Goal: Task Accomplishment & Management: Use online tool/utility

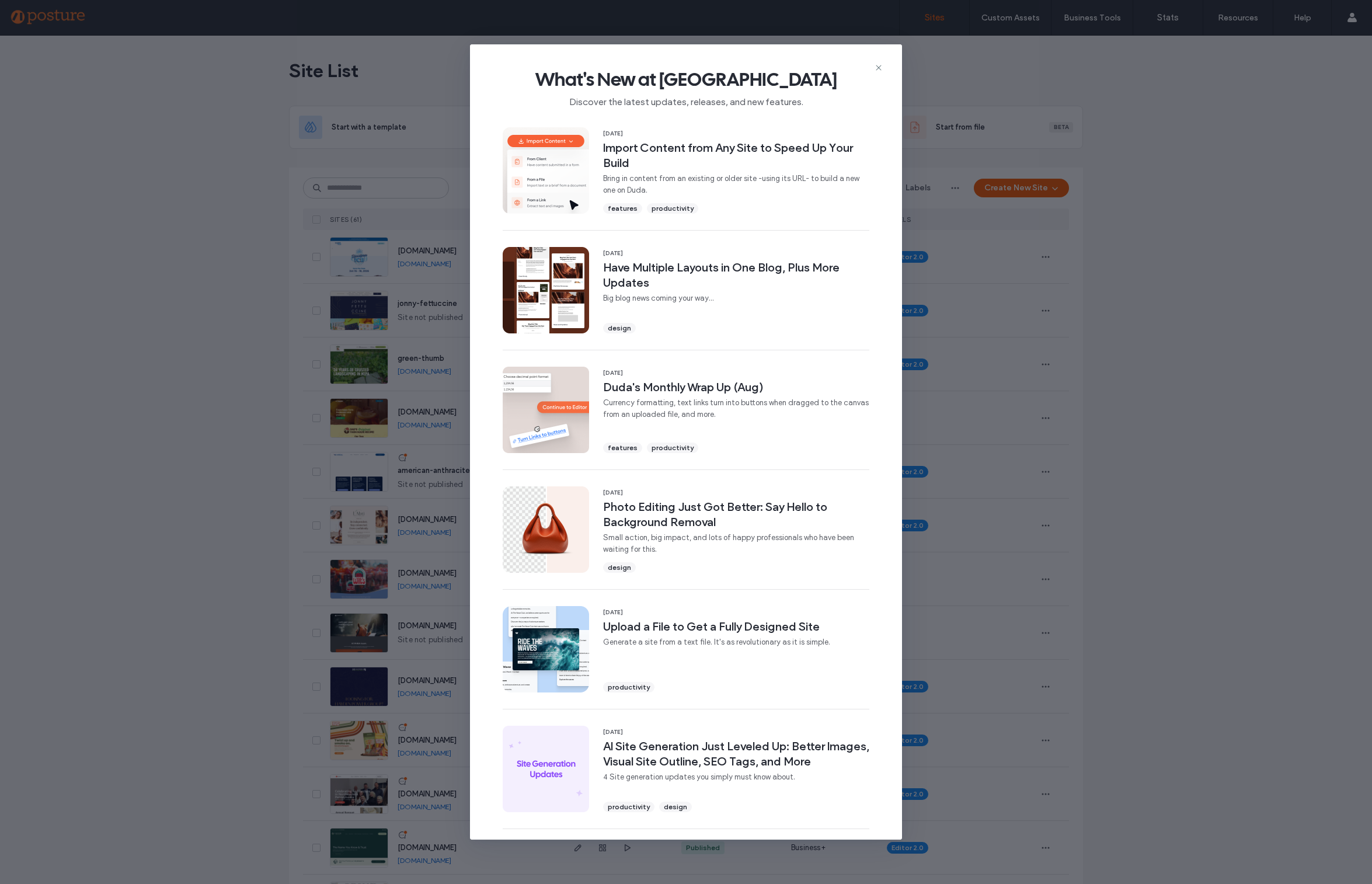
click at [879, 64] on icon at bounding box center [879, 67] width 9 height 9
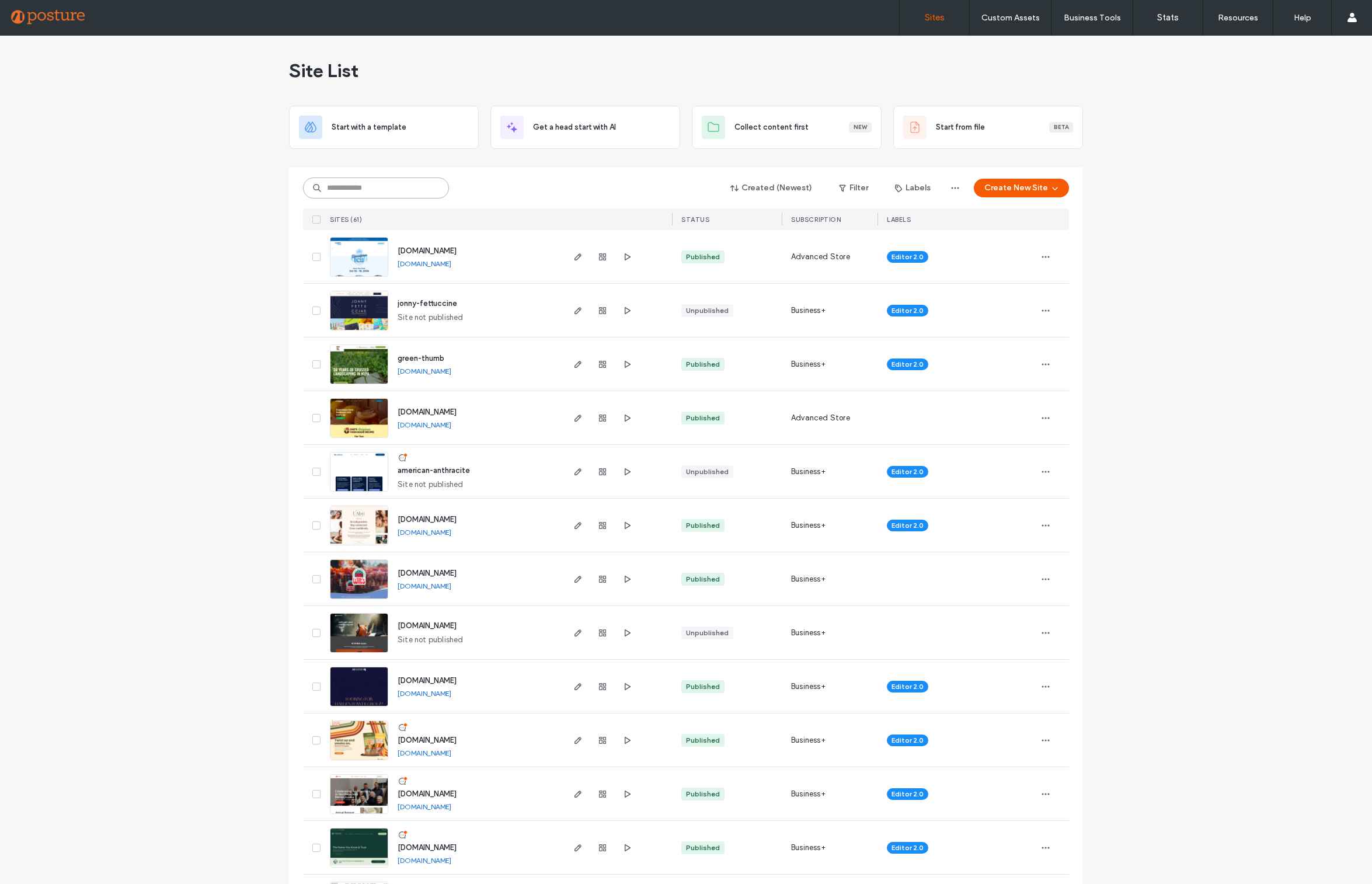
click at [384, 190] on input at bounding box center [375, 187] width 146 height 21
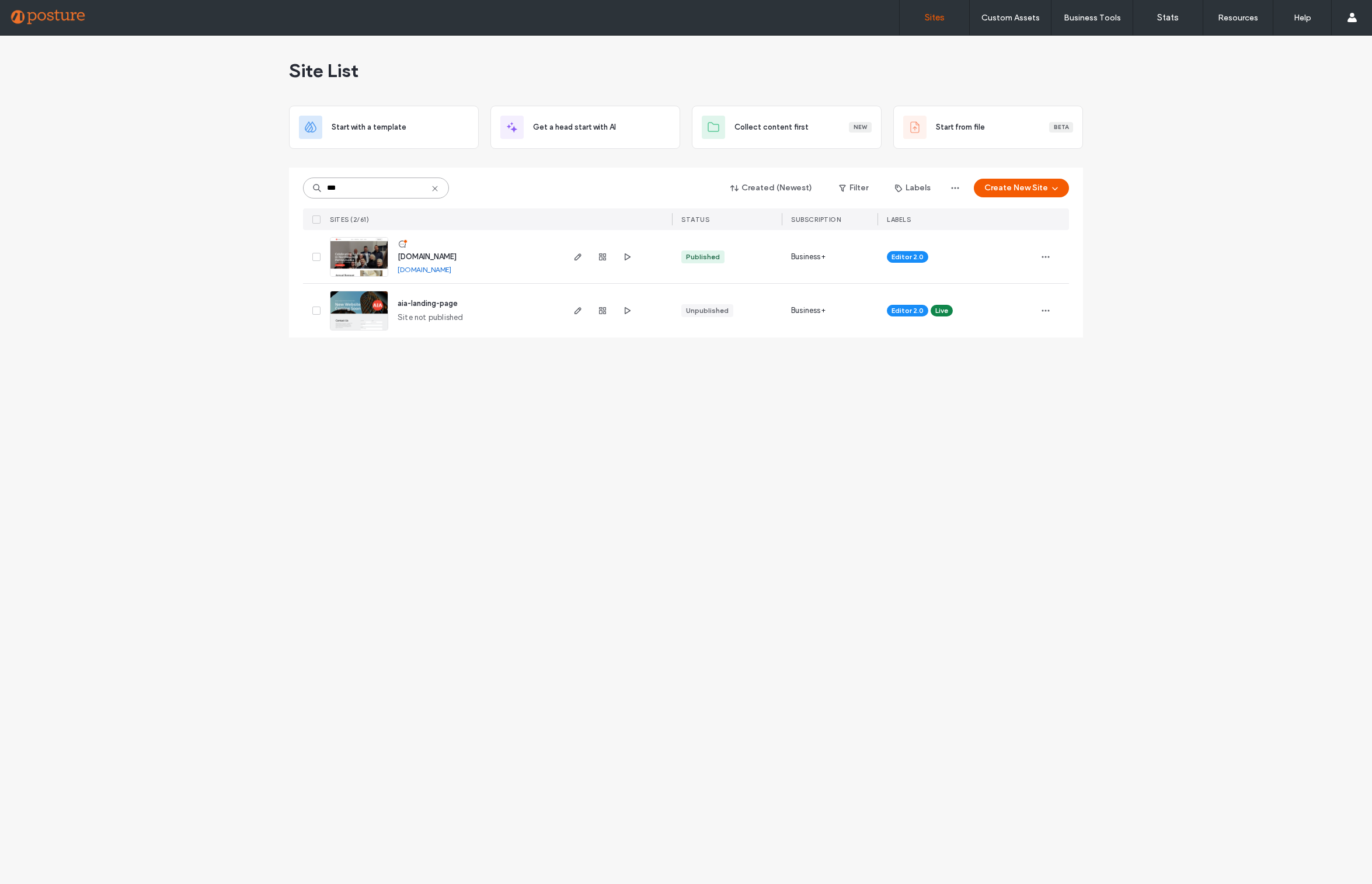
type input "***"
click at [437, 257] on span "www.aianepa.org" at bounding box center [427, 257] width 59 height 9
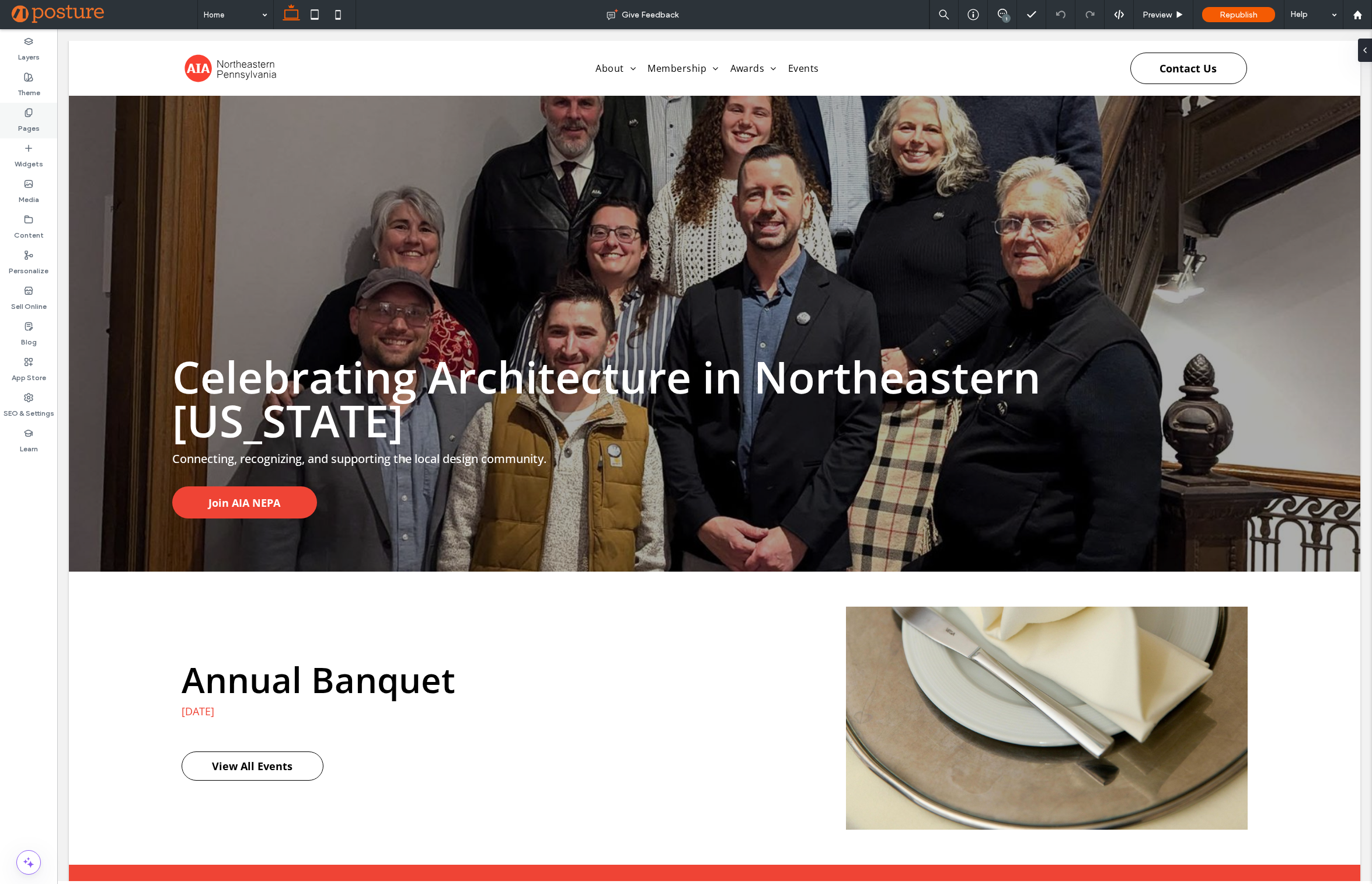
click at [30, 115] on use at bounding box center [28, 112] width 6 height 7
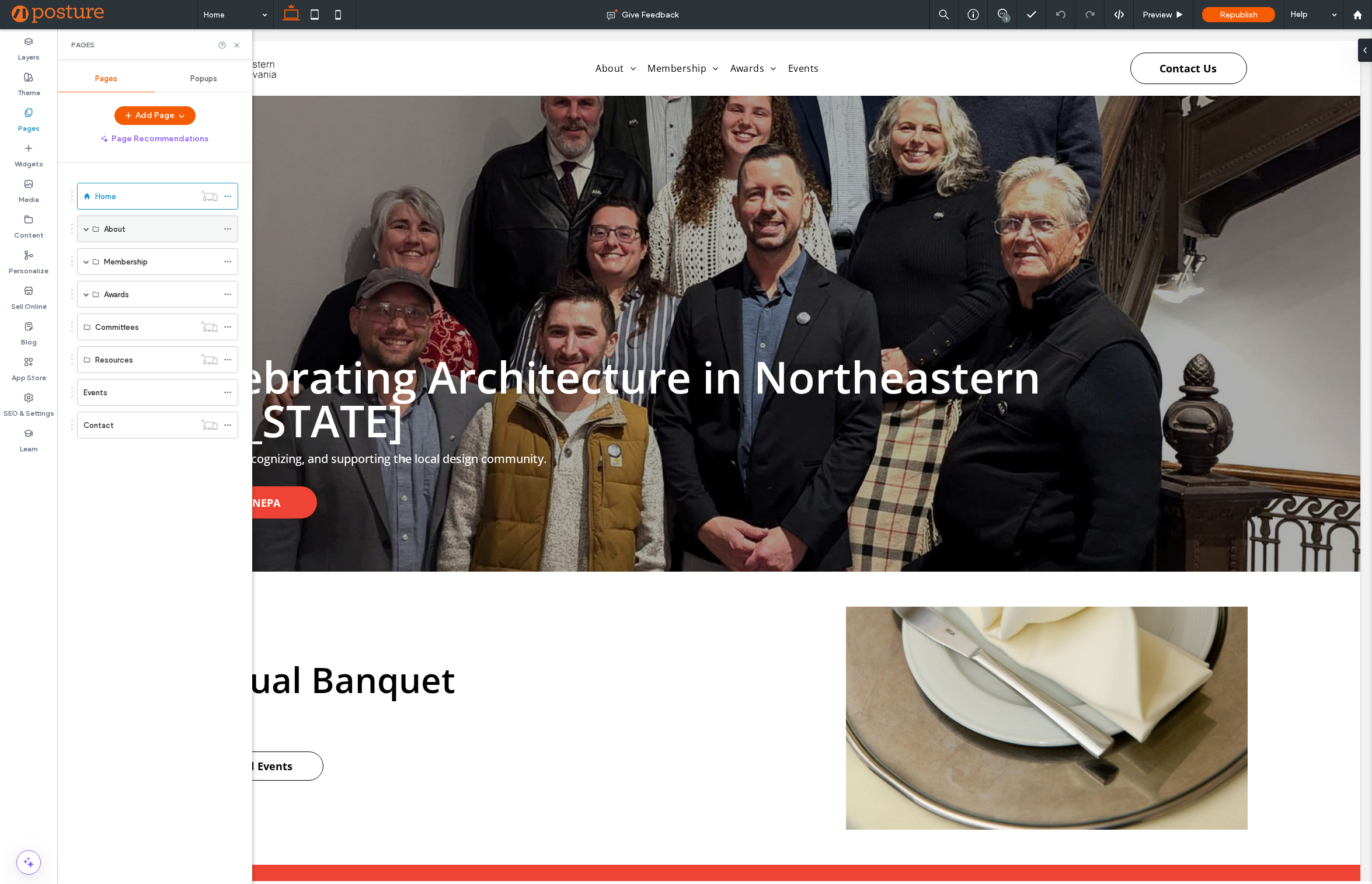
click at [164, 231] on div "About" at bounding box center [160, 229] width 114 height 13
click at [85, 230] on span at bounding box center [86, 228] width 6 height 6
click at [115, 250] on label "About Us" at bounding box center [120, 255] width 33 height 21
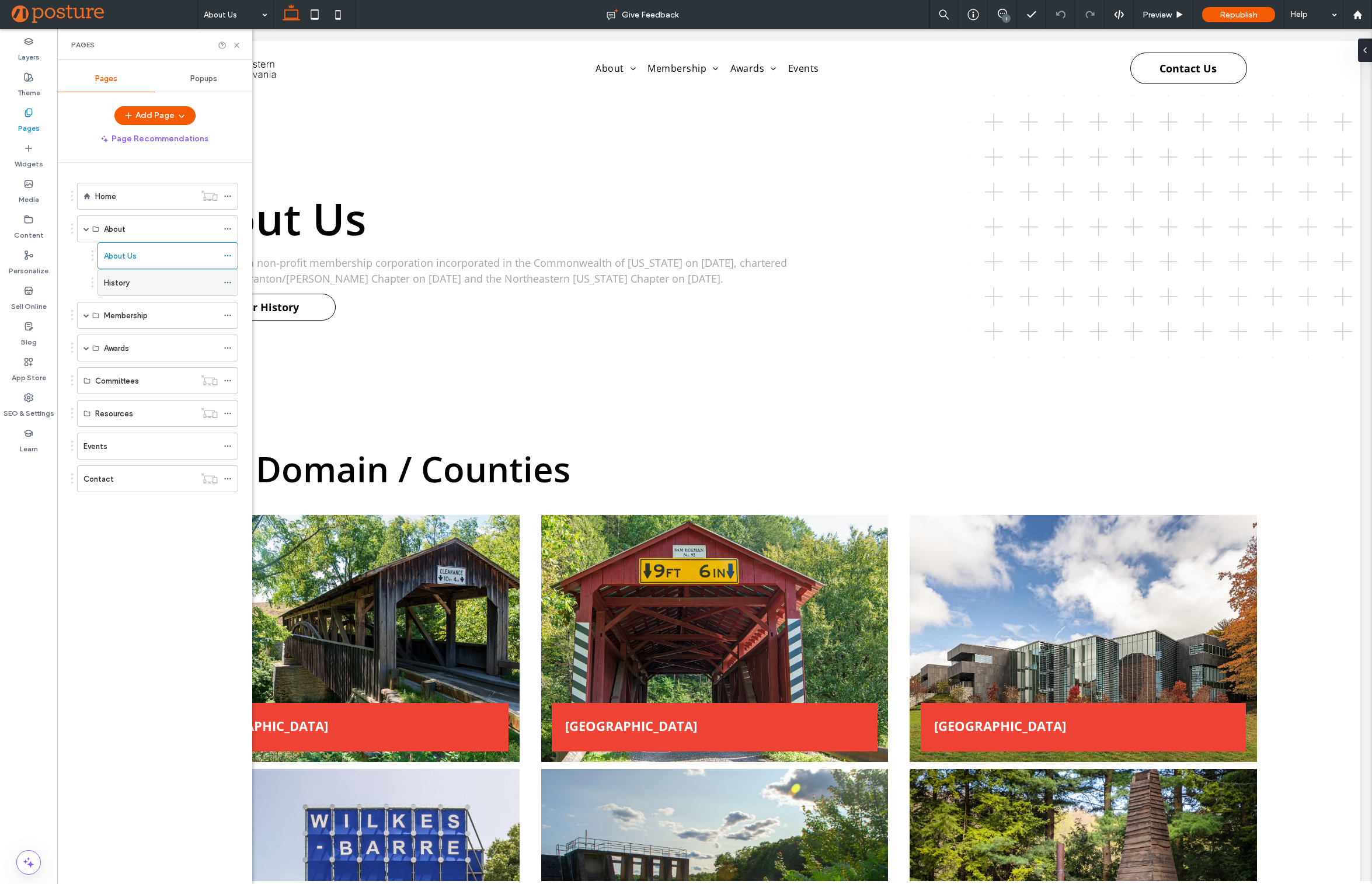
click at [103, 283] on div "History" at bounding box center [167, 283] width 141 height 27
click at [147, 280] on div "History" at bounding box center [160, 283] width 114 height 13
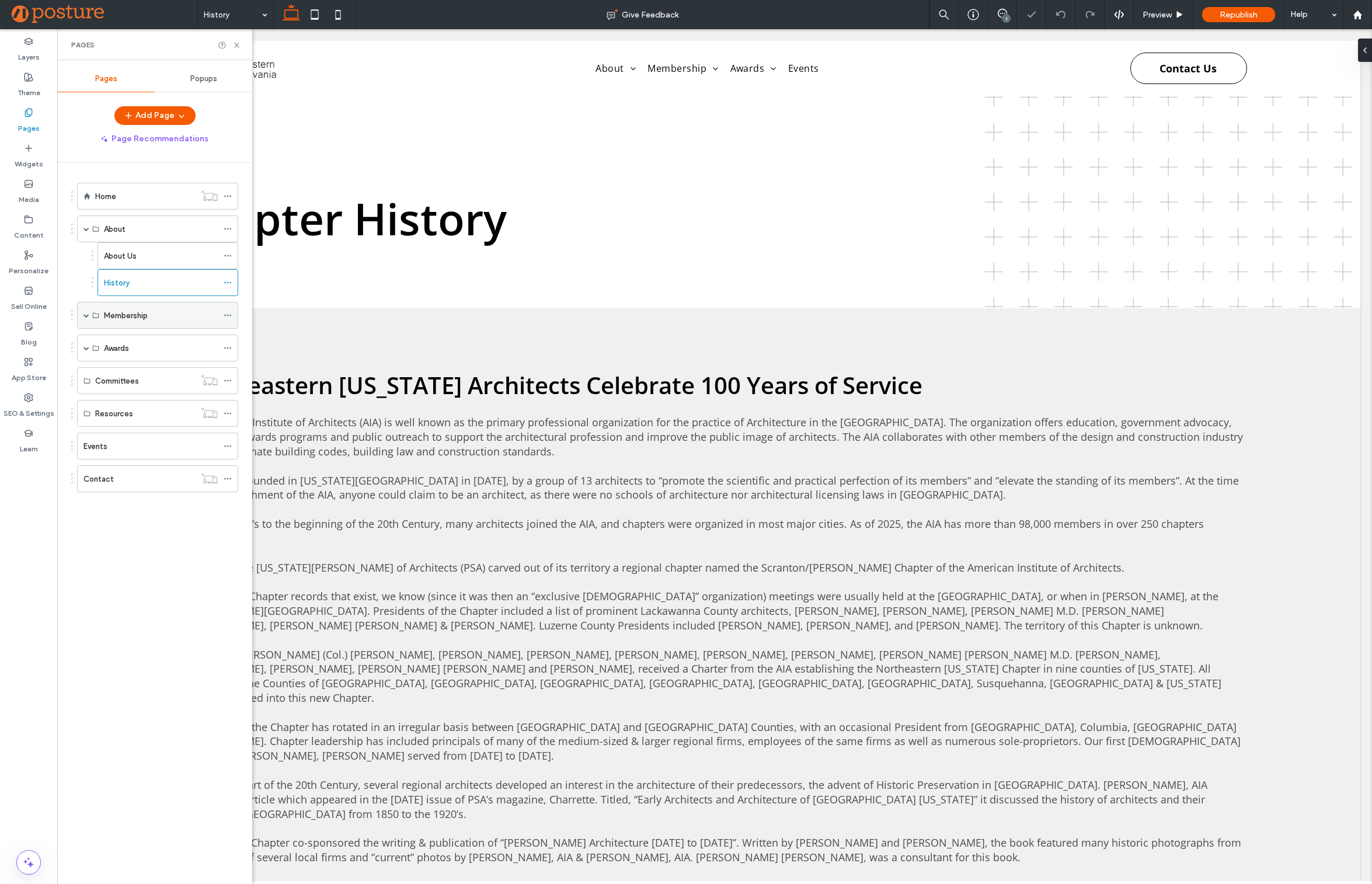
click at [81, 316] on div "Membership" at bounding box center [158, 315] width 161 height 27
click at [88, 316] on span at bounding box center [86, 315] width 6 height 6
click at [85, 373] on span at bounding box center [86, 374] width 6 height 6
click at [126, 392] on div "2023 Awards" at bounding box center [160, 401] width 114 height 26
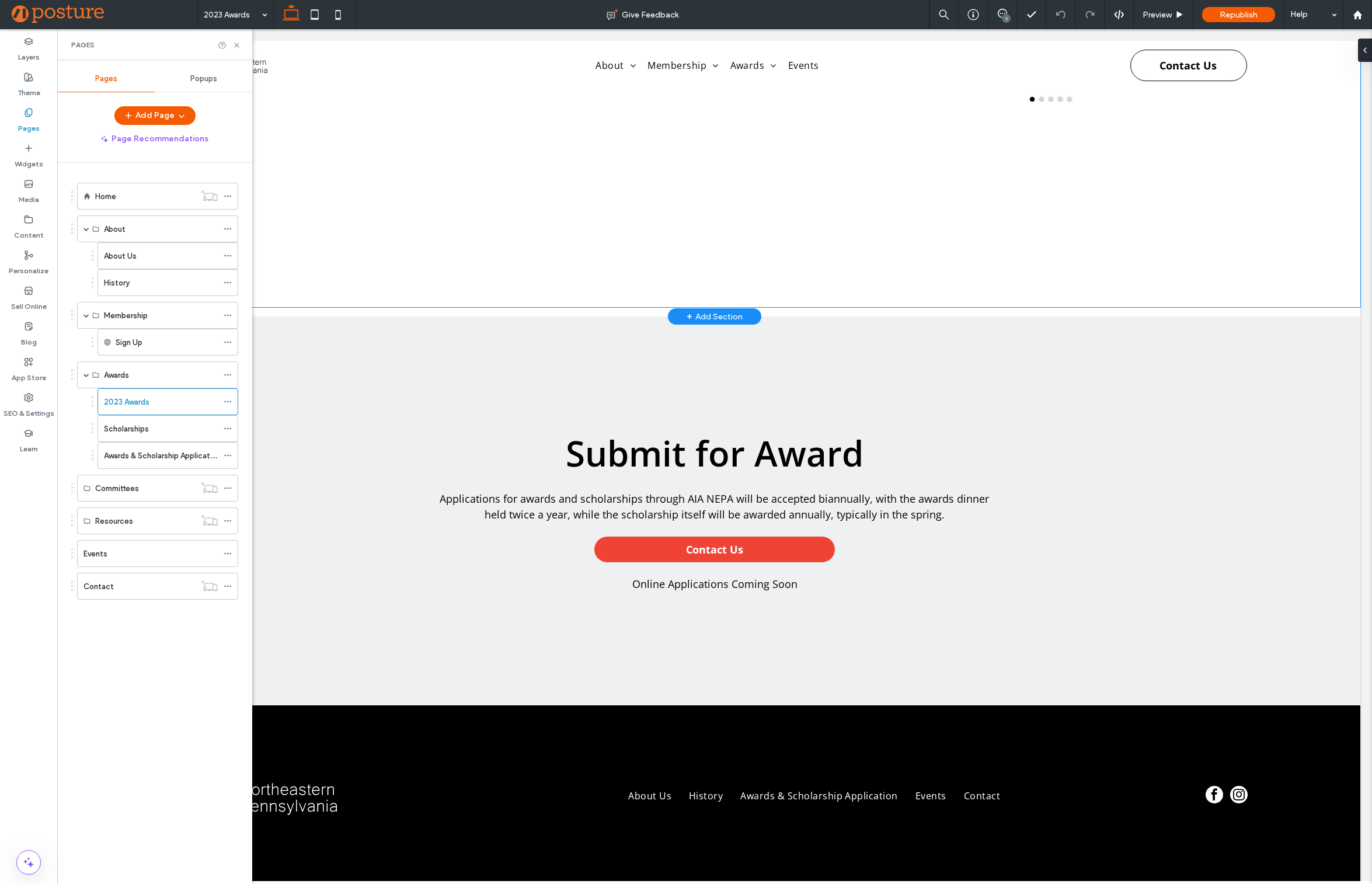
scroll to position [4009, 0]
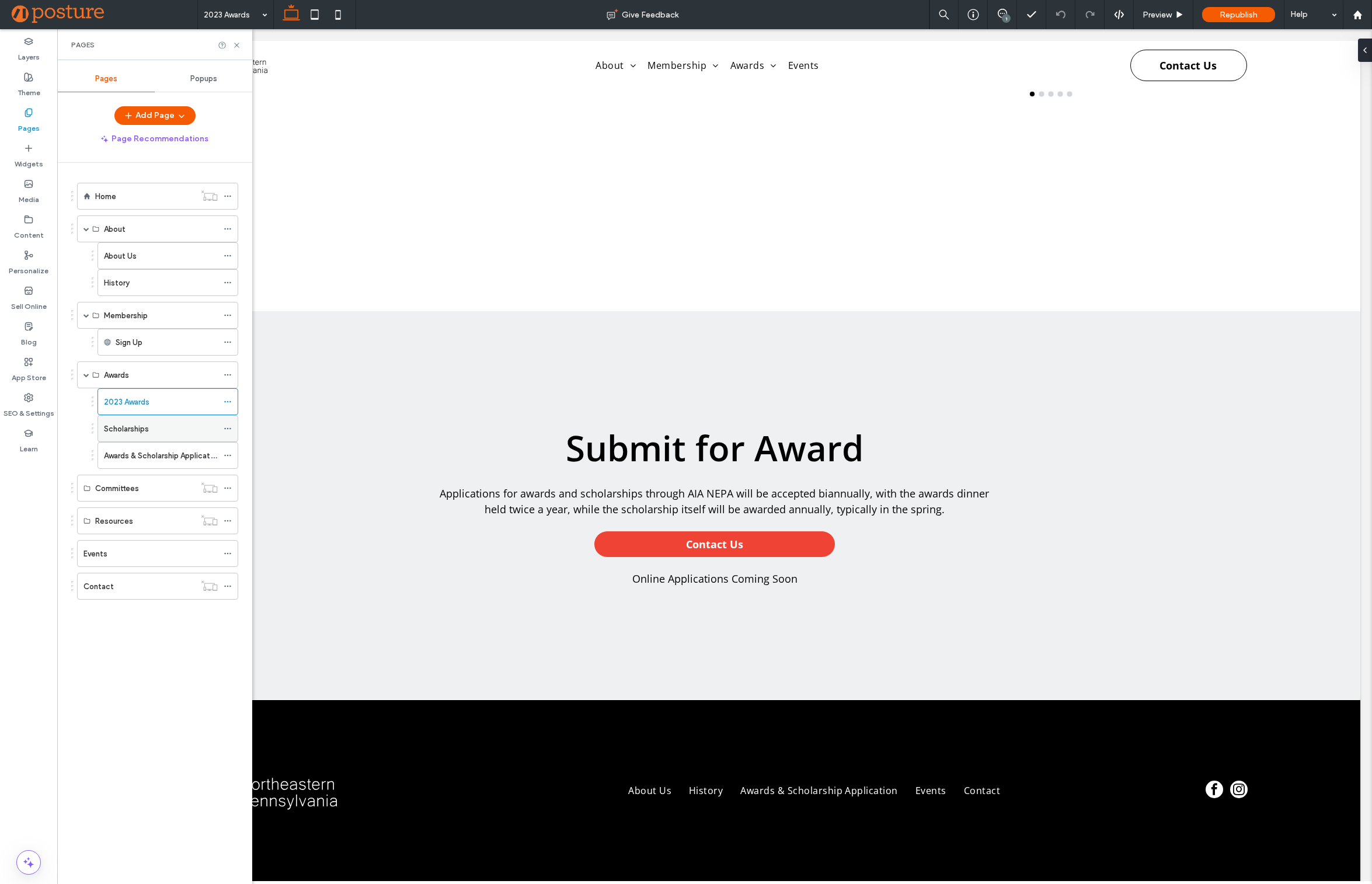
click at [132, 432] on label "Scholarships" at bounding box center [126, 428] width 45 height 21
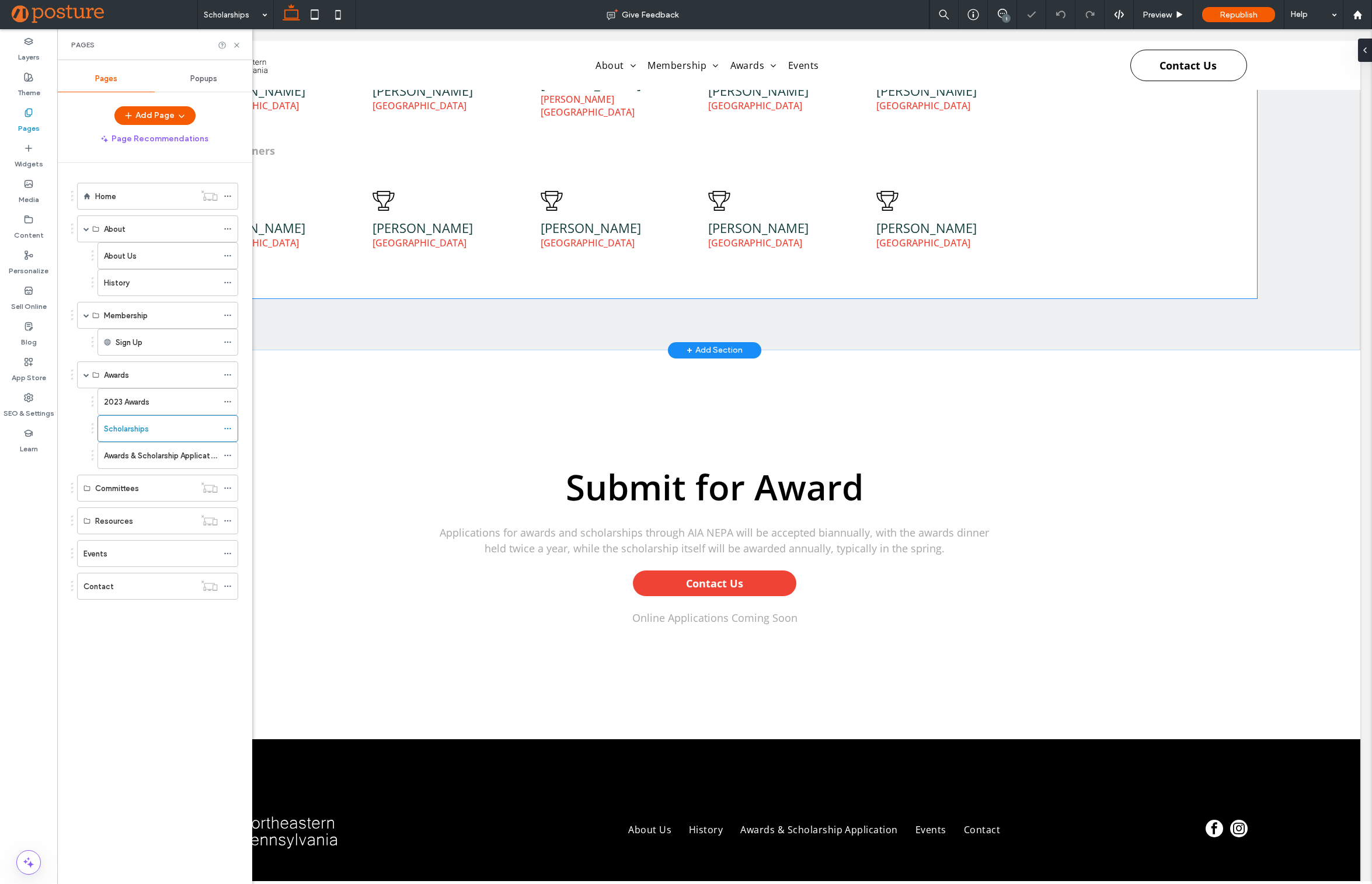
scroll to position [826, 0]
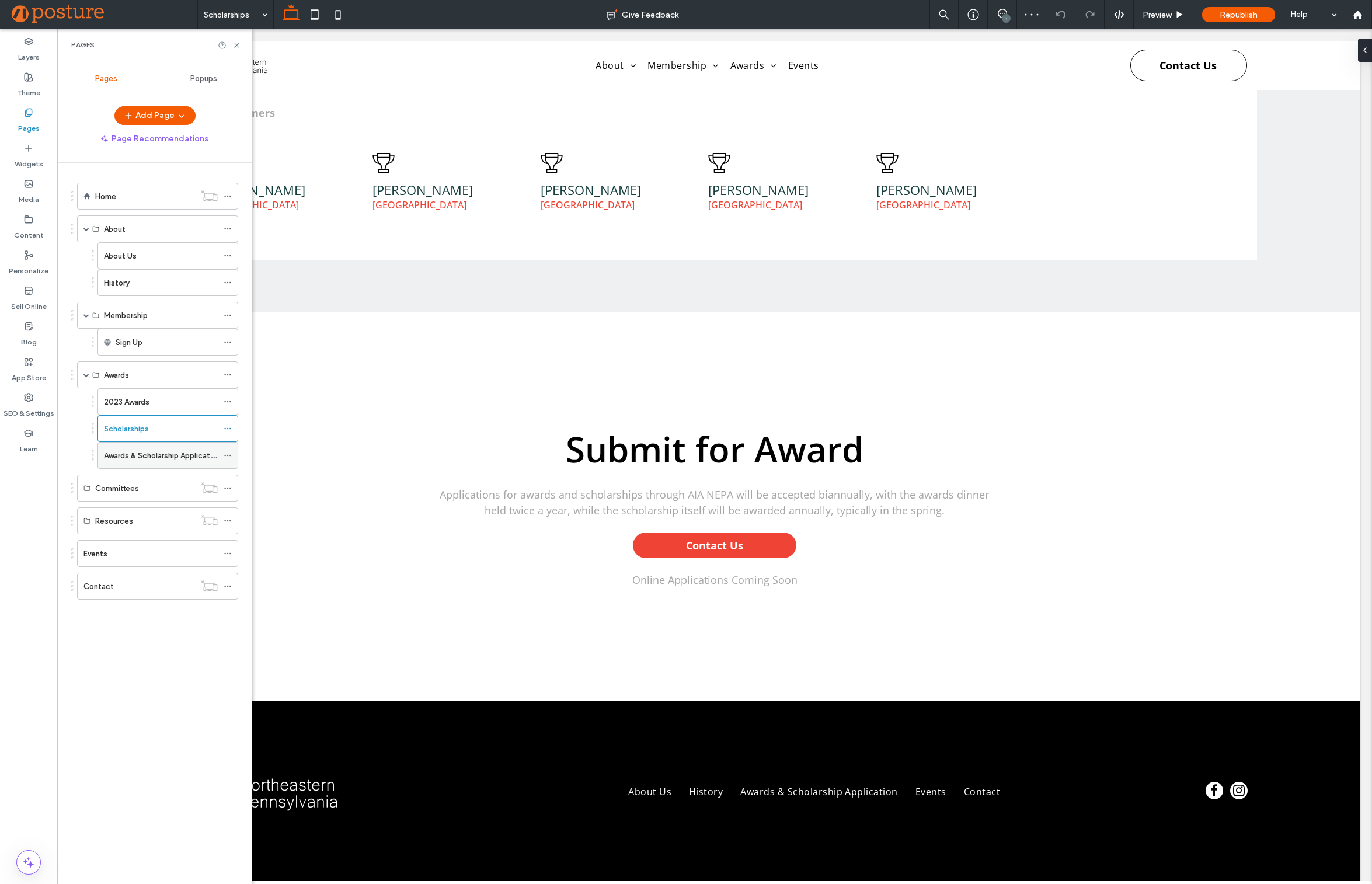
click at [155, 464] on div "Awards & Scholarship Application" at bounding box center [160, 455] width 114 height 26
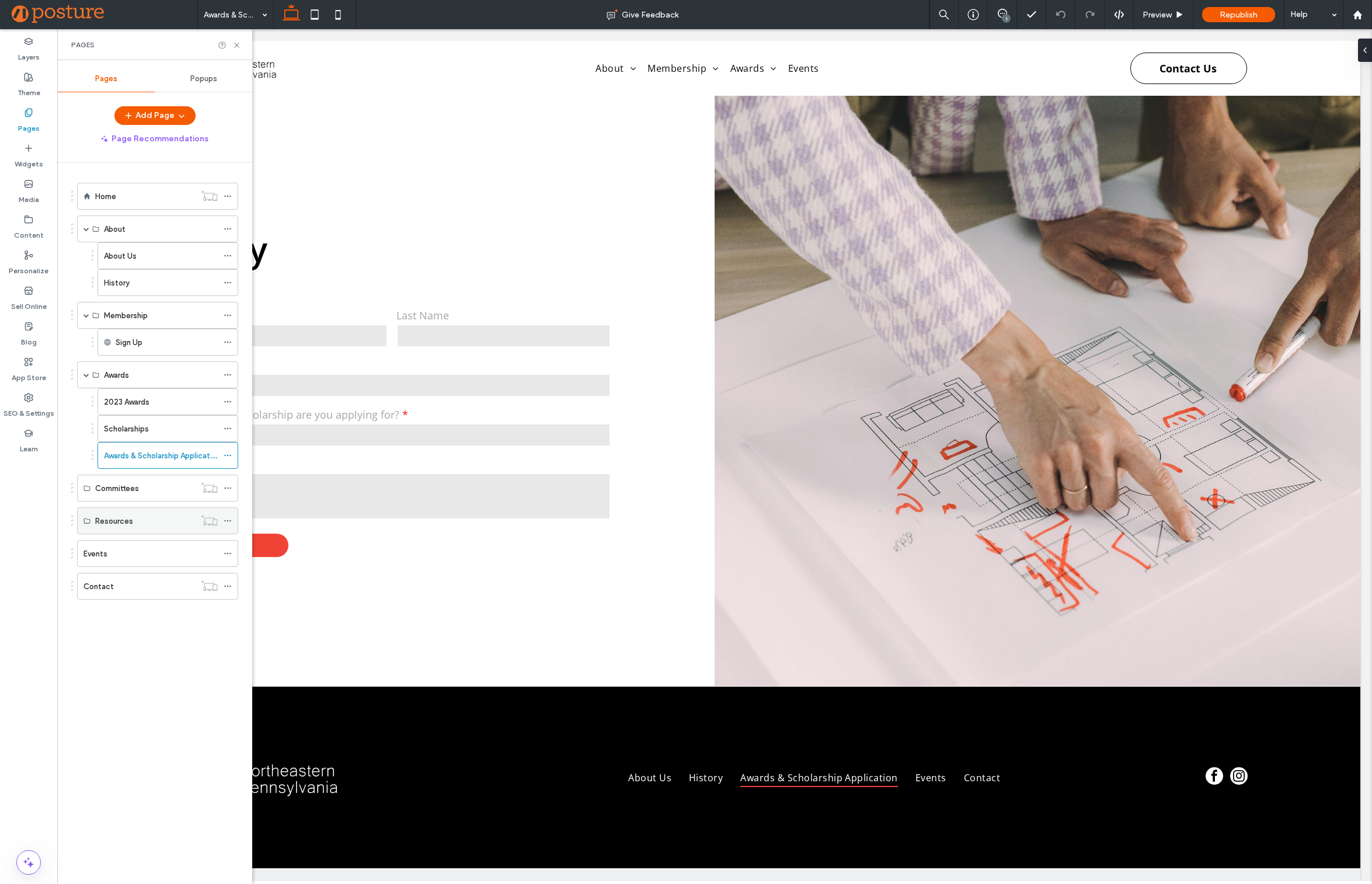
click at [113, 513] on div "Resources" at bounding box center [144, 520] width 99 height 26
click at [126, 476] on div "Committees" at bounding box center [144, 488] width 99 height 26
click at [131, 549] on div "Events" at bounding box center [150, 554] width 134 height 13
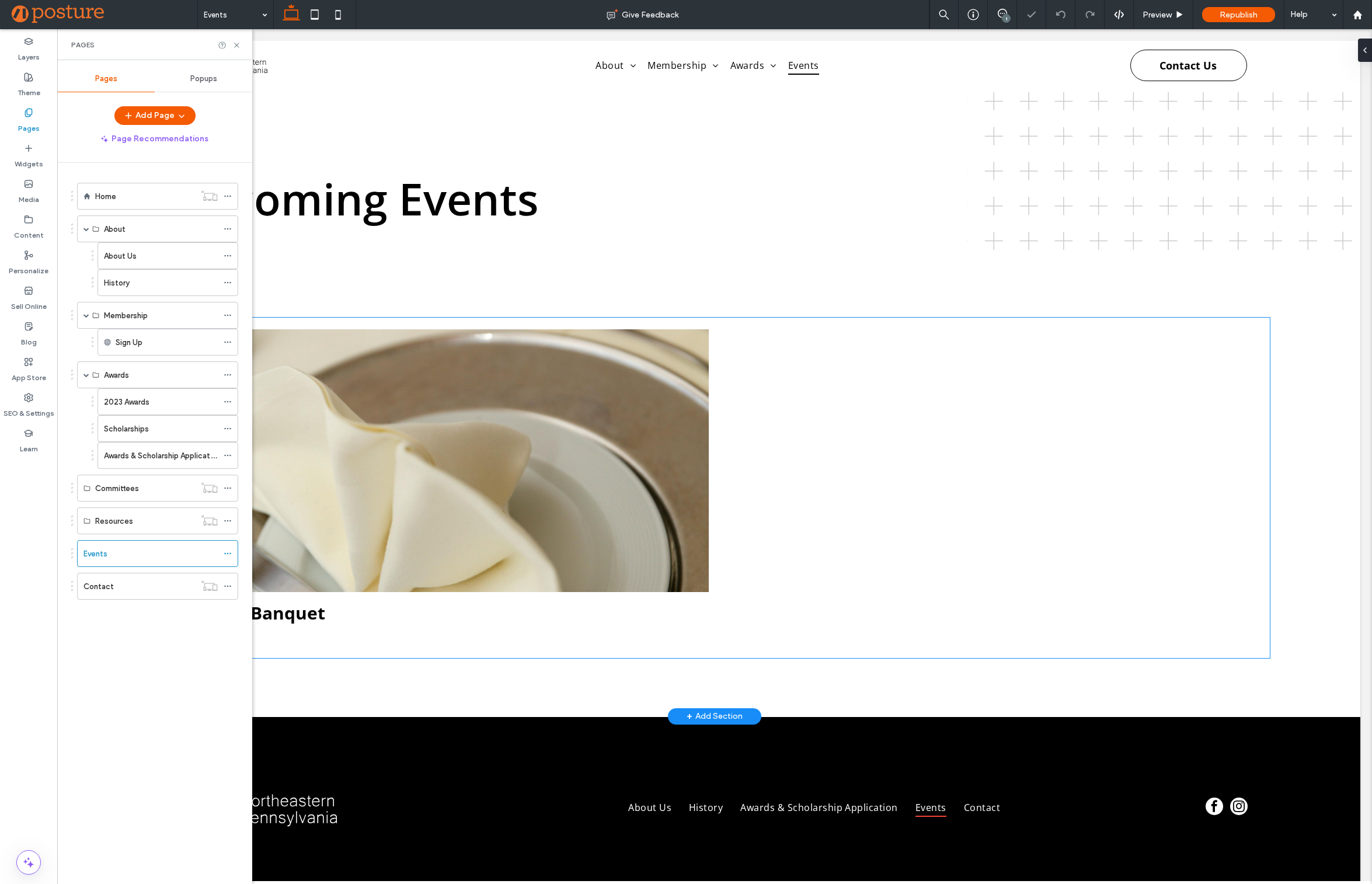
scroll to position [39, 0]
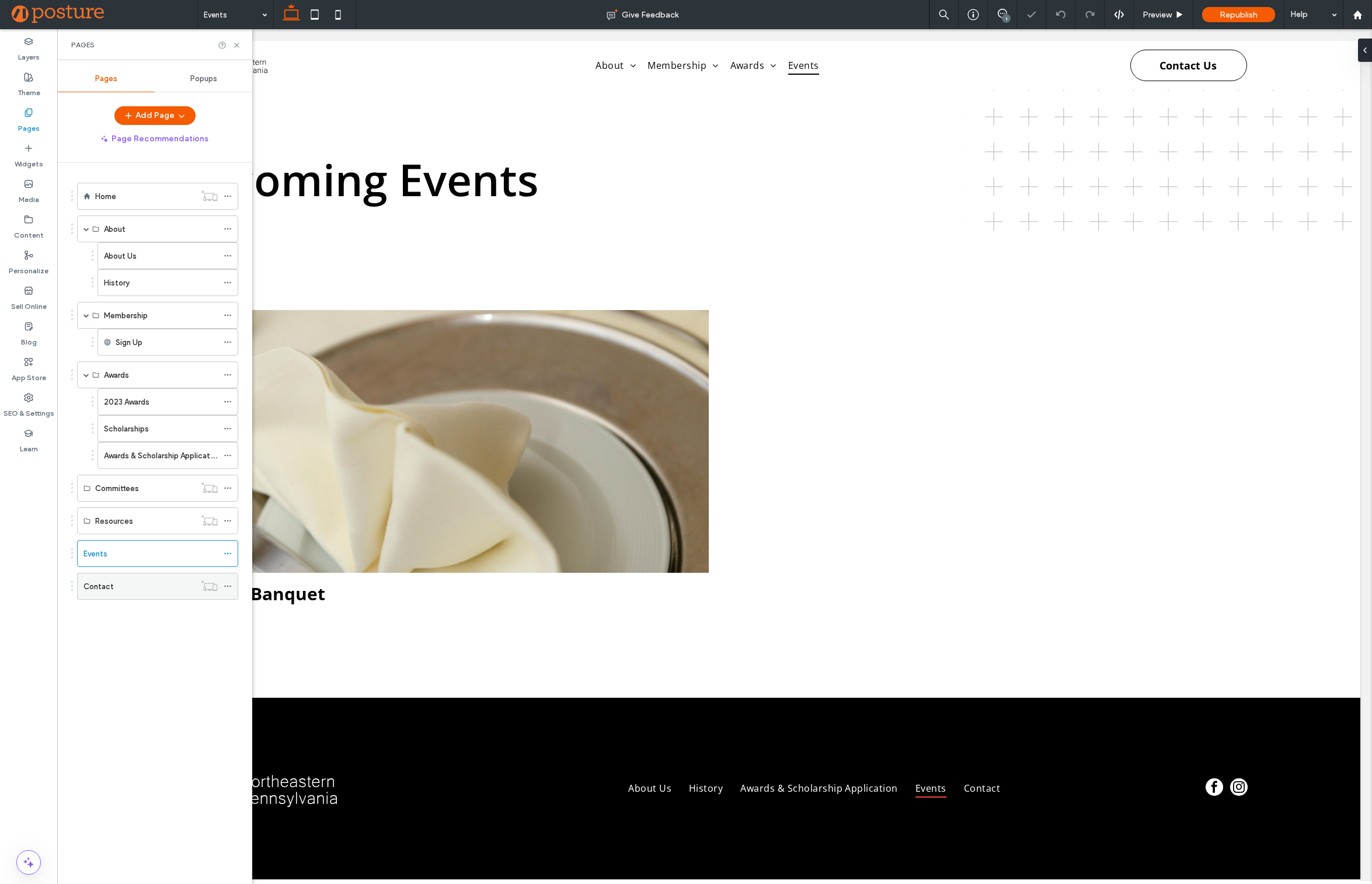
click at [121, 597] on div "Contact" at bounding box center [139, 586] width 112 height 26
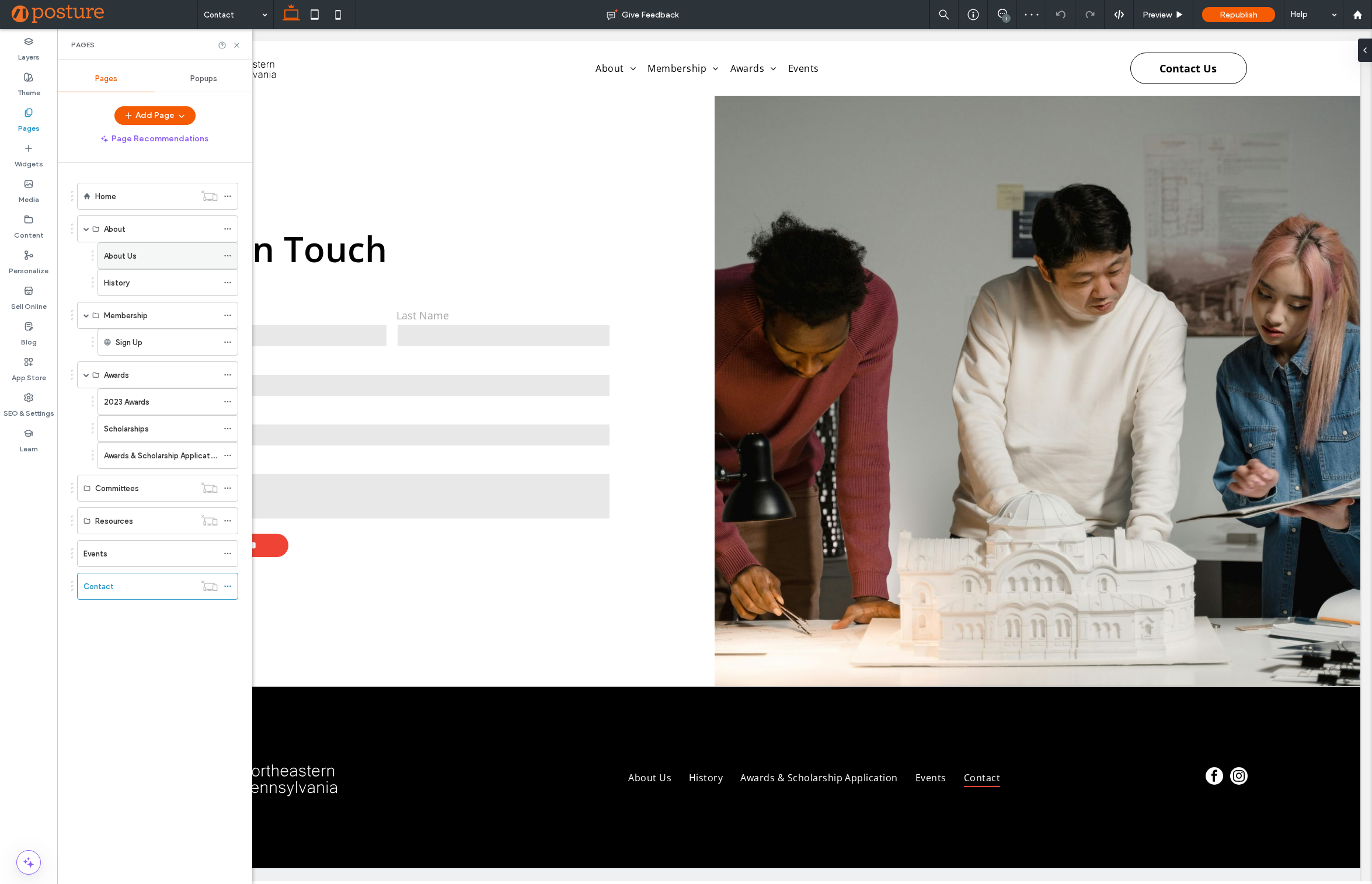
click at [140, 255] on div "About Us" at bounding box center [160, 256] width 114 height 13
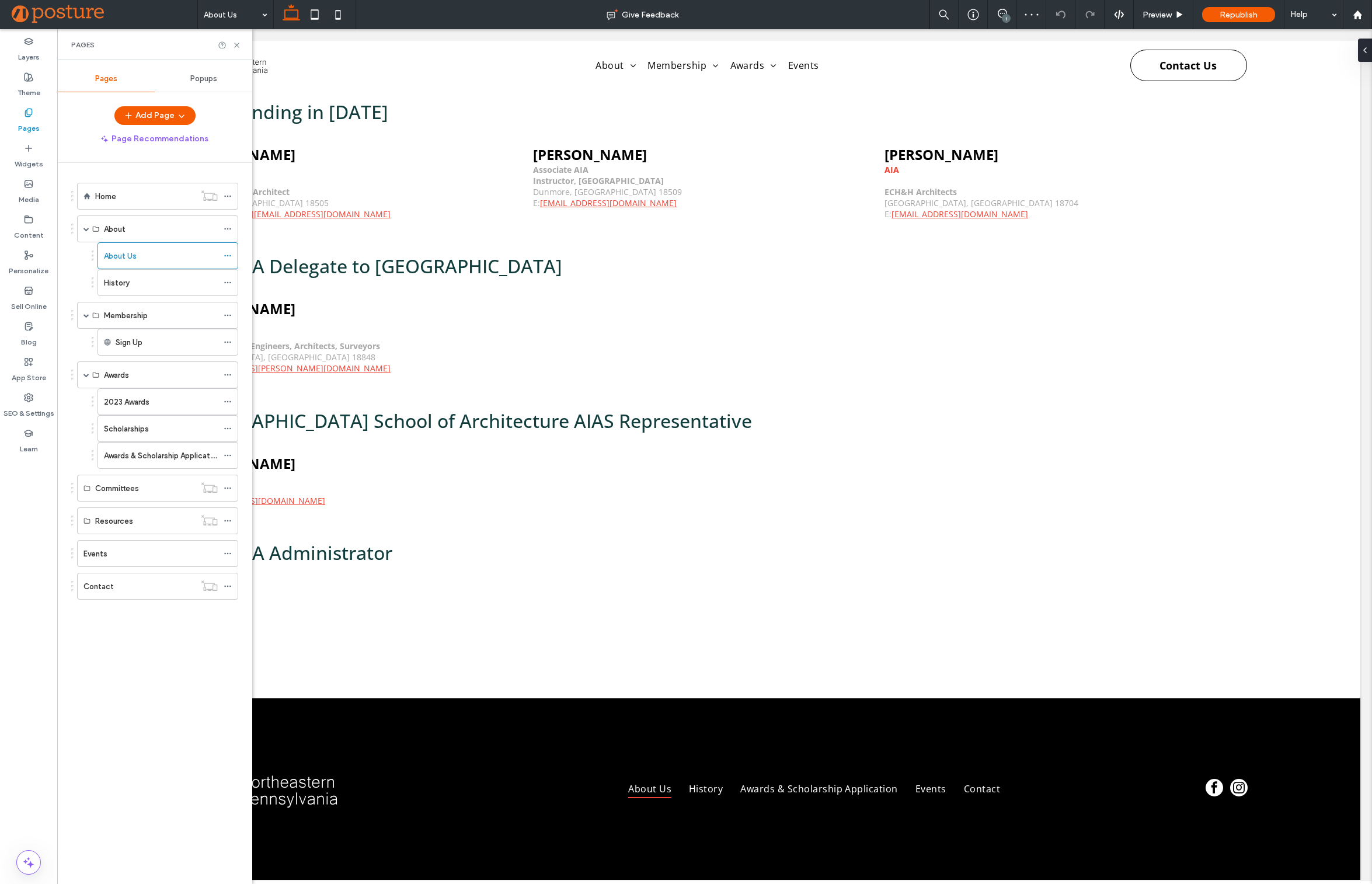
scroll to position [4207, 0]
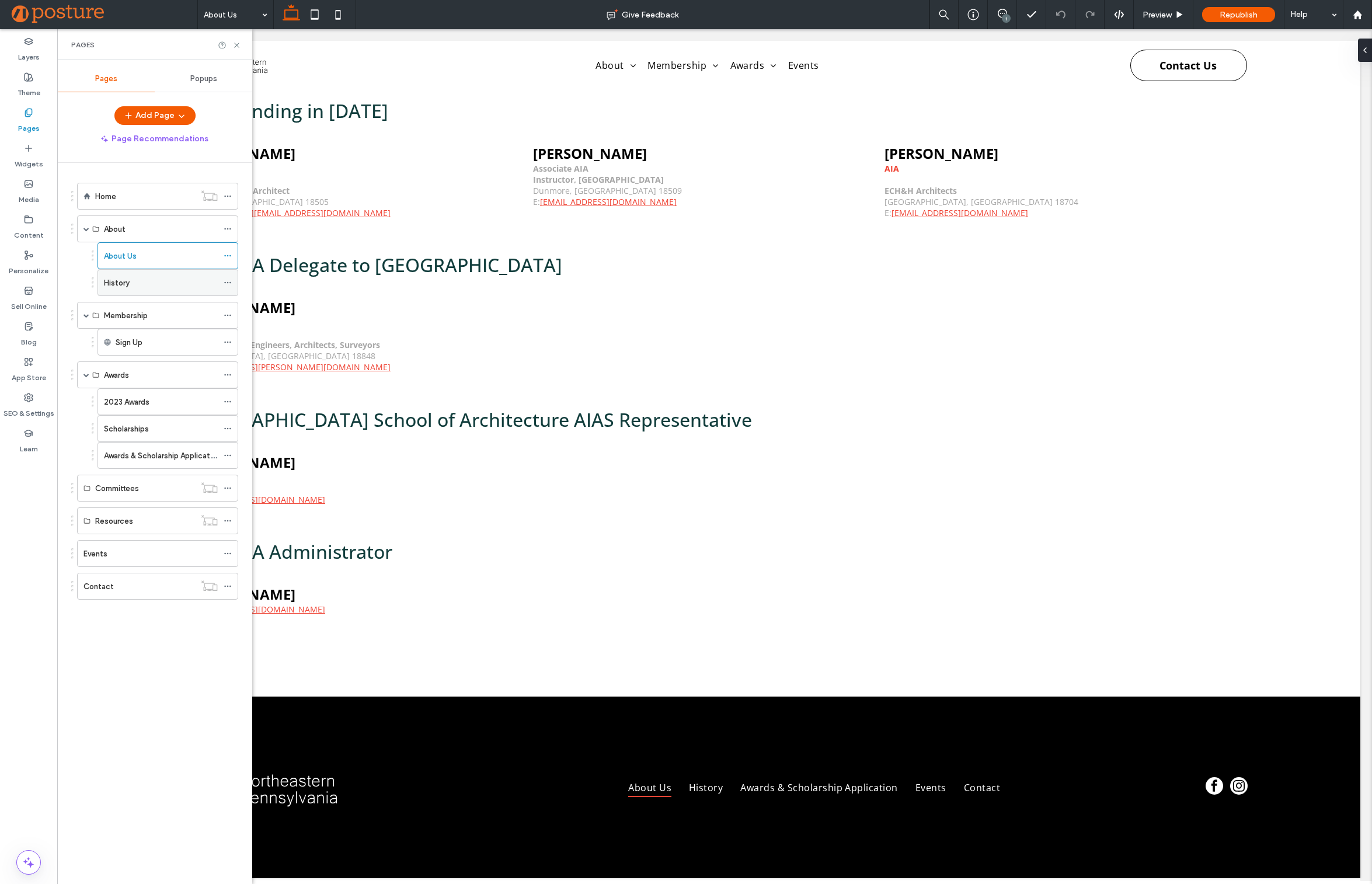
click at [178, 288] on div "History" at bounding box center [160, 283] width 114 height 13
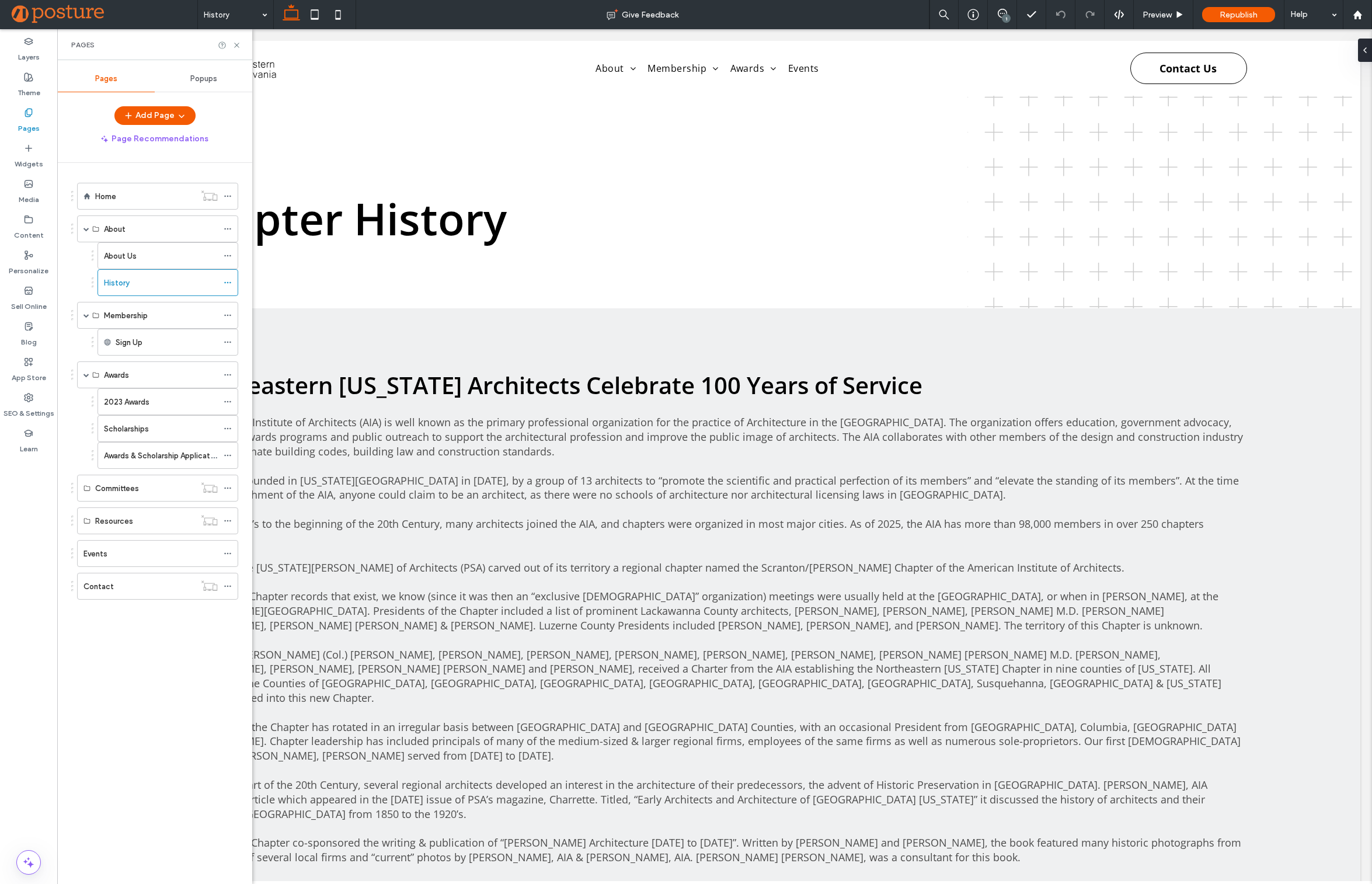
scroll to position [0, 0]
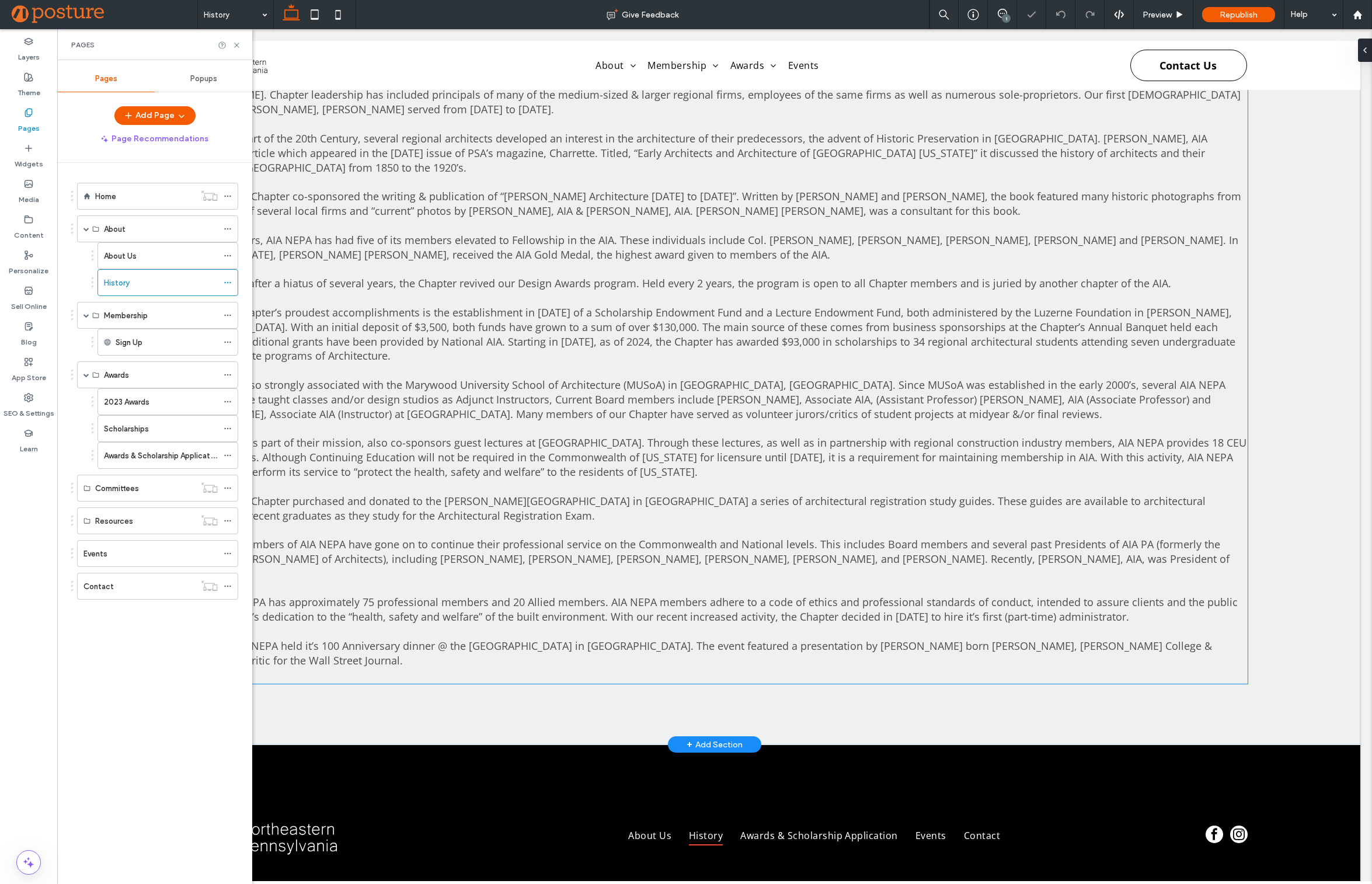
scroll to position [650, 0]
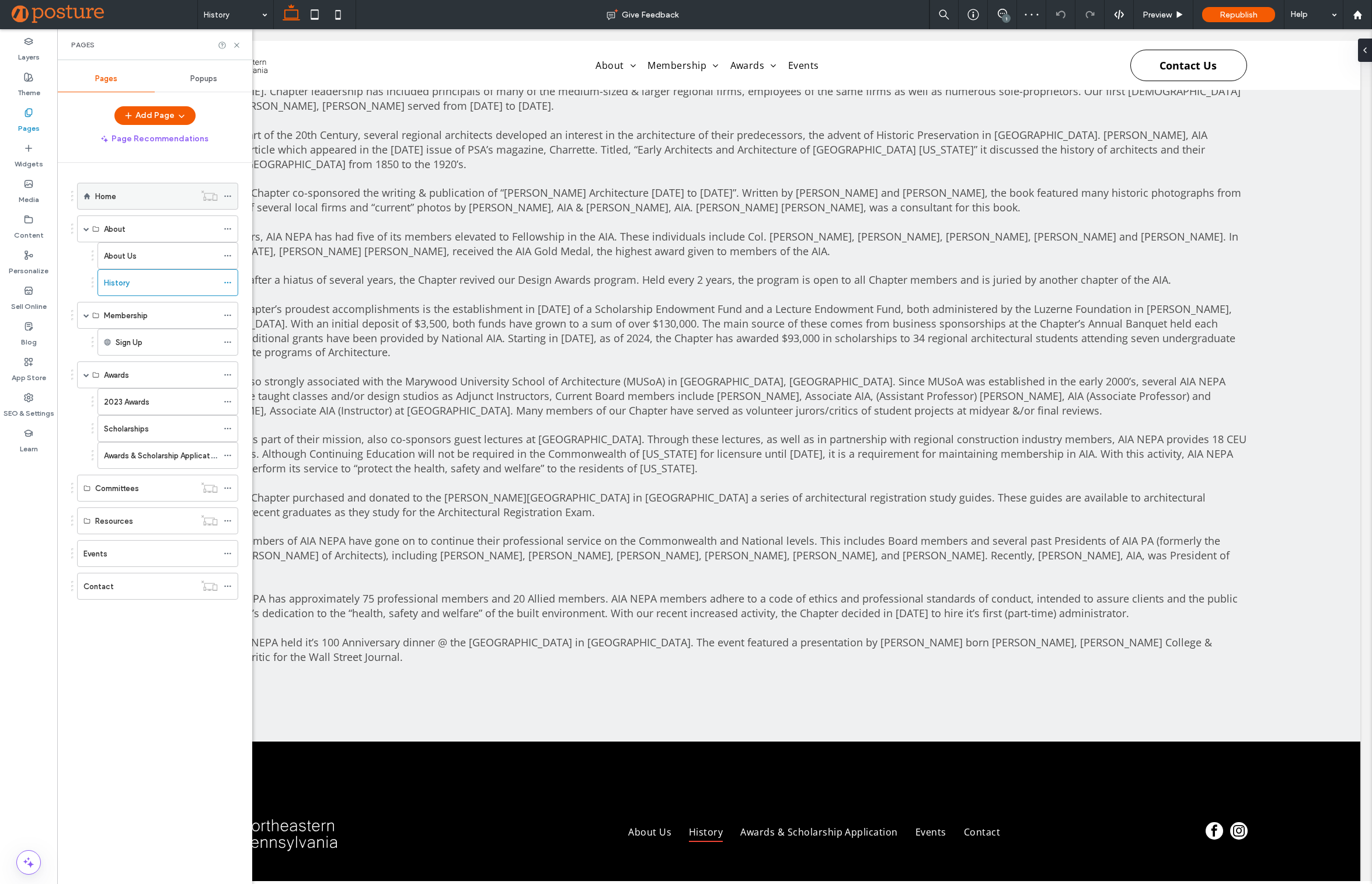
click at [137, 209] on div "Home" at bounding box center [144, 196] width 99 height 26
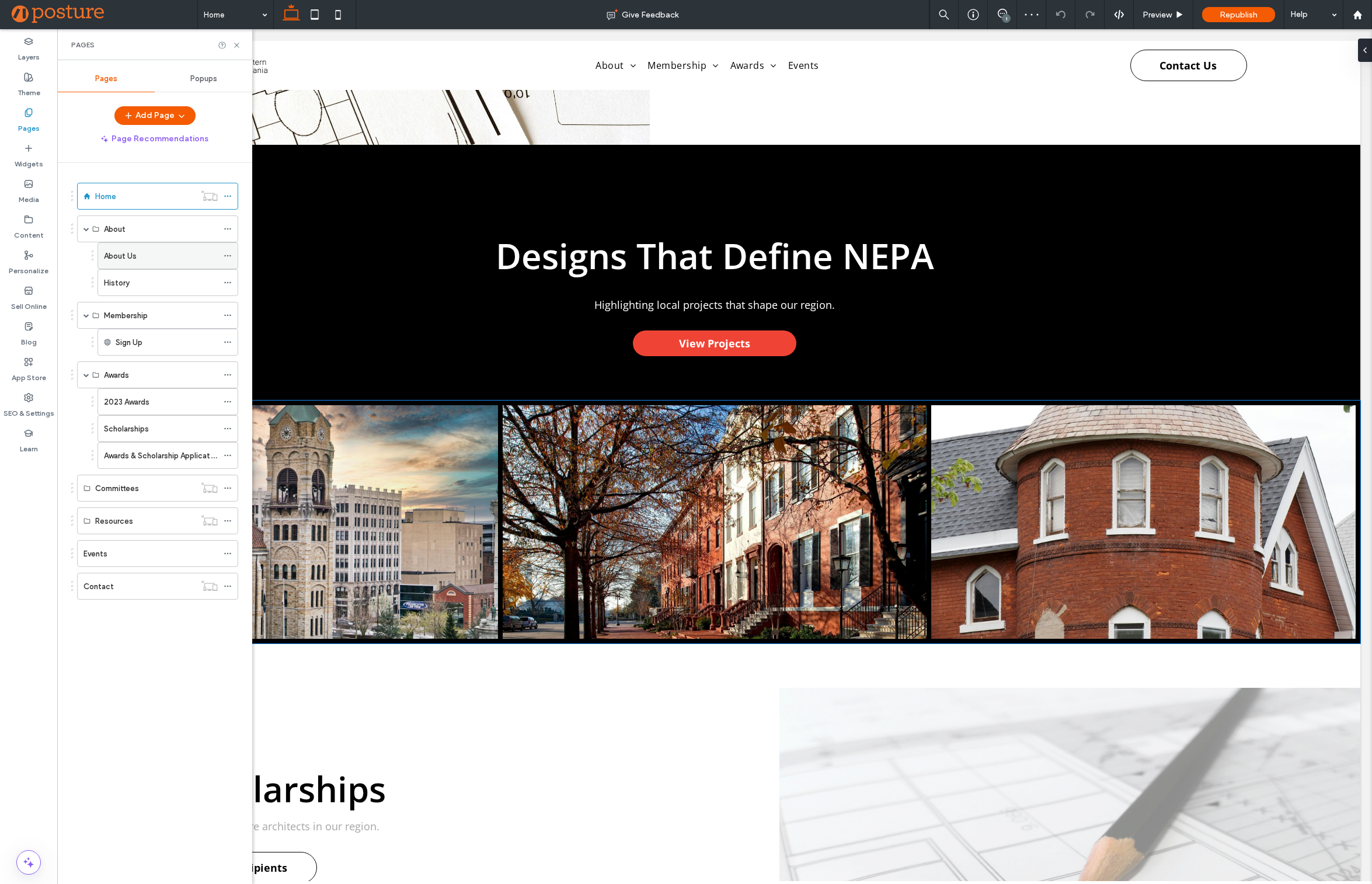
scroll to position [2300, 0]
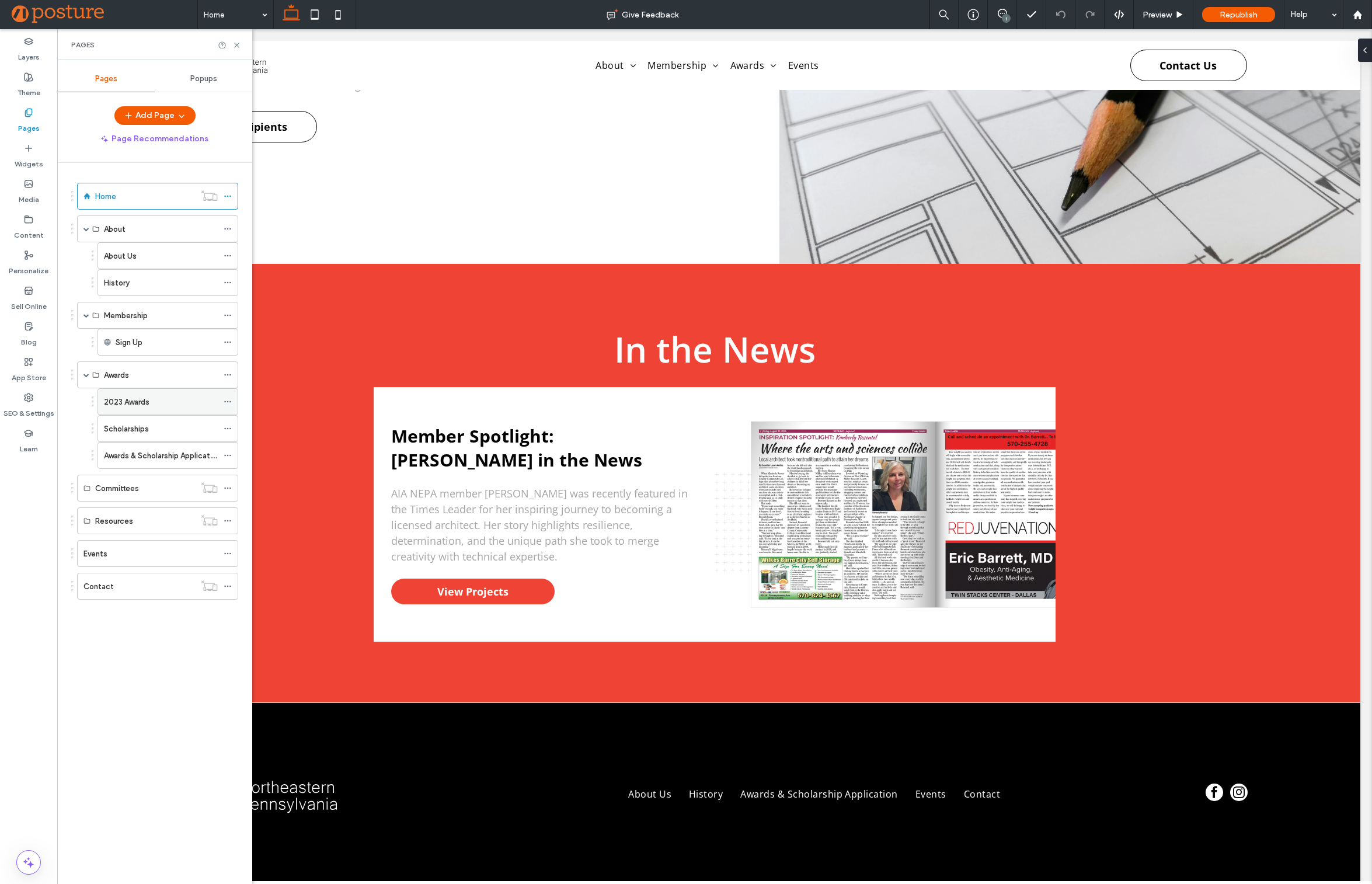
click at [138, 406] on label "2023 Awards" at bounding box center [126, 401] width 46 height 21
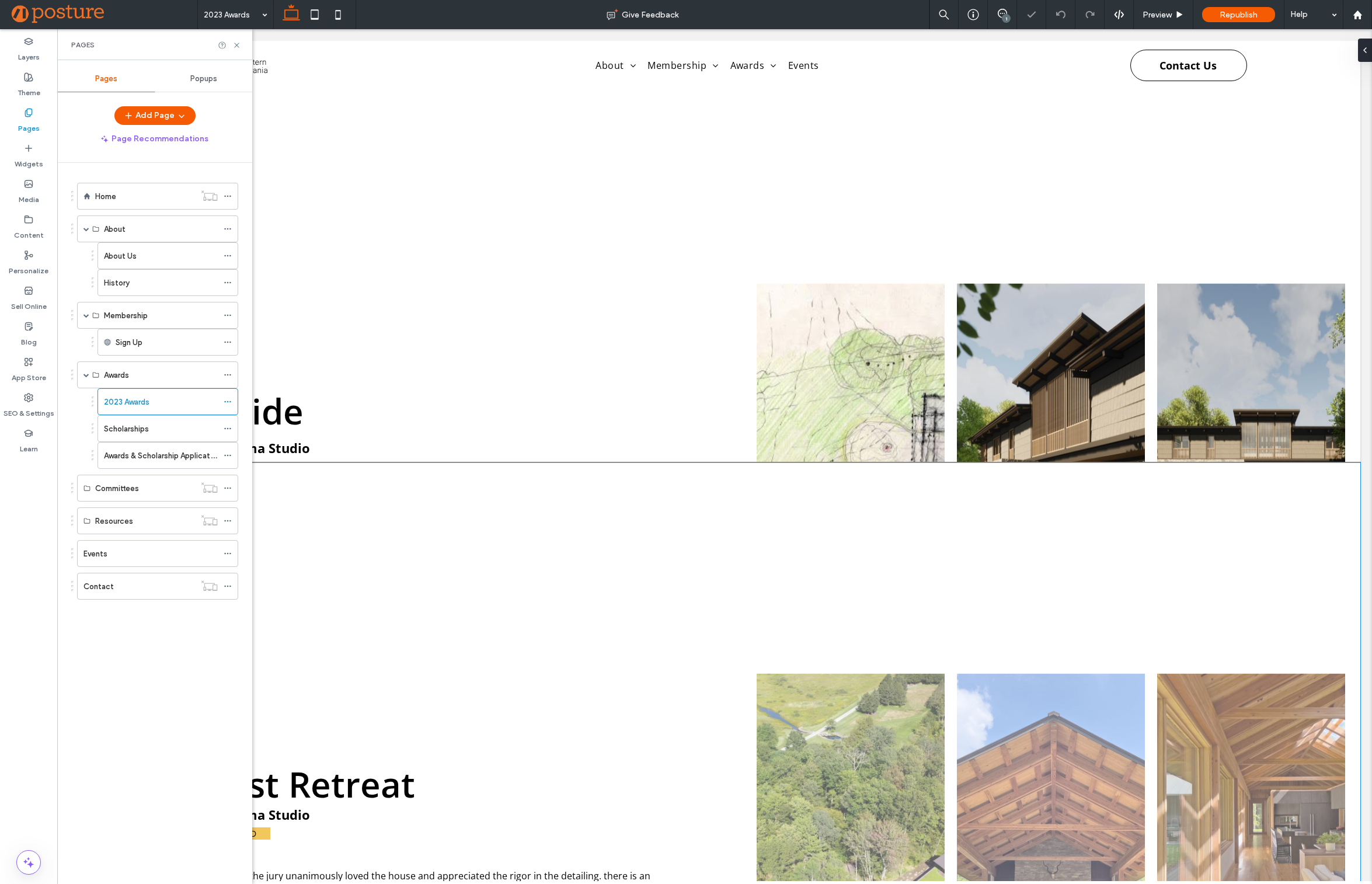
scroll to position [899, 0]
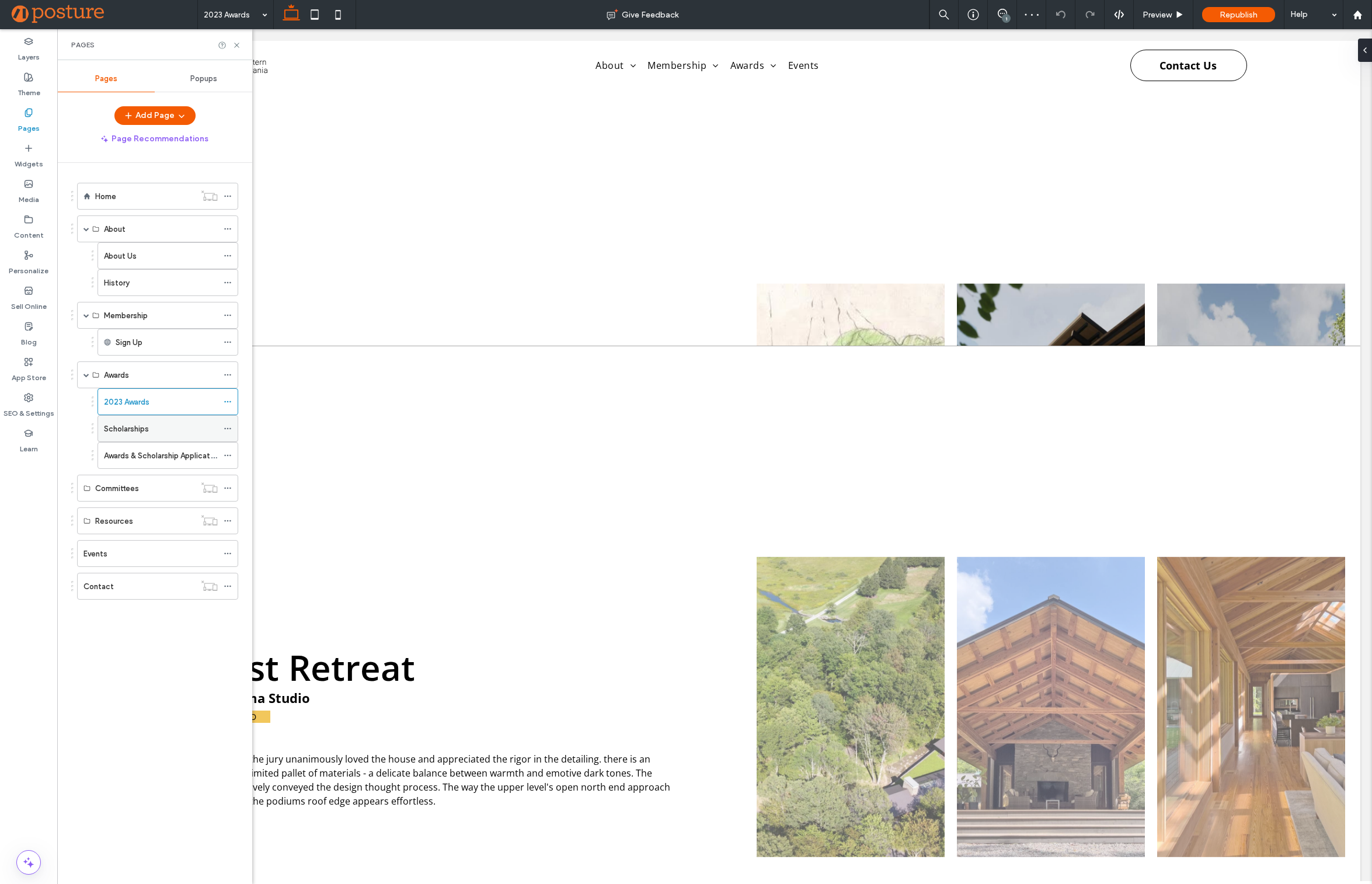
click at [173, 424] on div "Scholarships" at bounding box center [160, 429] width 114 height 13
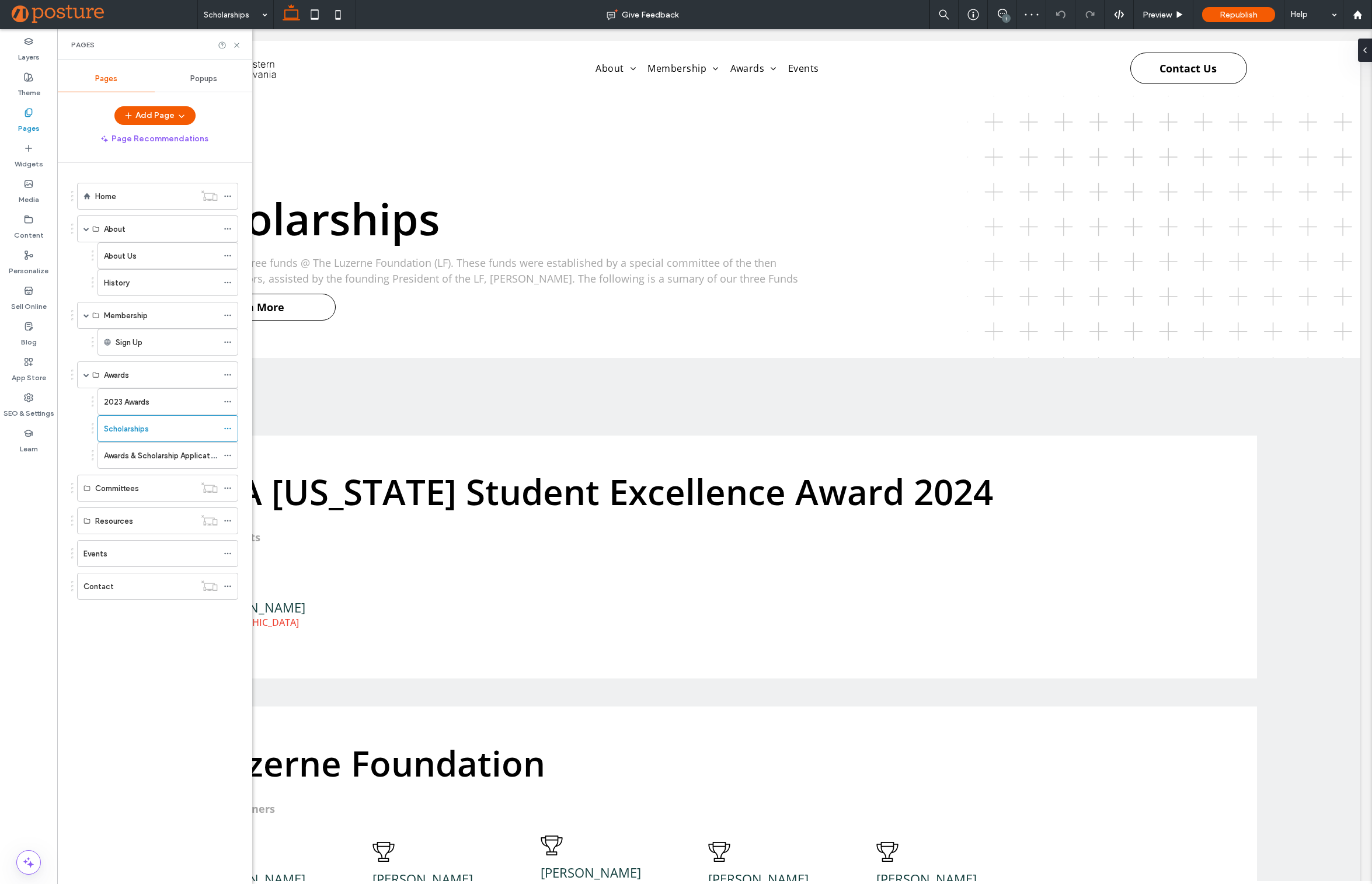
scroll to position [0, 0]
click at [229, 425] on icon at bounding box center [227, 428] width 8 height 8
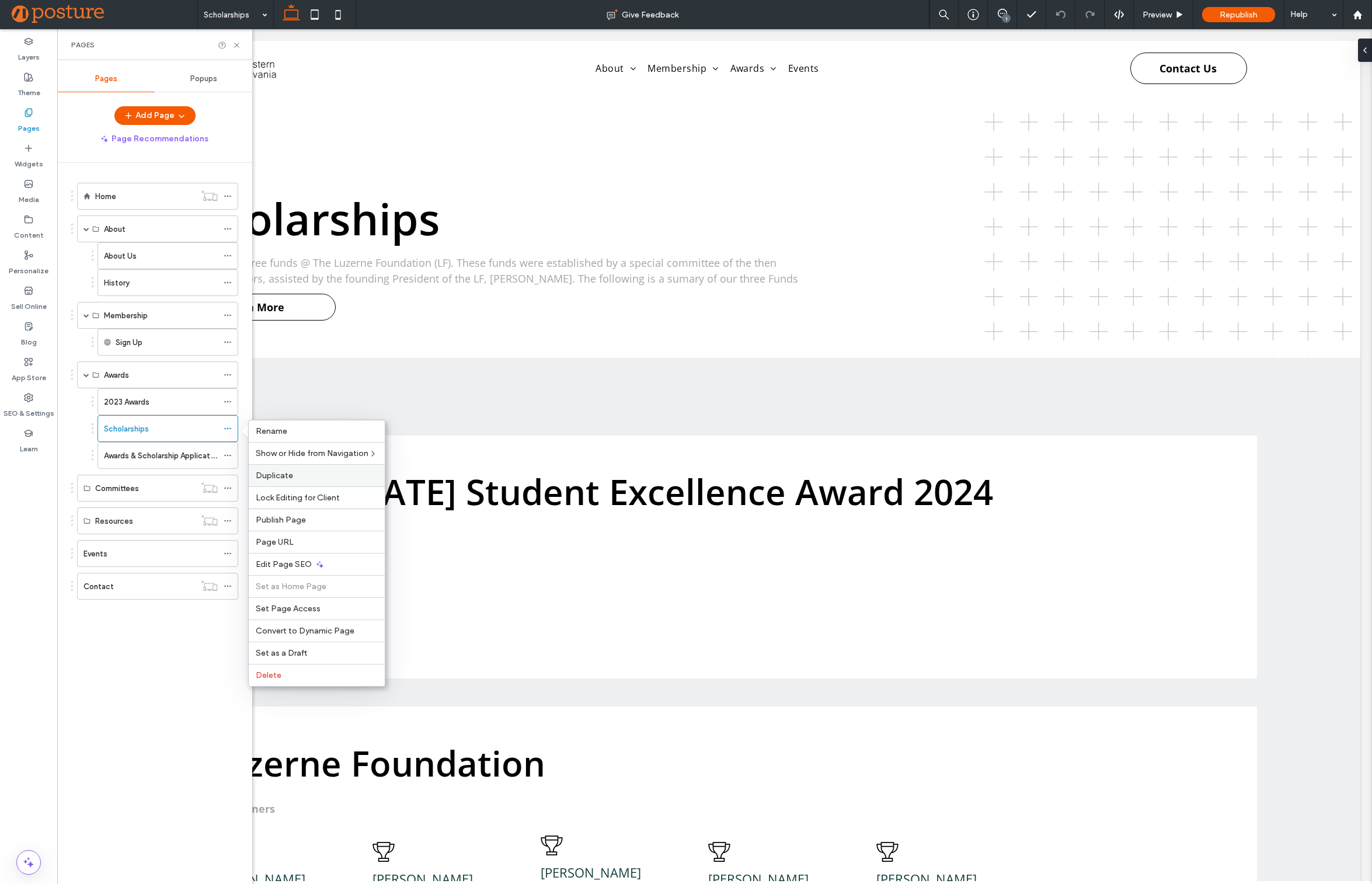
click at [272, 474] on span "Duplicate" at bounding box center [275, 475] width 38 height 10
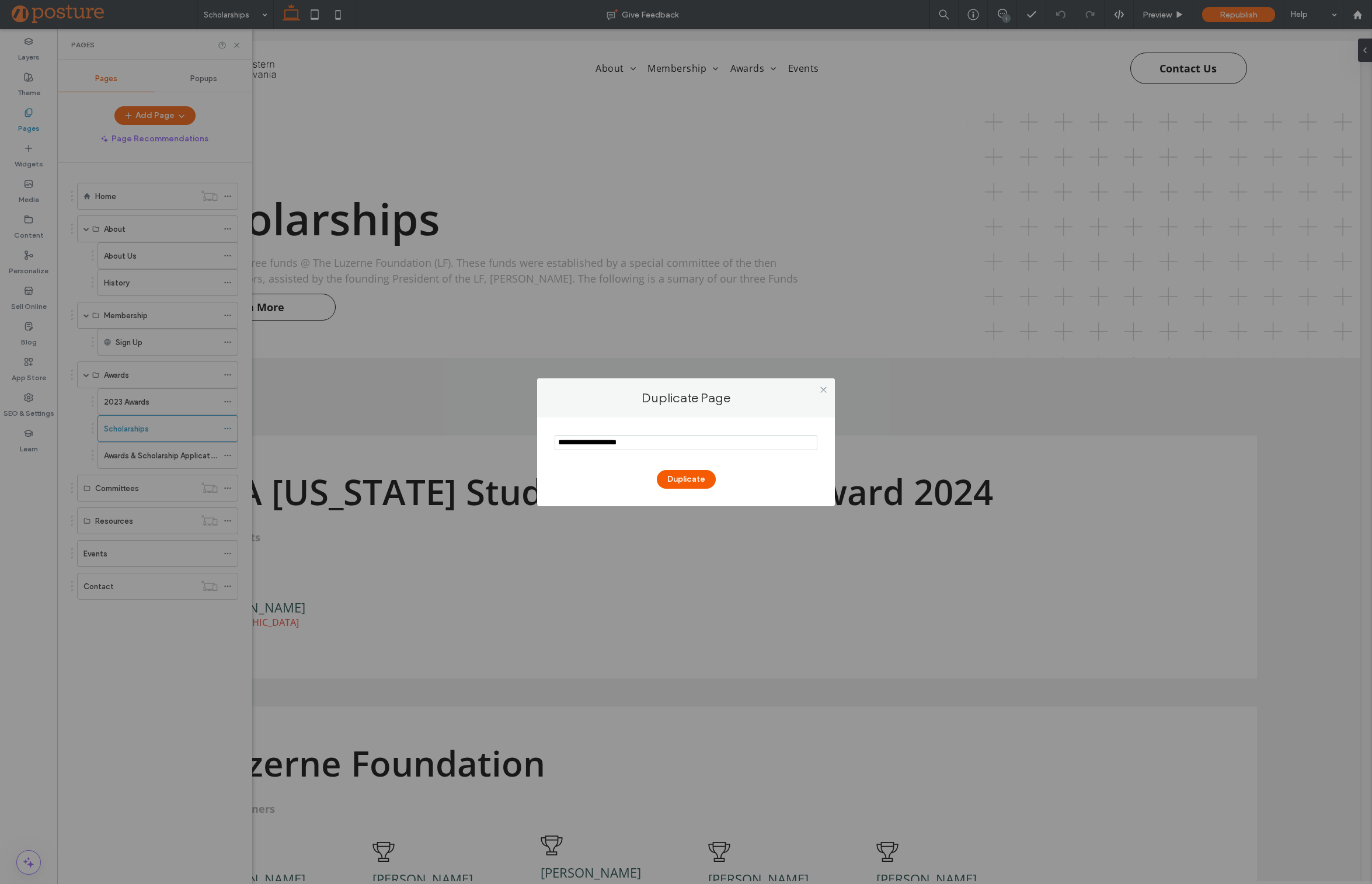
click at [578, 442] on input "notEmpty" at bounding box center [685, 442] width 262 height 15
paste input "**********"
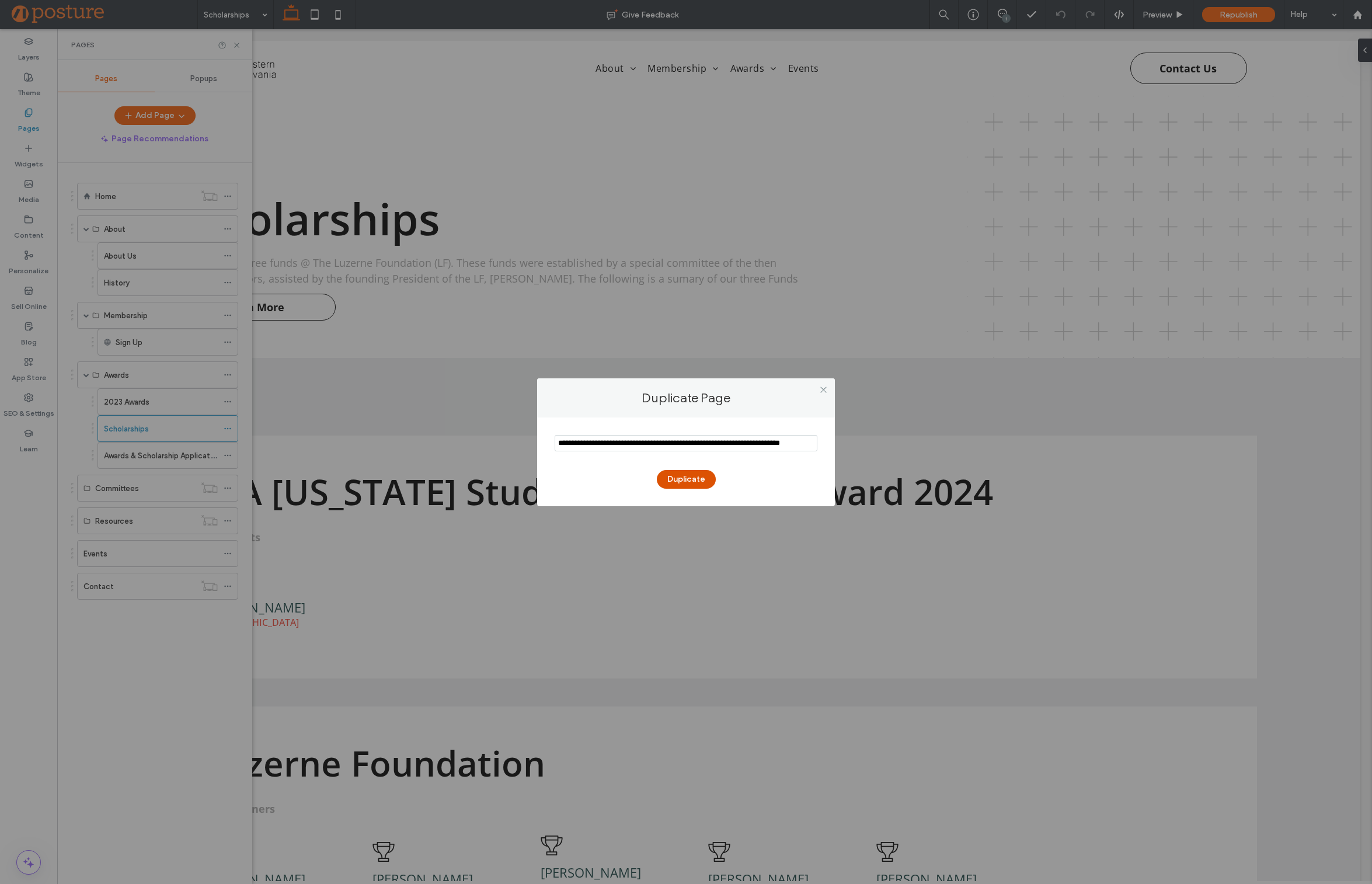
type input "**********"
click at [665, 474] on button "Duplicate" at bounding box center [686, 479] width 59 height 19
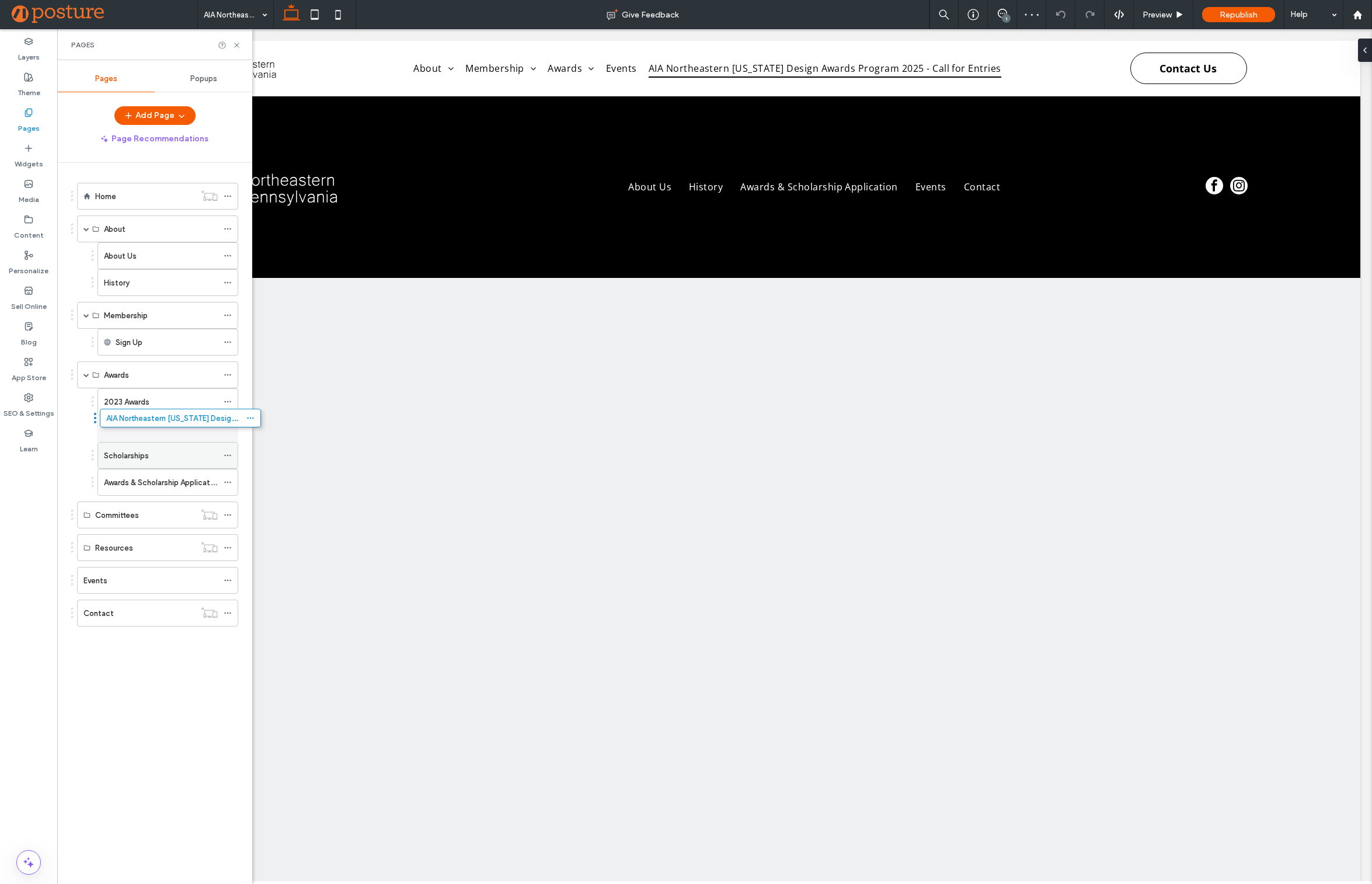
drag, startPoint x: 109, startPoint y: 611, endPoint x: 132, endPoint y: 416, distance: 196.4
click at [239, 44] on icon at bounding box center [236, 46] width 9 height 9
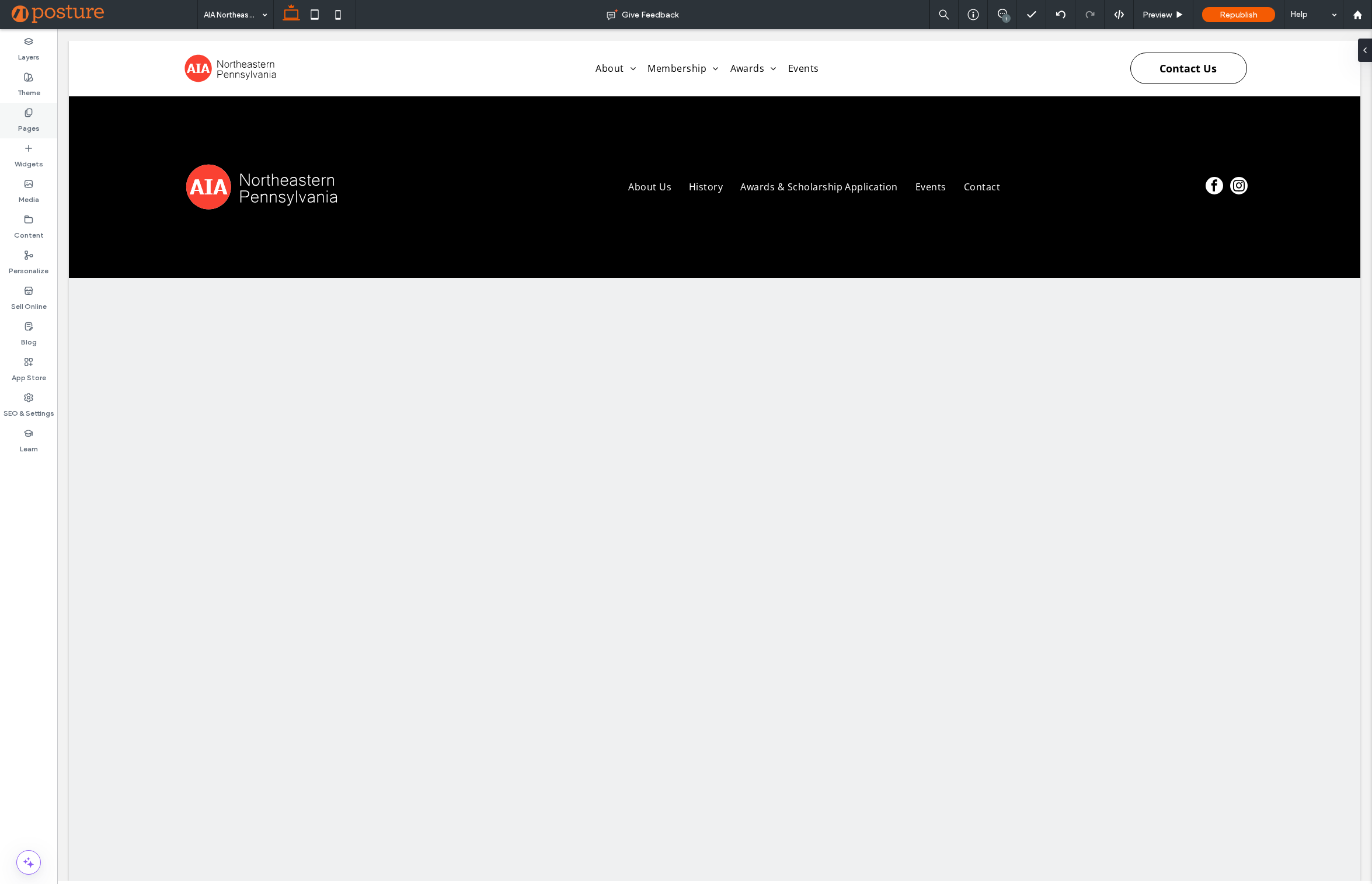
click at [11, 123] on div "Pages" at bounding box center [29, 121] width 57 height 36
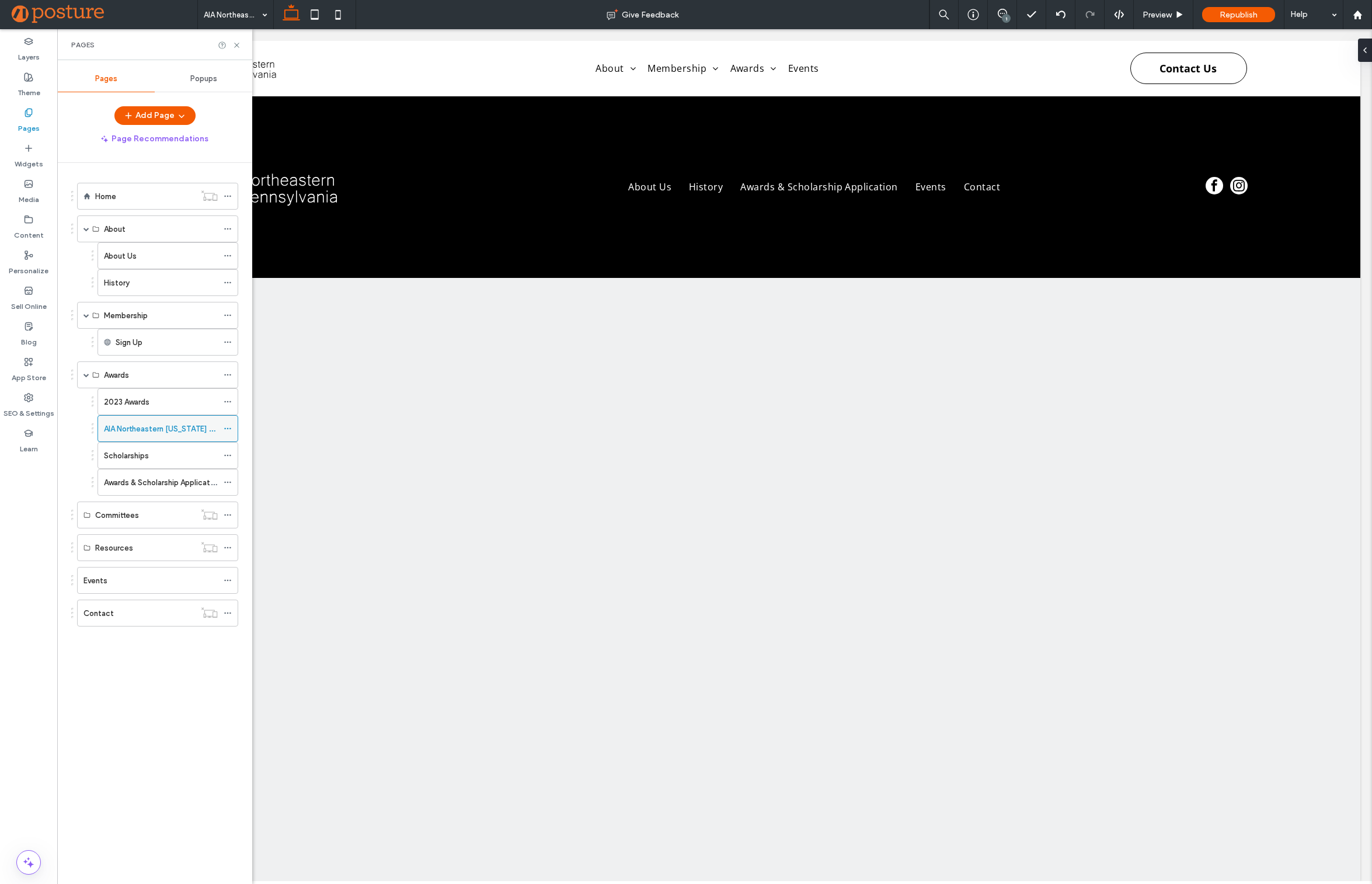
click at [185, 418] on div "AIA Northeastern [US_STATE] Design Awards Program 2025 - Call for Entries" at bounding box center [160, 428] width 114 height 26
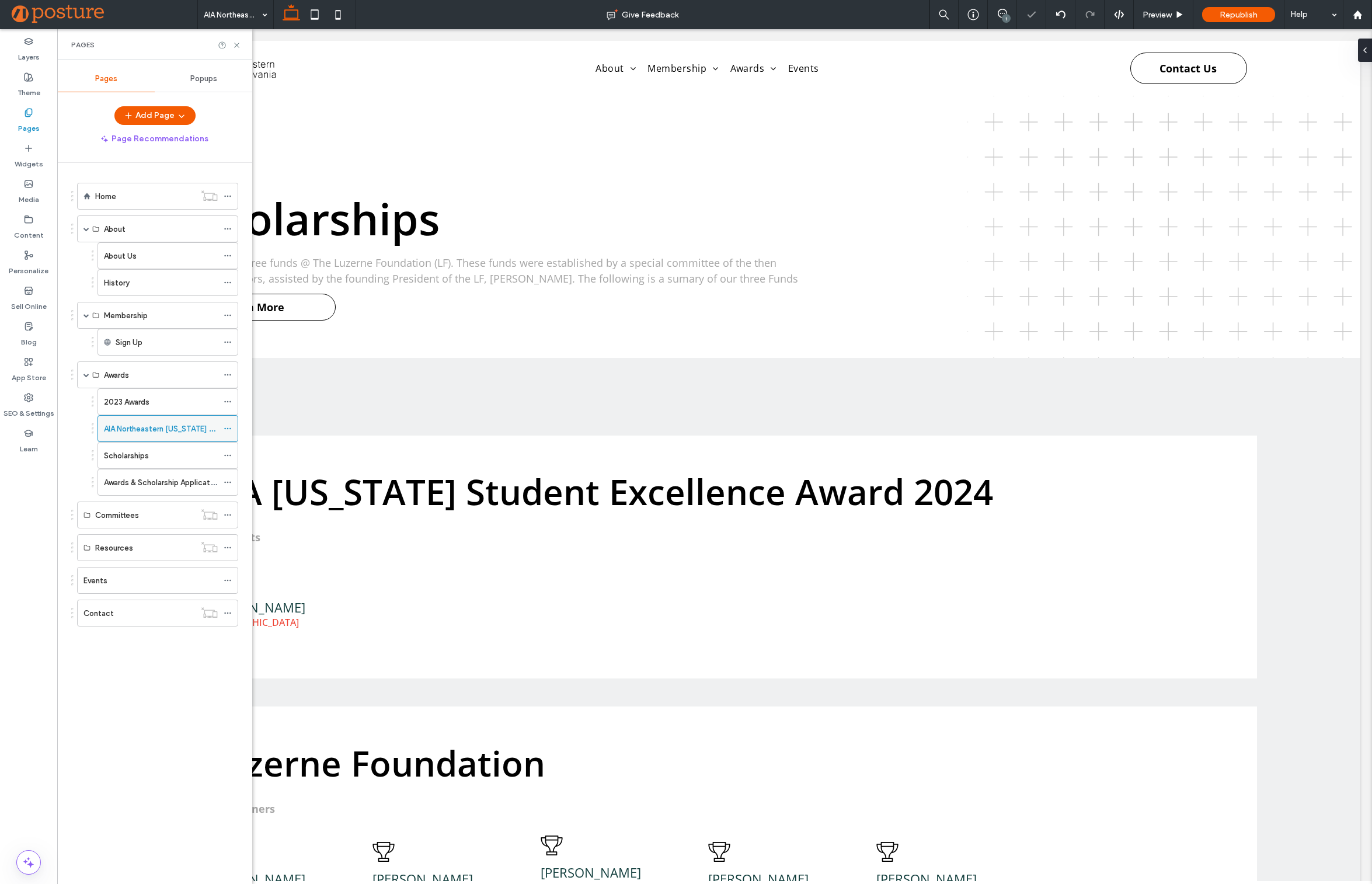
click at [171, 431] on label "AIA Northeastern [US_STATE] Design Awards Program 2025 - Call for Entries" at bounding box center [237, 428] width 267 height 21
click at [162, 479] on label "Awards & Scholarship Application" at bounding box center [162, 482] width 116 height 21
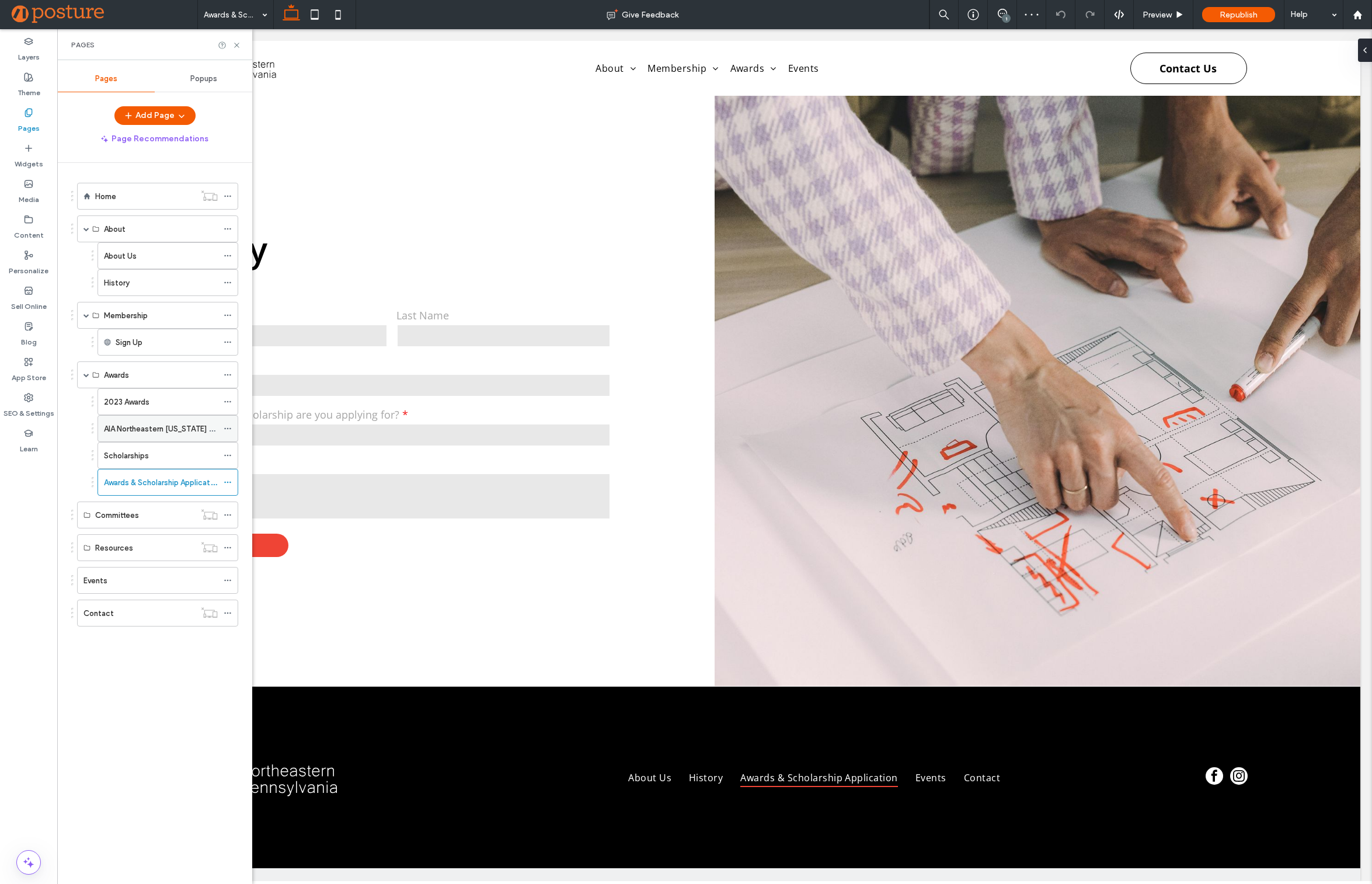
click at [151, 433] on label "AIA Northeastern [US_STATE] Design Awards Program 2025 - Call for Entries" at bounding box center [237, 428] width 267 height 21
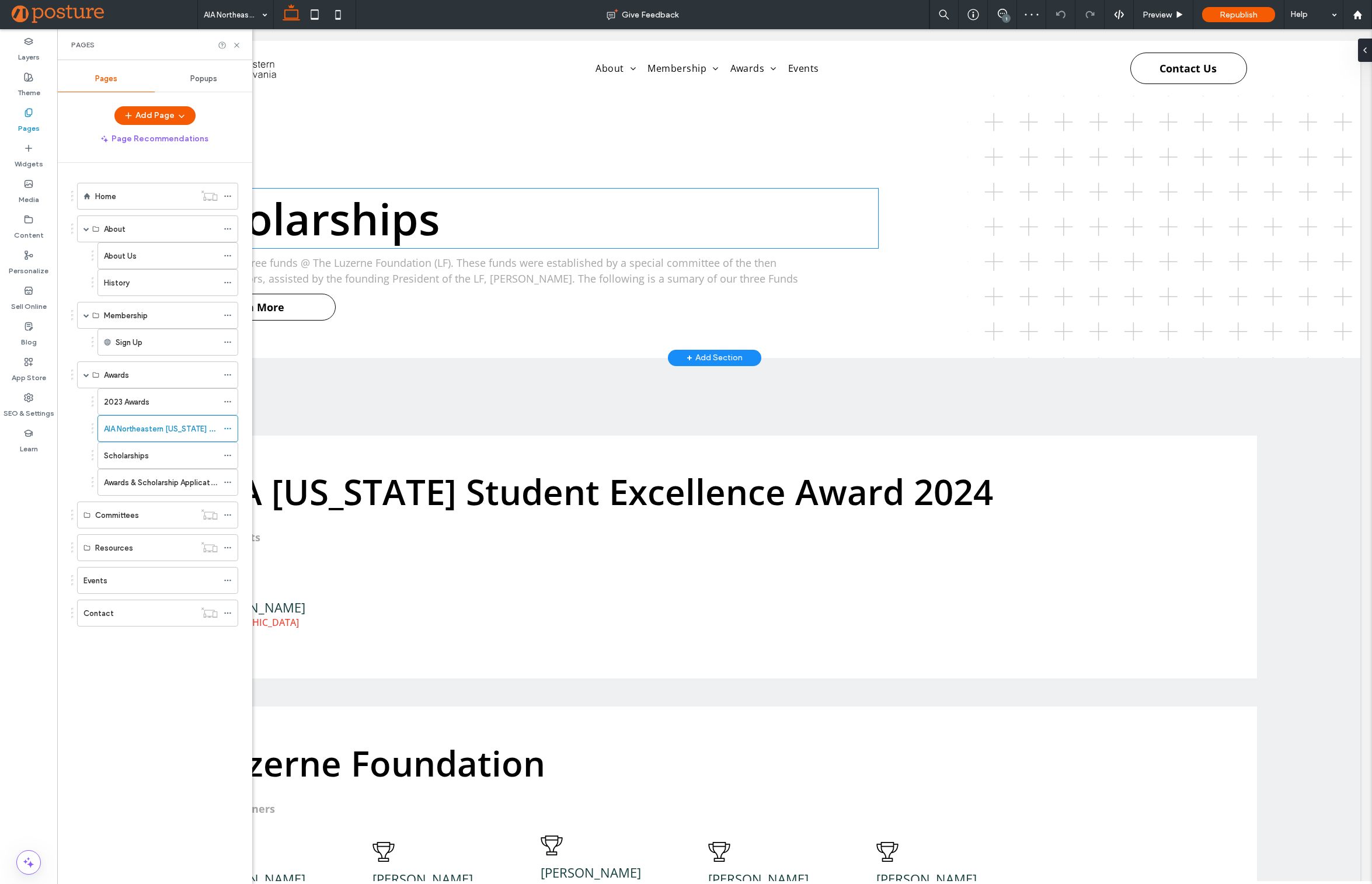
click at [399, 216] on span "Scholarships" at bounding box center [305, 219] width 268 height 59
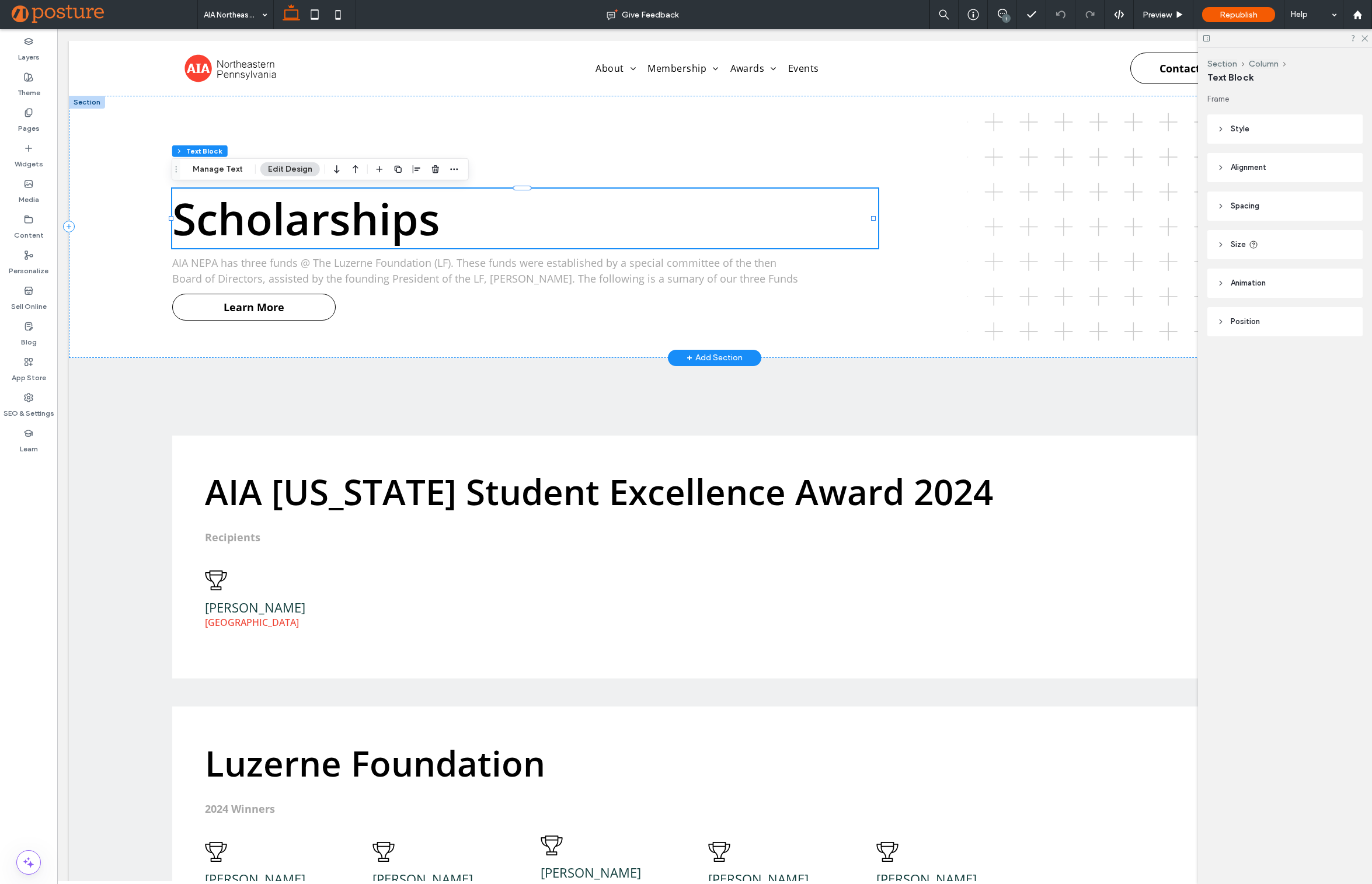
click at [331, 189] on span "Scholarships" at bounding box center [305, 219] width 268 height 59
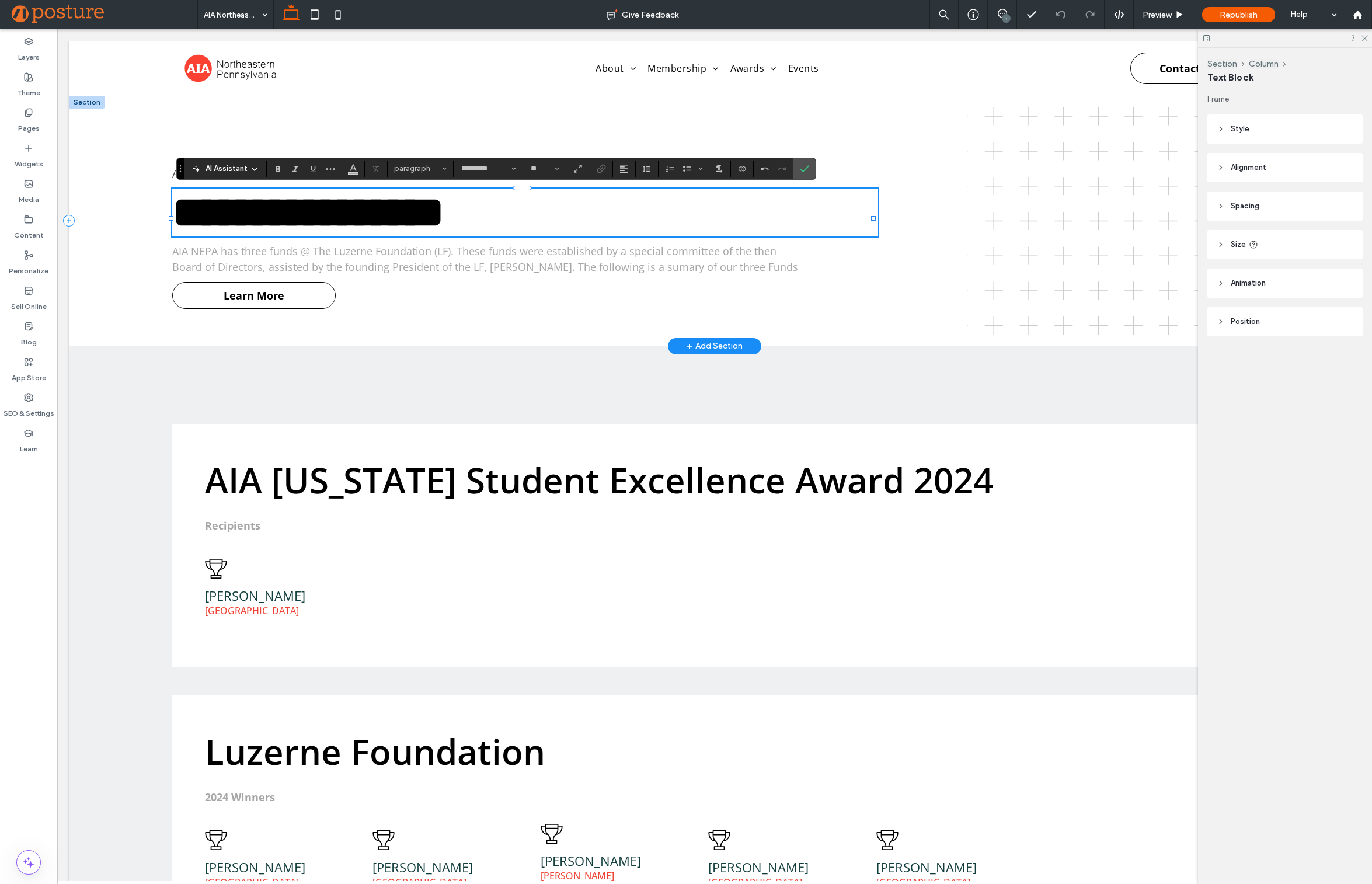
type input "**"
click at [345, 261] on span "AIA NEPA has three funds @ The Luzerne Foundation (LF). These funds were establ…" at bounding box center [484, 258] width 626 height 30
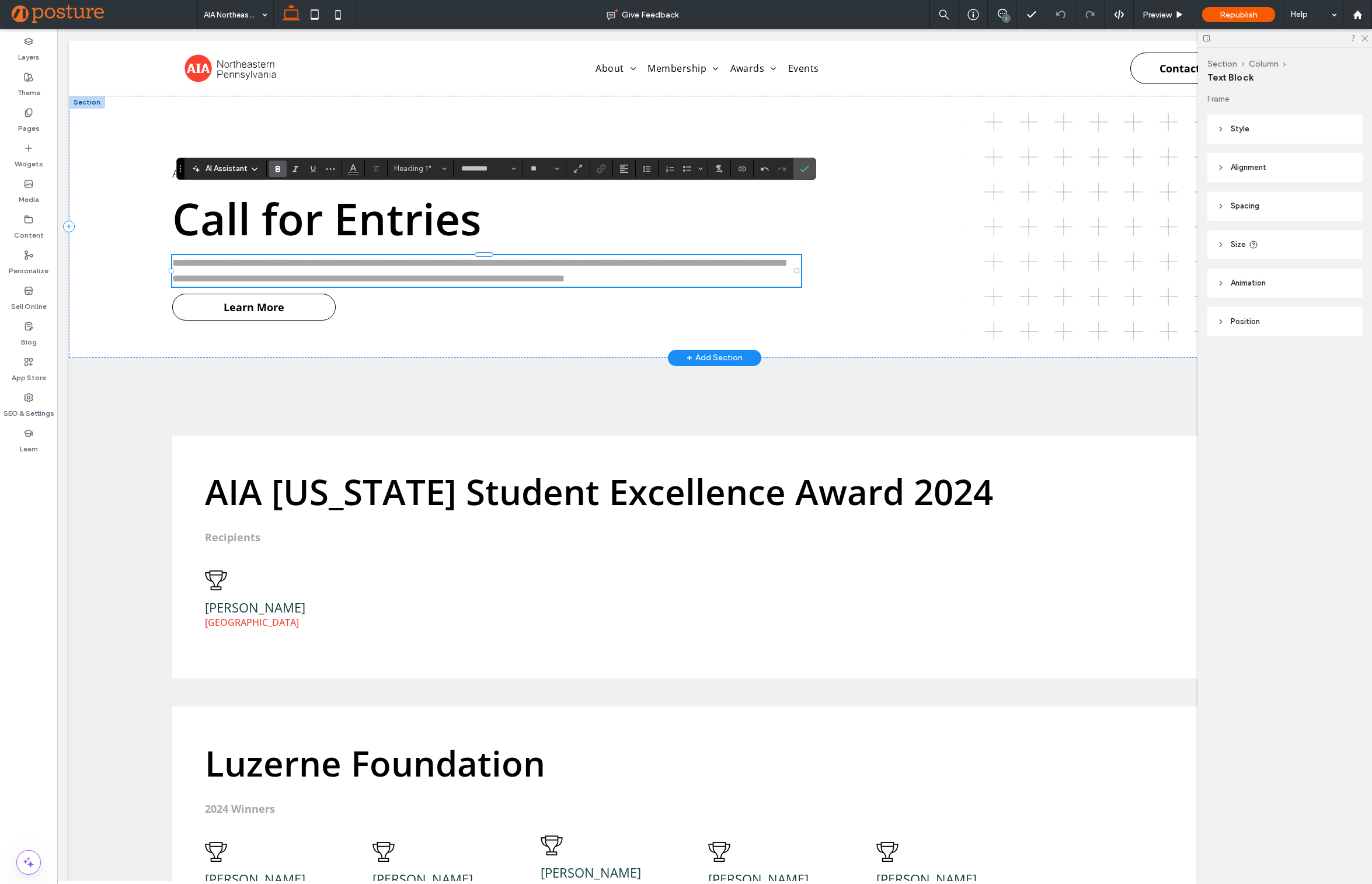
click at [345, 261] on span "**********" at bounding box center [478, 270] width 613 height 26
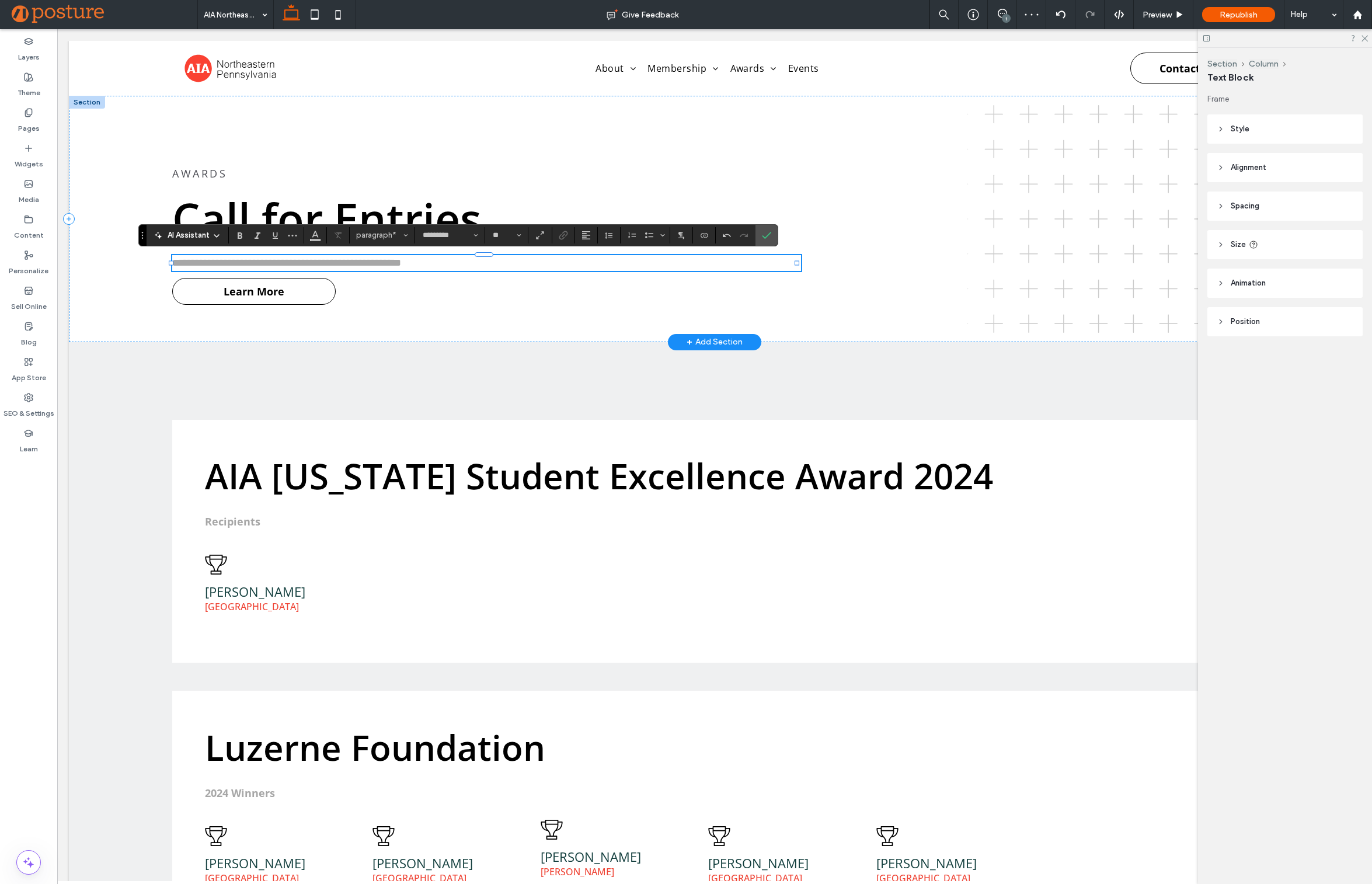
click at [332, 262] on span "**********" at bounding box center [287, 262] width 229 height 11
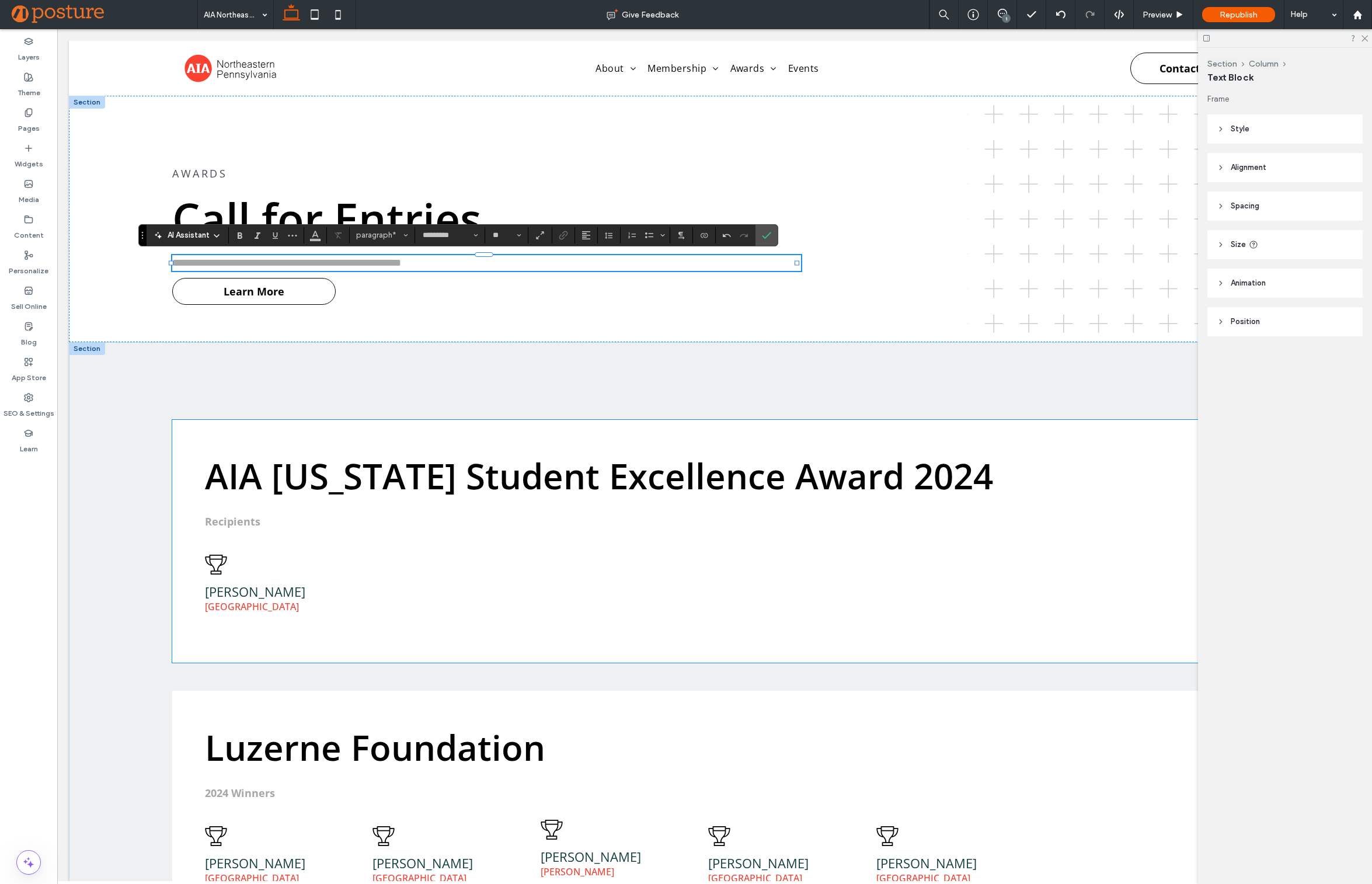
click at [325, 452] on span "AIA [US_STATE] Student Excellence Award 2024" at bounding box center [599, 476] width 788 height 47
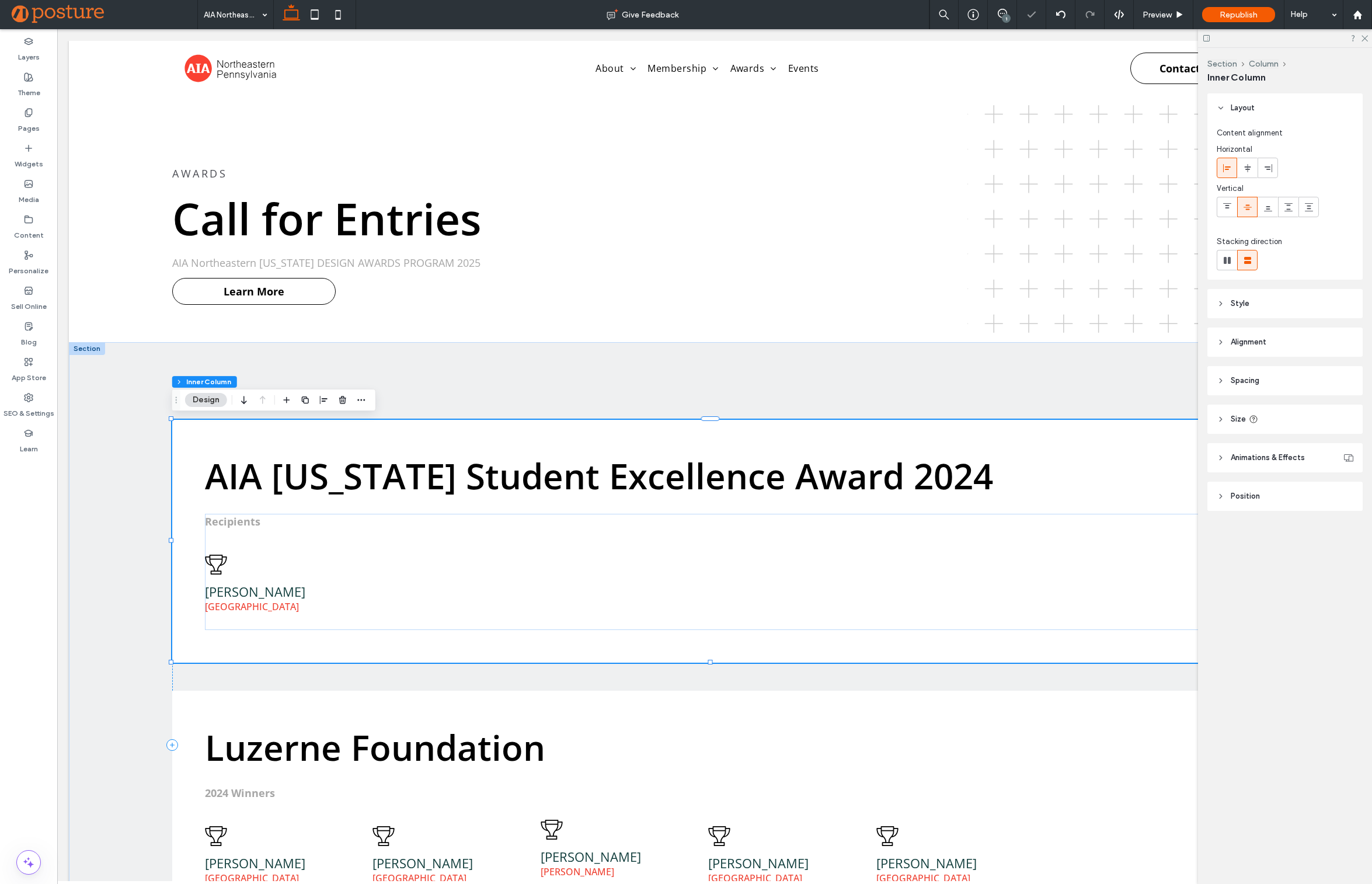
click at [289, 470] on span "AIA [US_STATE] Student Excellence Award 2024" at bounding box center [599, 476] width 788 height 47
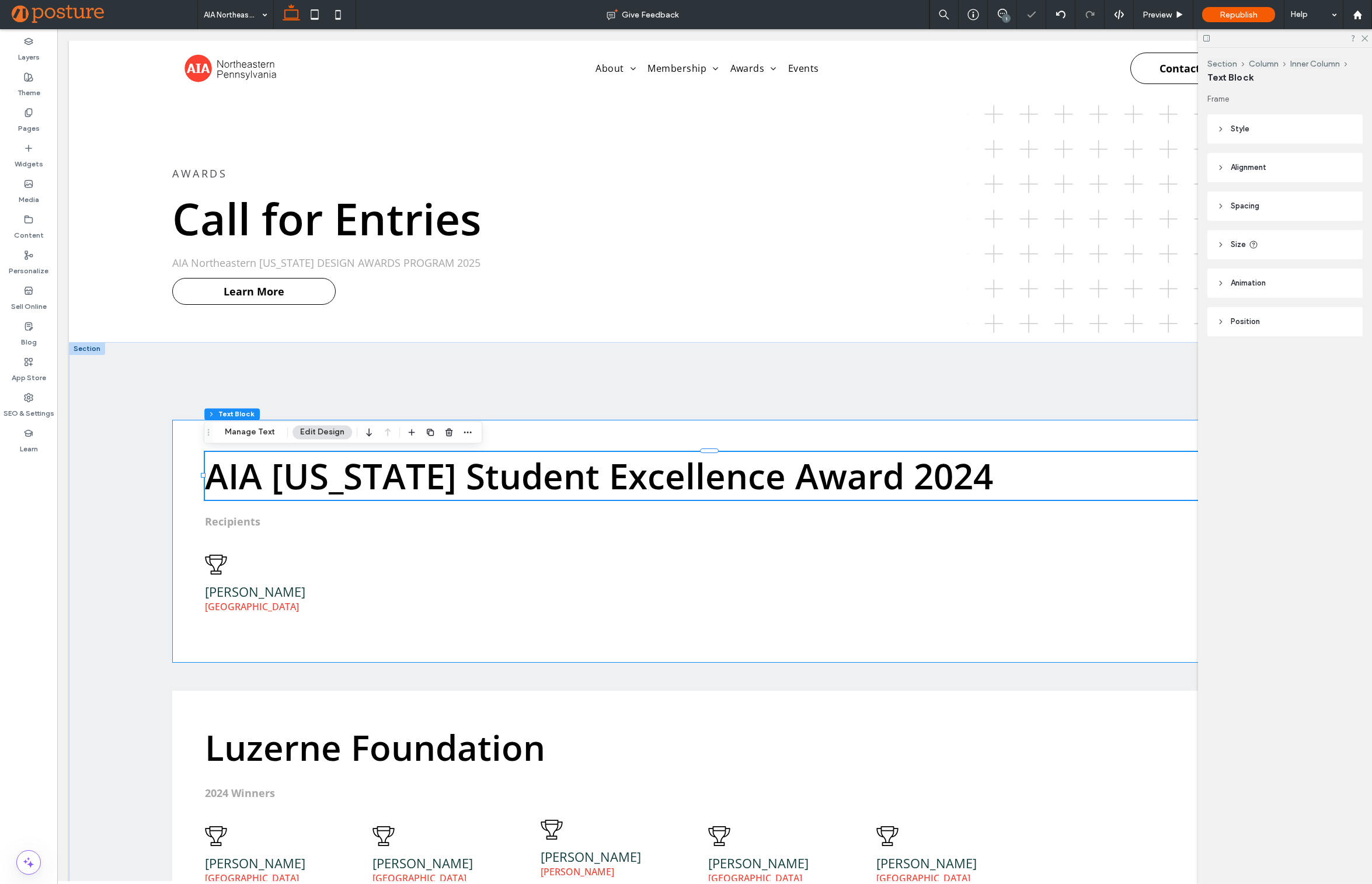
click at [289, 470] on span "AIA [US_STATE] Student Excellence Award 2024" at bounding box center [599, 476] width 788 height 47
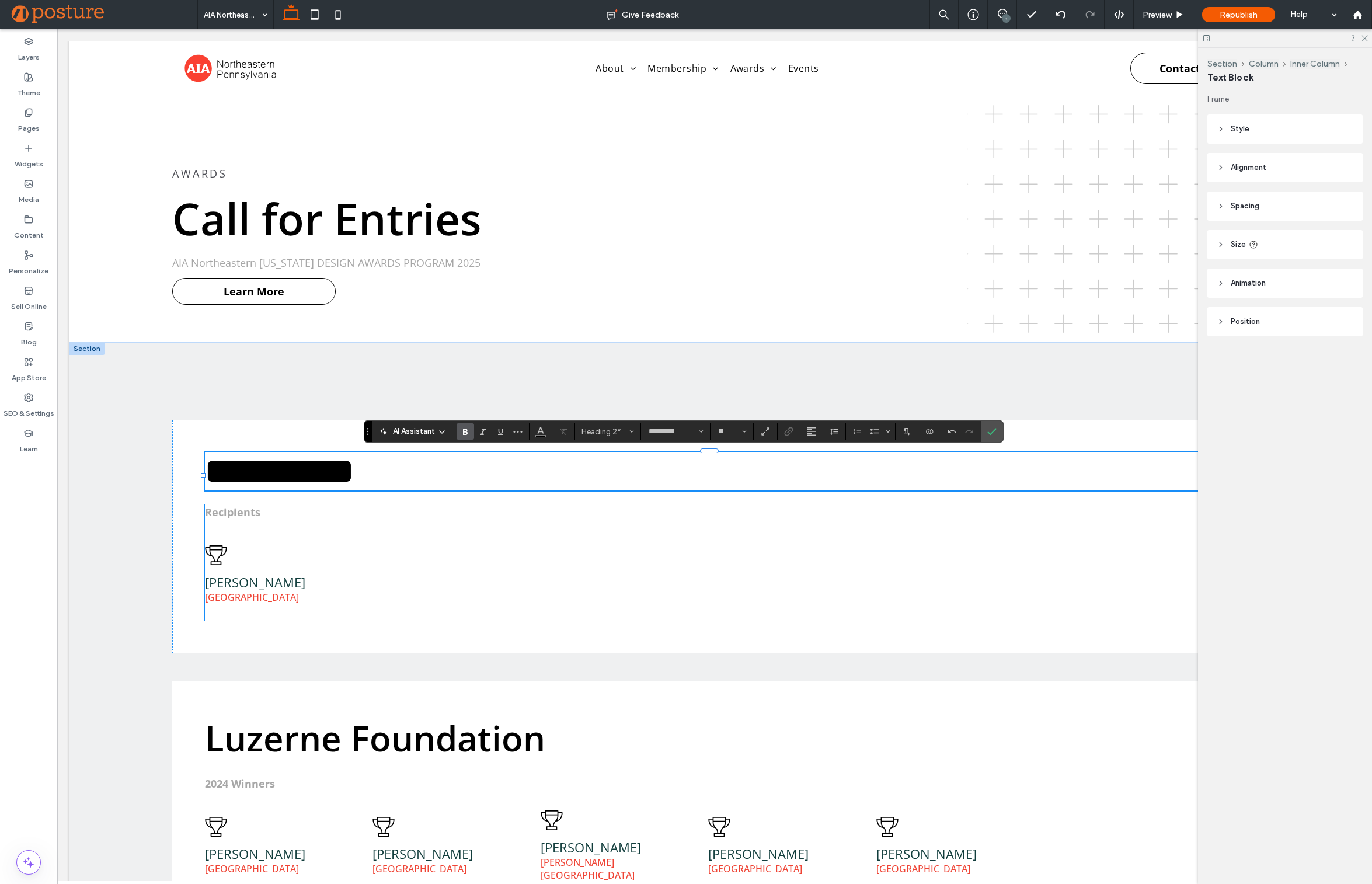
click at [257, 519] on strong "Recipients" at bounding box center [233, 512] width 56 height 14
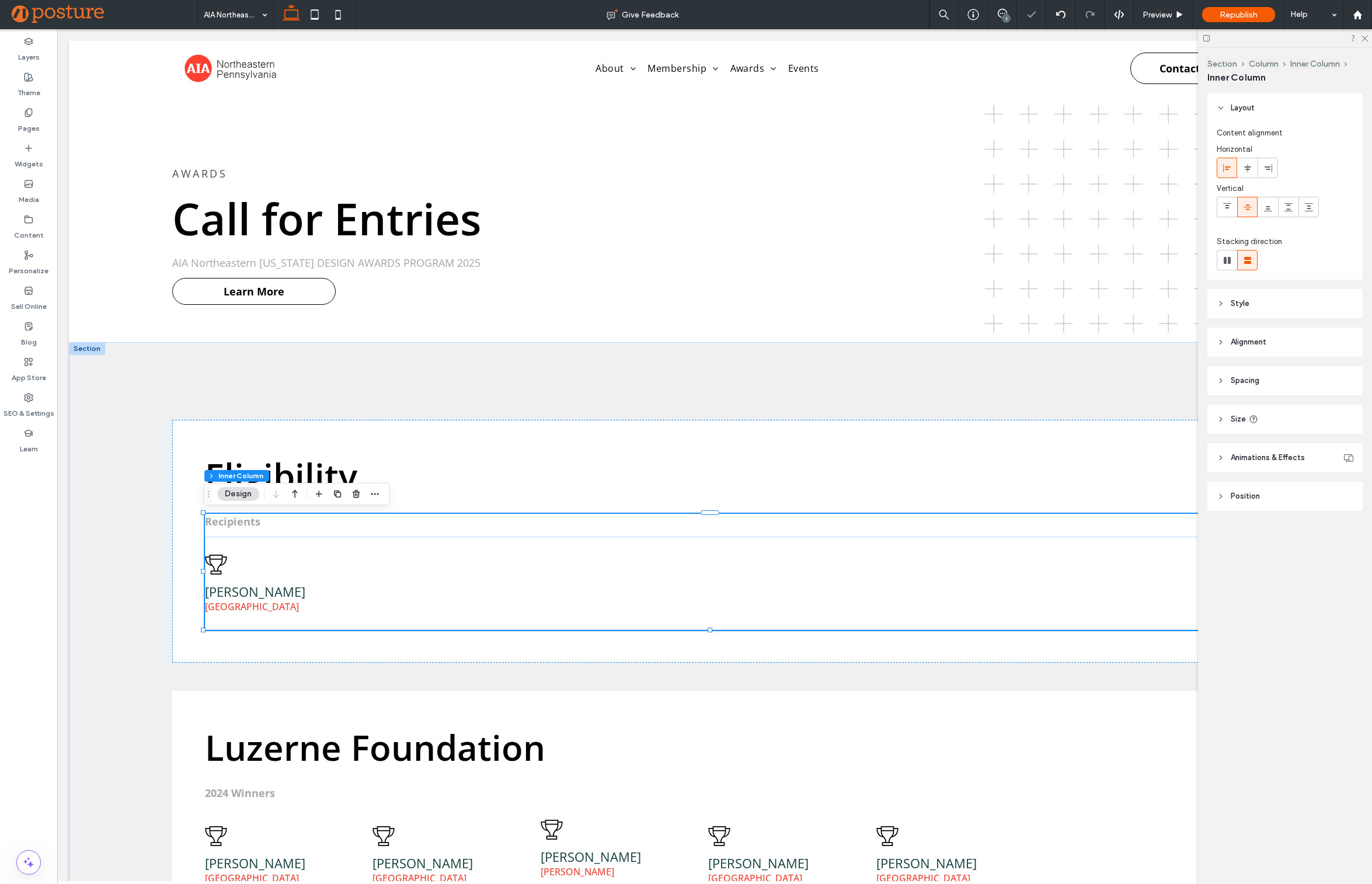
click at [257, 522] on strong "Recipients" at bounding box center [233, 521] width 56 height 14
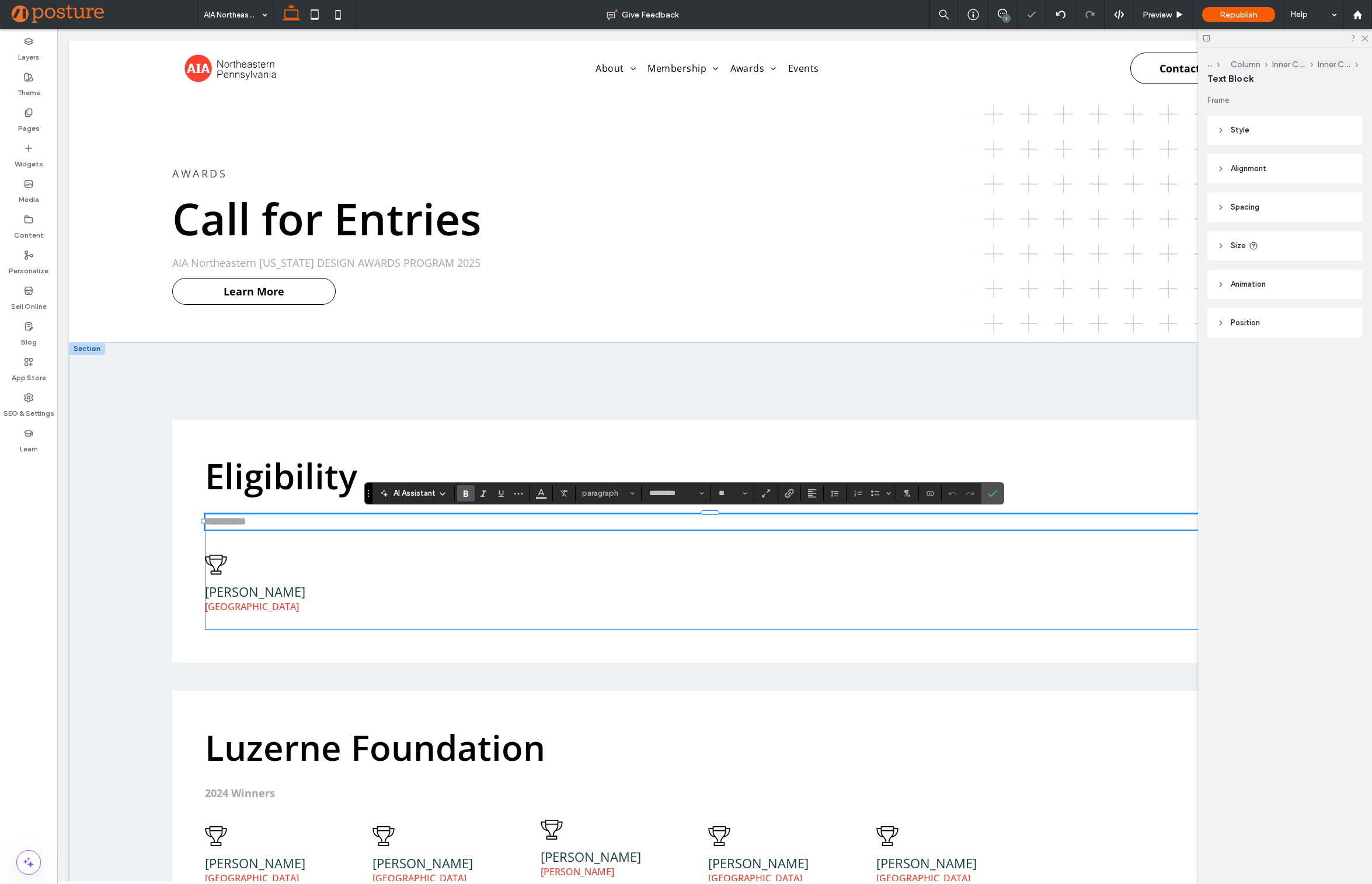
paste div
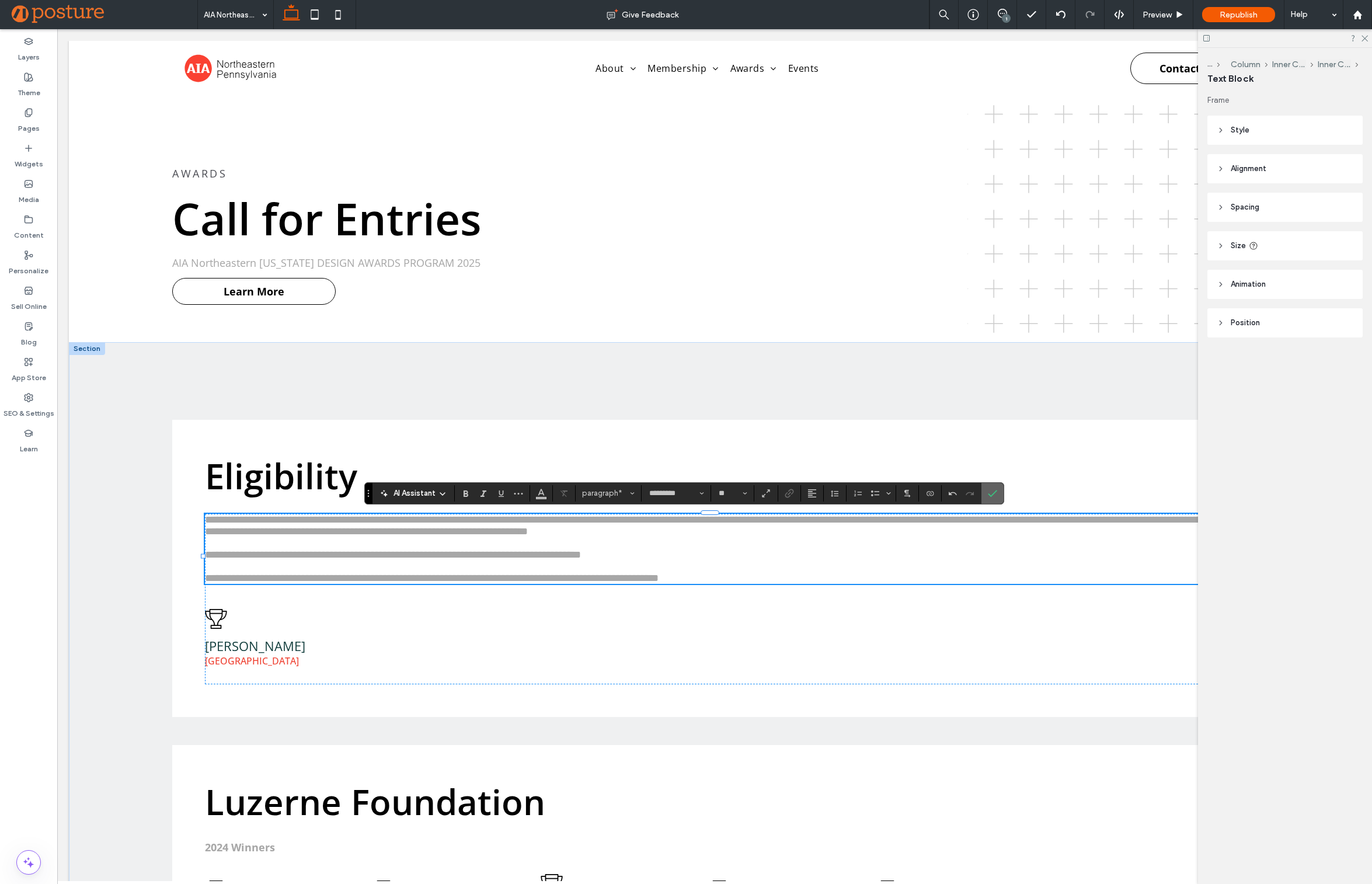
click at [997, 494] on icon "Confirm" at bounding box center [992, 493] width 9 height 9
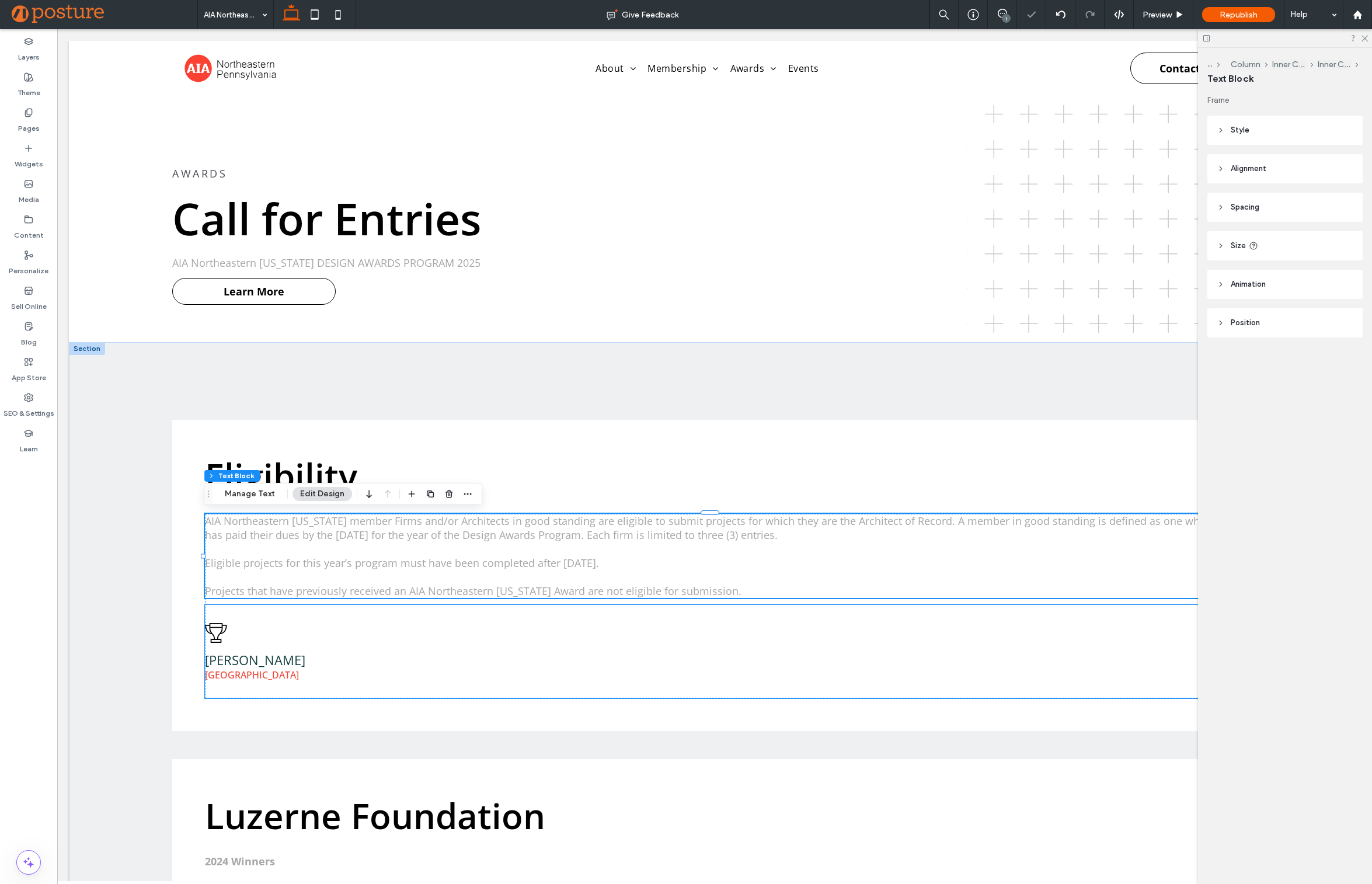
click at [274, 651] on div "[PERSON_NAME] [GEOGRAPHIC_DATA]" at bounding box center [306, 651] width 202 height 59
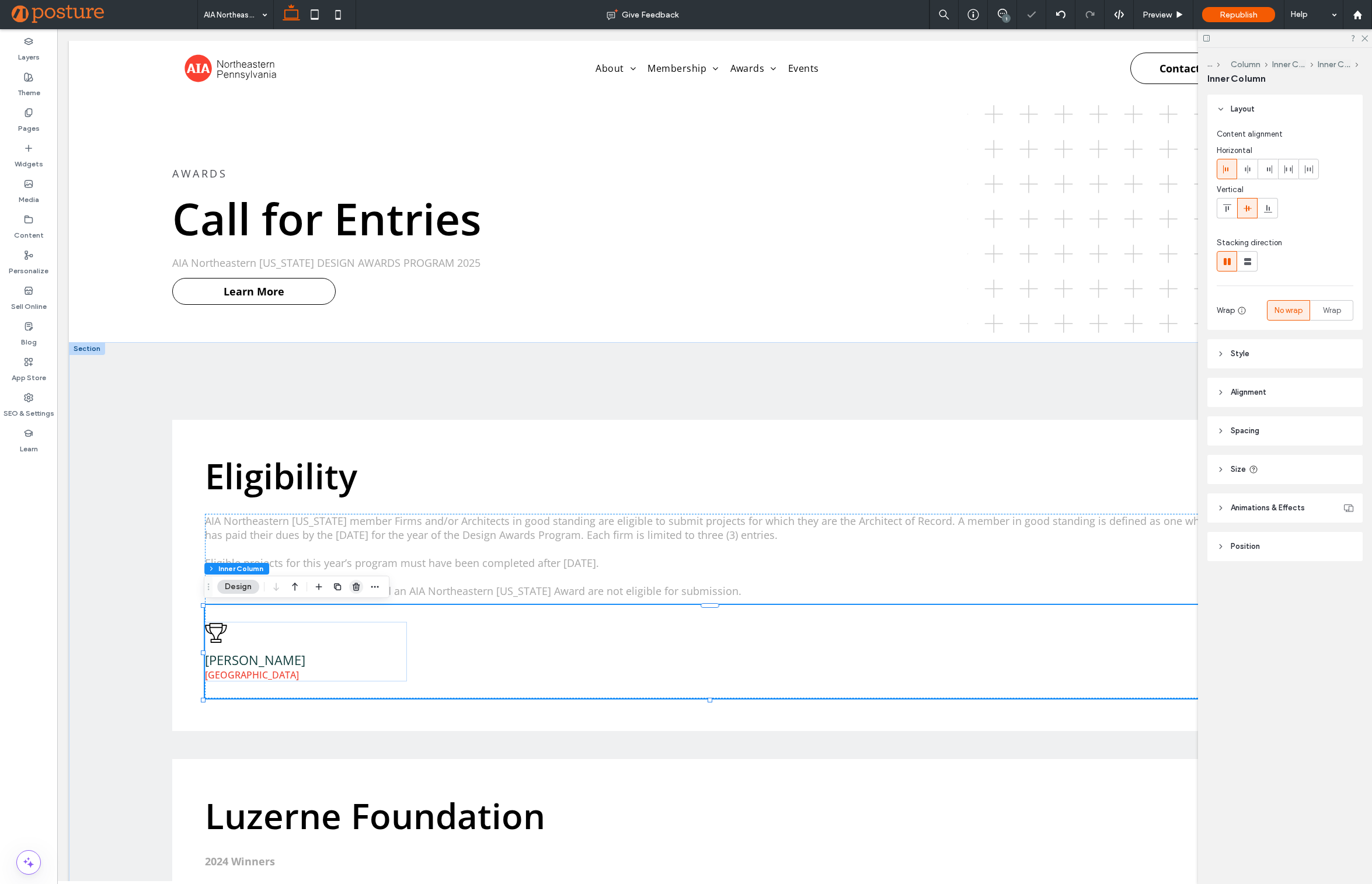
click at [356, 584] on icon "button" at bounding box center [356, 587] width 9 height 9
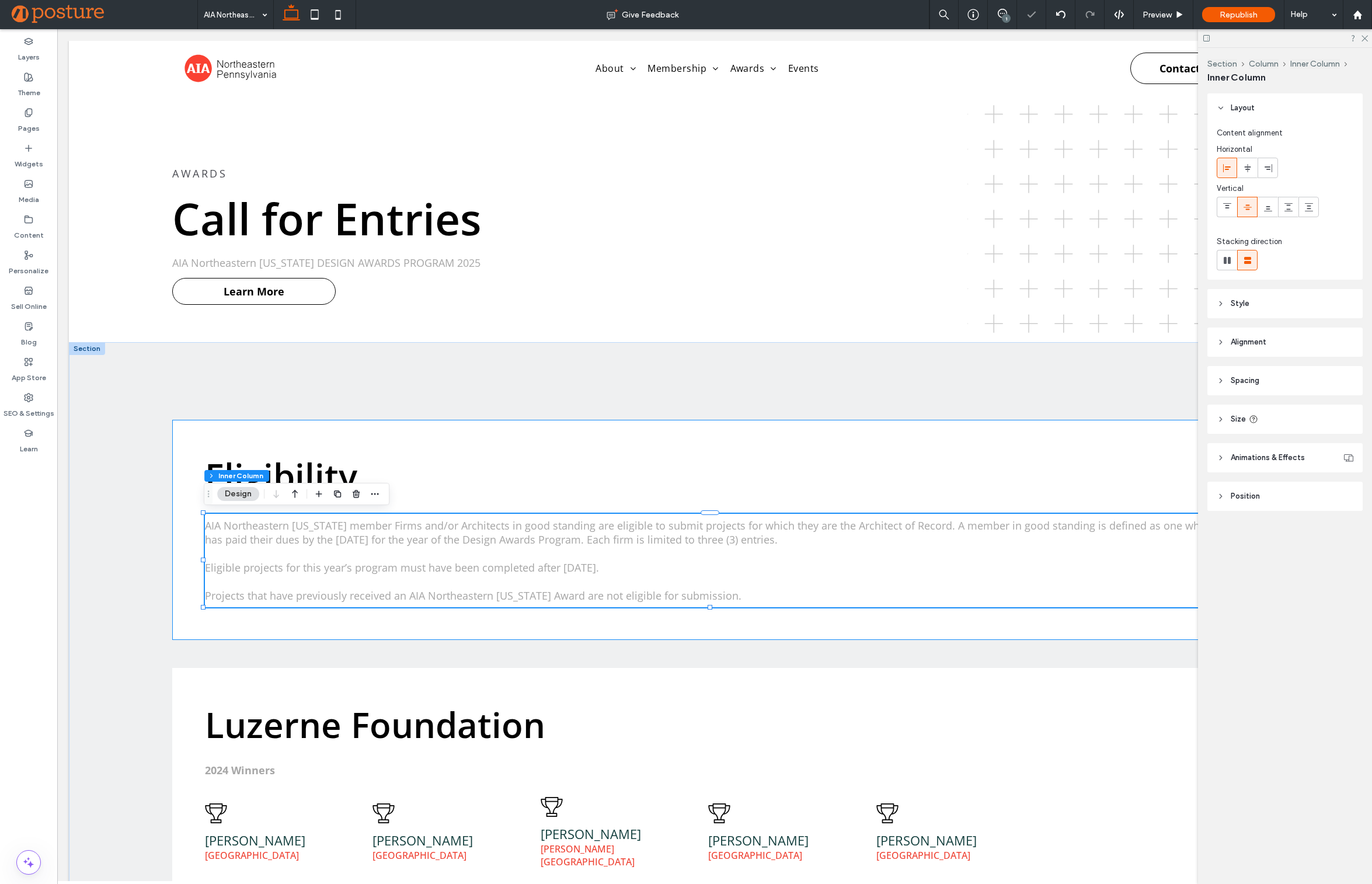
click at [442, 440] on div "Eligibility AIA Northeastern [US_STATE] member Firms and/or Architects in good …" at bounding box center [714, 530] width 1085 height 220
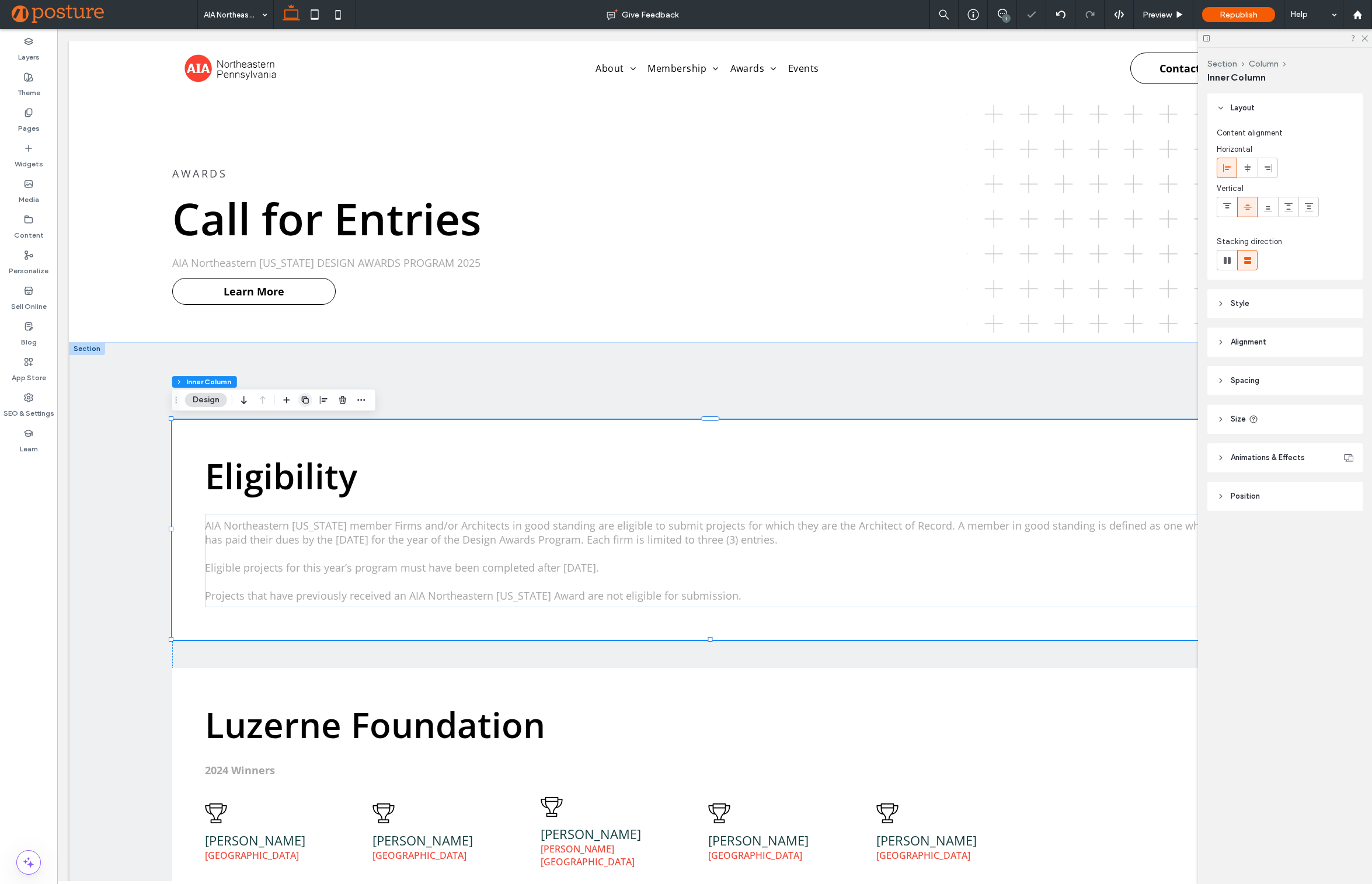
click at [304, 401] on icon "button" at bounding box center [305, 399] width 9 height 9
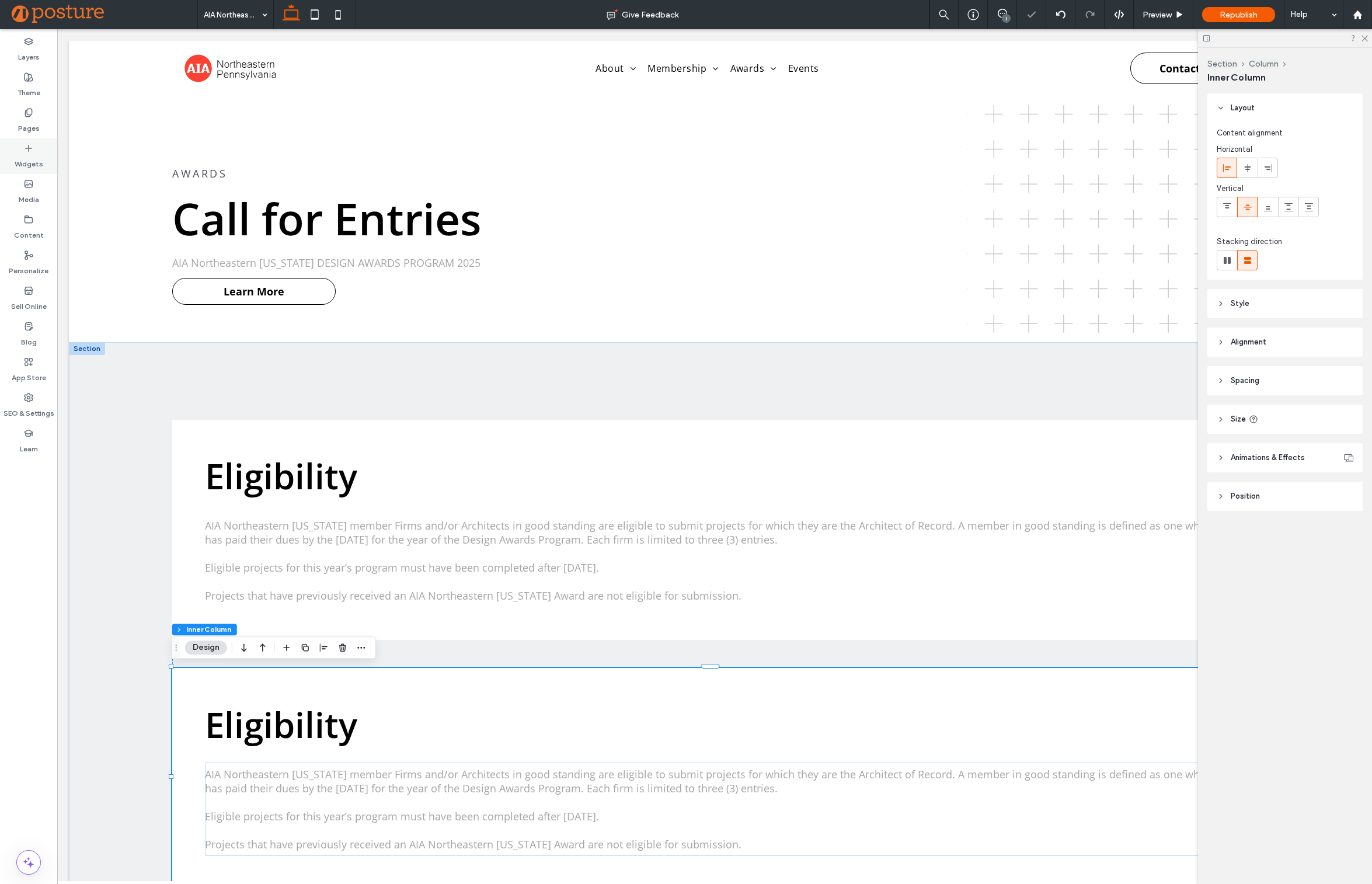
click at [27, 142] on div "Widgets" at bounding box center [29, 156] width 57 height 36
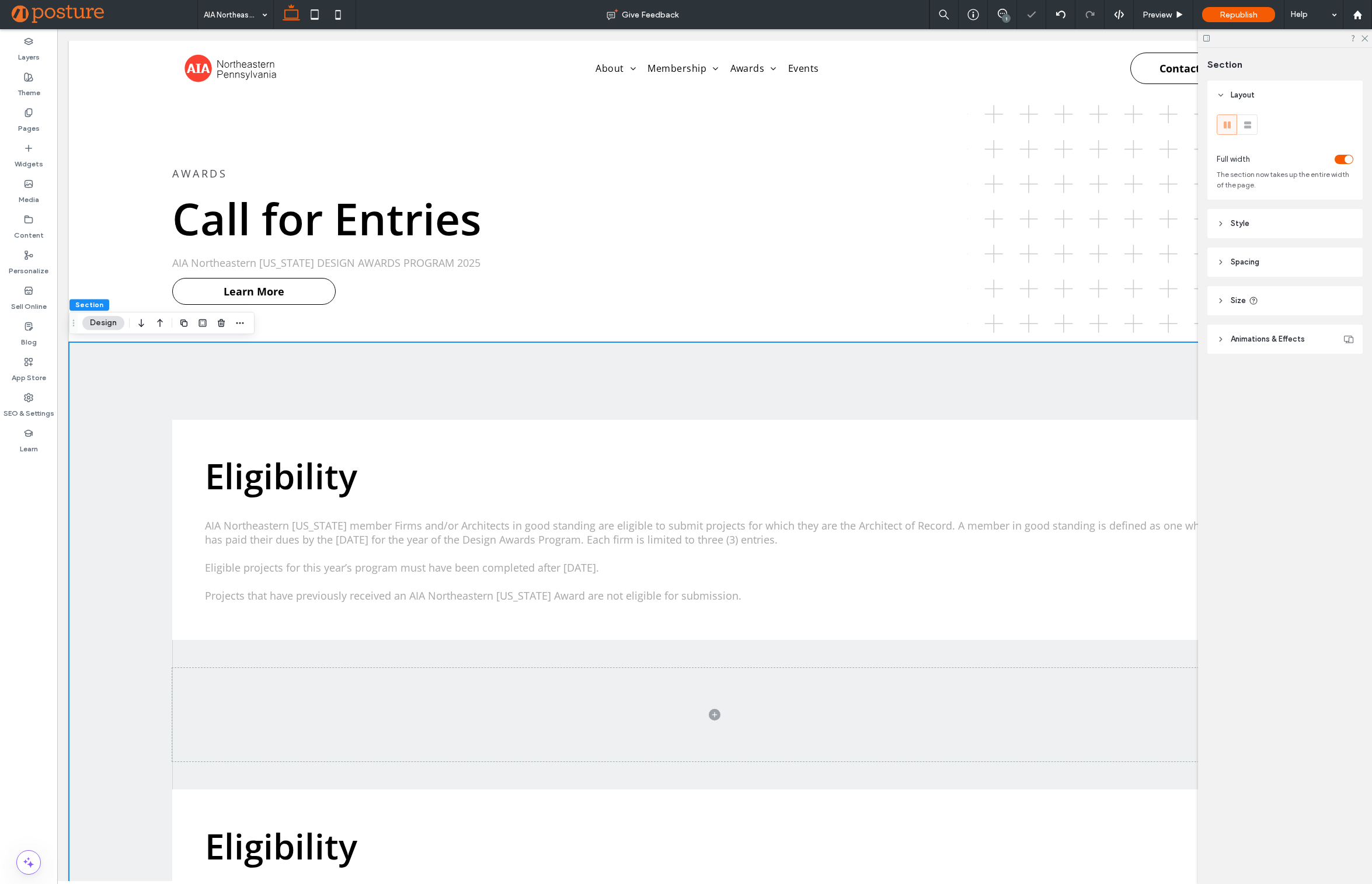
click at [191, 428] on div "Eligibility AIA Northeastern [US_STATE] member Firms and/or Architects in good …" at bounding box center [714, 530] width 1085 height 220
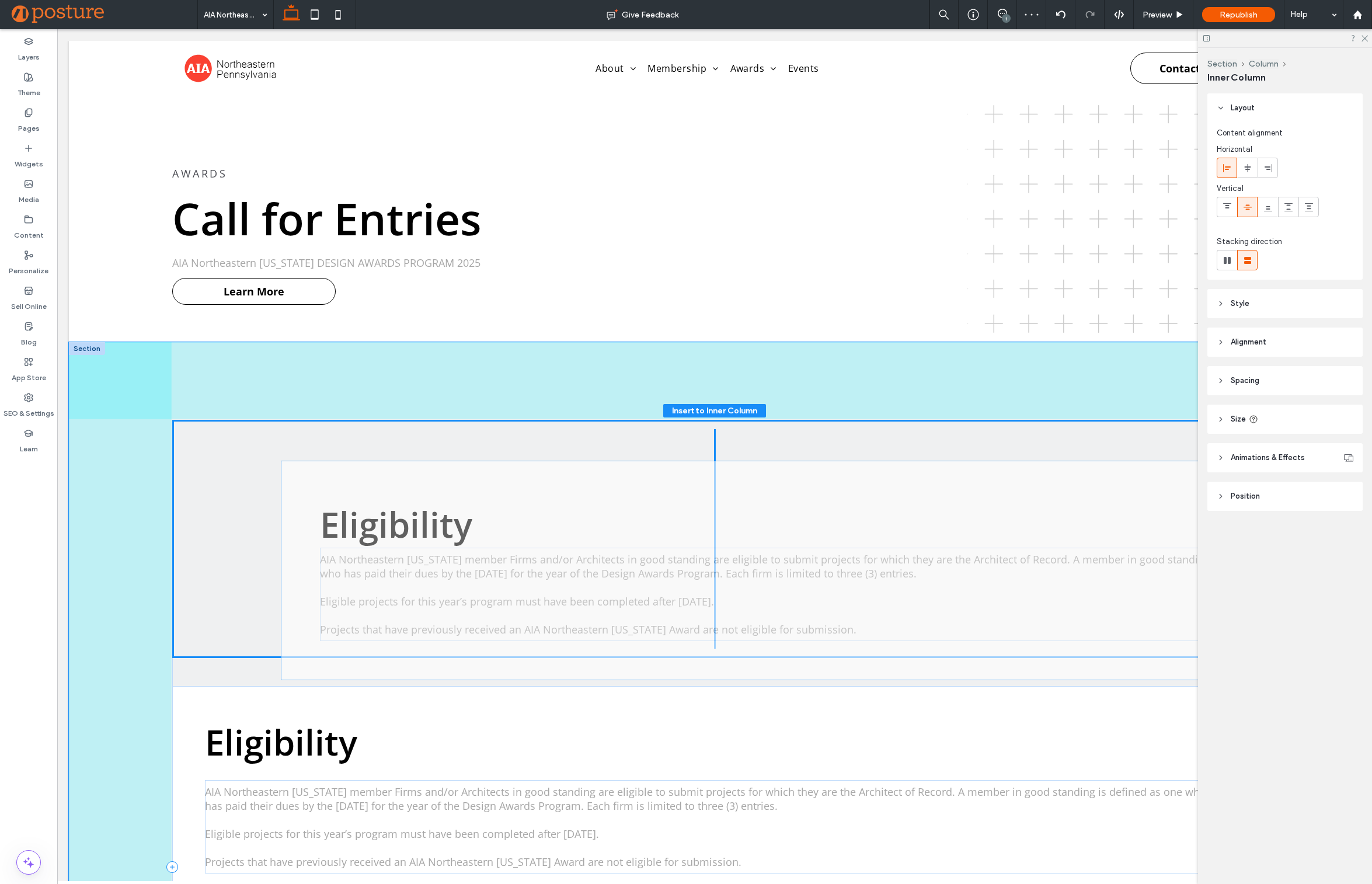
drag, startPoint x: 184, startPoint y: 435, endPoint x: 293, endPoint y: 476, distance: 116.5
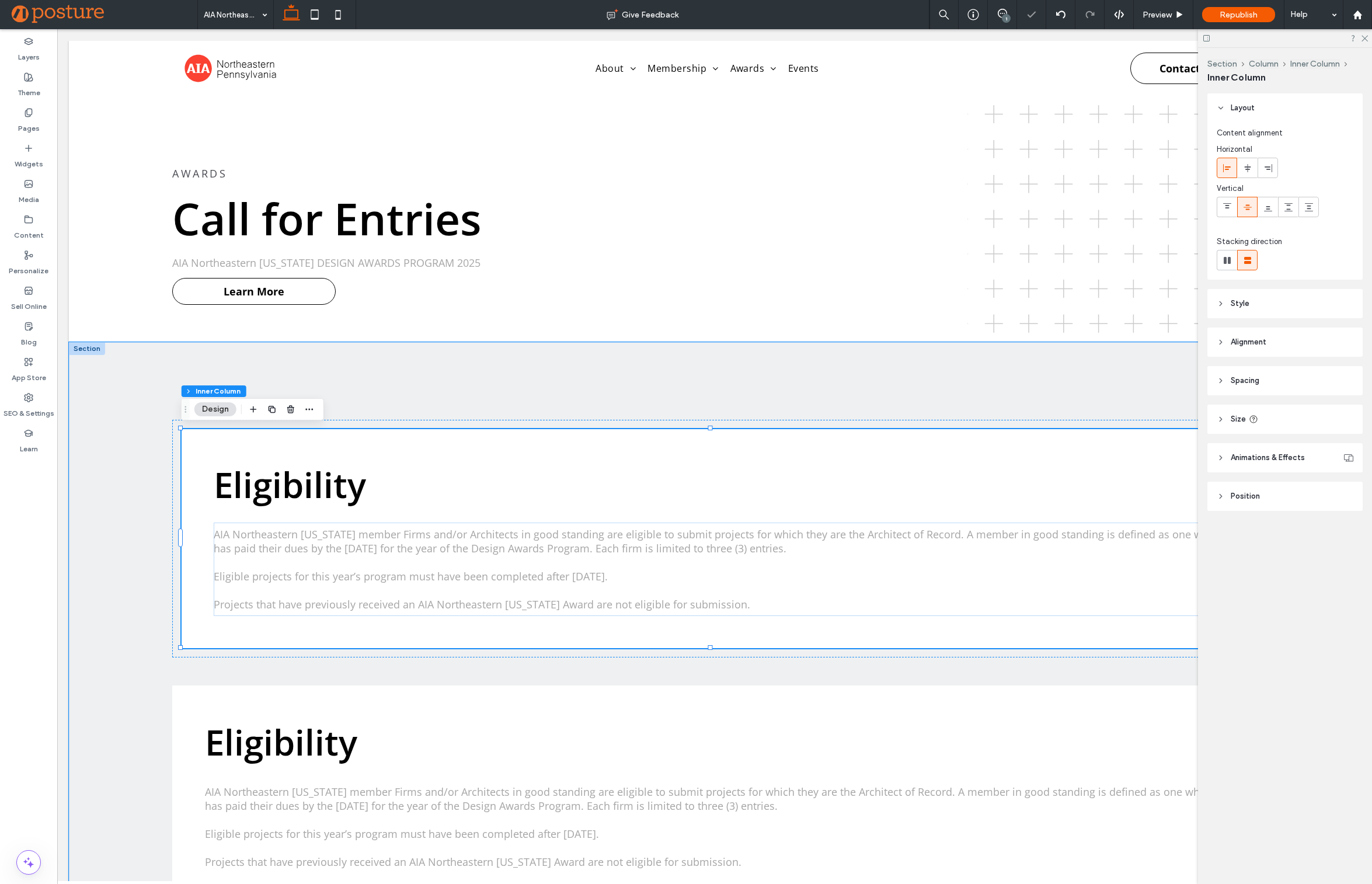
click at [226, 442] on div "Eligibility AIA Northeastern [US_STATE] member Firms and/or Architects in good …" at bounding box center [715, 538] width 1066 height 219
click at [275, 409] on use "button" at bounding box center [272, 409] width 7 height 7
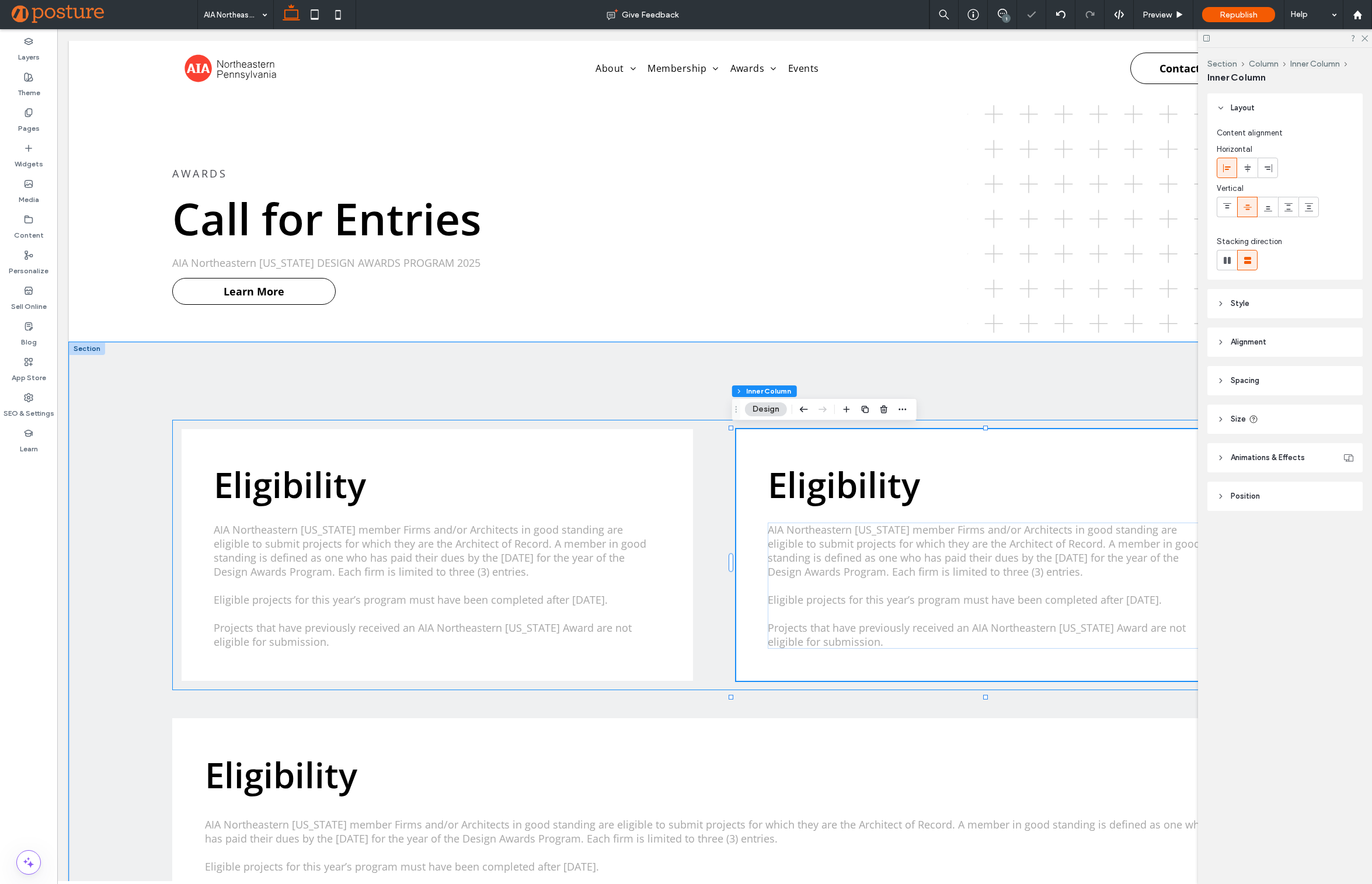
click at [178, 422] on div "Eligibility AIA Northeastern [US_STATE] member Firms and/or Architects in good …" at bounding box center [714, 555] width 1085 height 270
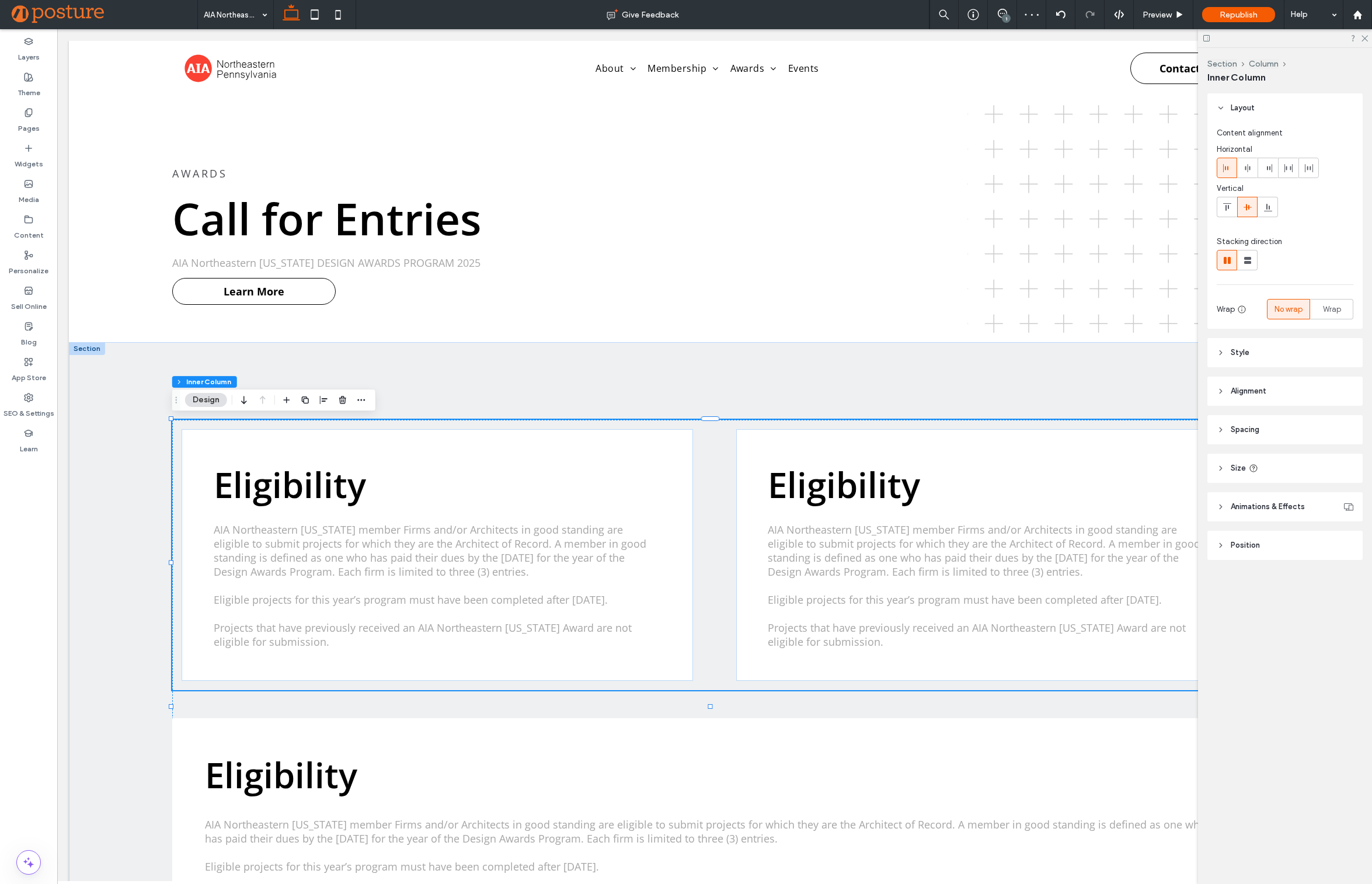
click at [1265, 388] on span "Alignment" at bounding box center [1248, 391] width 36 height 12
click at [1283, 459] on header "Spacing" at bounding box center [1284, 464] width 155 height 30
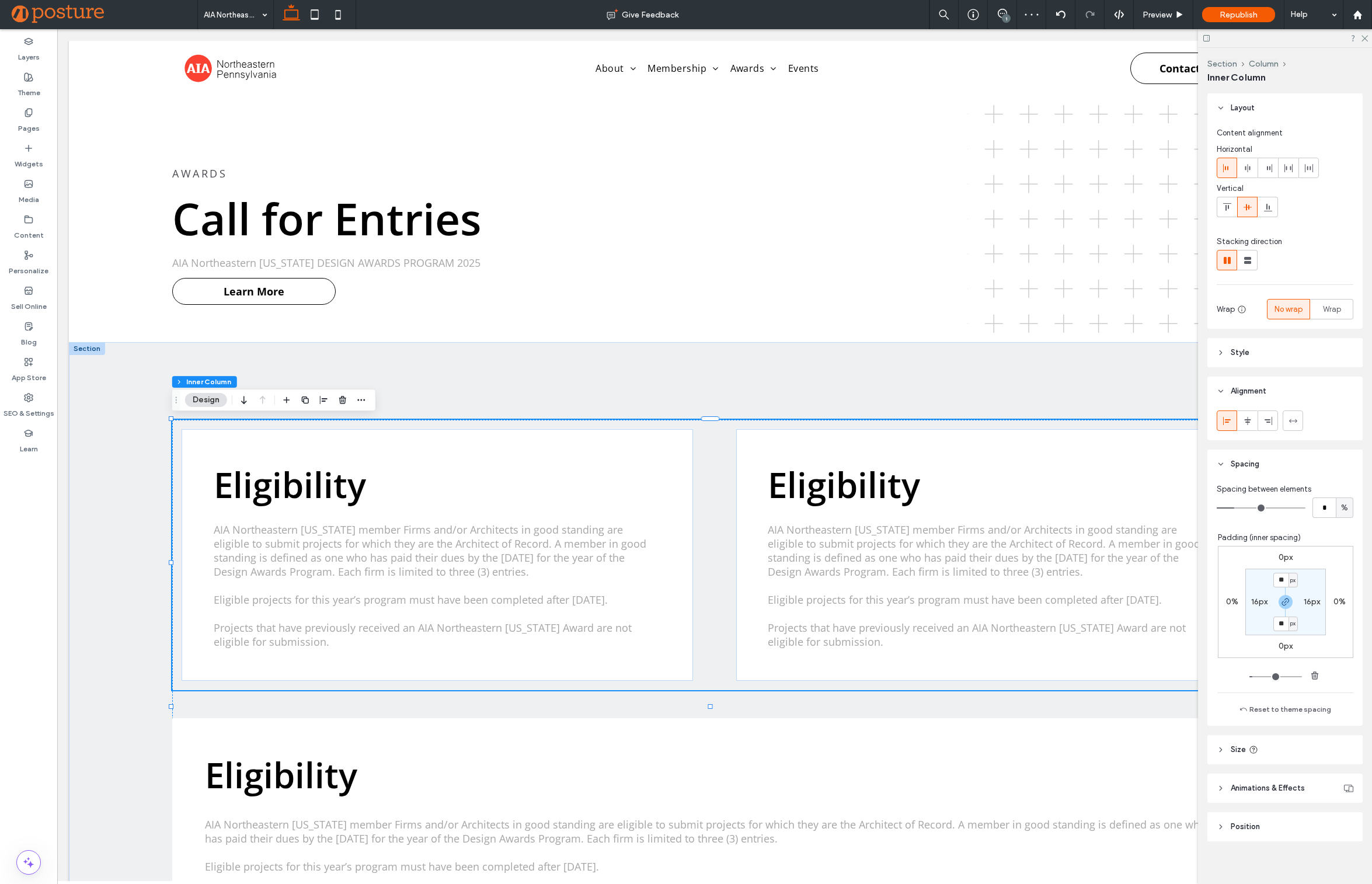
click at [1251, 601] on label "16px" at bounding box center [1259, 601] width 16 height 10
type input "*"
click at [1277, 581] on label "16px" at bounding box center [1285, 579] width 16 height 10
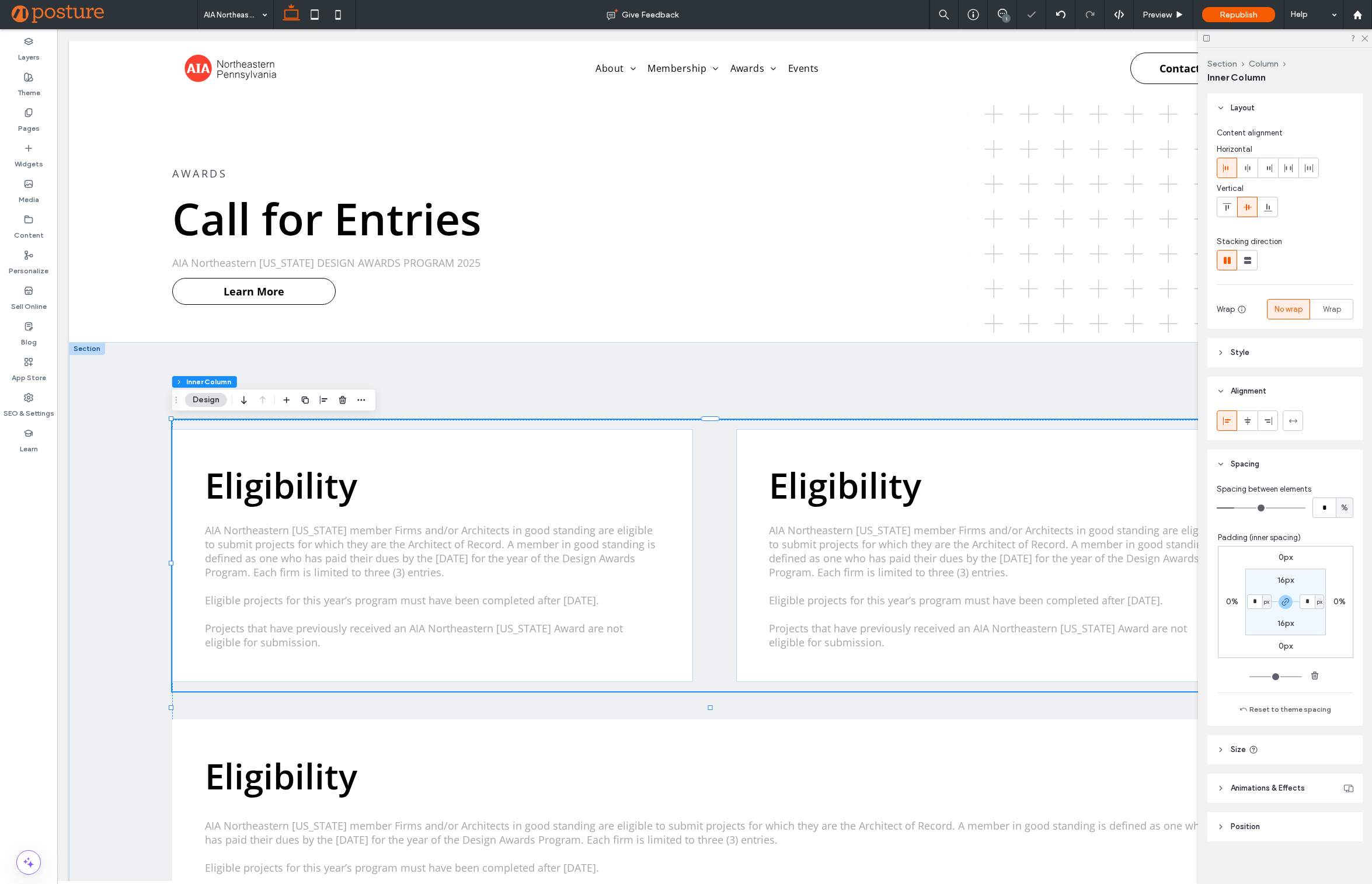
type input "**"
type input "*"
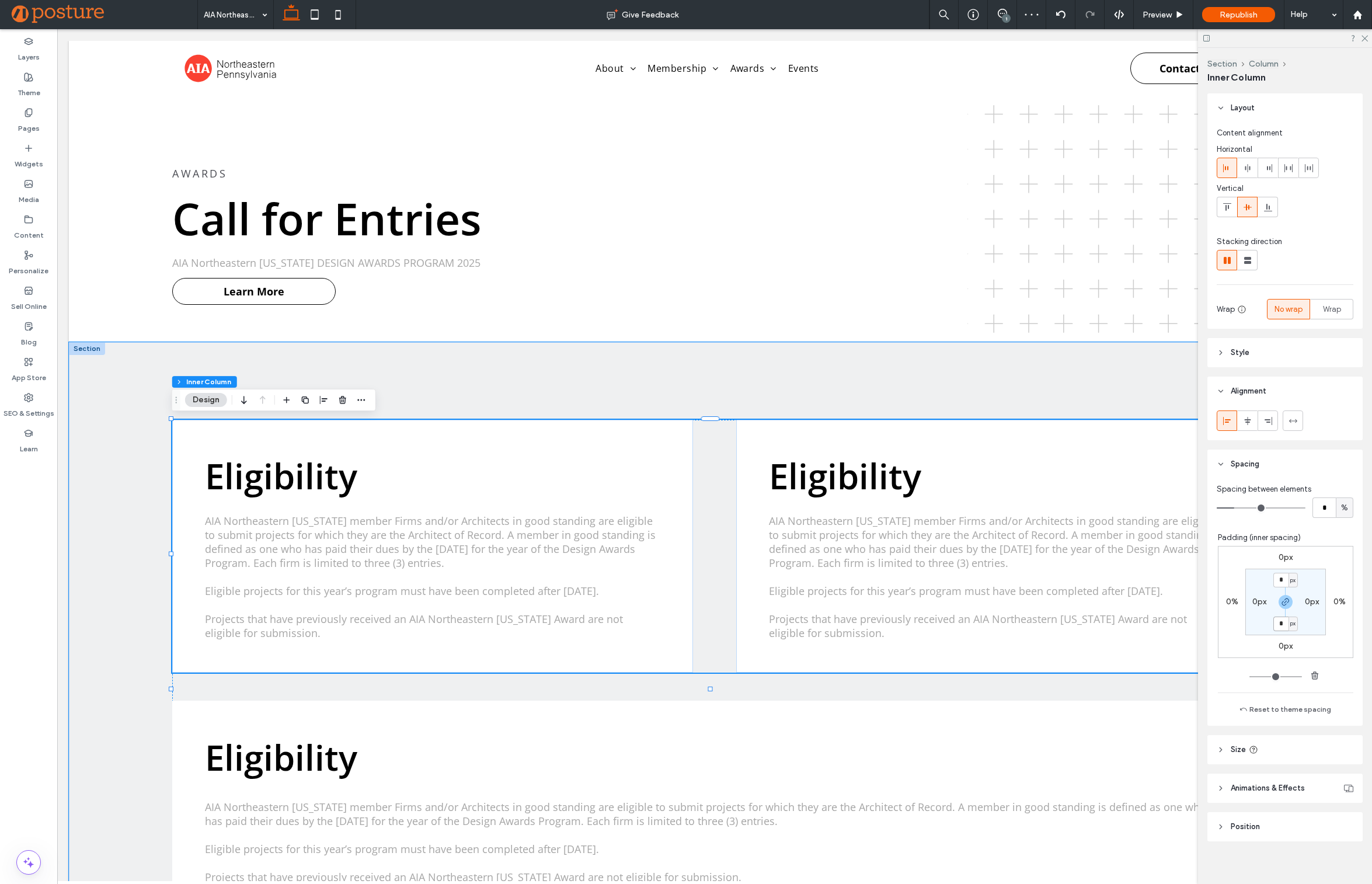
click at [820, 468] on span "Eligibility" at bounding box center [845, 476] width 152 height 47
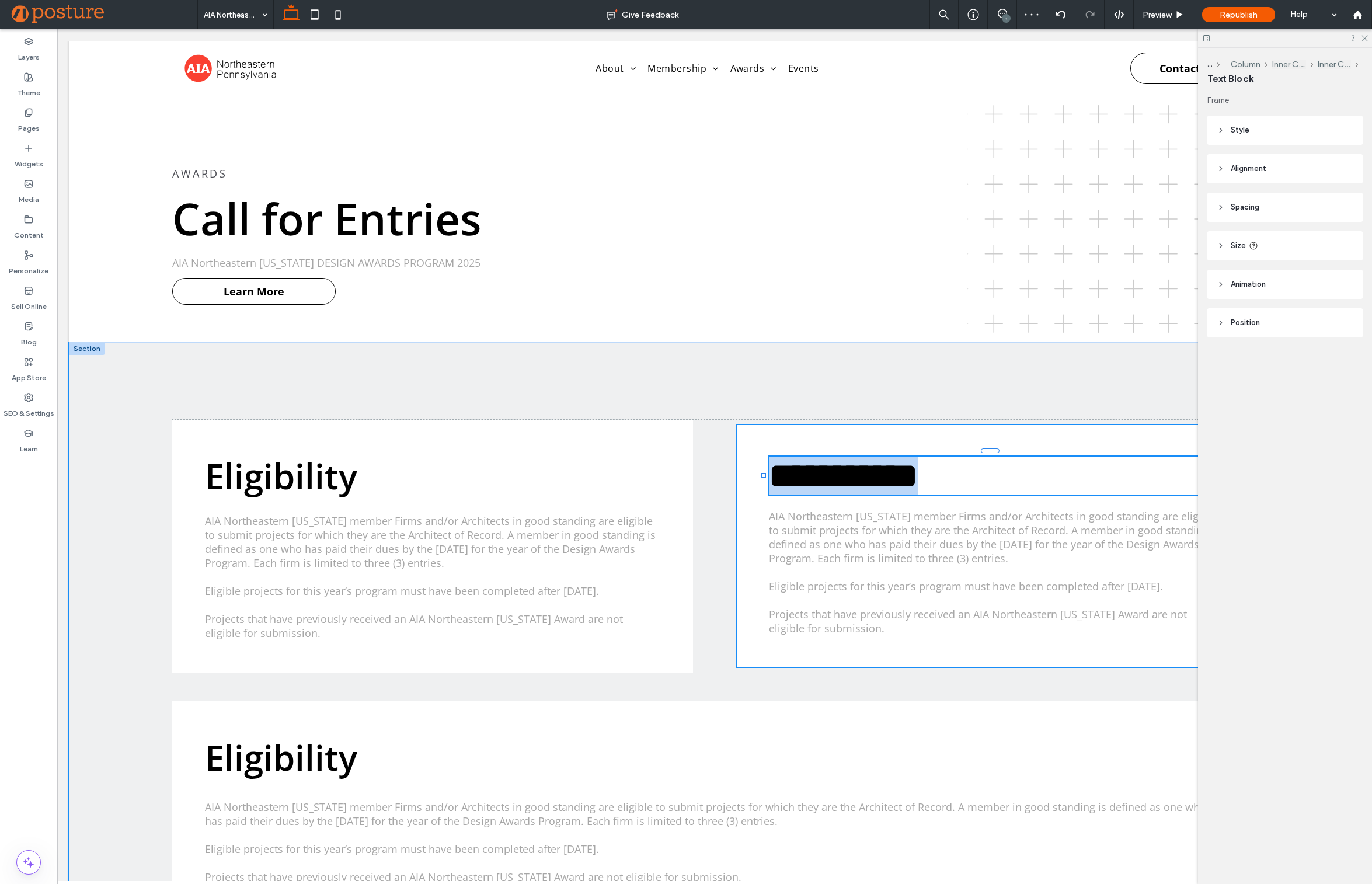
type input "*********"
click at [820, 468] on span "**********" at bounding box center [843, 476] width 149 height 35
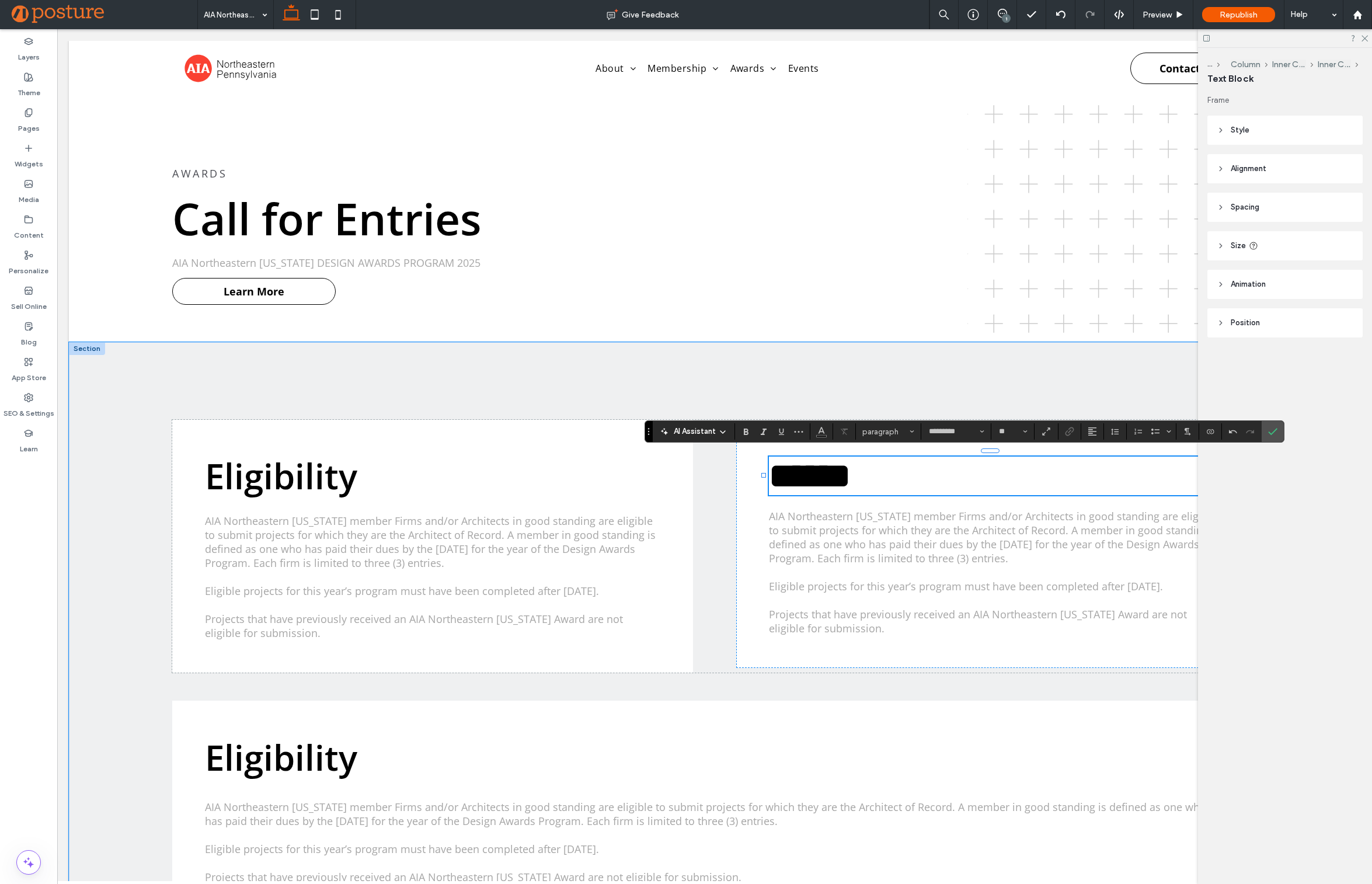
type input "**"
click at [141, 428] on div "Eligibility AIA Northeastern [US_STATE] member Firms and/or Architects in good …" at bounding box center [715, 862] width 1291 height 1039
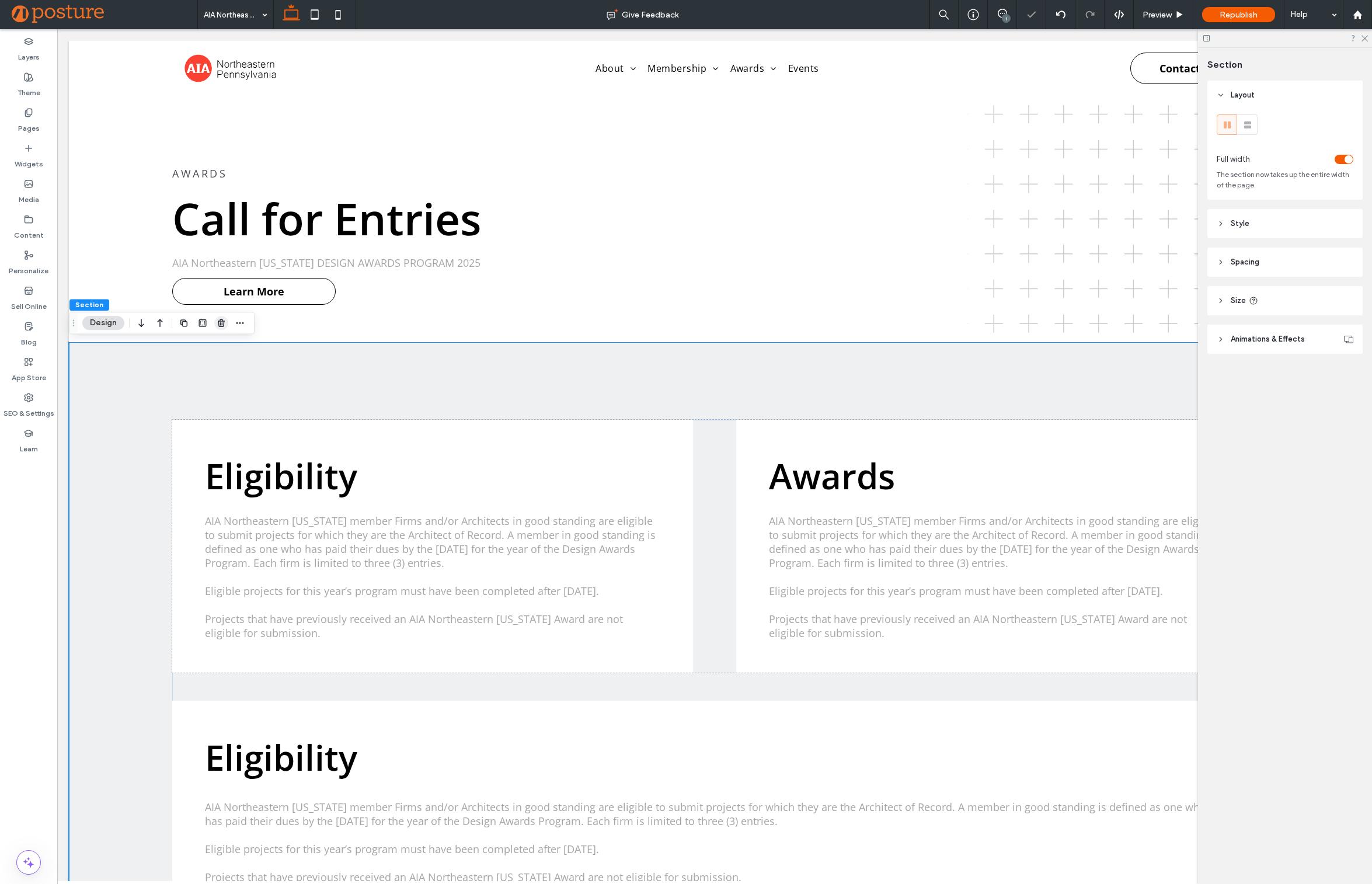
click at [218, 326] on icon "button" at bounding box center [221, 322] width 9 height 9
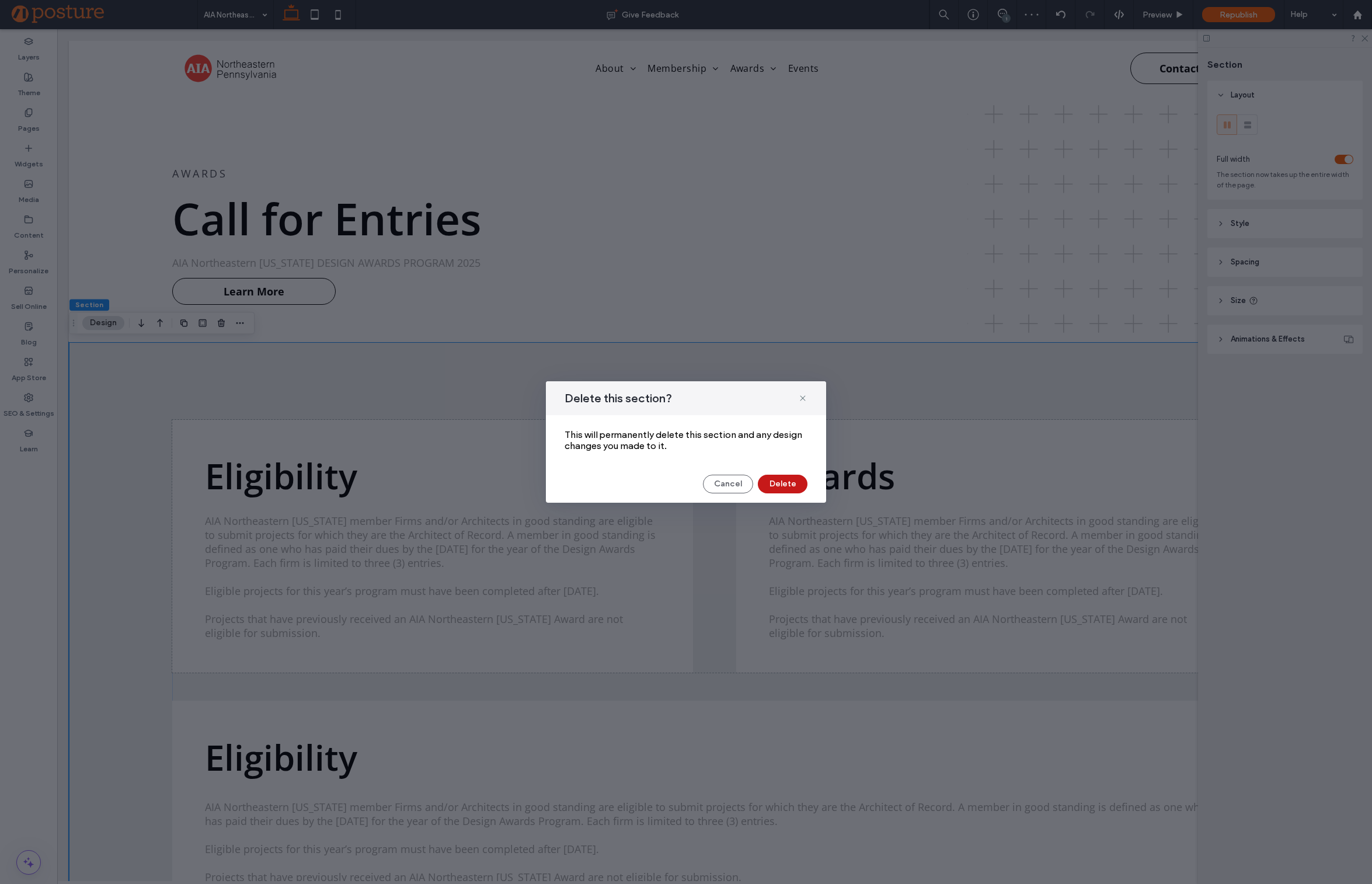
click at [780, 481] on button "Delete" at bounding box center [782, 484] width 49 height 19
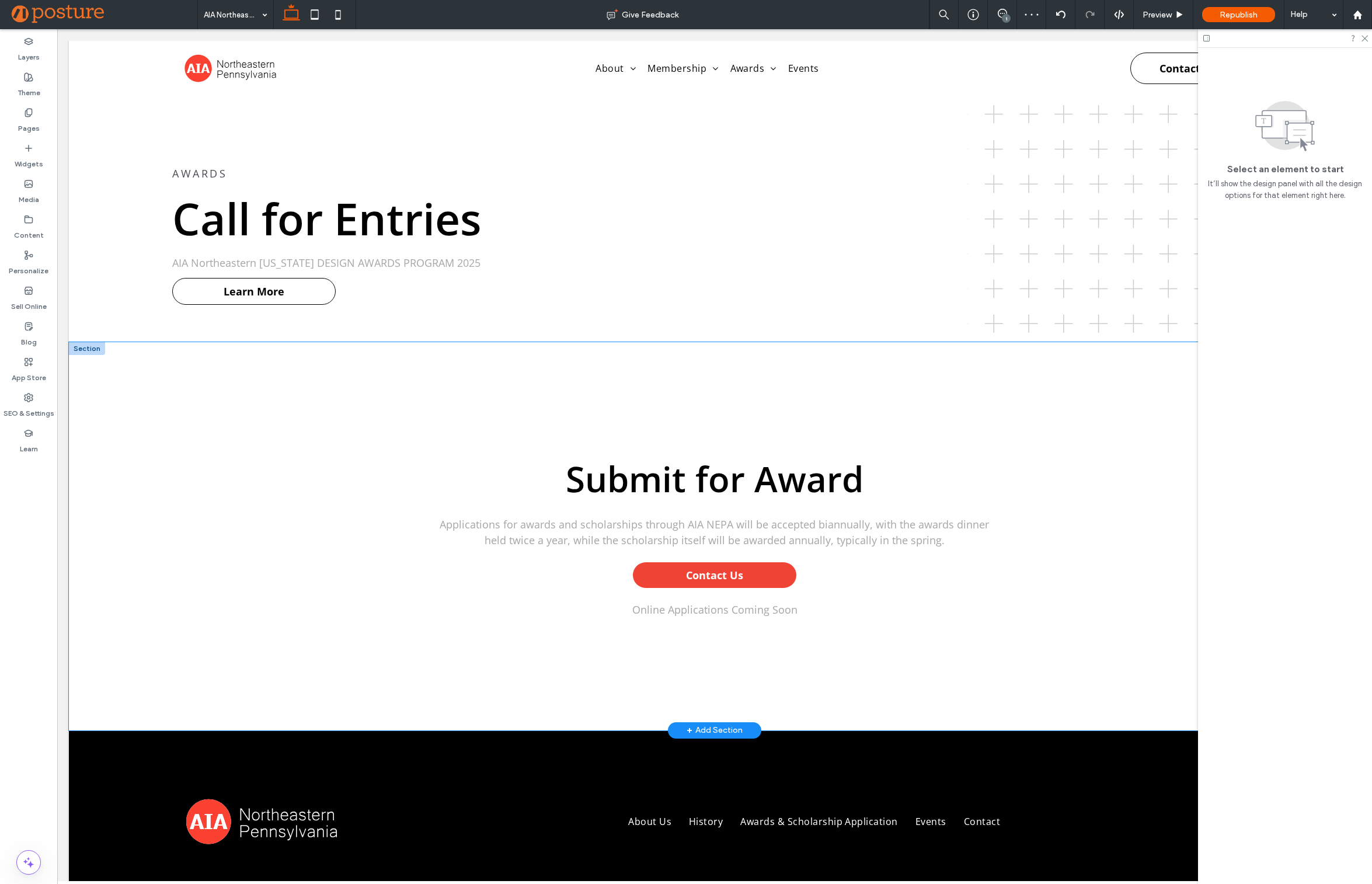
click at [237, 382] on div "Submit for Award Applications for awards and scholarships through AIA NEPA will…" at bounding box center [715, 536] width 1291 height 388
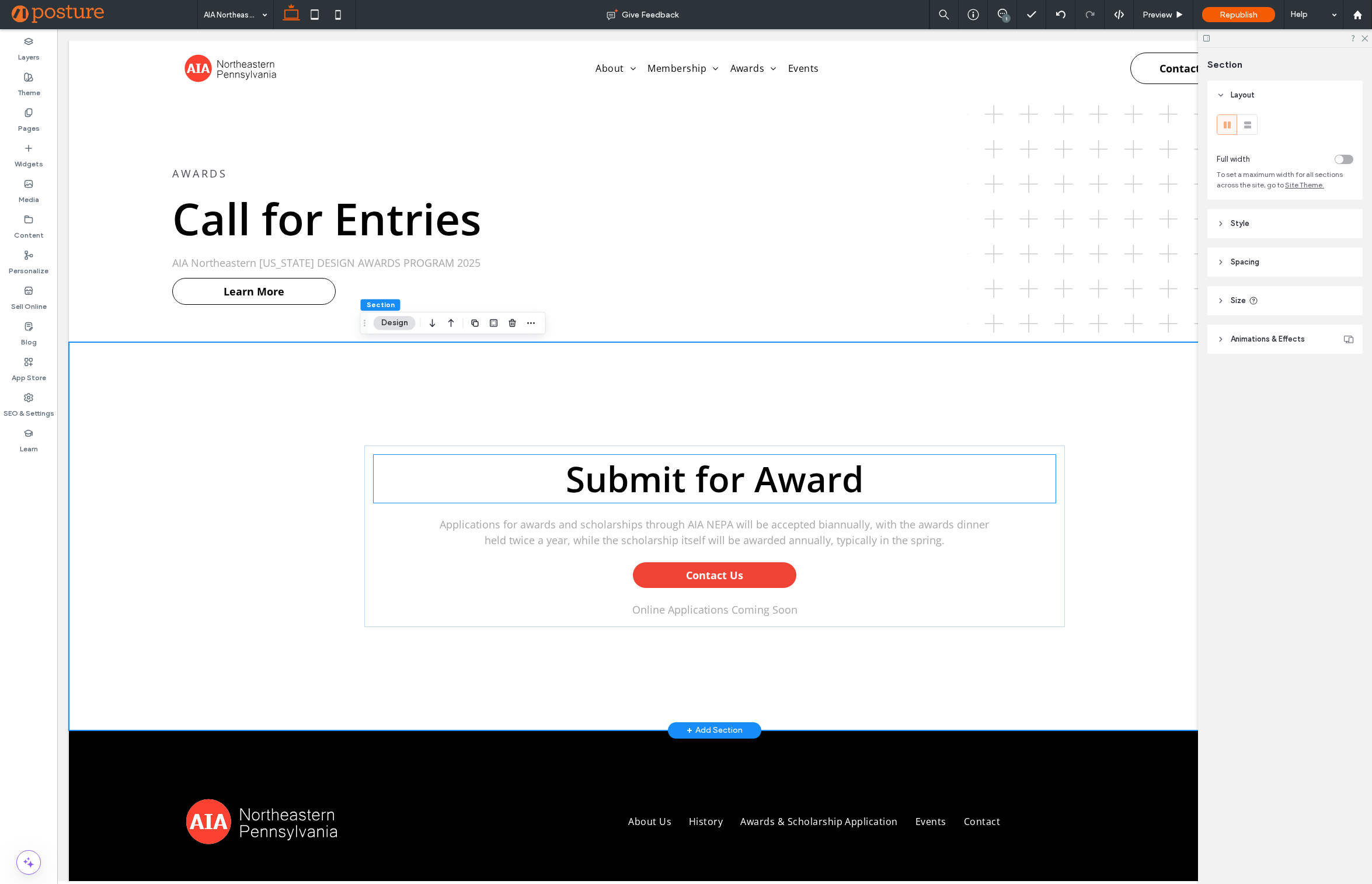
click at [668, 481] on span "Submit for Award" at bounding box center [715, 478] width 297 height 47
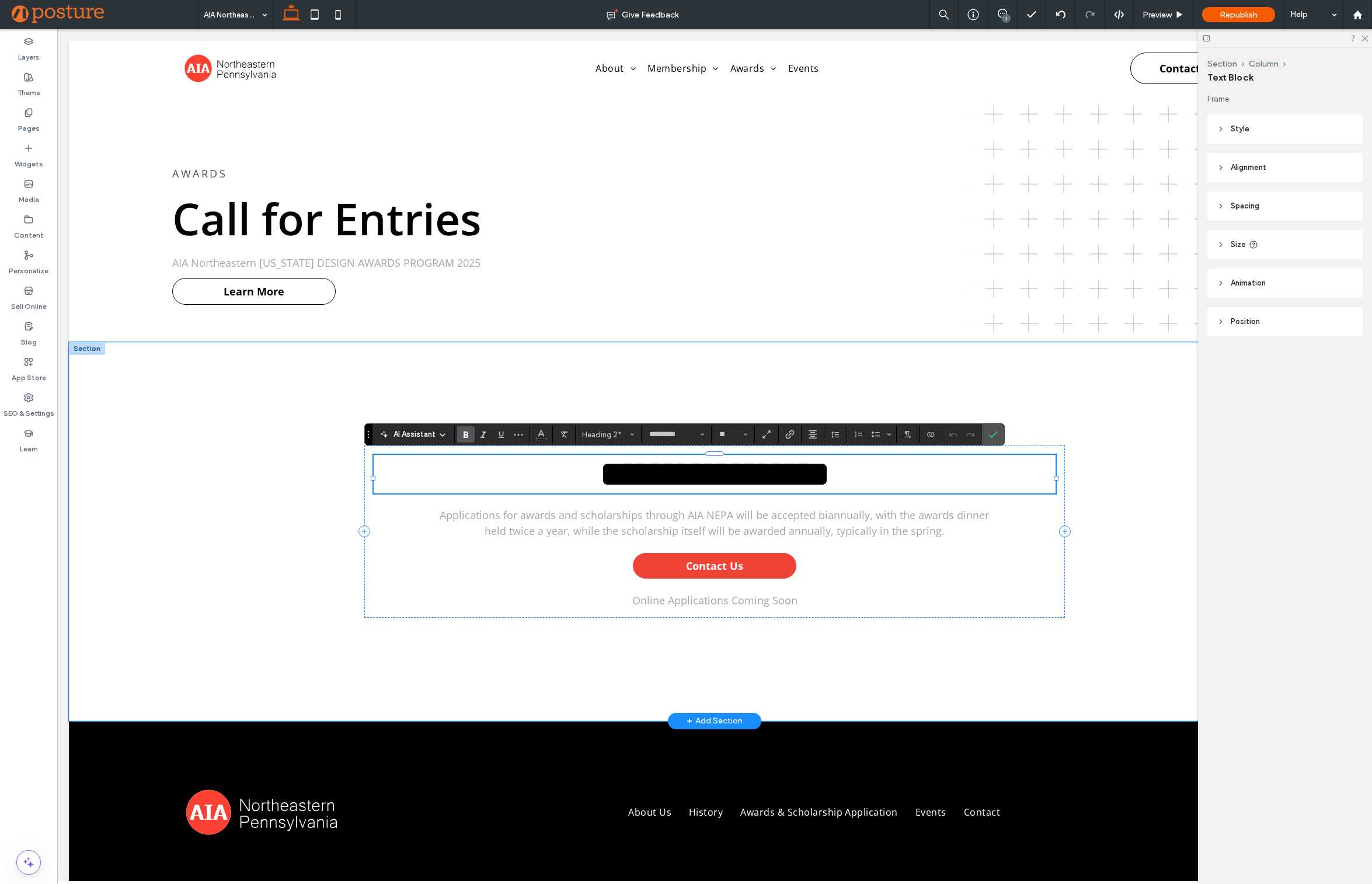
type input "**"
click at [602, 537] on span "Applications for awards and scholarships through AIA NEPA will be accepted bian…" at bounding box center [714, 522] width 549 height 30
click at [602, 539] on div "Applications for awards and scholarships through AIA NEPA will be accepted bian…" at bounding box center [715, 522] width 550 height 31
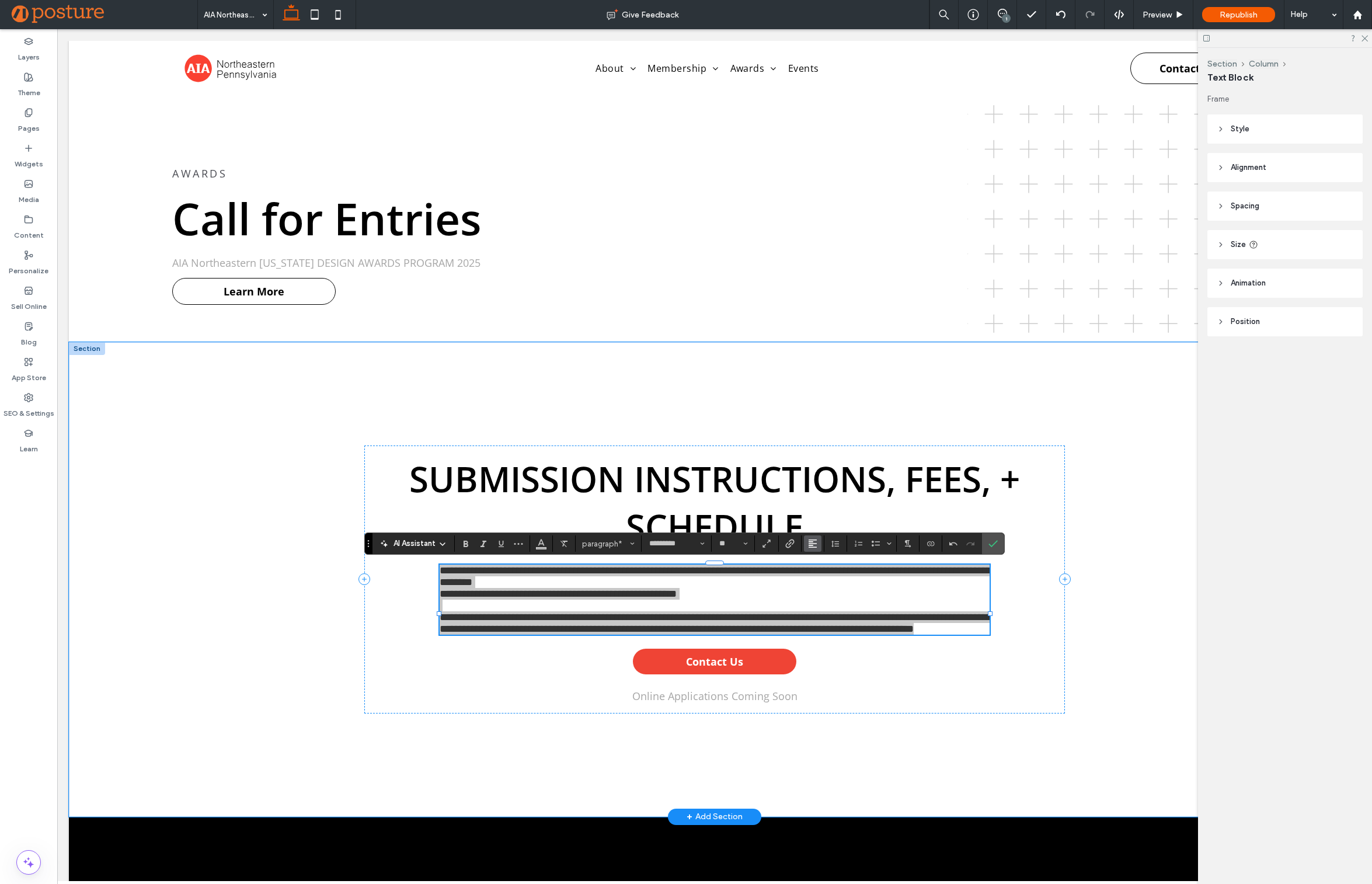
click at [810, 541] on icon "Alignment" at bounding box center [812, 544] width 9 height 9
click at [828, 486] on div "ui.textEditor.alignment.center" at bounding box center [824, 491] width 15 height 9
click at [539, 542] on icon "Color" at bounding box center [541, 542] width 9 height 9
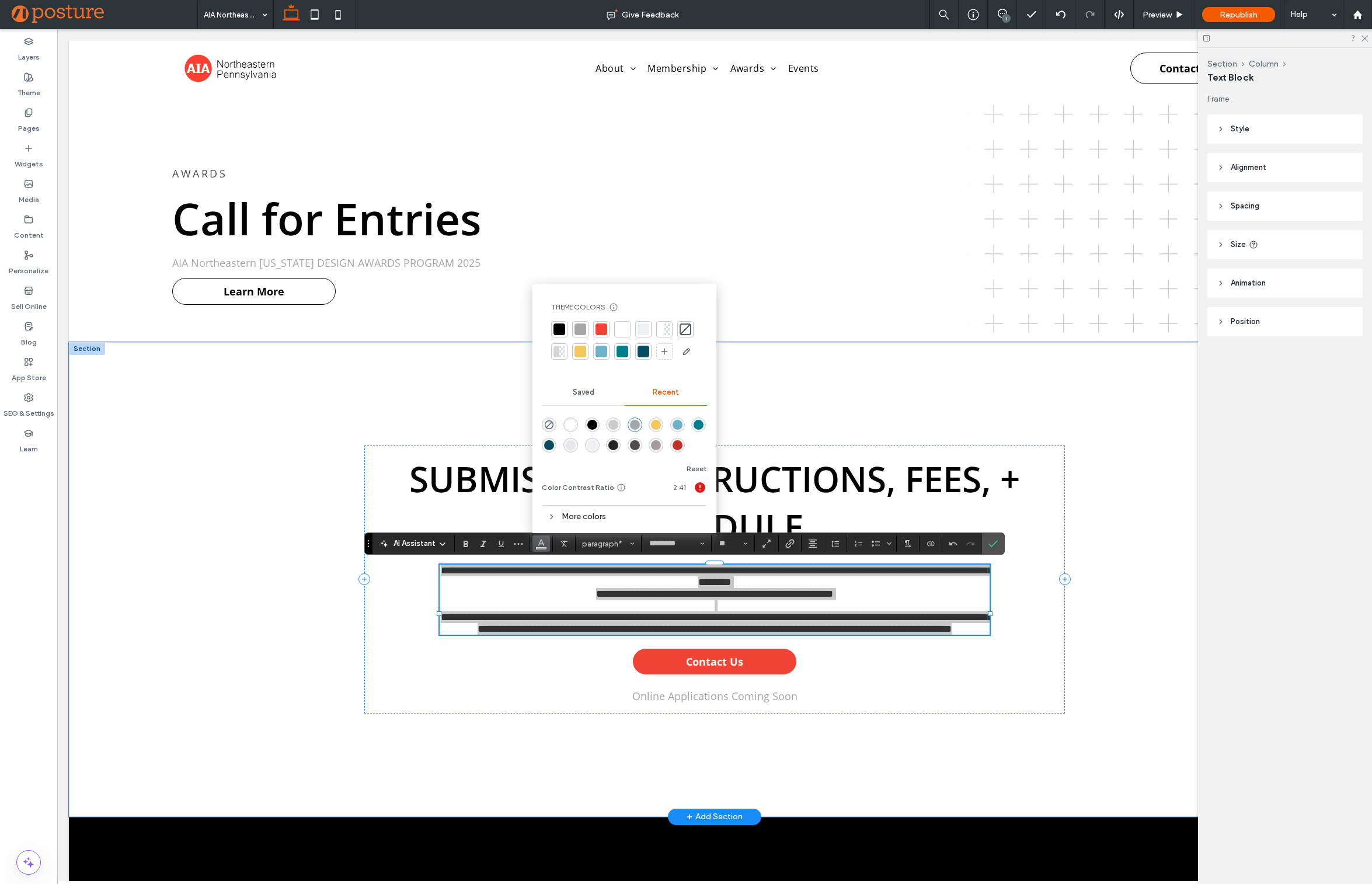
click at [562, 328] on div at bounding box center [559, 329] width 12 height 12
click at [993, 541] on icon "Confirm" at bounding box center [993, 544] width 9 height 9
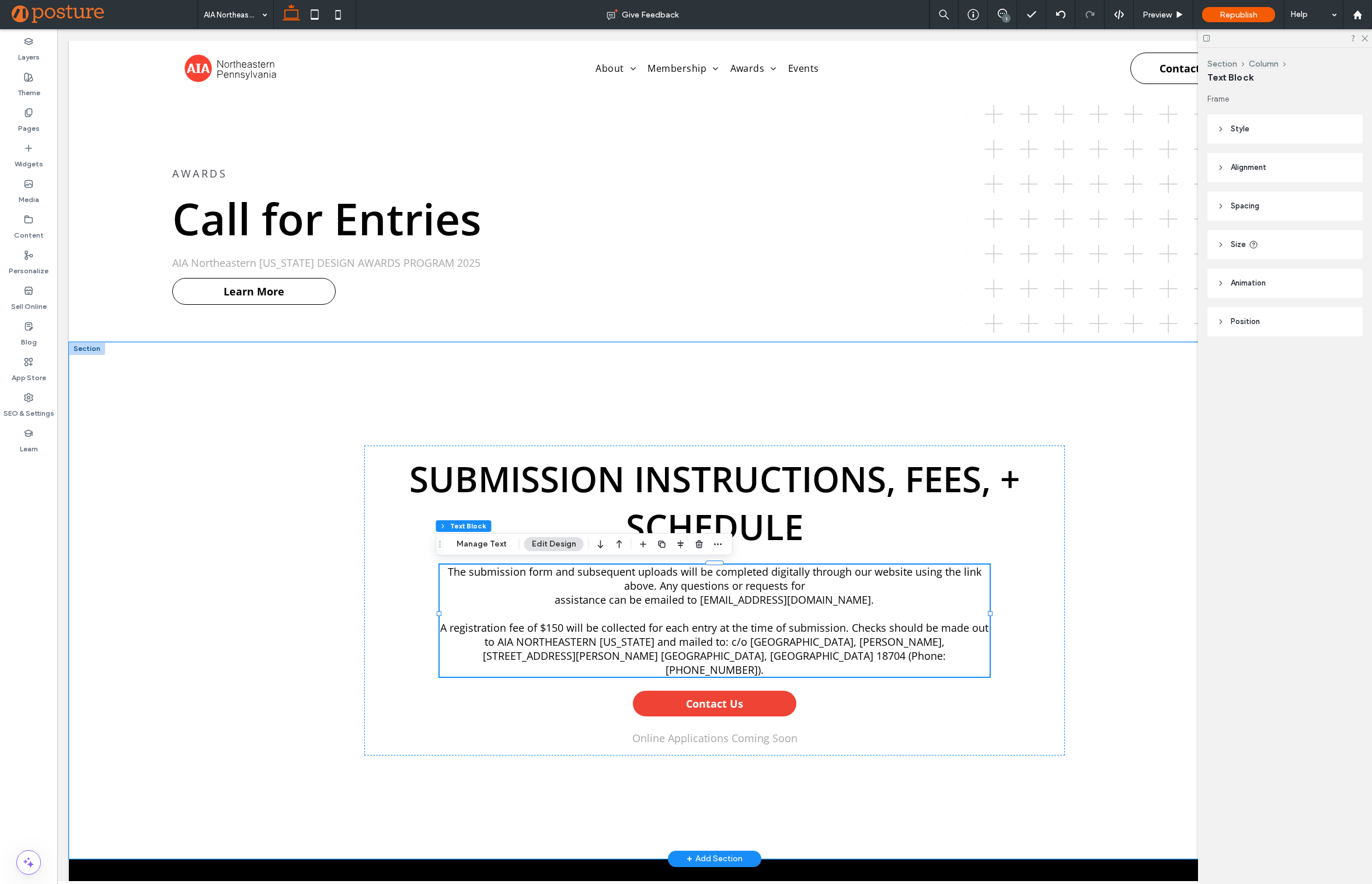
click at [737, 731] on span "Online Applications Coming Soon" at bounding box center [715, 738] width 165 height 14
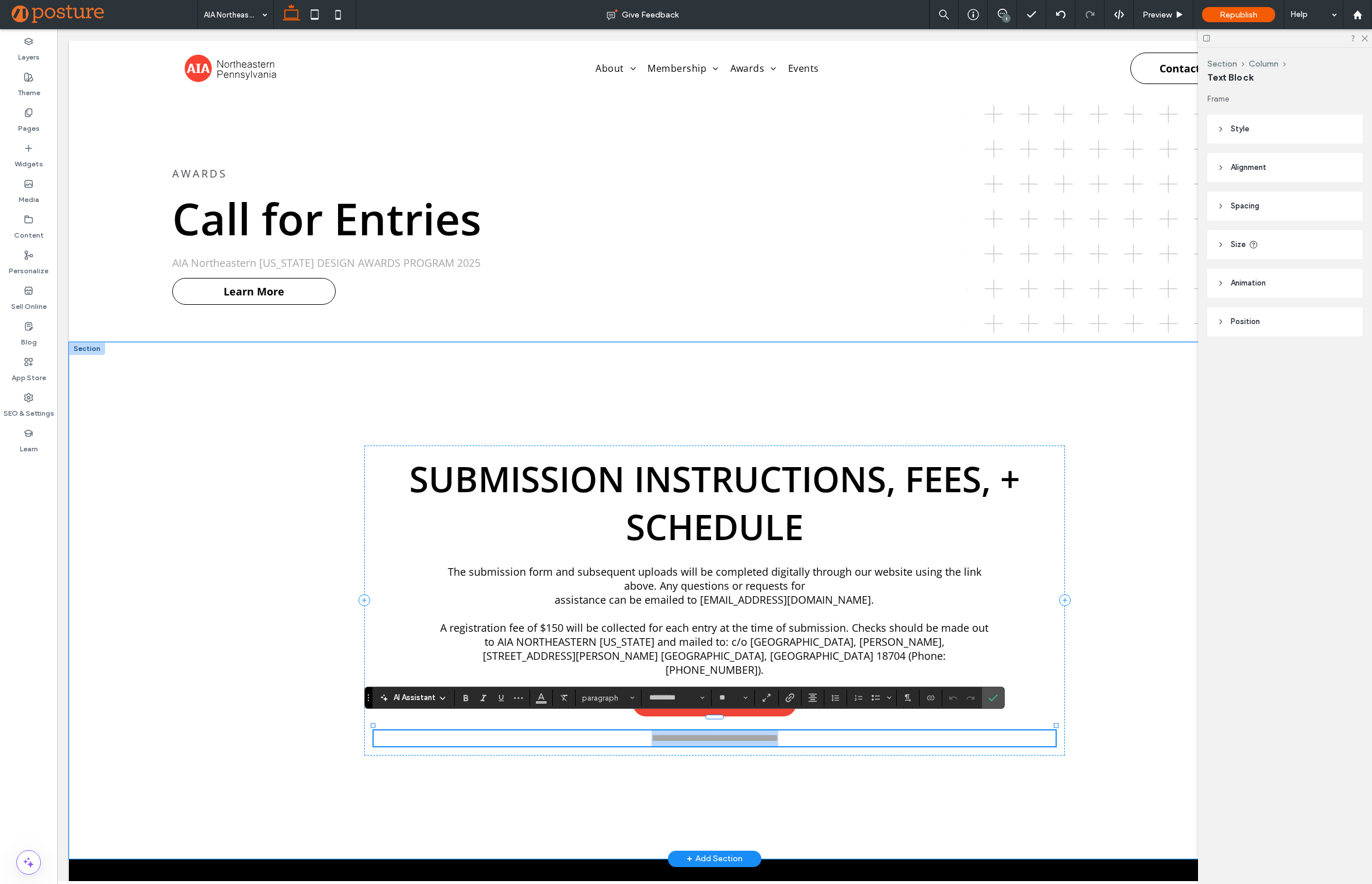
click at [737, 733] on span "**********" at bounding box center [714, 738] width 126 height 11
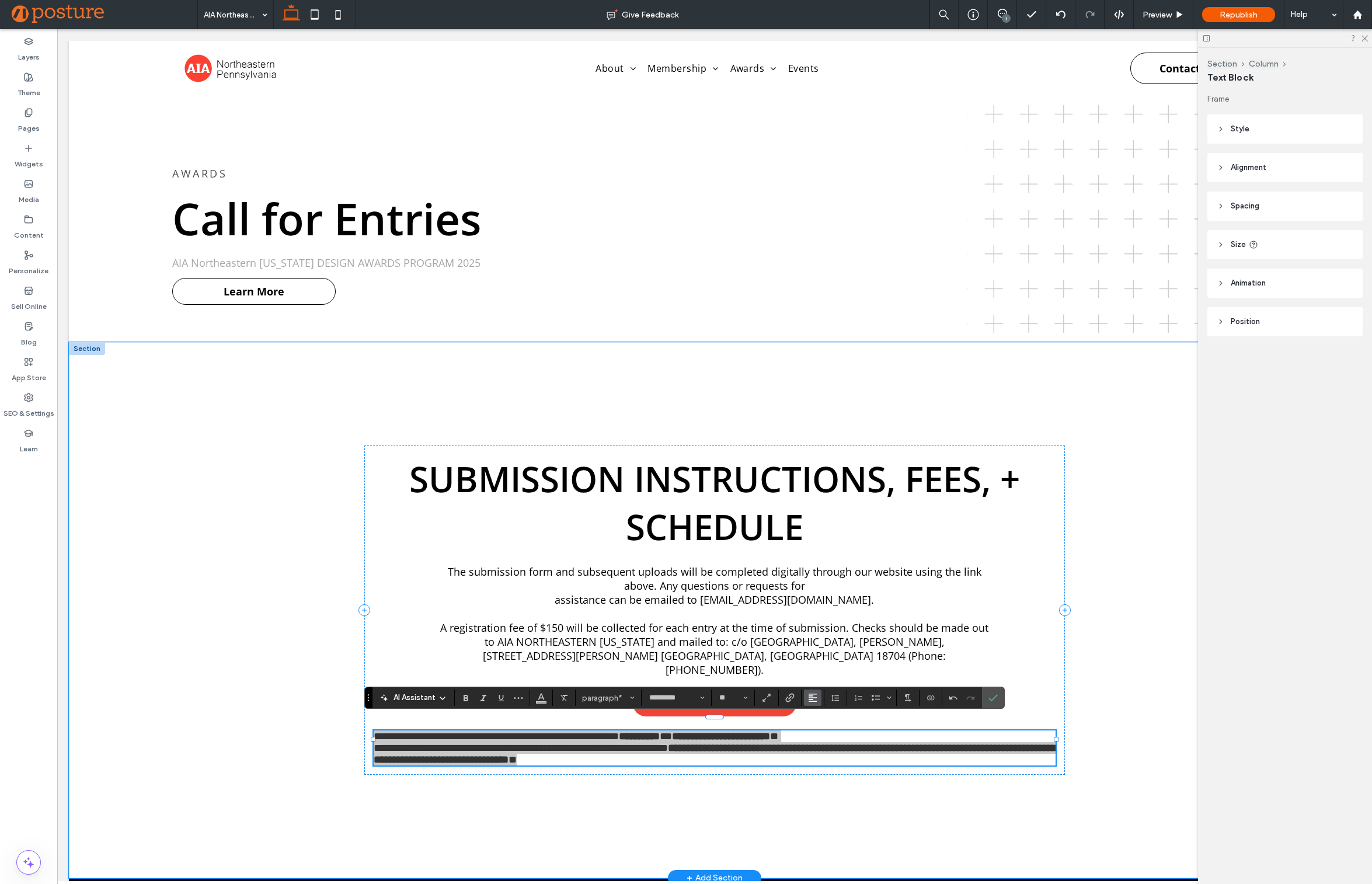
click at [812, 697] on icon "Alignment" at bounding box center [812, 698] width 9 height 9
click at [826, 640] on div "ui.textEditor.alignment.center" at bounding box center [824, 645] width 15 height 9
click at [991, 698] on icon "Confirm" at bounding box center [993, 698] width 9 height 9
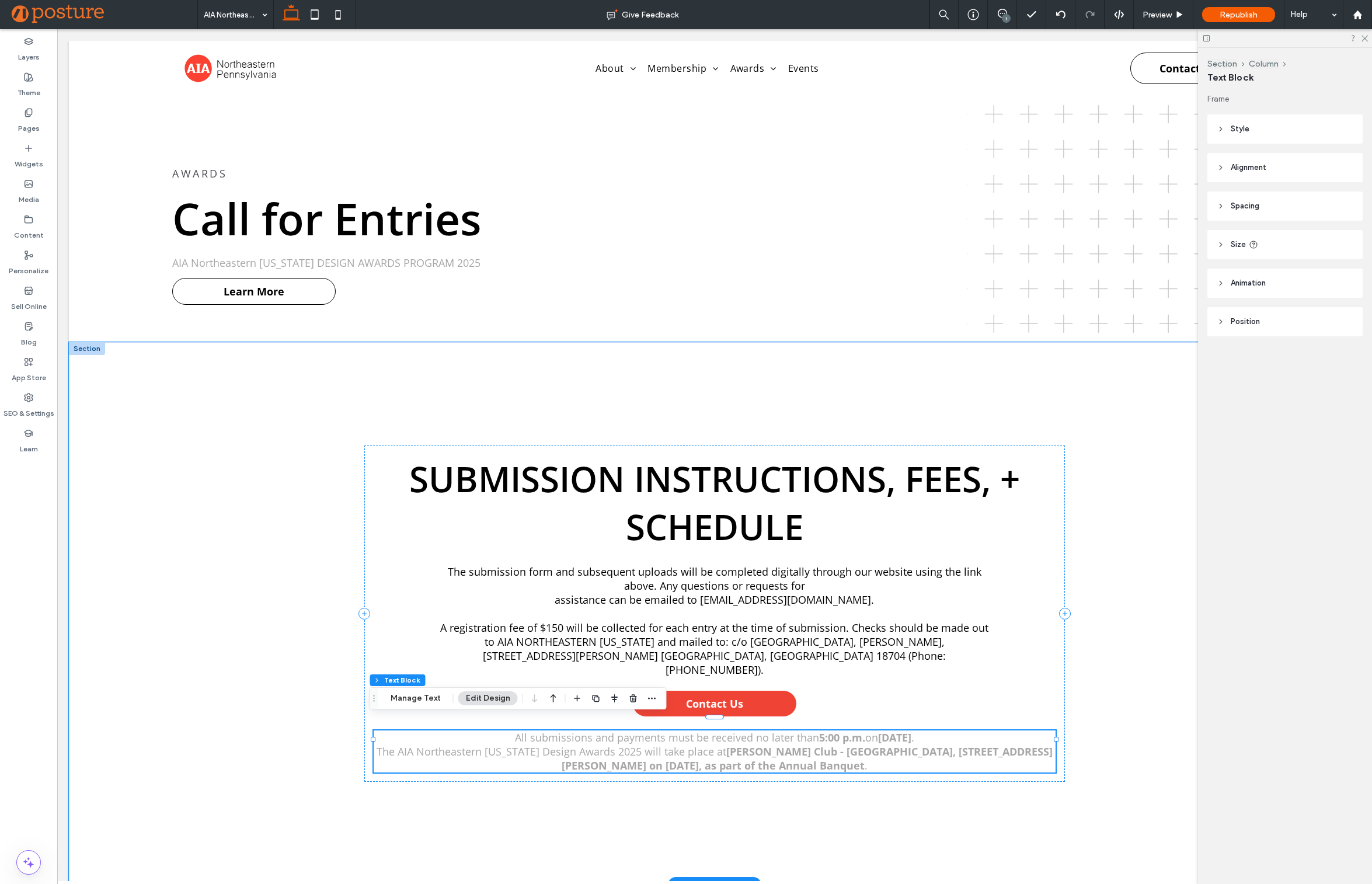
click at [514, 744] on span "The AIA Northeastern [US_STATE] Design Awards 2025 will take place at" at bounding box center [551, 751] width 349 height 14
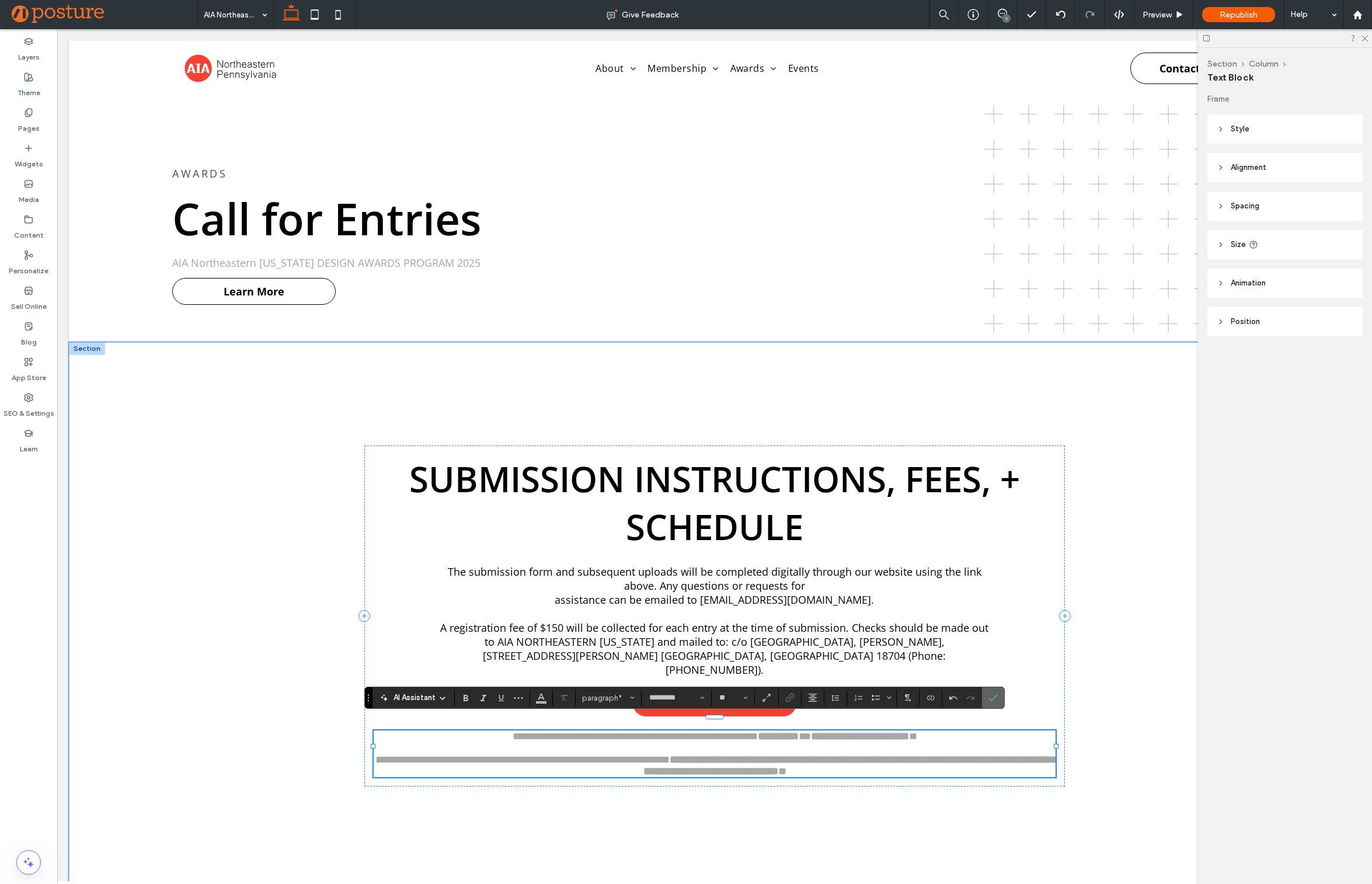
click at [990, 693] on icon "Confirm" at bounding box center [993, 698] width 9 height 9
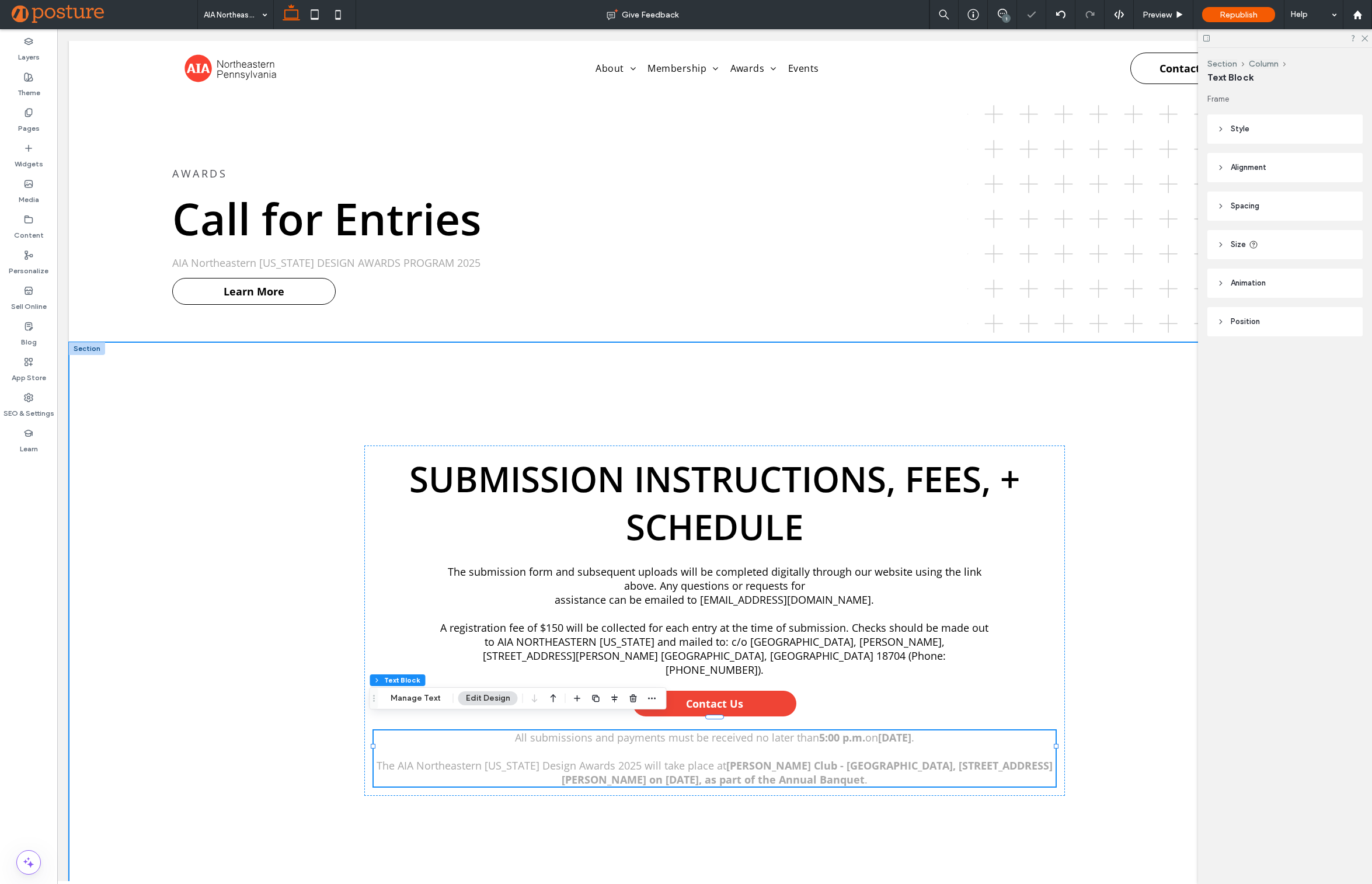
click at [1110, 668] on div "SUBMISSION INSTRUCTIONS, FEES, + SCHEDULE The submission form and subsequent up…" at bounding box center [715, 621] width 1291 height 557
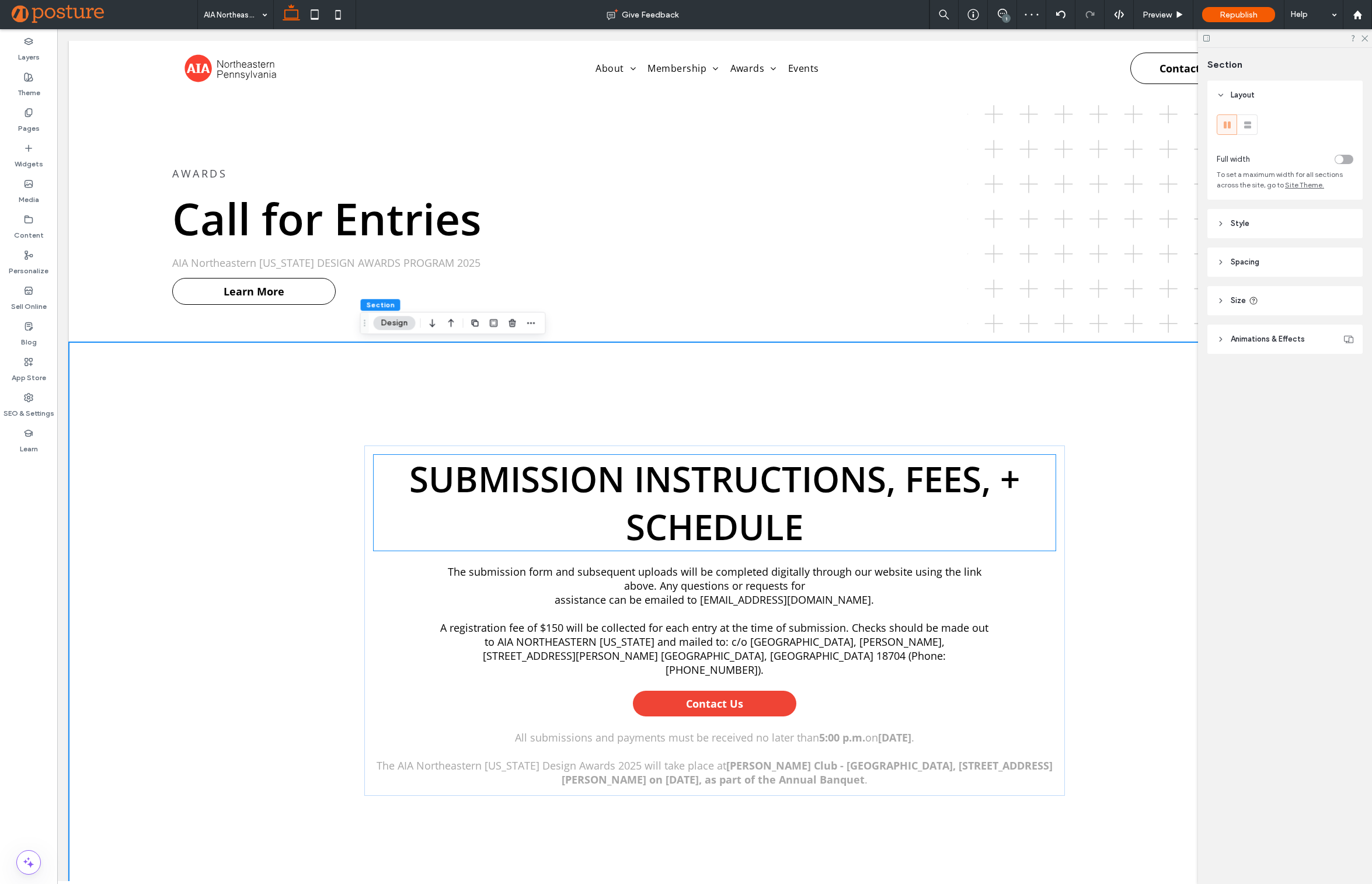
click at [922, 469] on span "SUBMISSION INSTRUCTIONS, FEES, + SCHEDULE" at bounding box center [715, 502] width 611 height 96
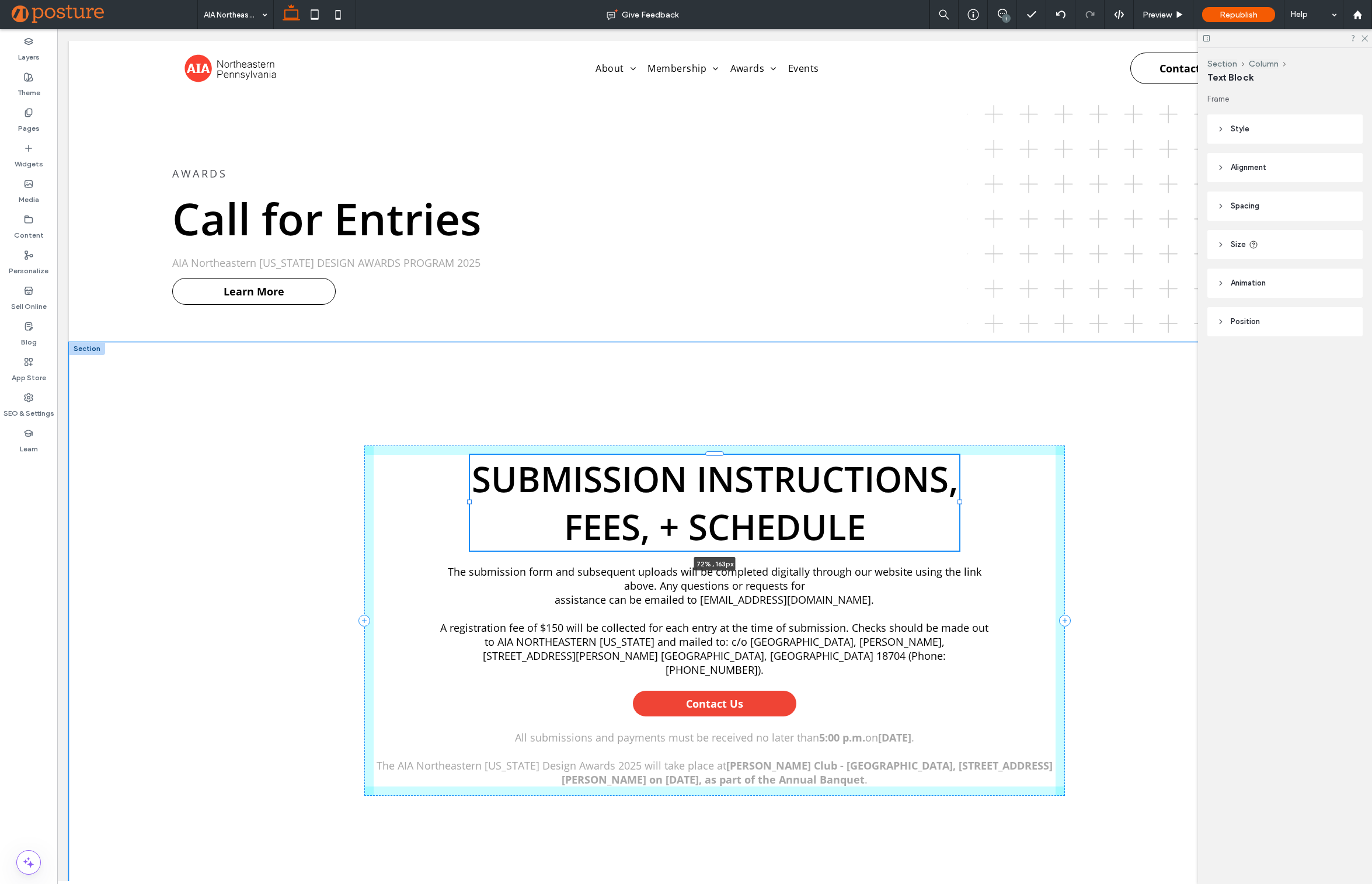
drag, startPoint x: 1052, startPoint y: 502, endPoint x: 956, endPoint y: 502, distance: 96.0
click at [957, 502] on div at bounding box center [959, 501] width 4 height 4
type input "**"
type input "****"
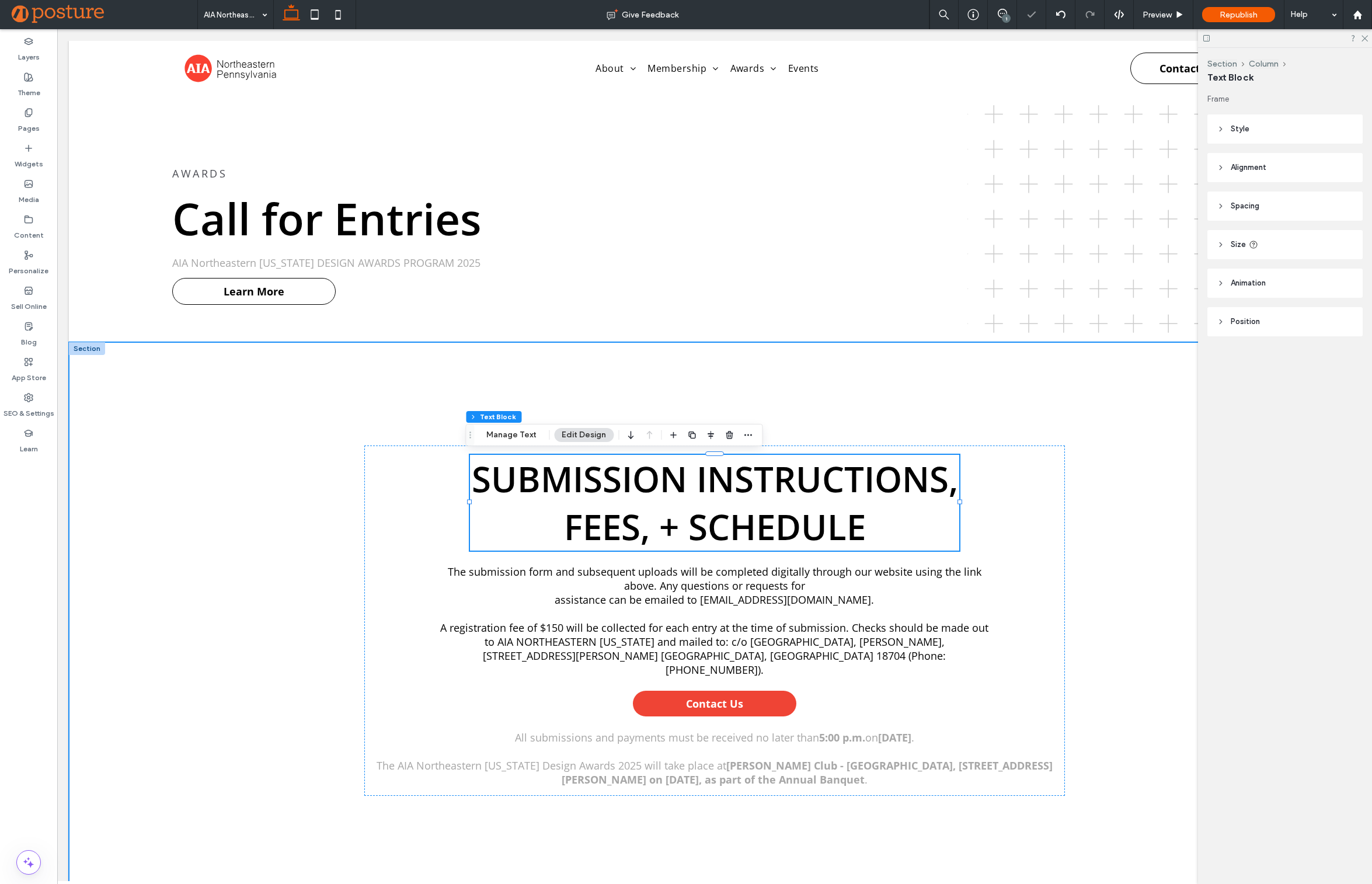
click at [219, 610] on div "SUBMISSION INSTRUCTIONS, FEES, + SCHEDULE 72% , 163px The submission form and s…" at bounding box center [715, 621] width 1291 height 557
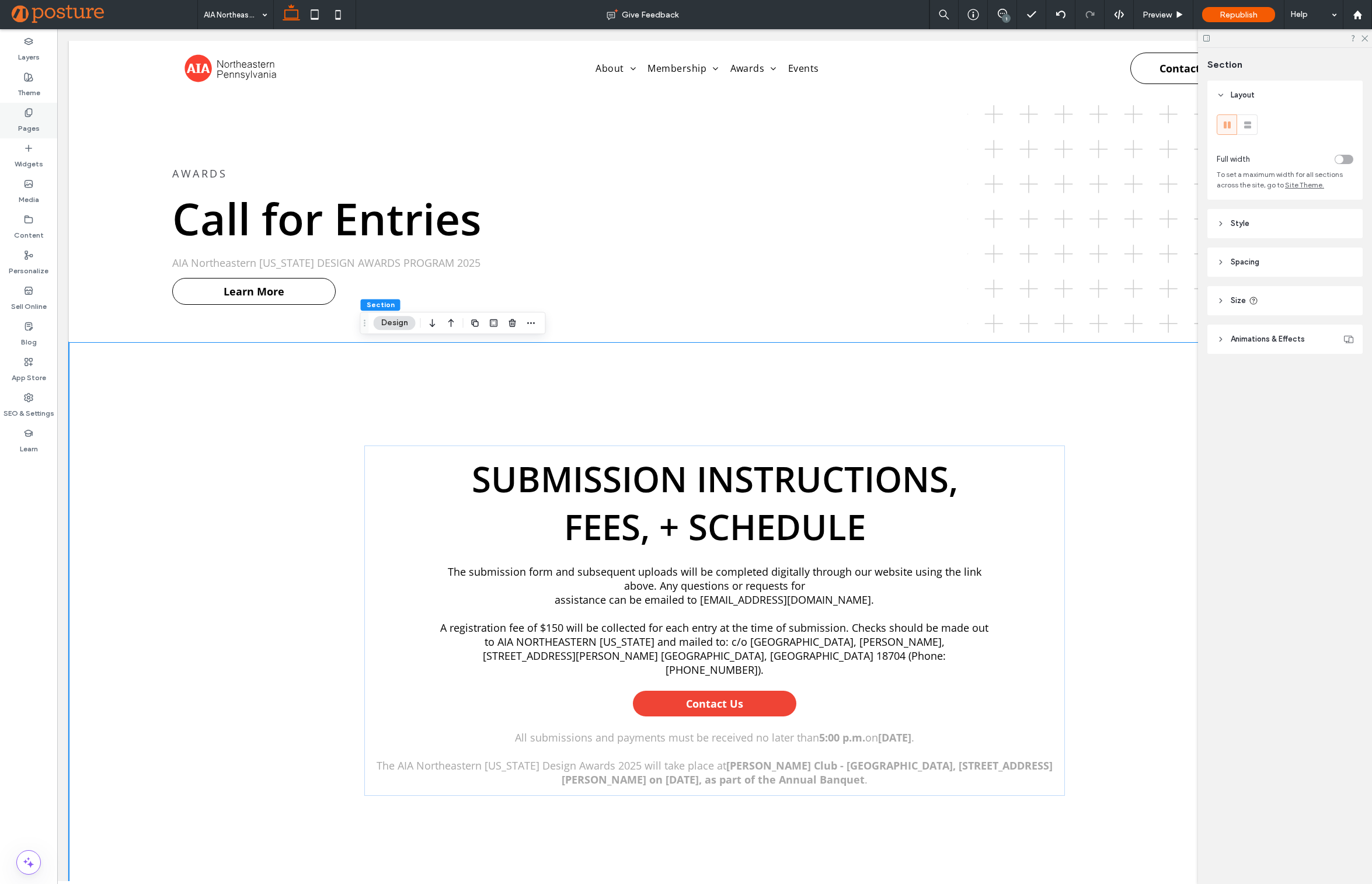
click at [14, 123] on div "Pages" at bounding box center [29, 121] width 57 height 36
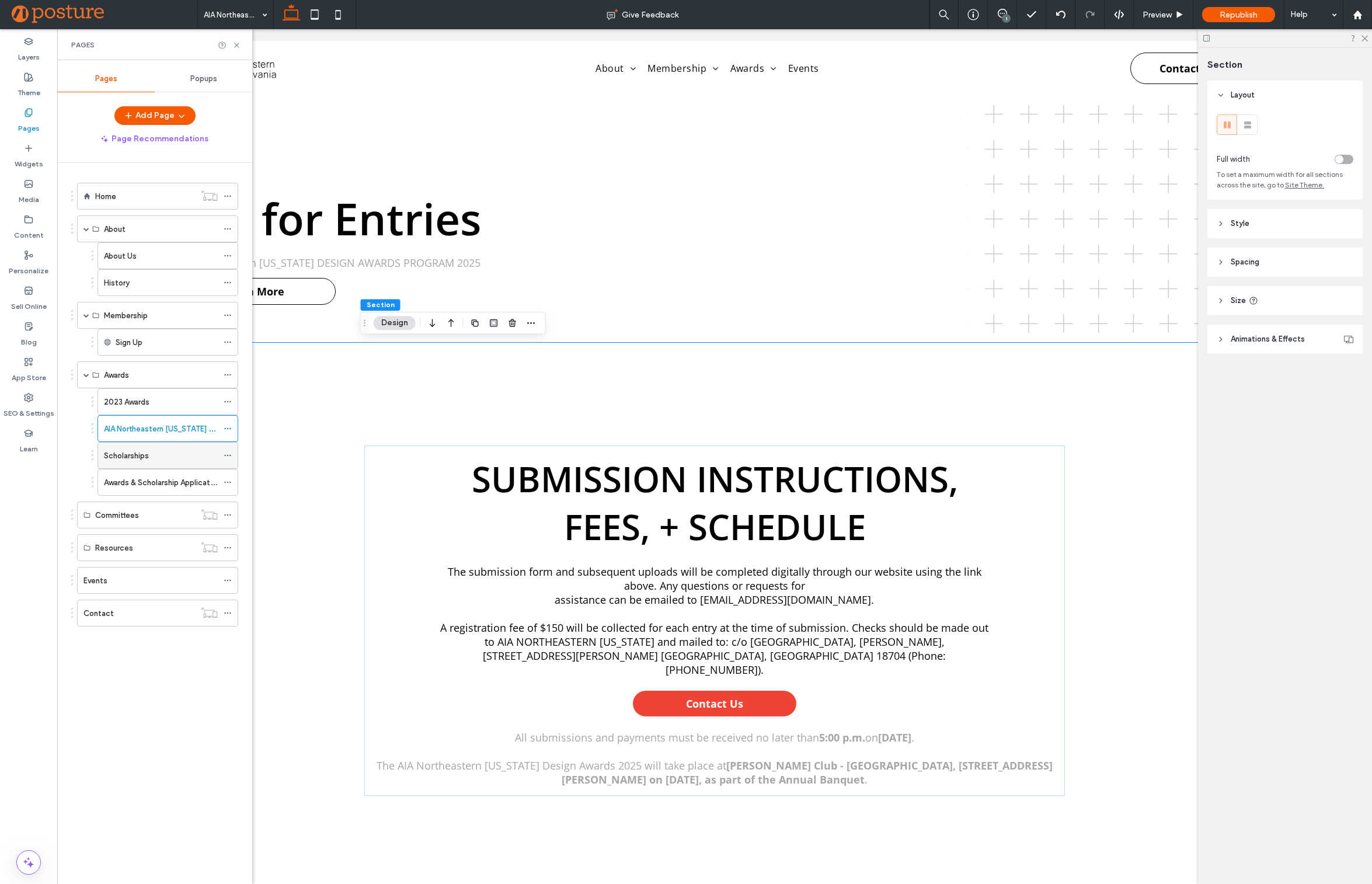
click at [164, 451] on div "Scholarships" at bounding box center [160, 456] width 114 height 13
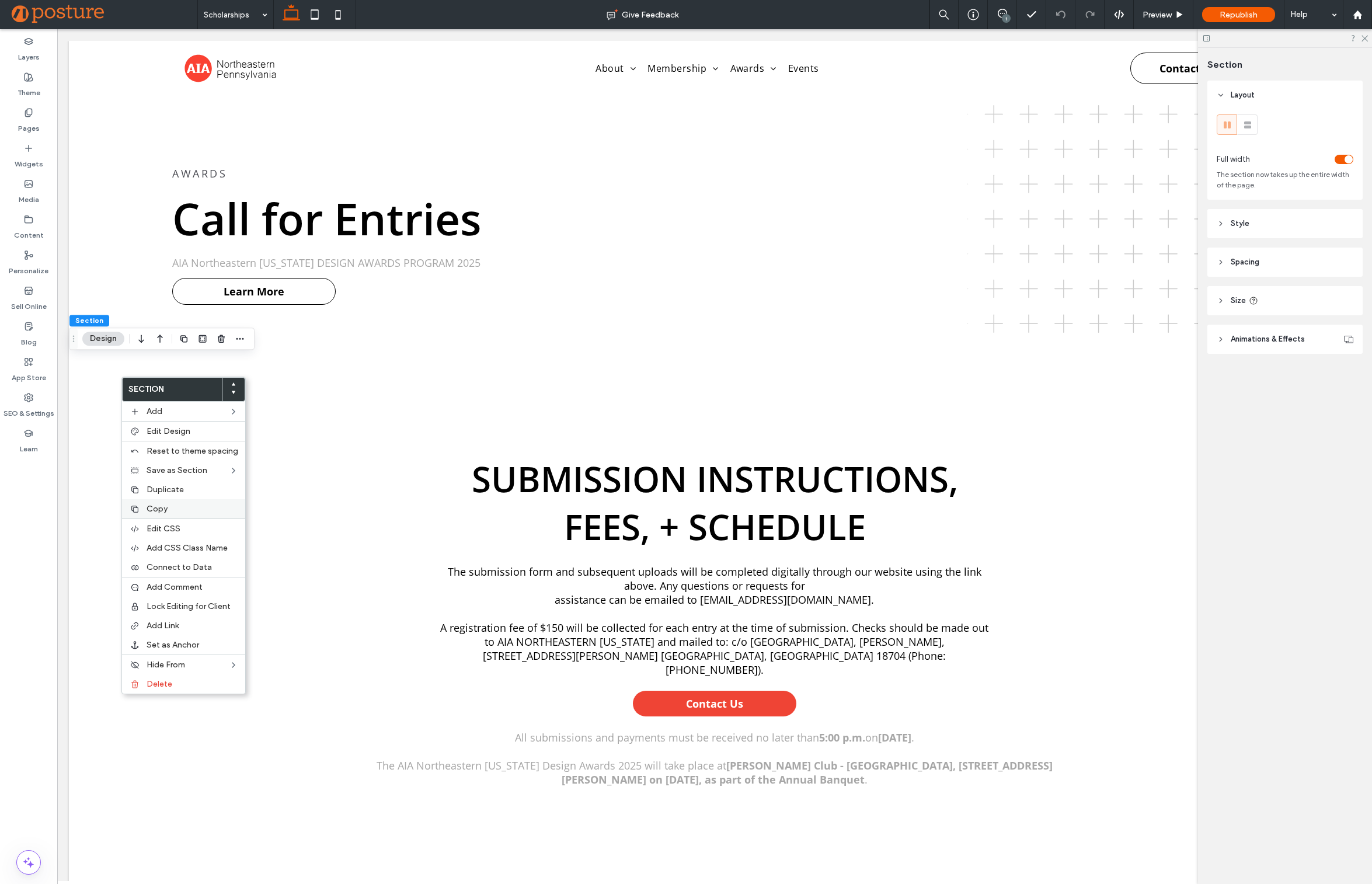
click at [175, 506] on label "Copy" at bounding box center [193, 509] width 91 height 10
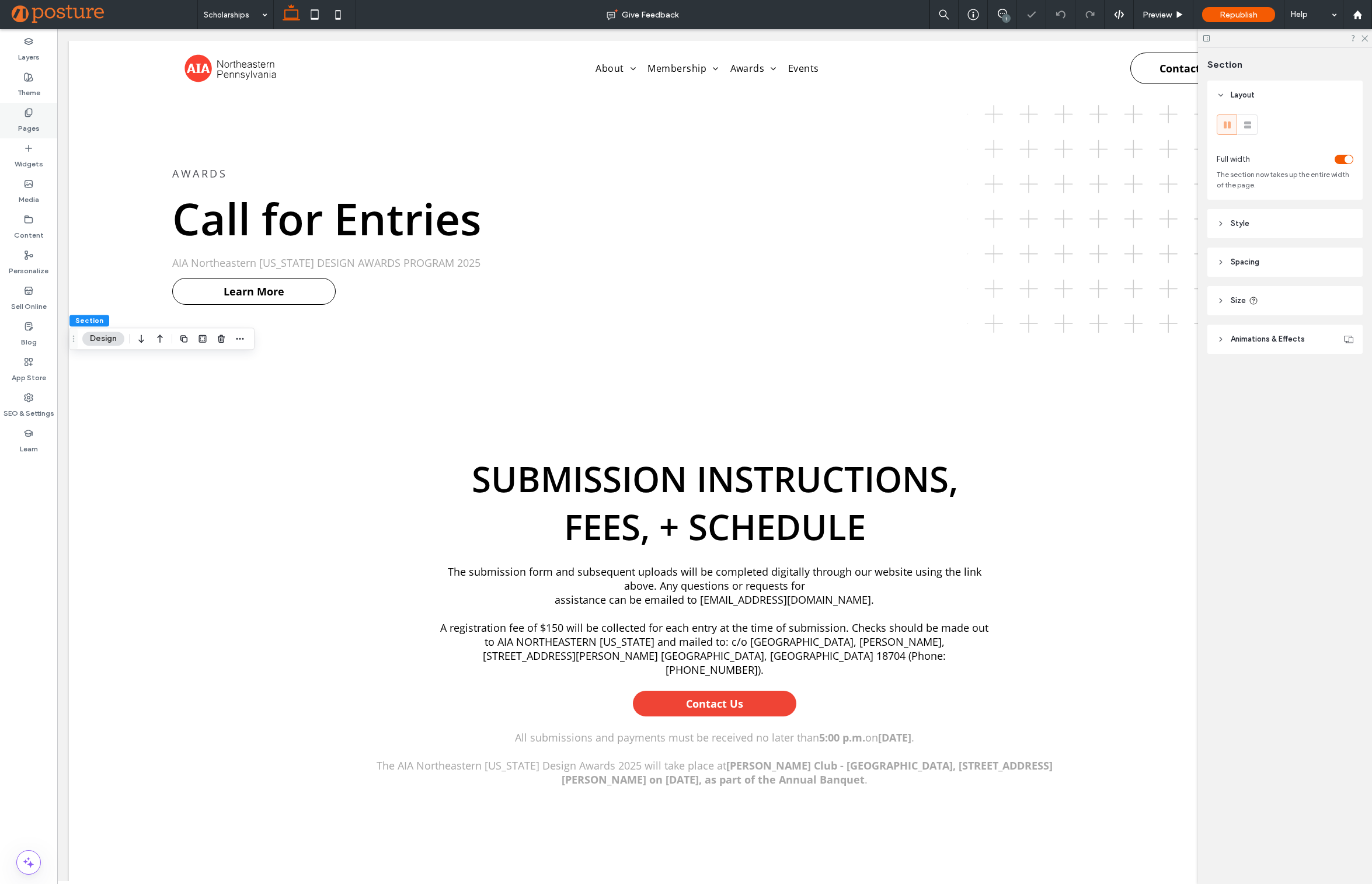
click at [46, 118] on div "Pages" at bounding box center [29, 121] width 57 height 36
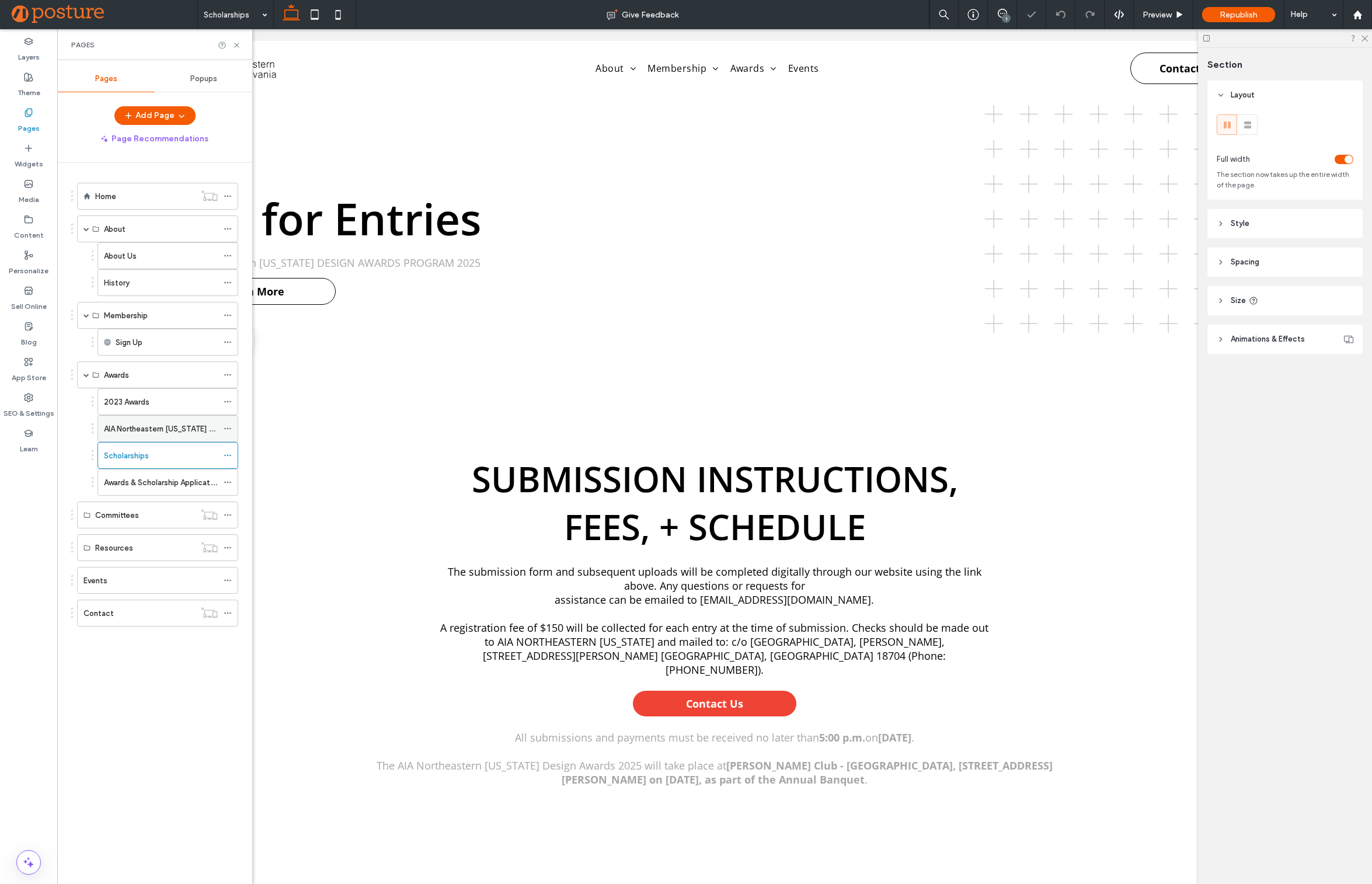
click at [149, 430] on label "AIA Northeastern [US_STATE] Design Awards Program 2025 - Call for Entries" at bounding box center [237, 428] width 267 height 21
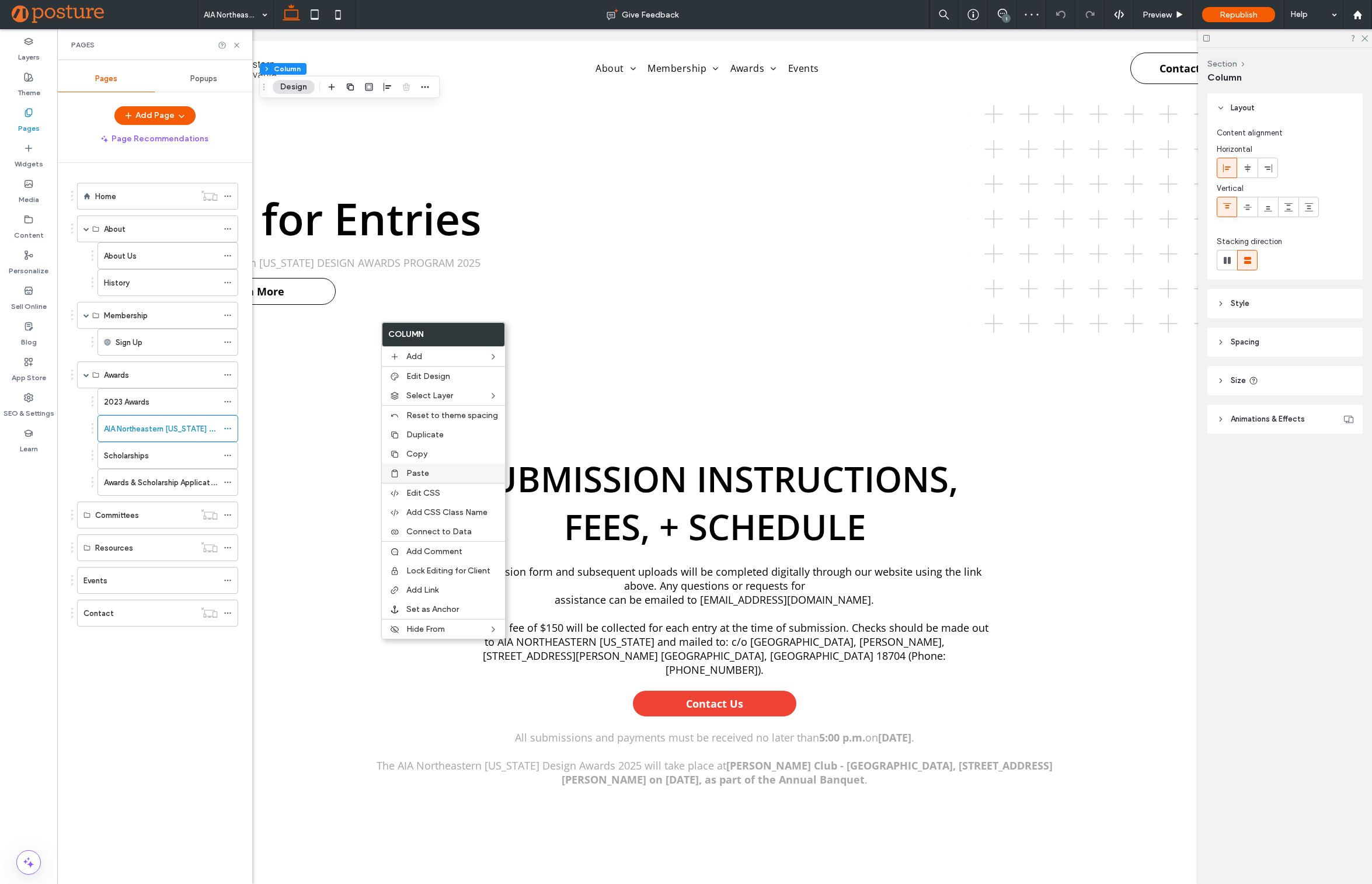
click at [436, 473] on label "Paste" at bounding box center [452, 473] width 91 height 10
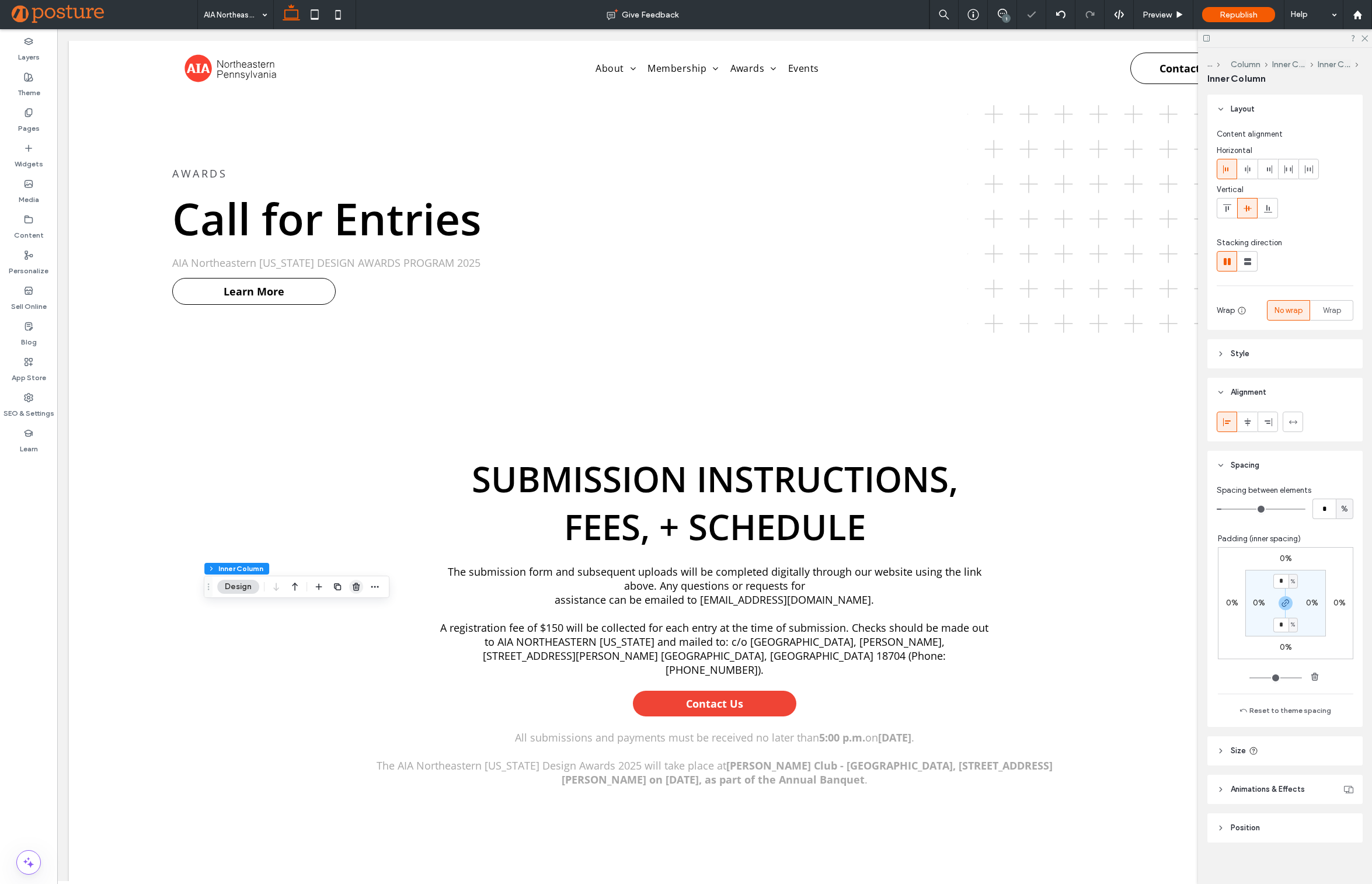
click at [356, 587] on use "button" at bounding box center [356, 587] width 7 height 7
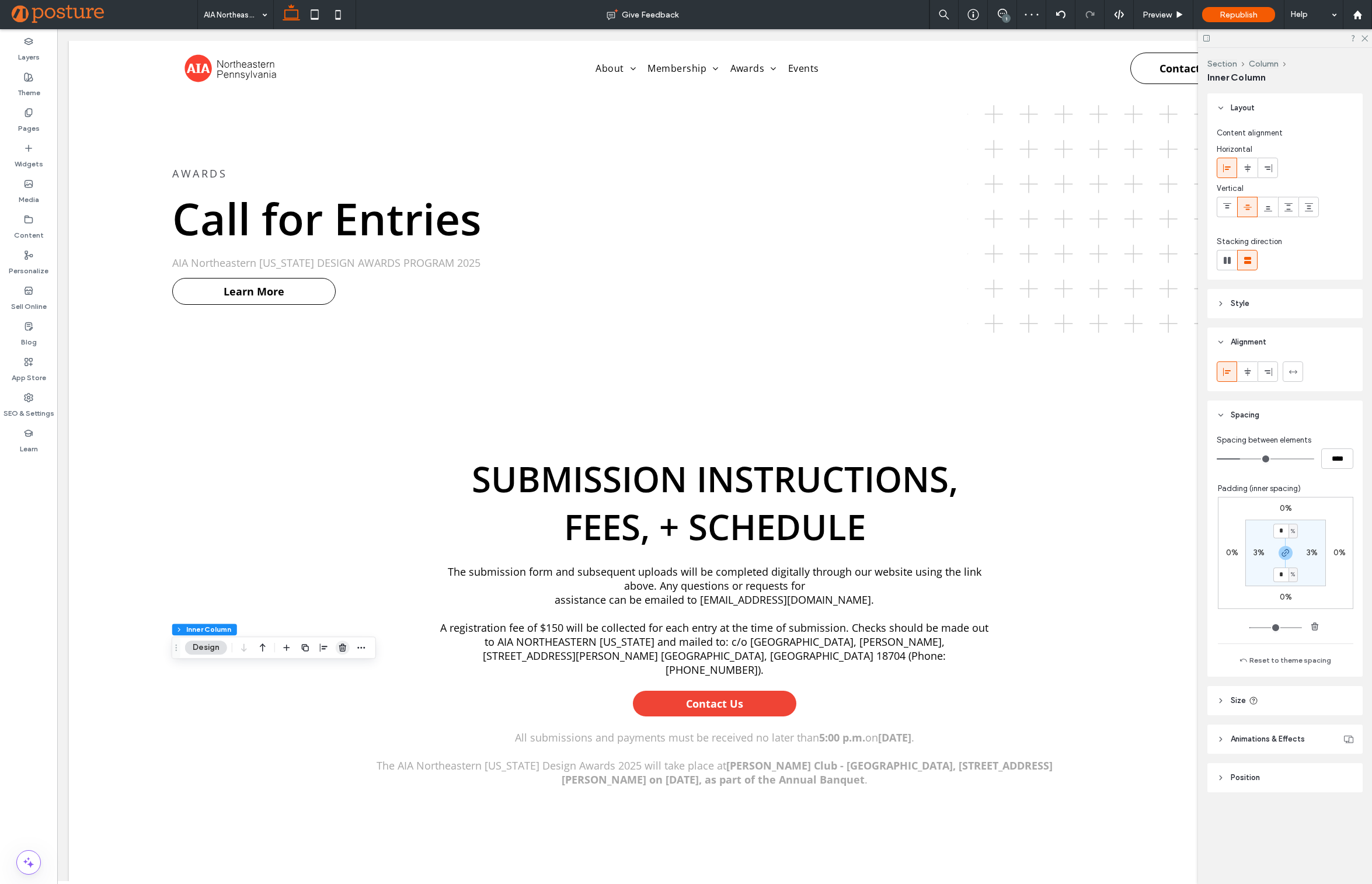
click at [344, 643] on icon "button" at bounding box center [342, 648] width 9 height 9
click at [264, 398] on use "button" at bounding box center [262, 400] width 7 height 7
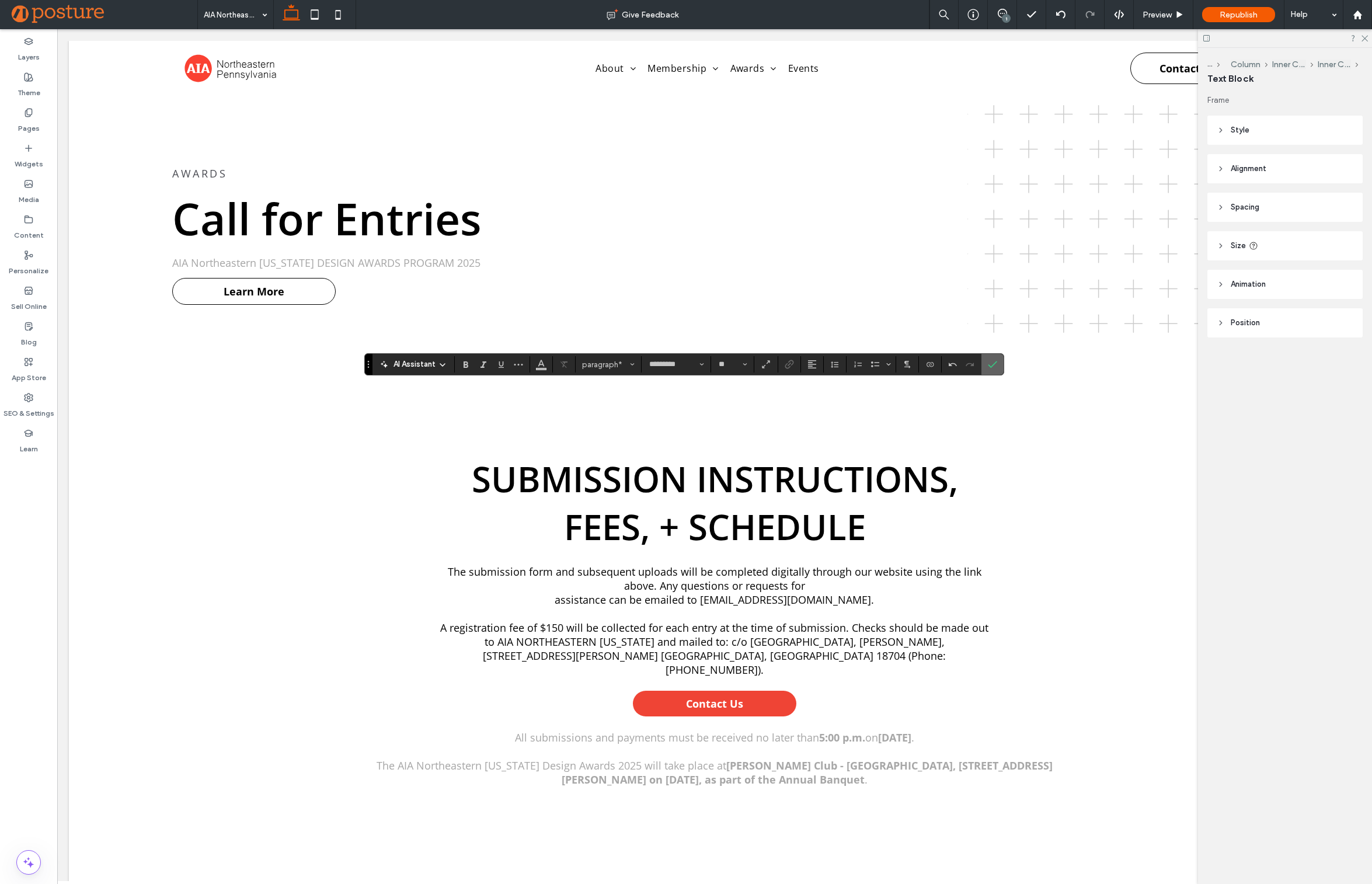
click at [1000, 365] on label "Confirm" at bounding box center [992, 364] width 18 height 21
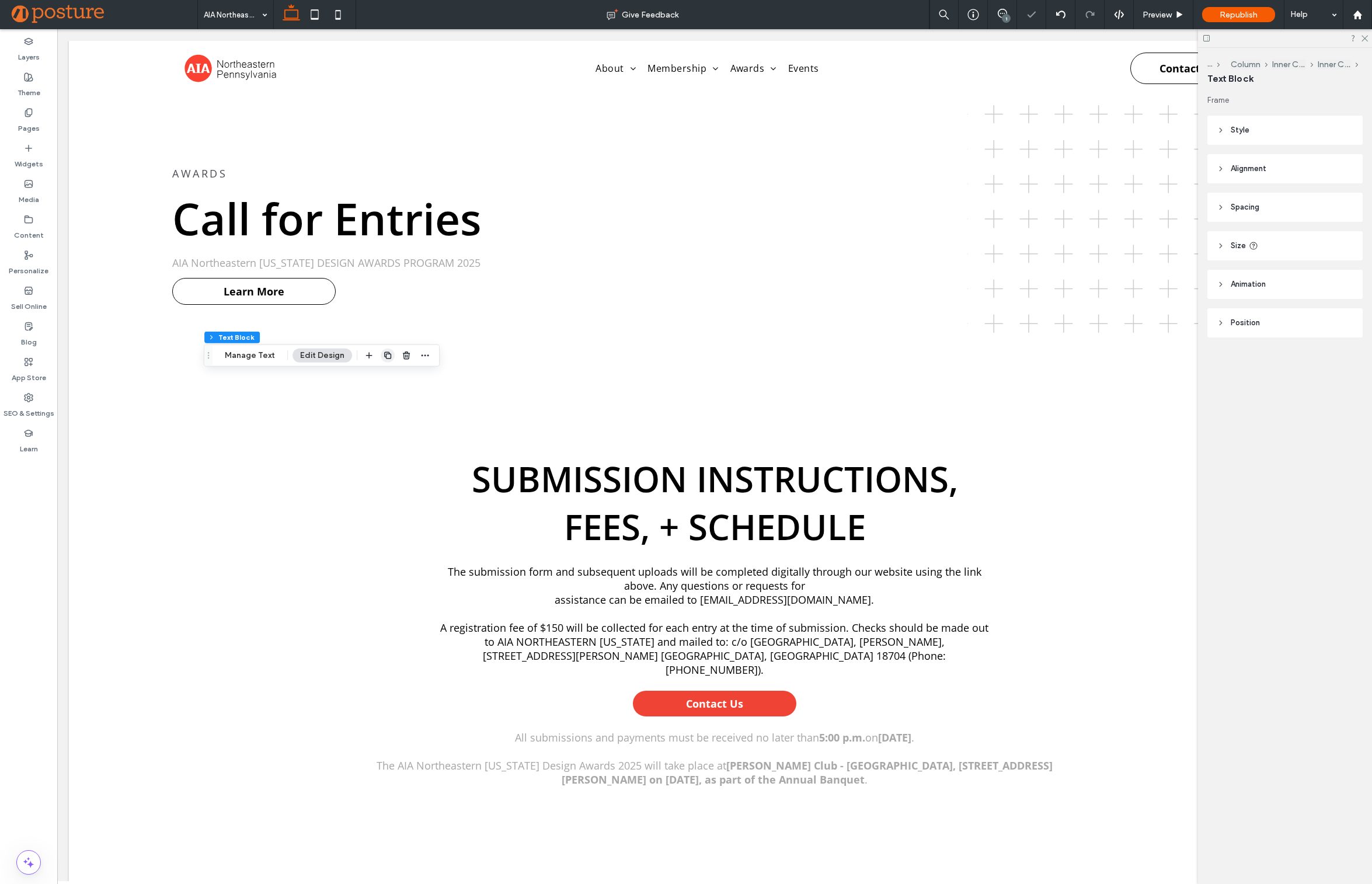
click at [384, 356] on use "button" at bounding box center [388, 356] width 7 height 7
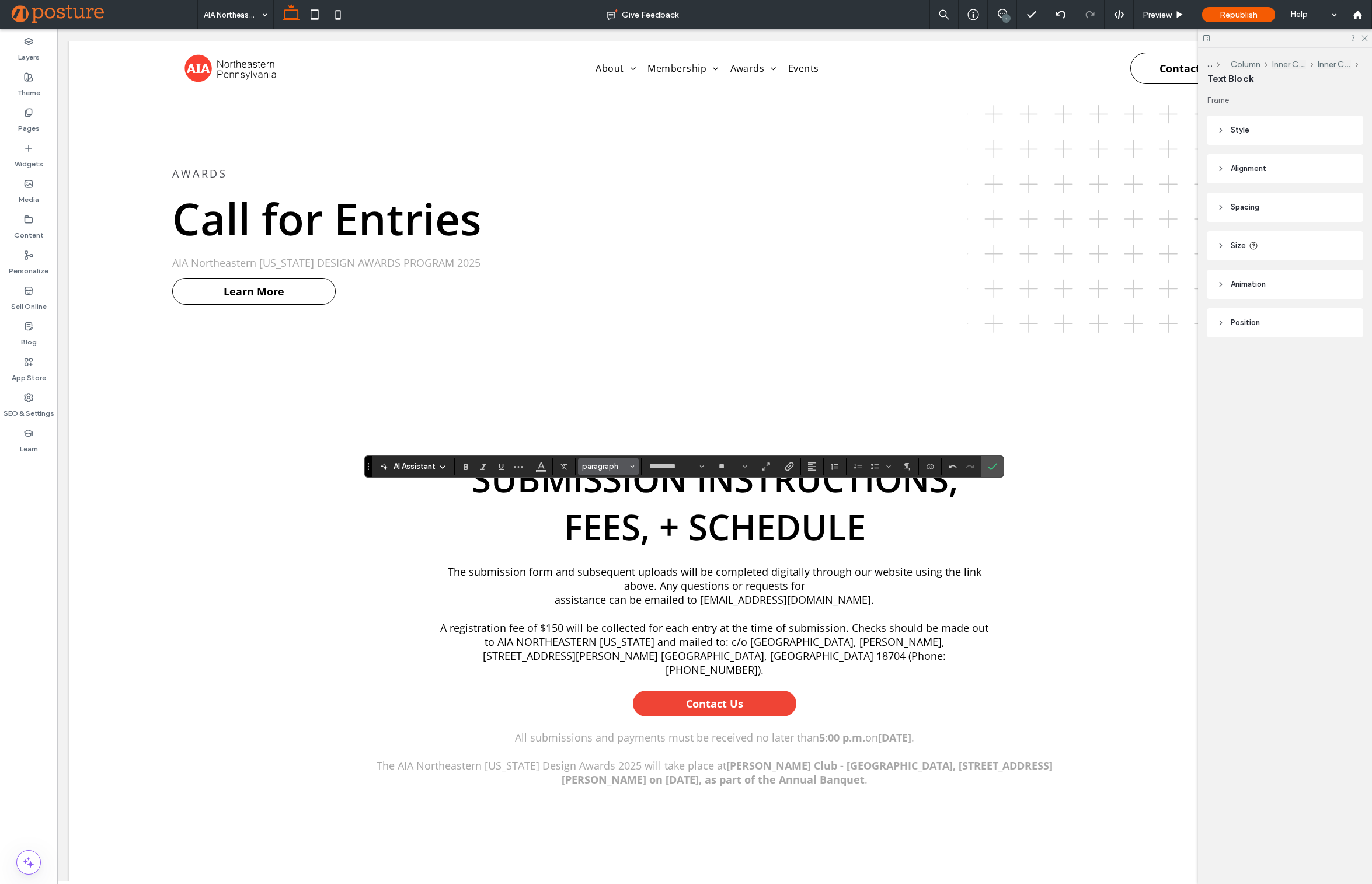
click at [597, 470] on span "paragraph" at bounding box center [605, 467] width 46 height 9
click at [609, 548] on h3 "Heading 3" at bounding box center [613, 550] width 43 height 11
type input "**"
click at [535, 471] on button "Color" at bounding box center [541, 467] width 18 height 16
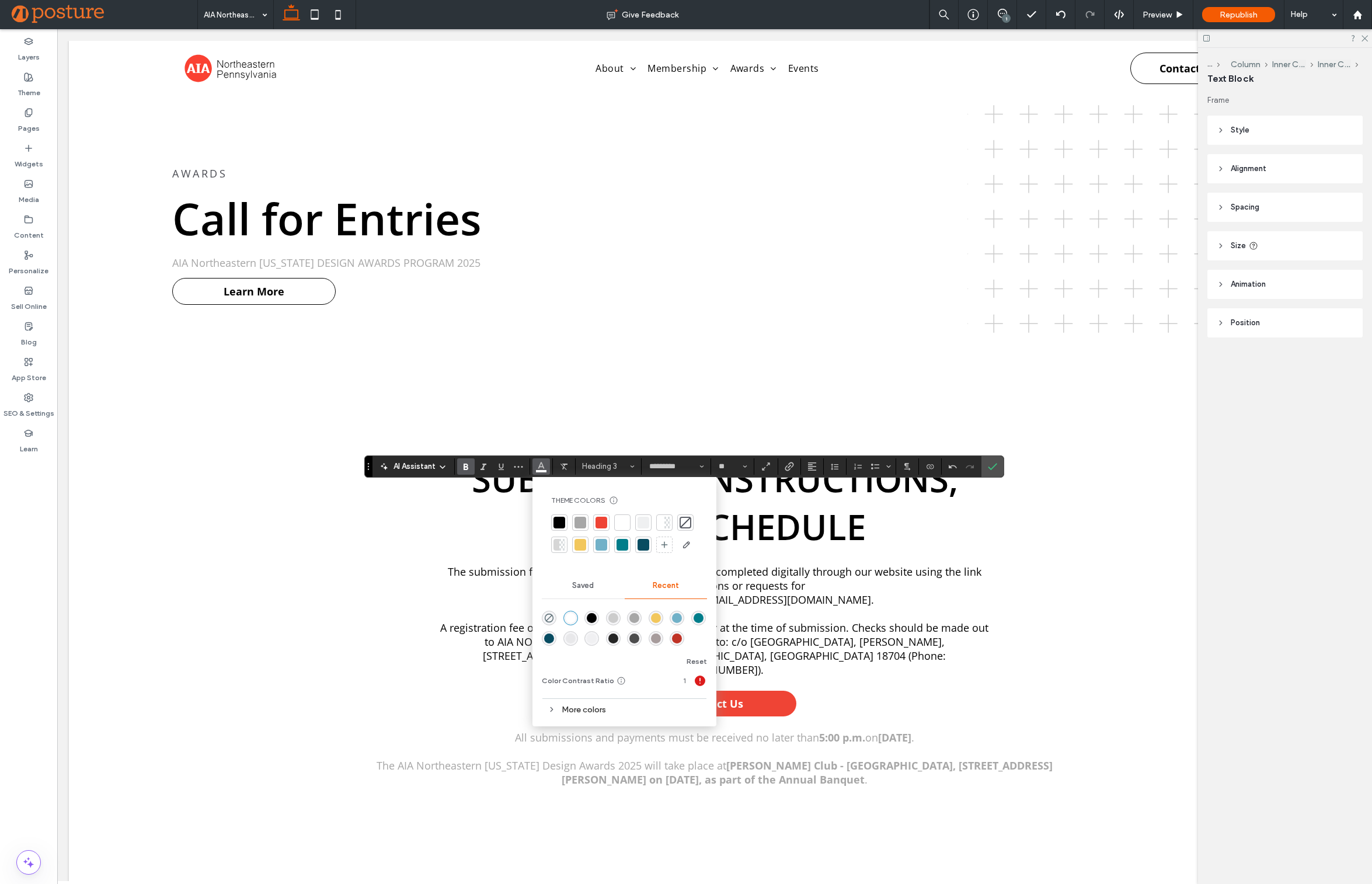
click at [560, 519] on div at bounding box center [559, 522] width 12 height 12
click at [724, 465] on input "**" at bounding box center [728, 467] width 22 height 9
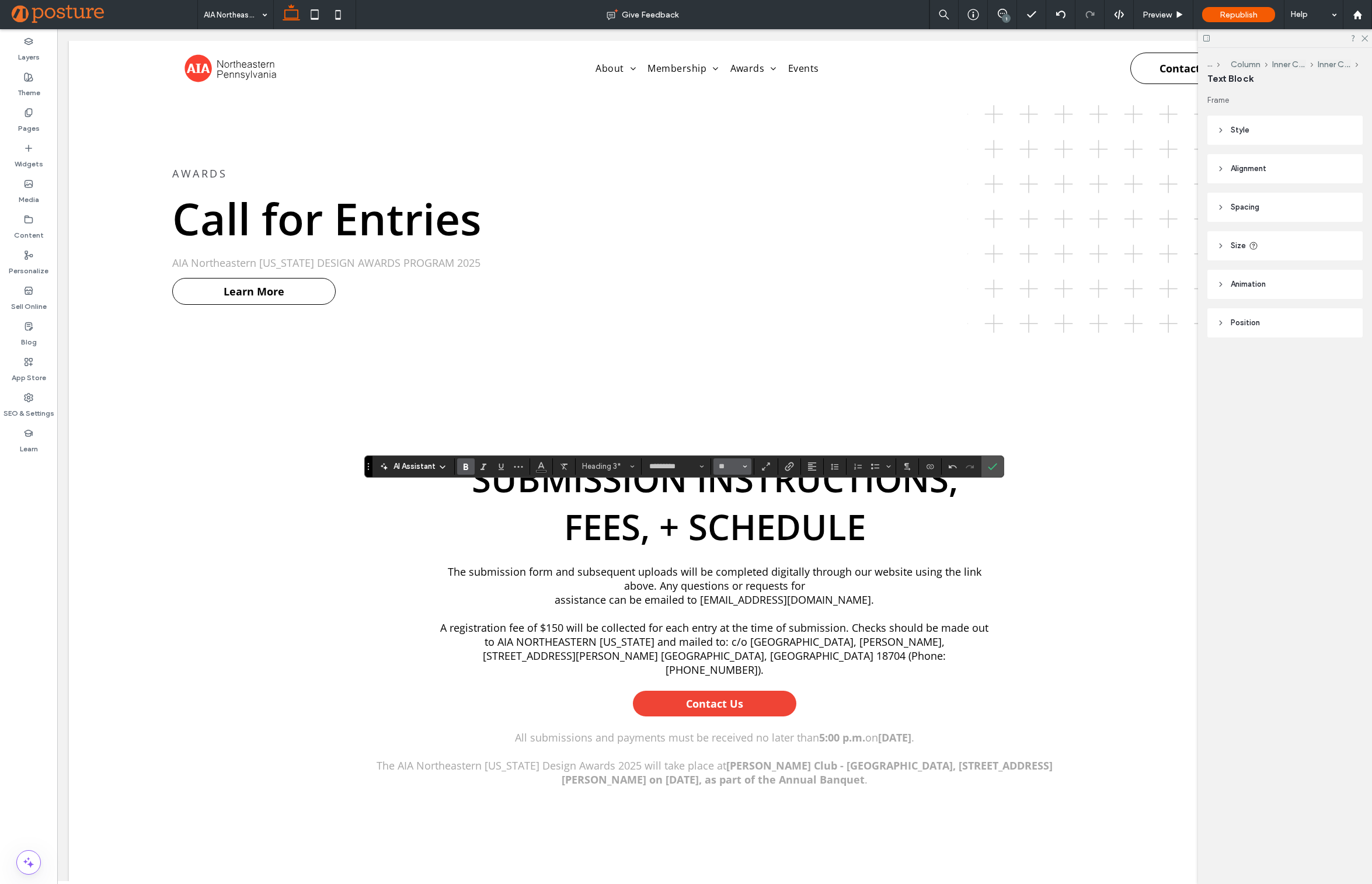
type input "**"
click at [726, 466] on input "**" at bounding box center [728, 467] width 22 height 9
type input "**"
click at [1000, 467] on label "Confirm" at bounding box center [992, 466] width 18 height 21
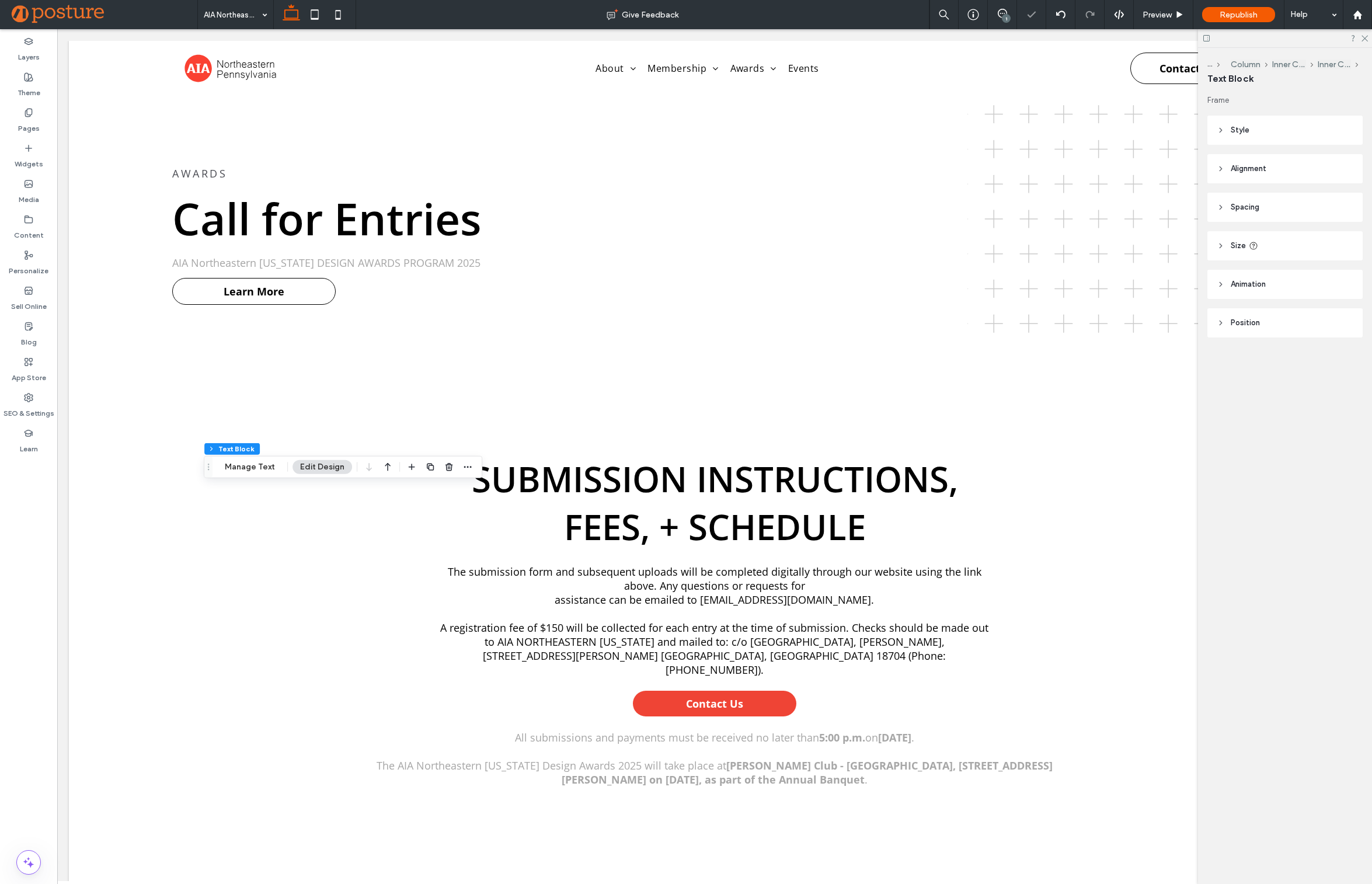
click at [1264, 202] on header "Spacing" at bounding box center [1284, 207] width 155 height 30
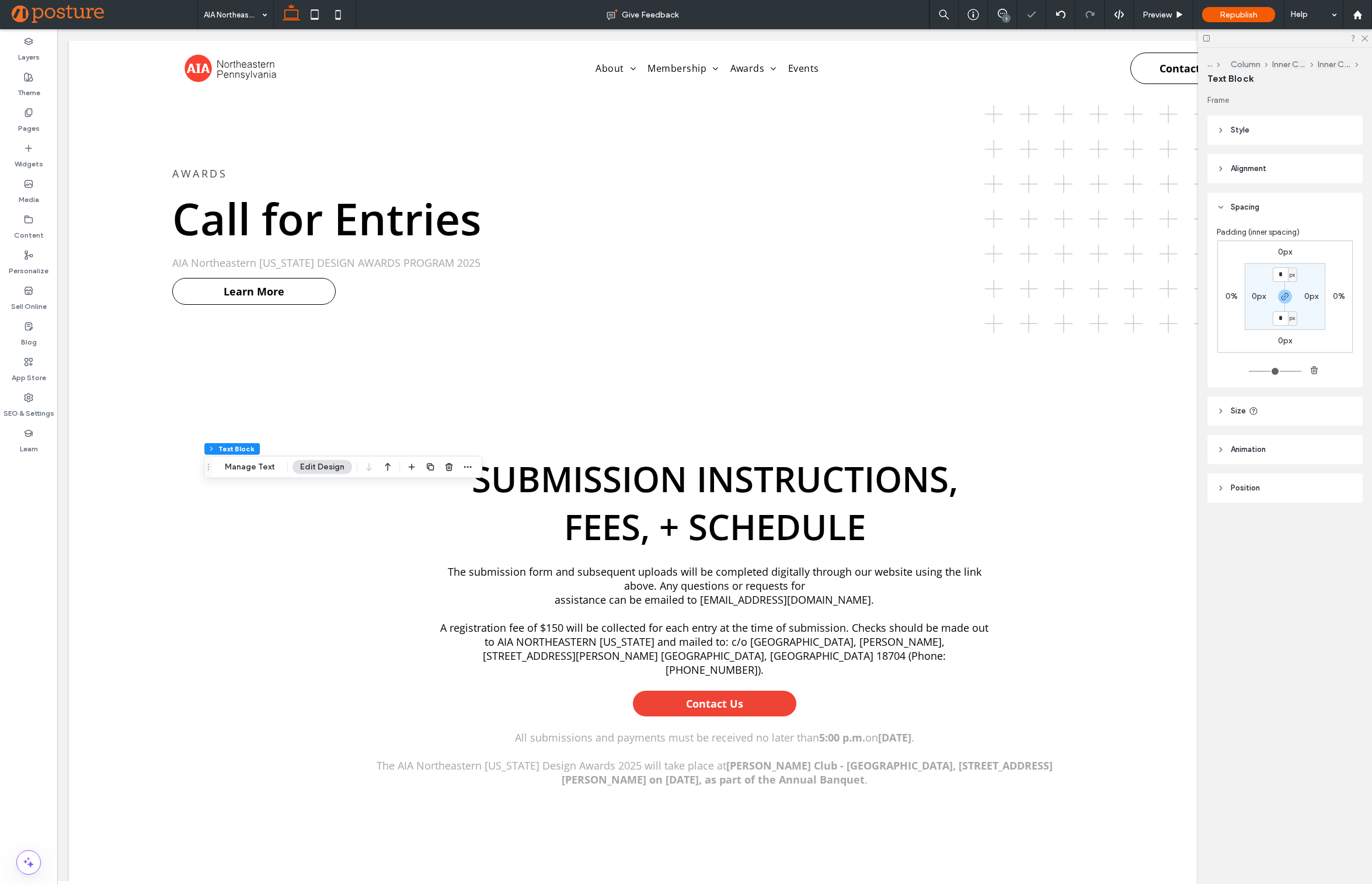
click at [1282, 257] on div "0px 0% 0px 0% * px 0px * px 0px" at bounding box center [1284, 296] width 135 height 112
click at [1283, 254] on label "0px" at bounding box center [1285, 252] width 14 height 10
click at [1289, 296] on icon "button" at bounding box center [1285, 296] width 9 height 9
click at [1282, 250] on input "*" at bounding box center [1280, 253] width 15 height 14
type input "**"
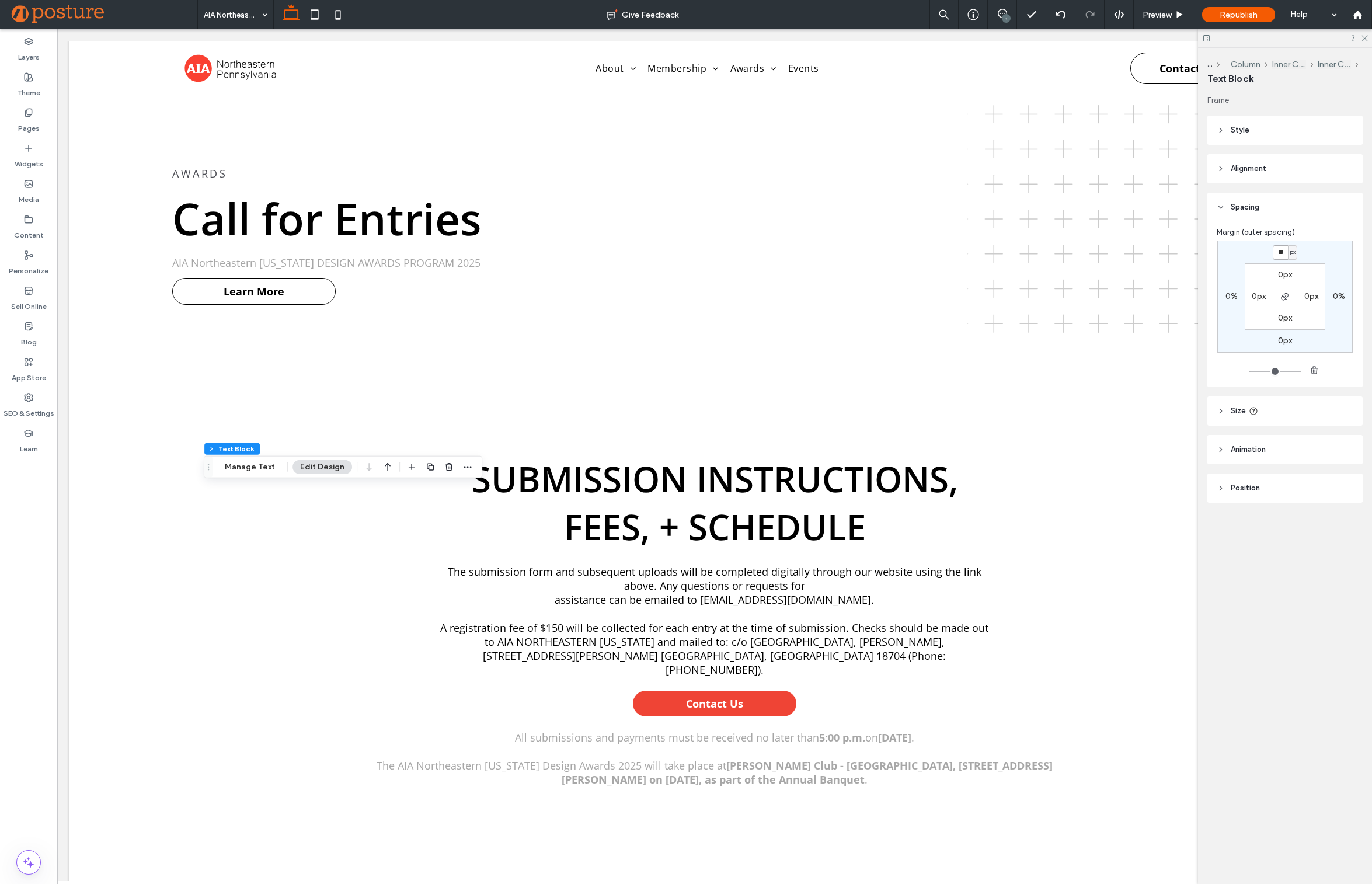
type input "**"
type input "*********"
type input "**"
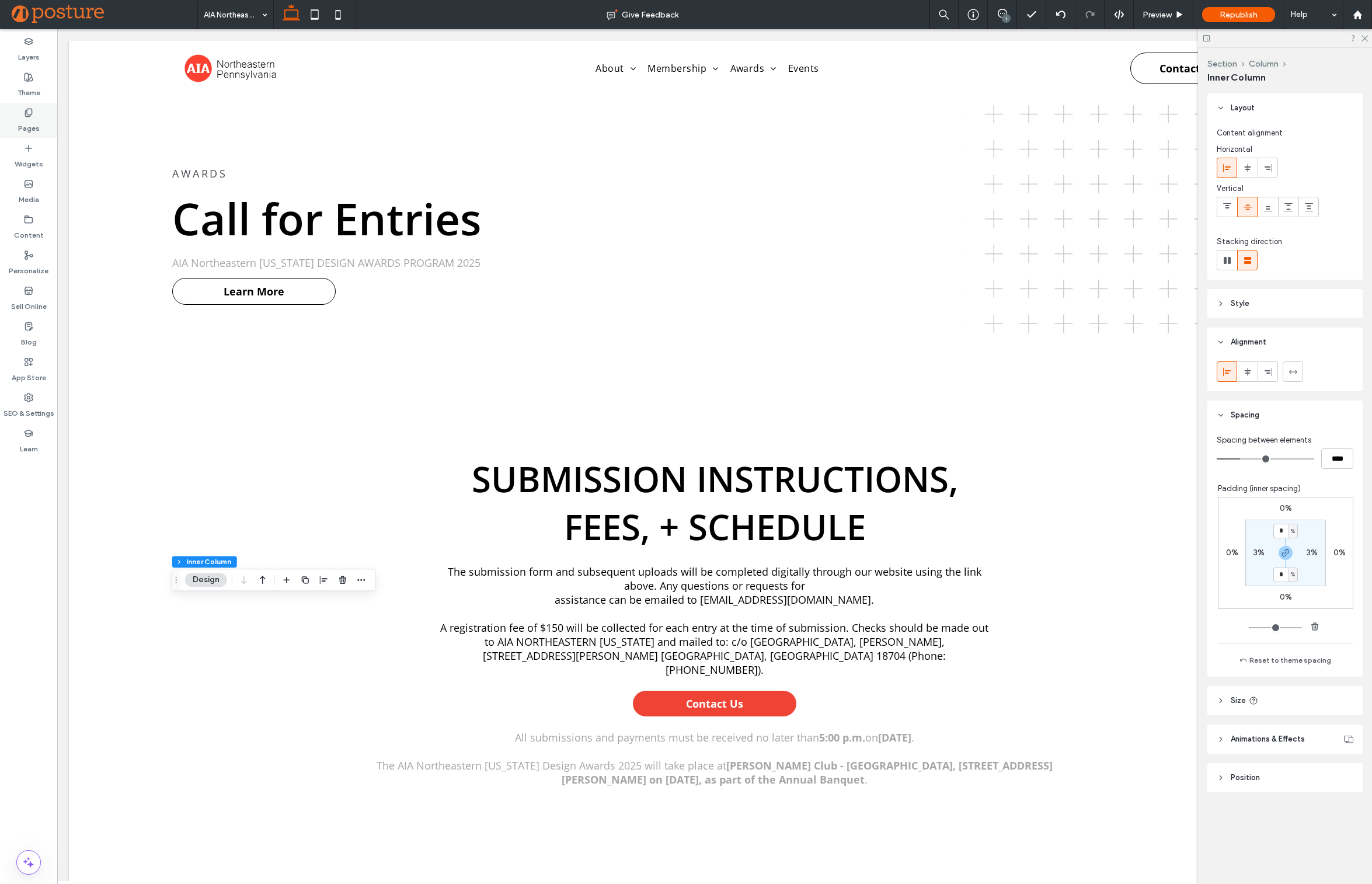
click at [43, 128] on div "Pages" at bounding box center [29, 121] width 57 height 36
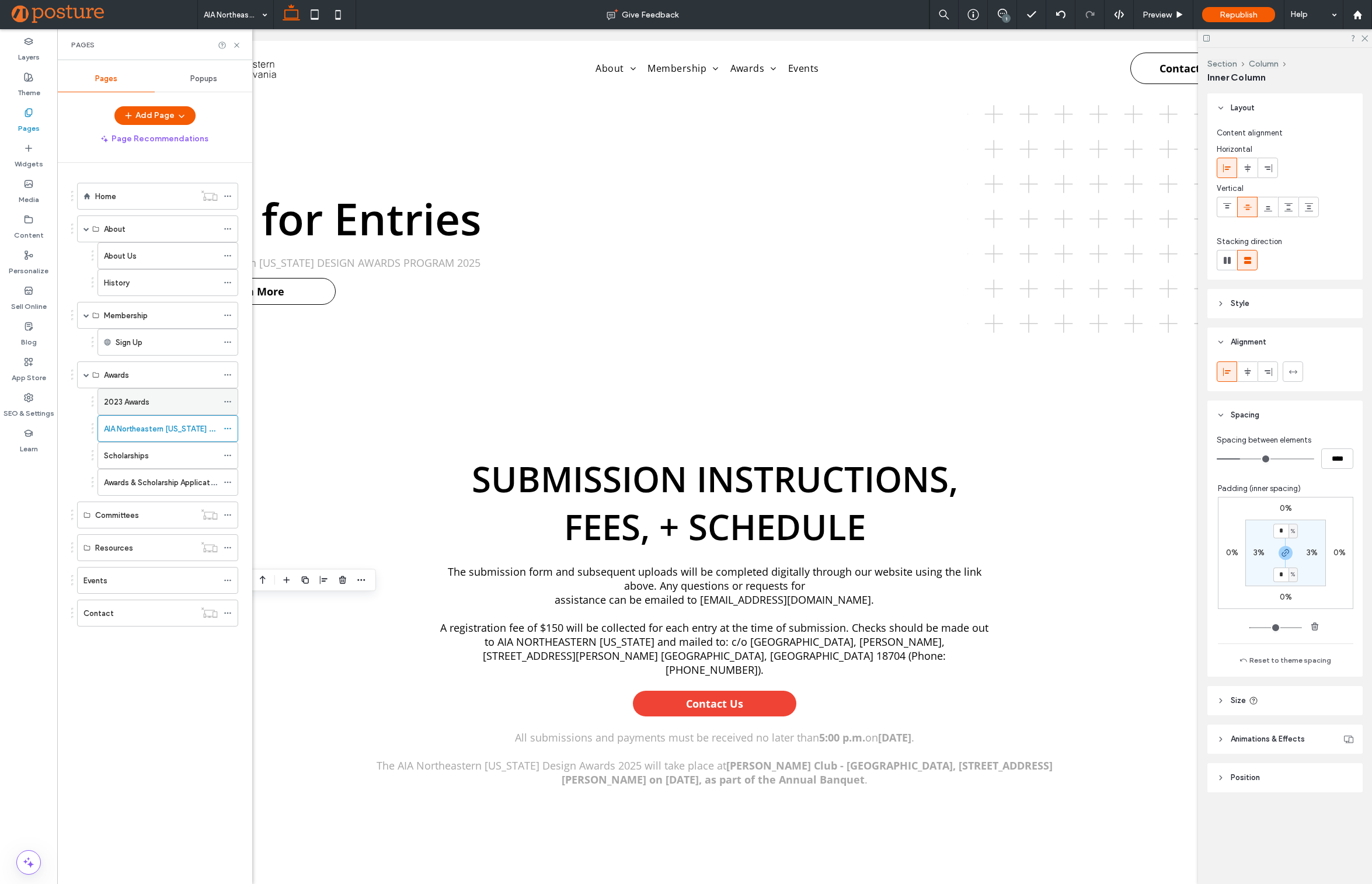
click at [148, 403] on label "2023 Awards" at bounding box center [126, 401] width 46 height 21
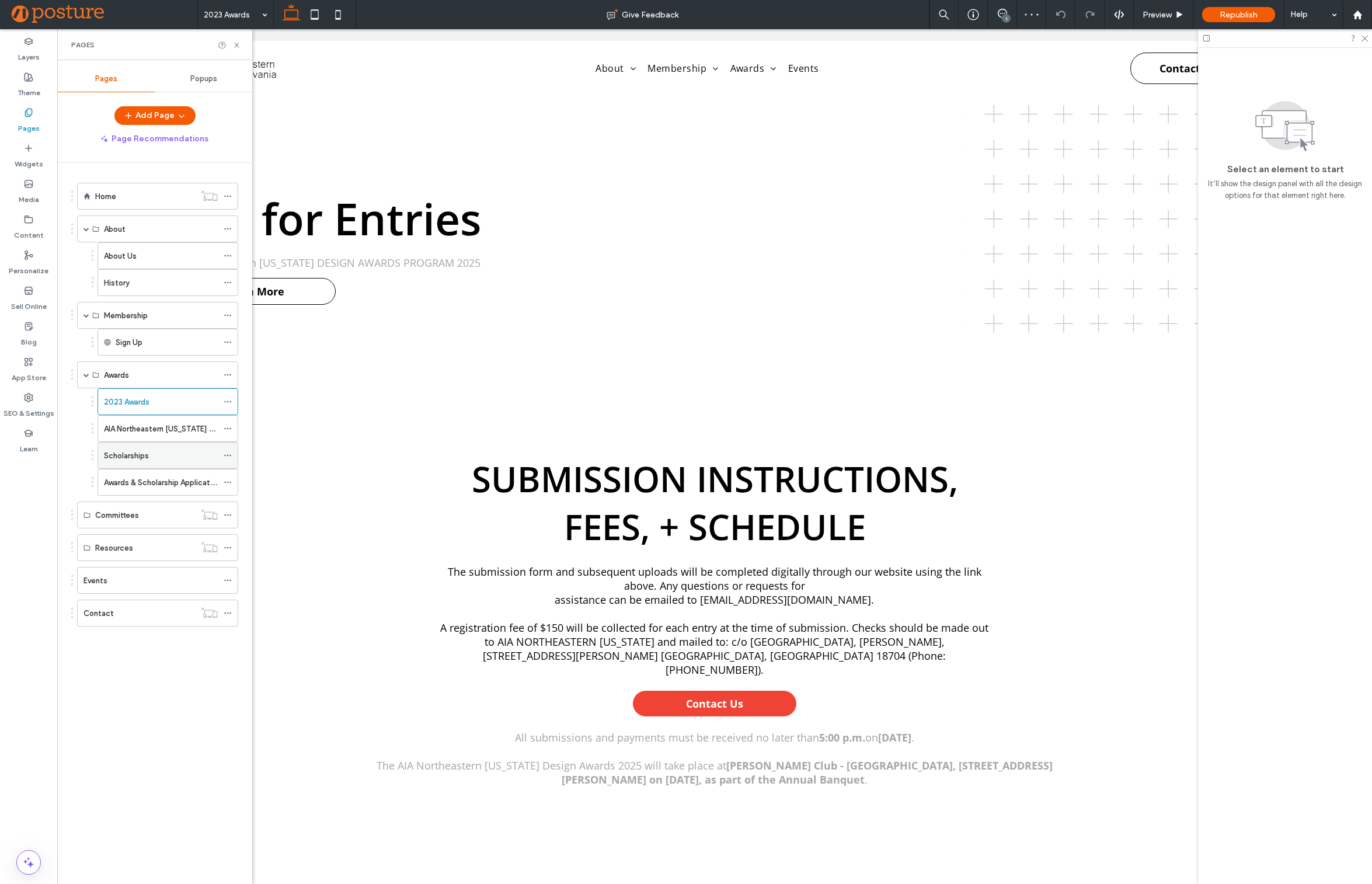
click at [147, 452] on label "Scholarships" at bounding box center [126, 455] width 45 height 21
click at [148, 476] on label "Awards & Scholarship Application" at bounding box center [162, 482] width 116 height 21
click at [155, 432] on label "AIA Northeastern [US_STATE] Design Awards Program 2025 - Call for Entries" at bounding box center [237, 428] width 267 height 21
click at [155, 282] on div "History" at bounding box center [160, 283] width 114 height 13
click at [156, 266] on div "About Us" at bounding box center [160, 255] width 114 height 26
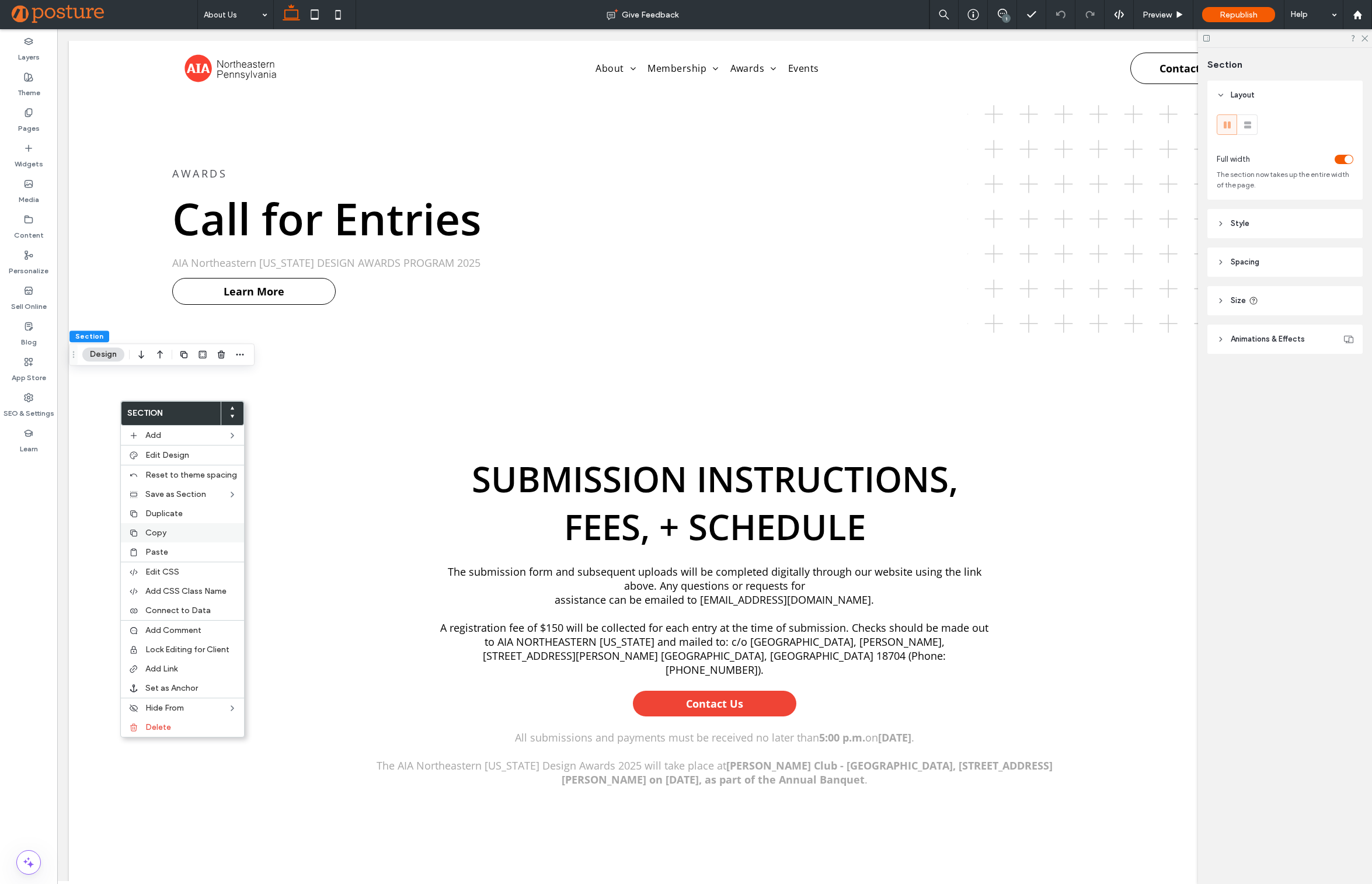
click at [155, 528] on span "Copy" at bounding box center [155, 532] width 21 height 10
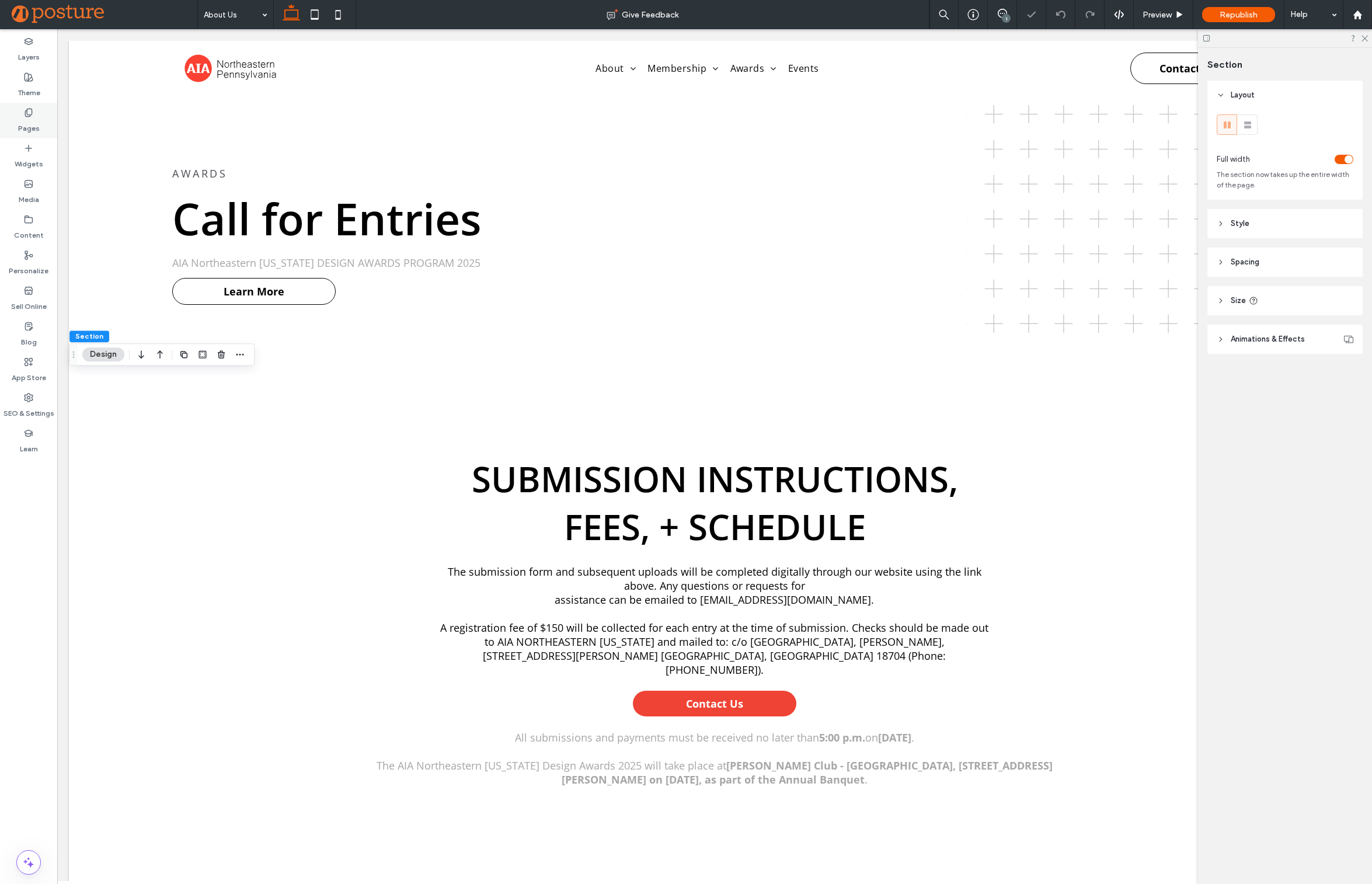
click at [43, 115] on div "Pages" at bounding box center [29, 121] width 57 height 36
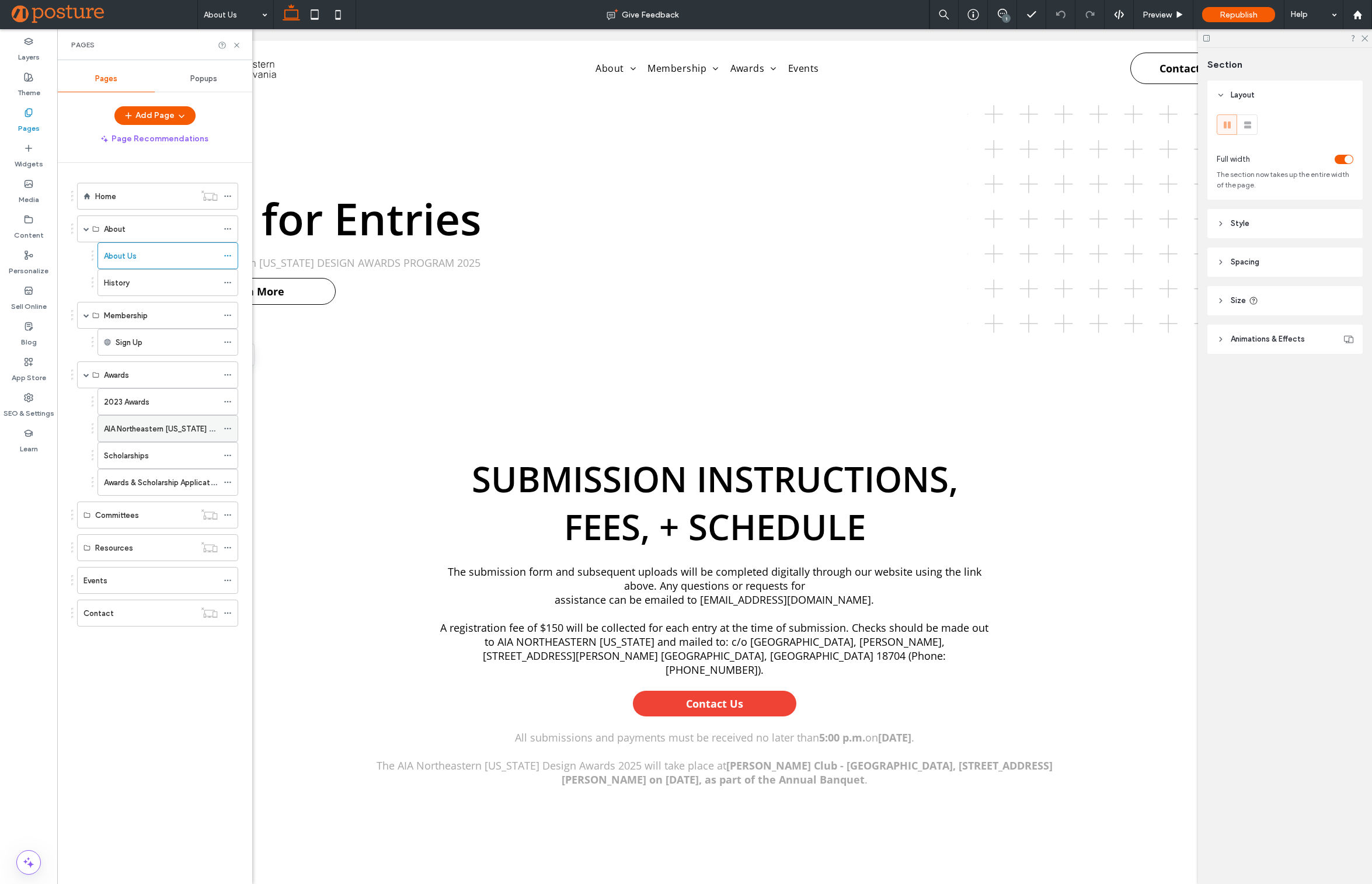
click at [156, 432] on label "AIA Northeastern [US_STATE] Design Awards Program 2025 - Call for Entries" at bounding box center [237, 428] width 267 height 21
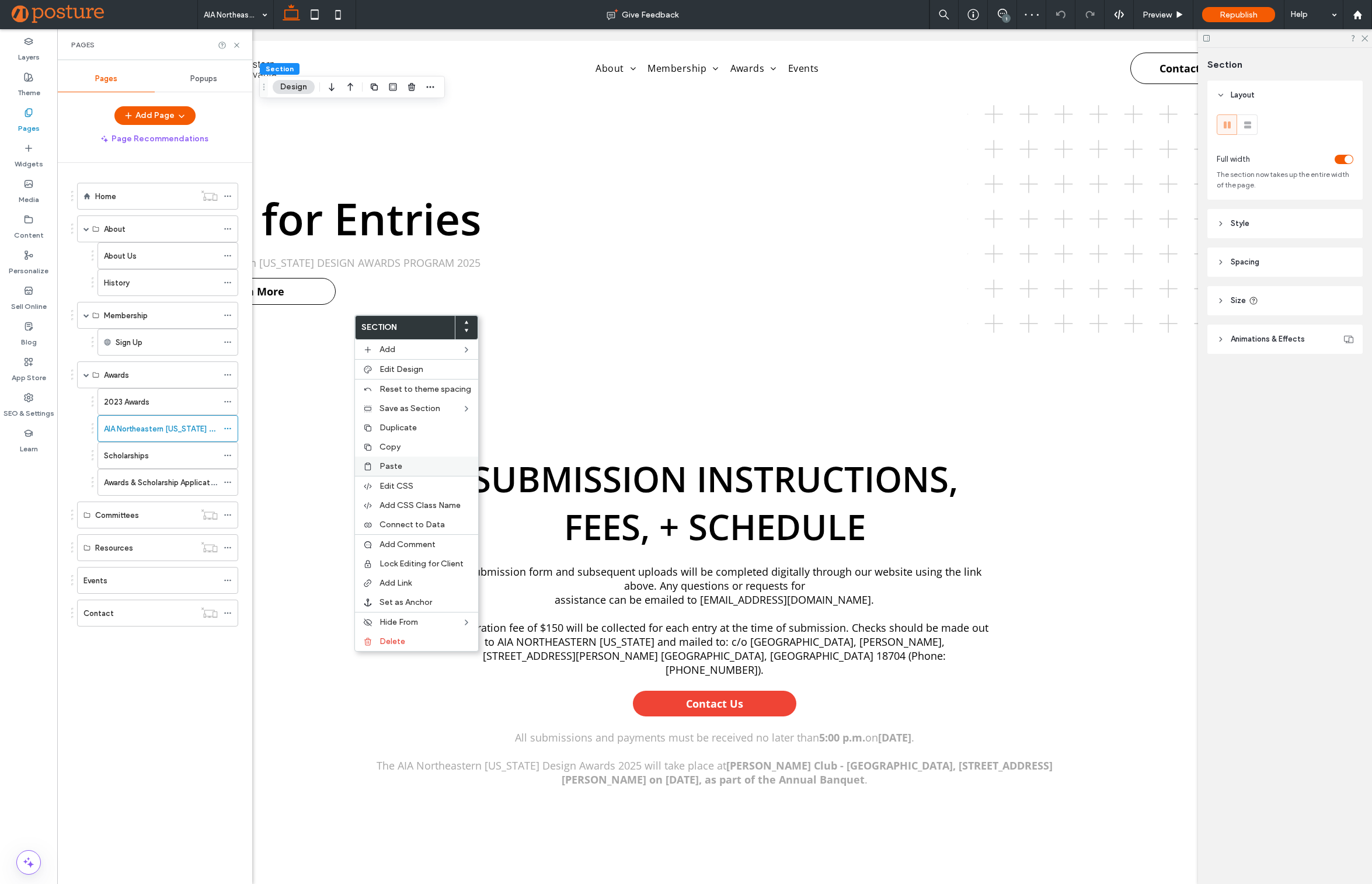
click at [404, 467] on label "Paste" at bounding box center [425, 466] width 91 height 10
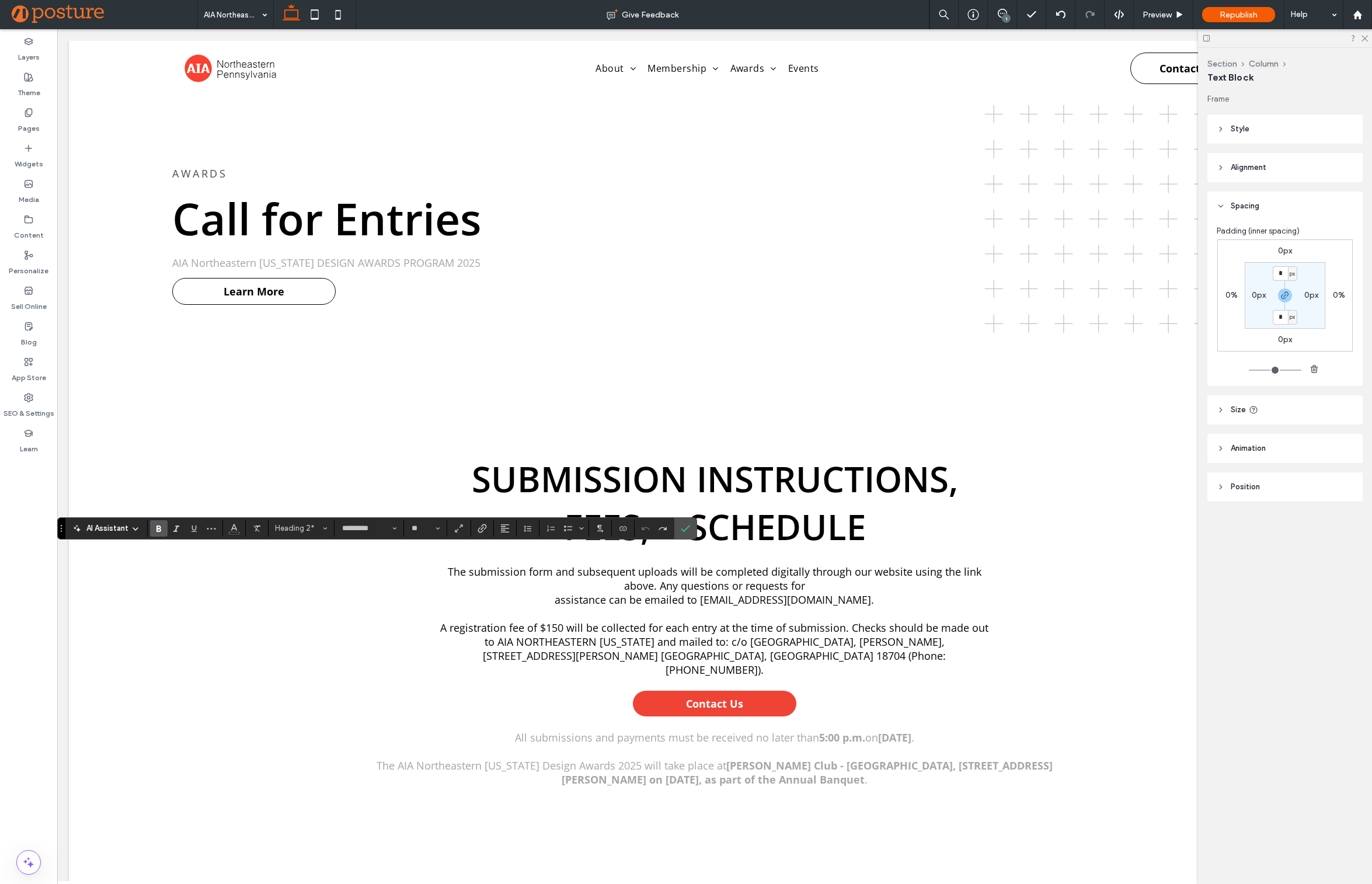
type input "**"
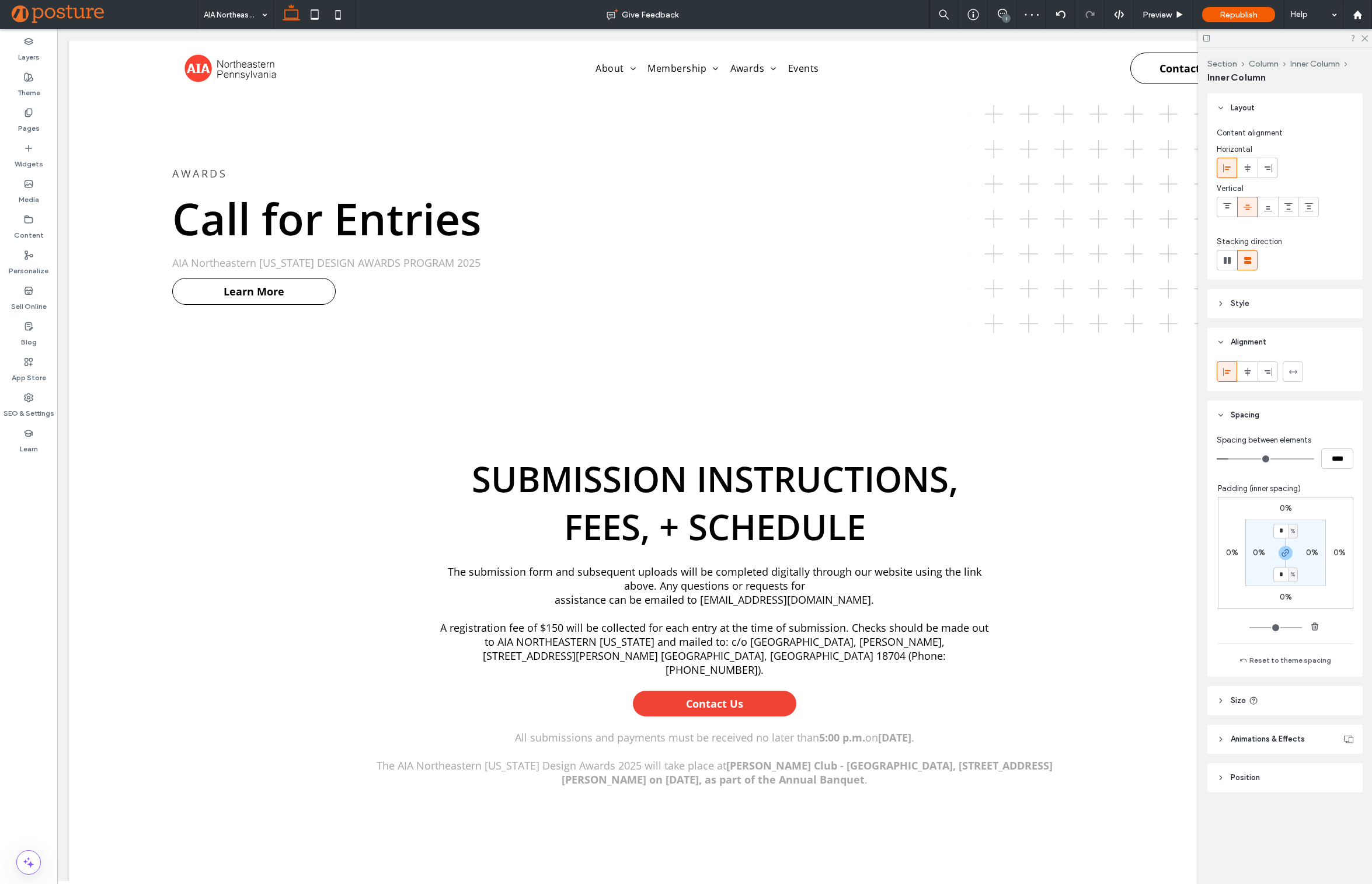
type input "**"
type input "****"
click at [339, 123] on icon "button" at bounding box center [342, 127] width 9 height 9
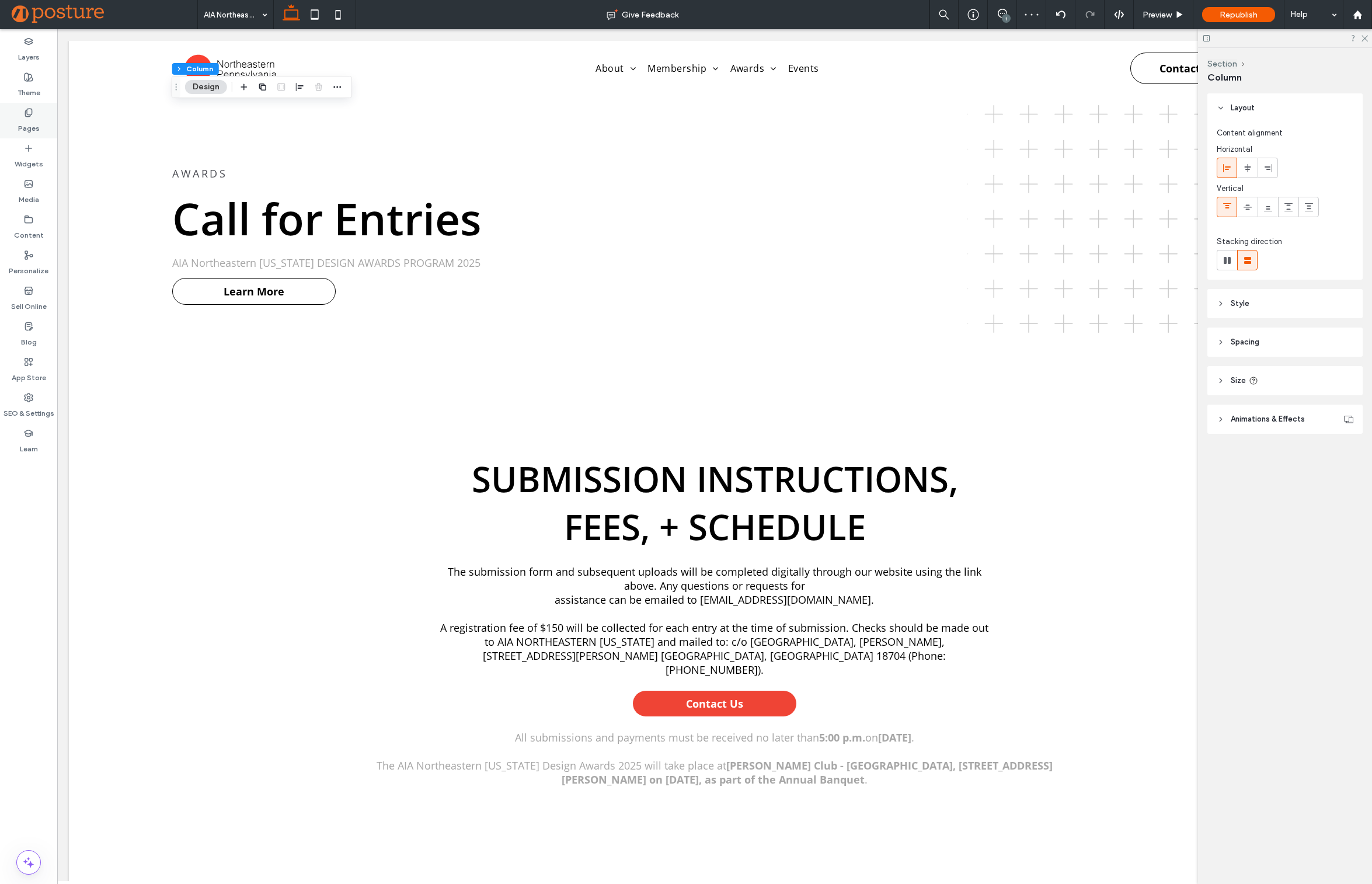
click at [36, 122] on label "Pages" at bounding box center [29, 125] width 21 height 16
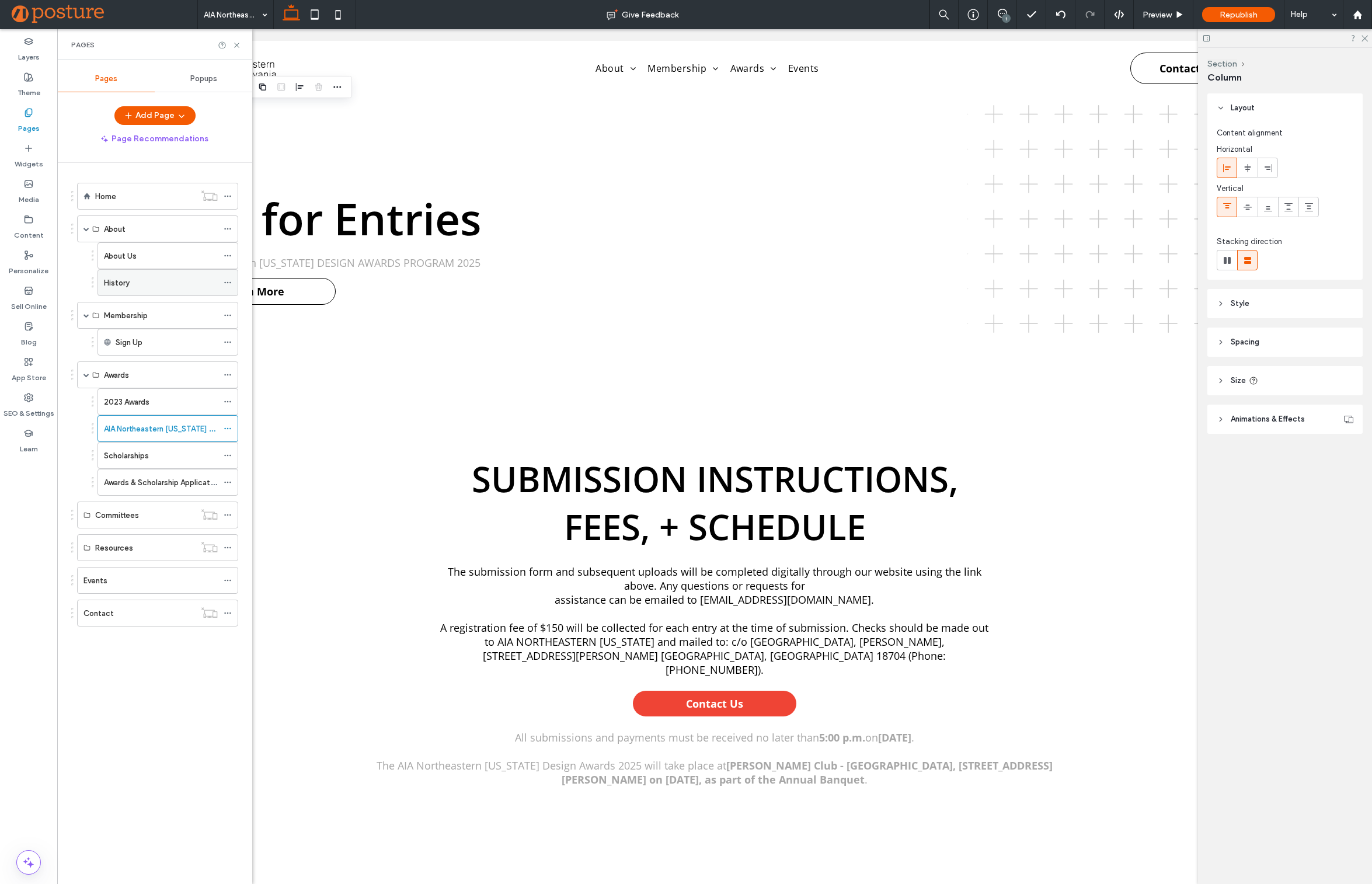
click at [147, 274] on div "History" at bounding box center [160, 282] width 114 height 26
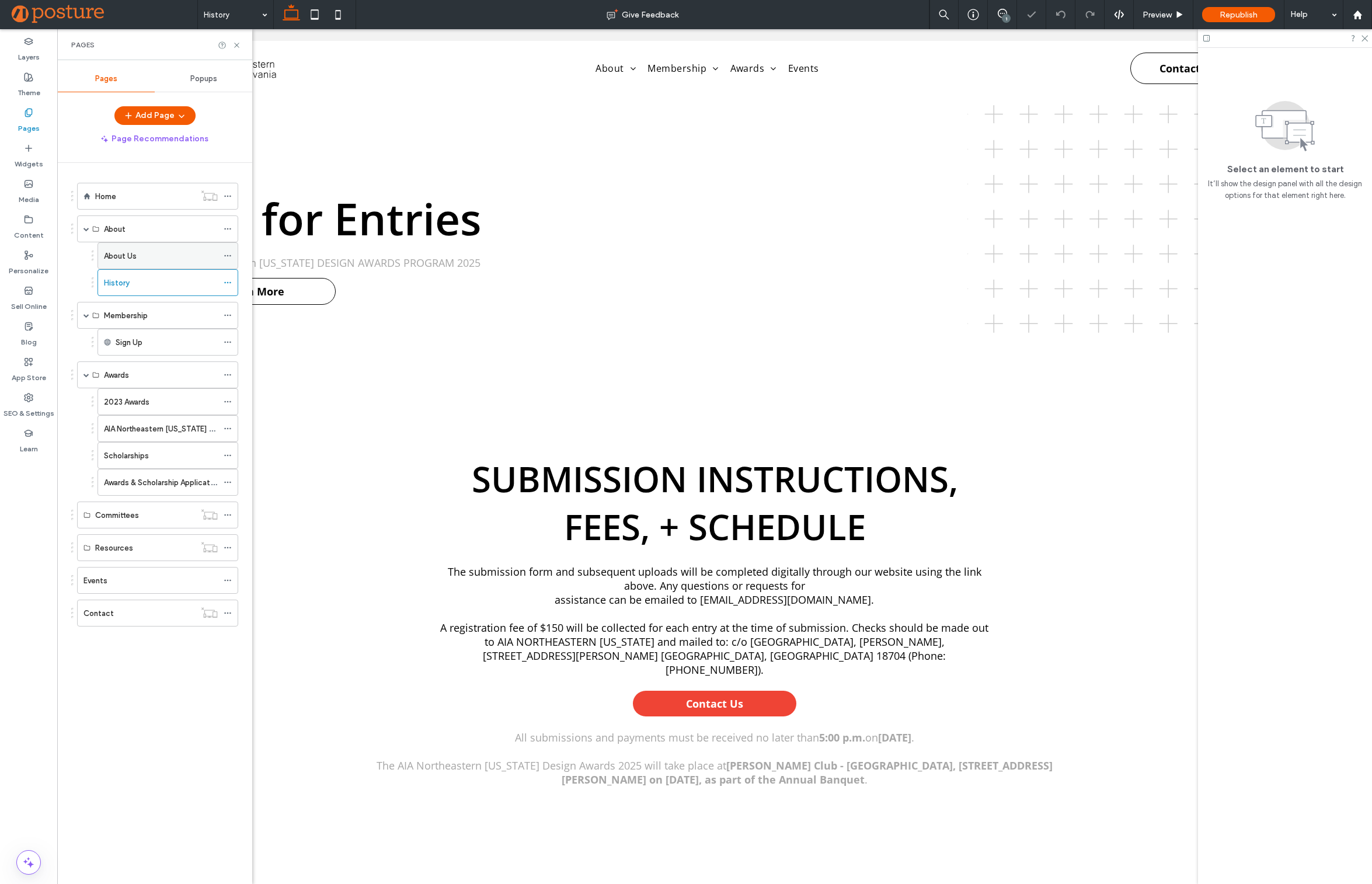
click at [118, 247] on div "About Us" at bounding box center [160, 255] width 114 height 26
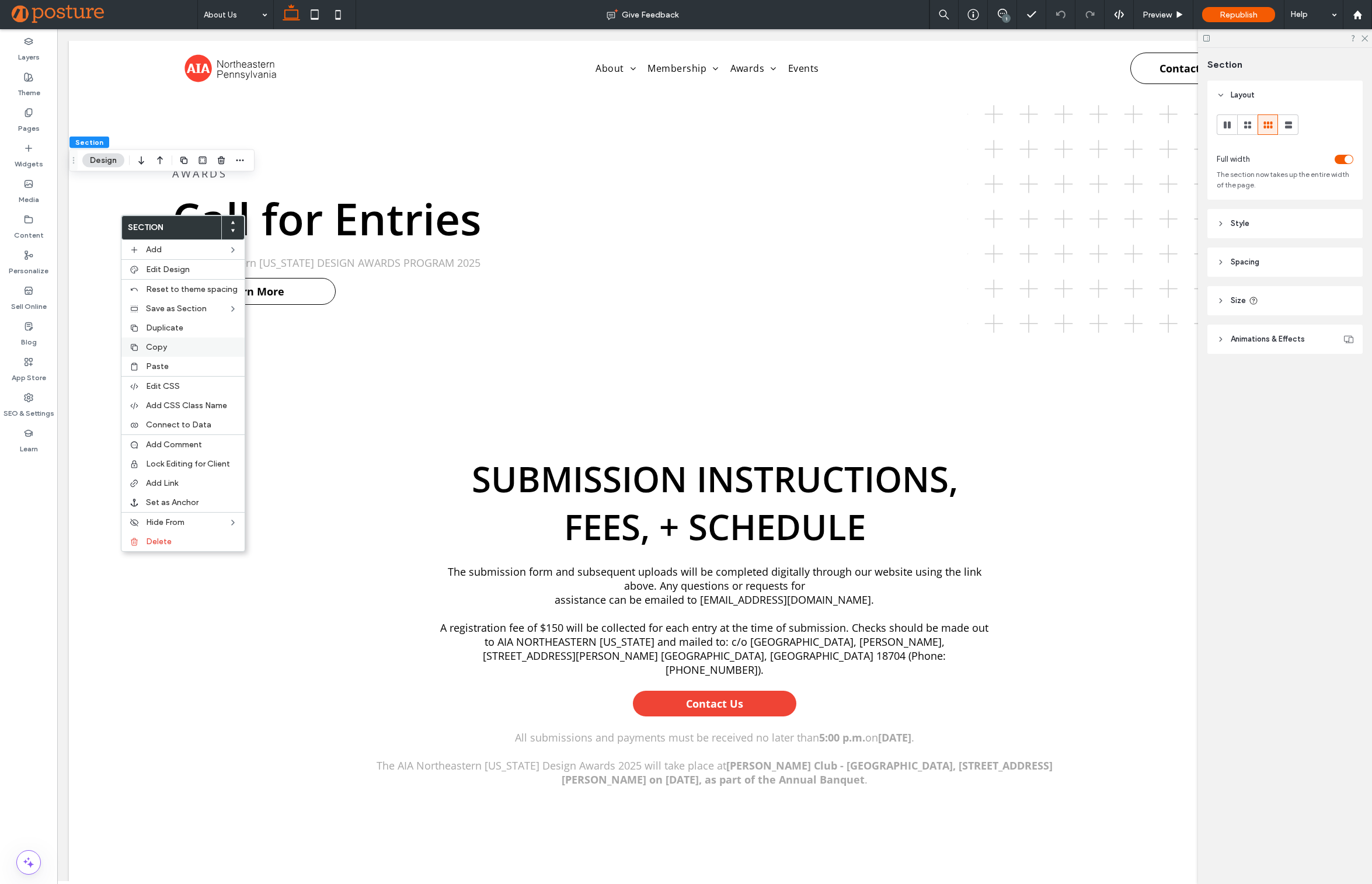
click at [160, 349] on span "Copy" at bounding box center [156, 347] width 21 height 10
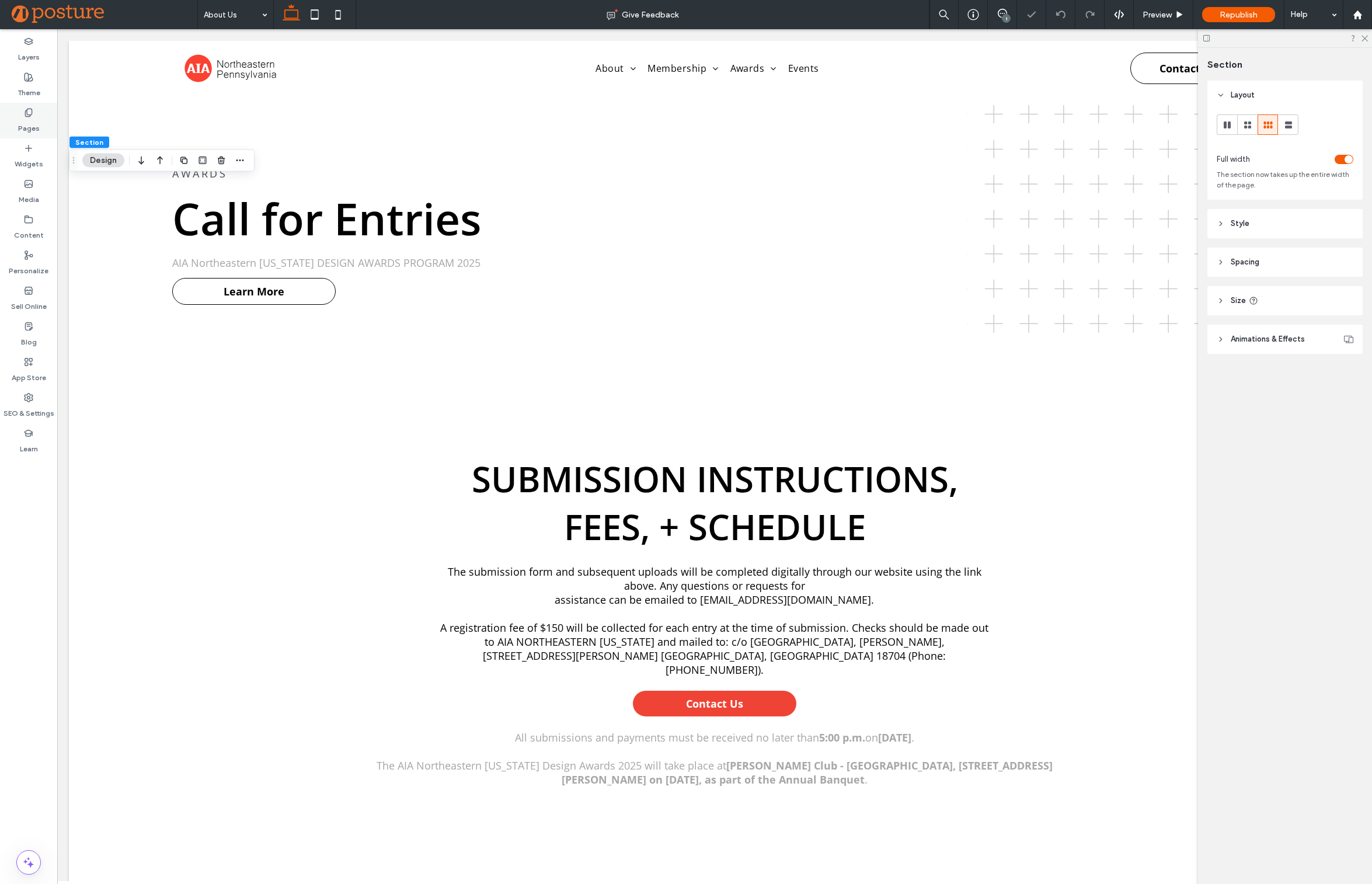
click at [32, 133] on div "Pages" at bounding box center [29, 121] width 57 height 36
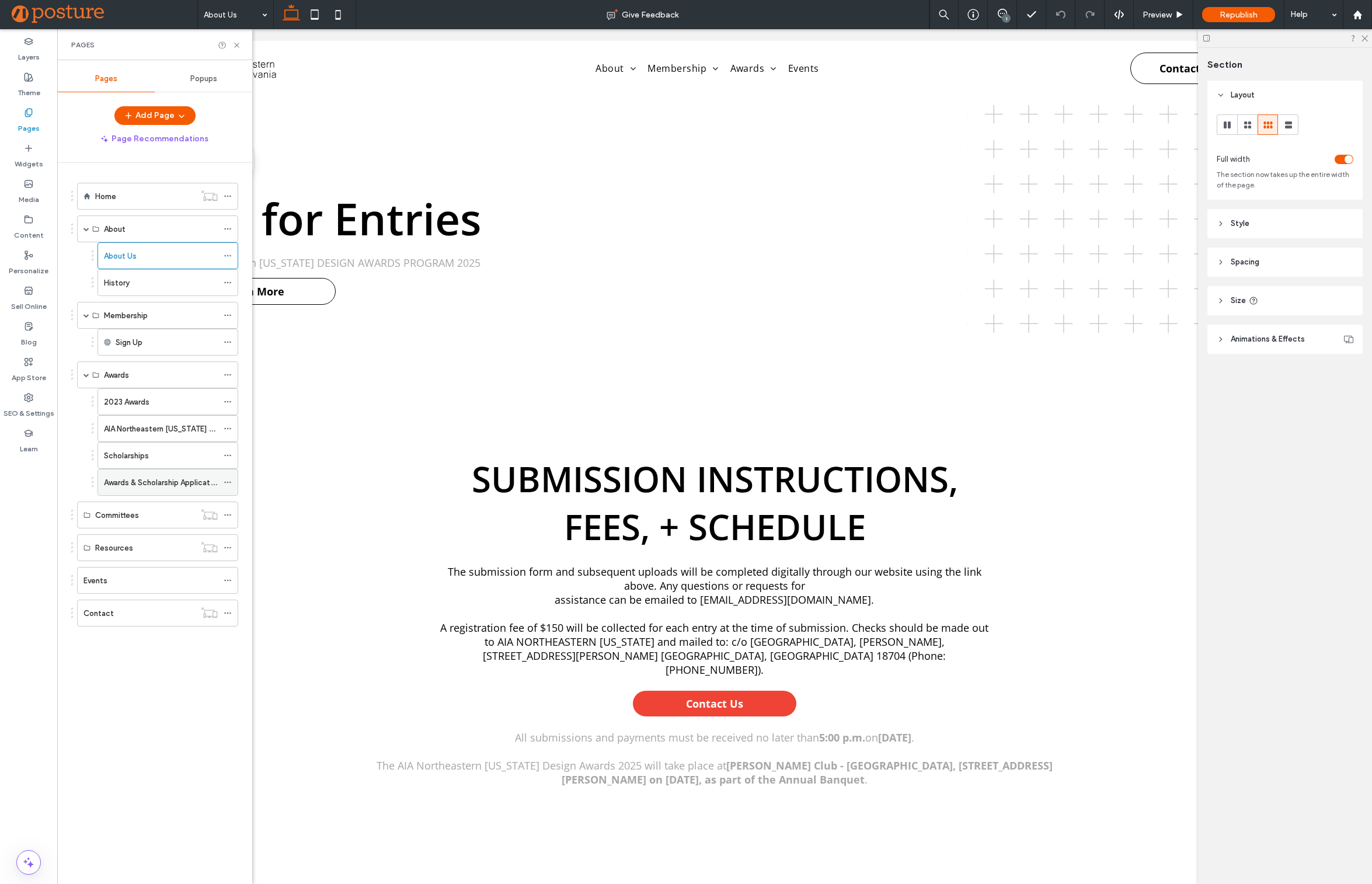
click at [150, 475] on div "Awards & Scholarship Application" at bounding box center [160, 482] width 114 height 26
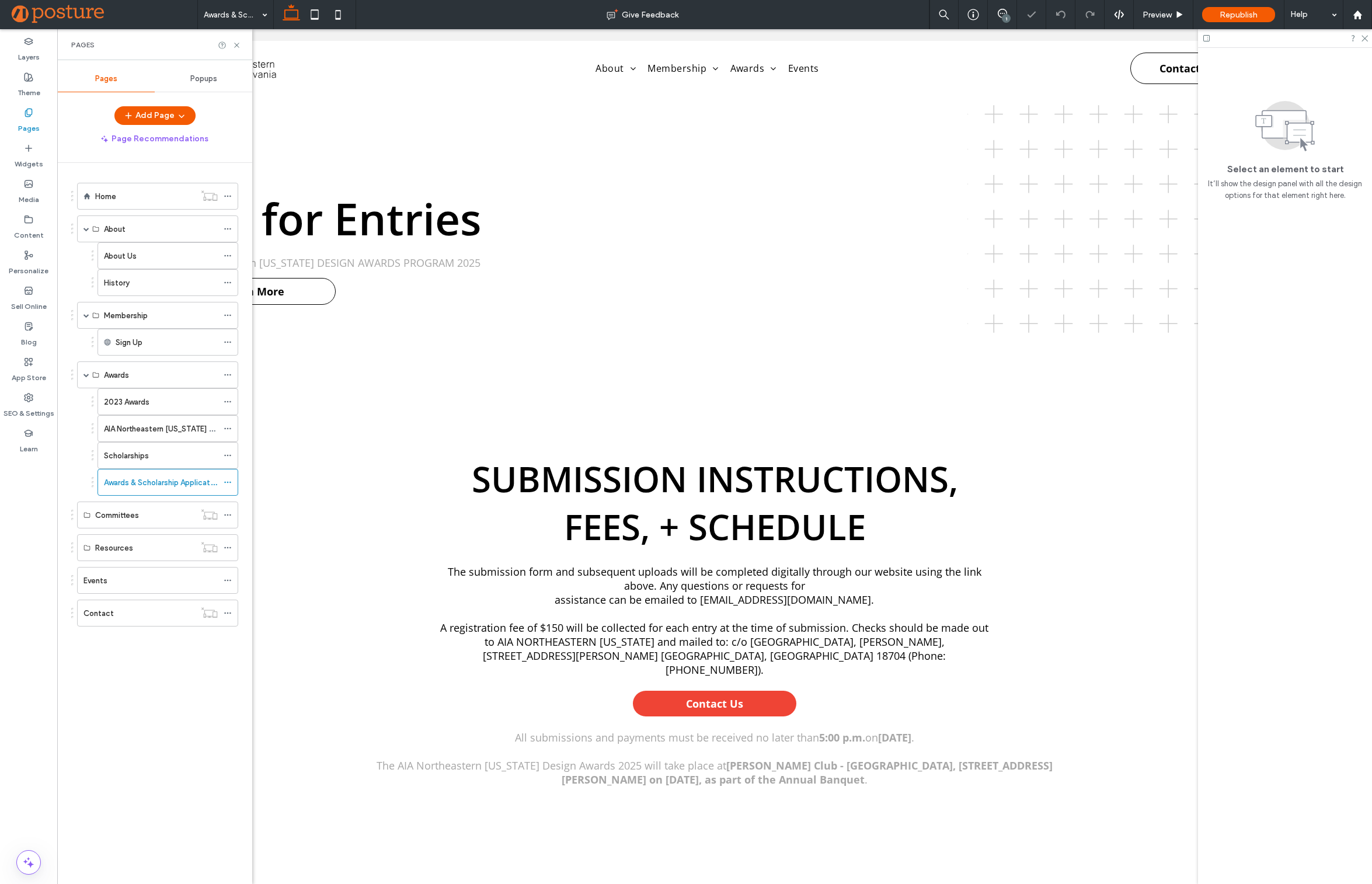
click at [153, 425] on label "AIA Northeastern [US_STATE] Design Awards Program 2025 - Call for Entries" at bounding box center [237, 428] width 267 height 21
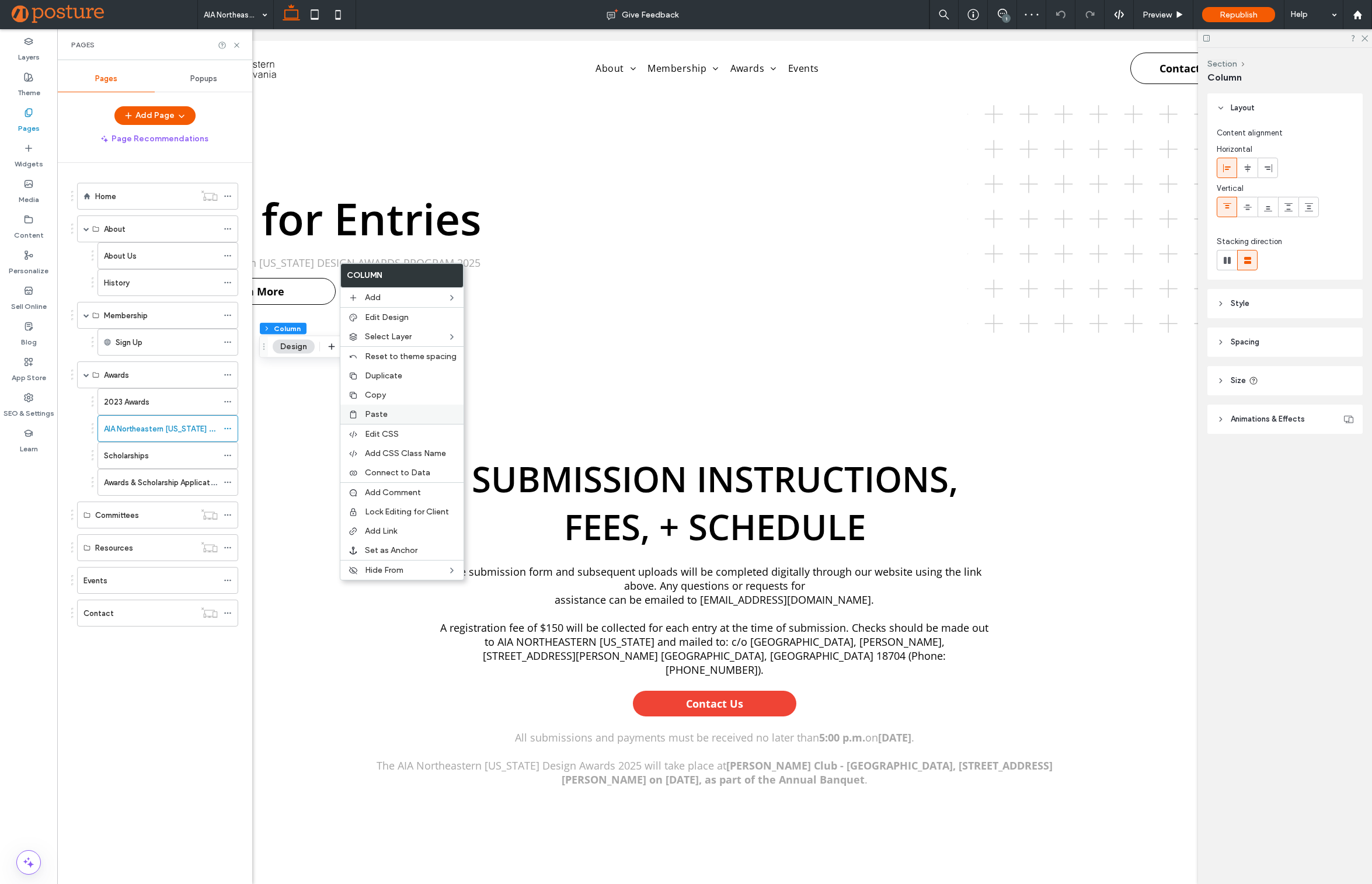
click at [393, 416] on label "Paste" at bounding box center [410, 414] width 91 height 10
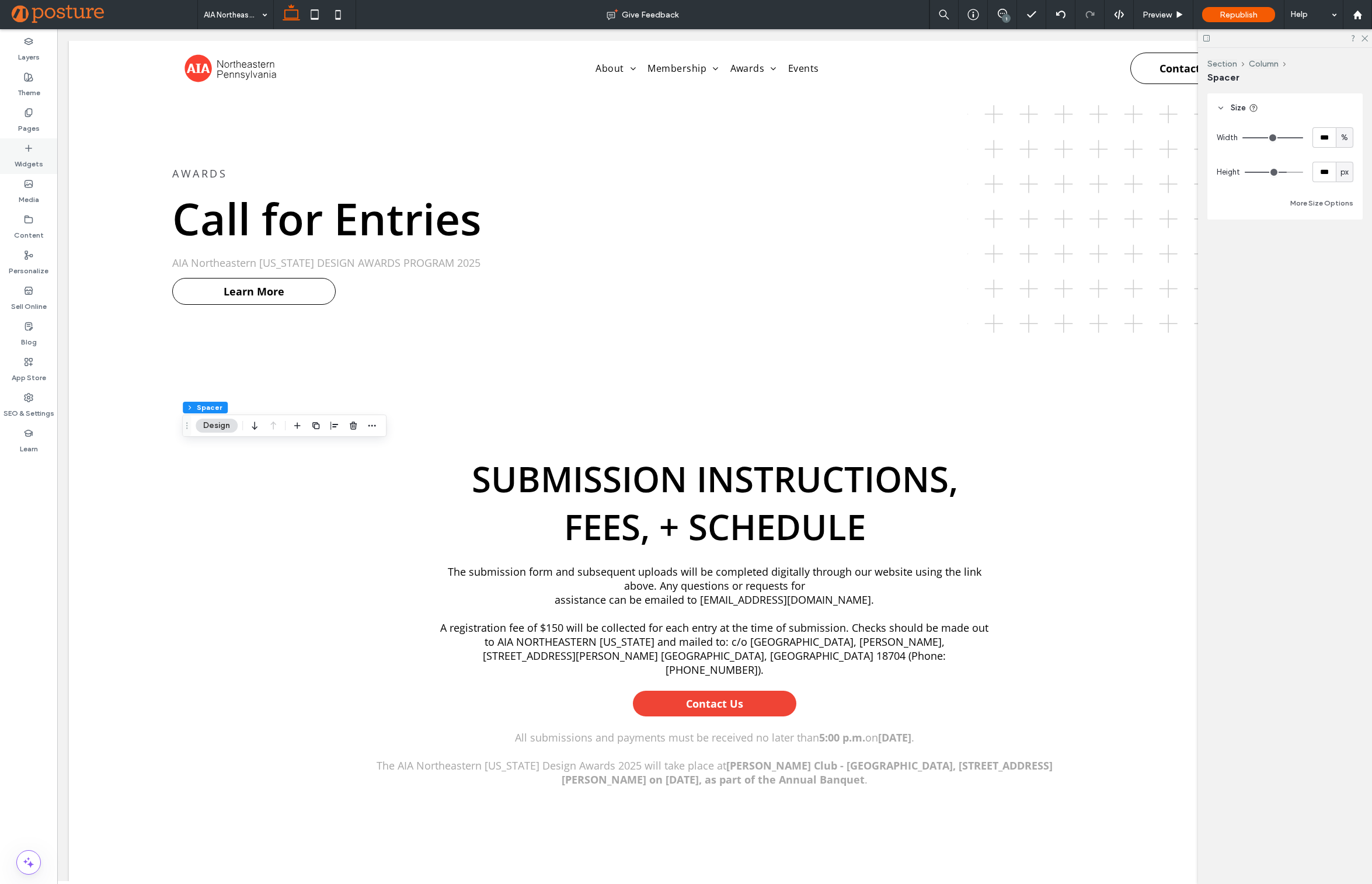
click at [44, 143] on div "Widgets" at bounding box center [29, 156] width 57 height 36
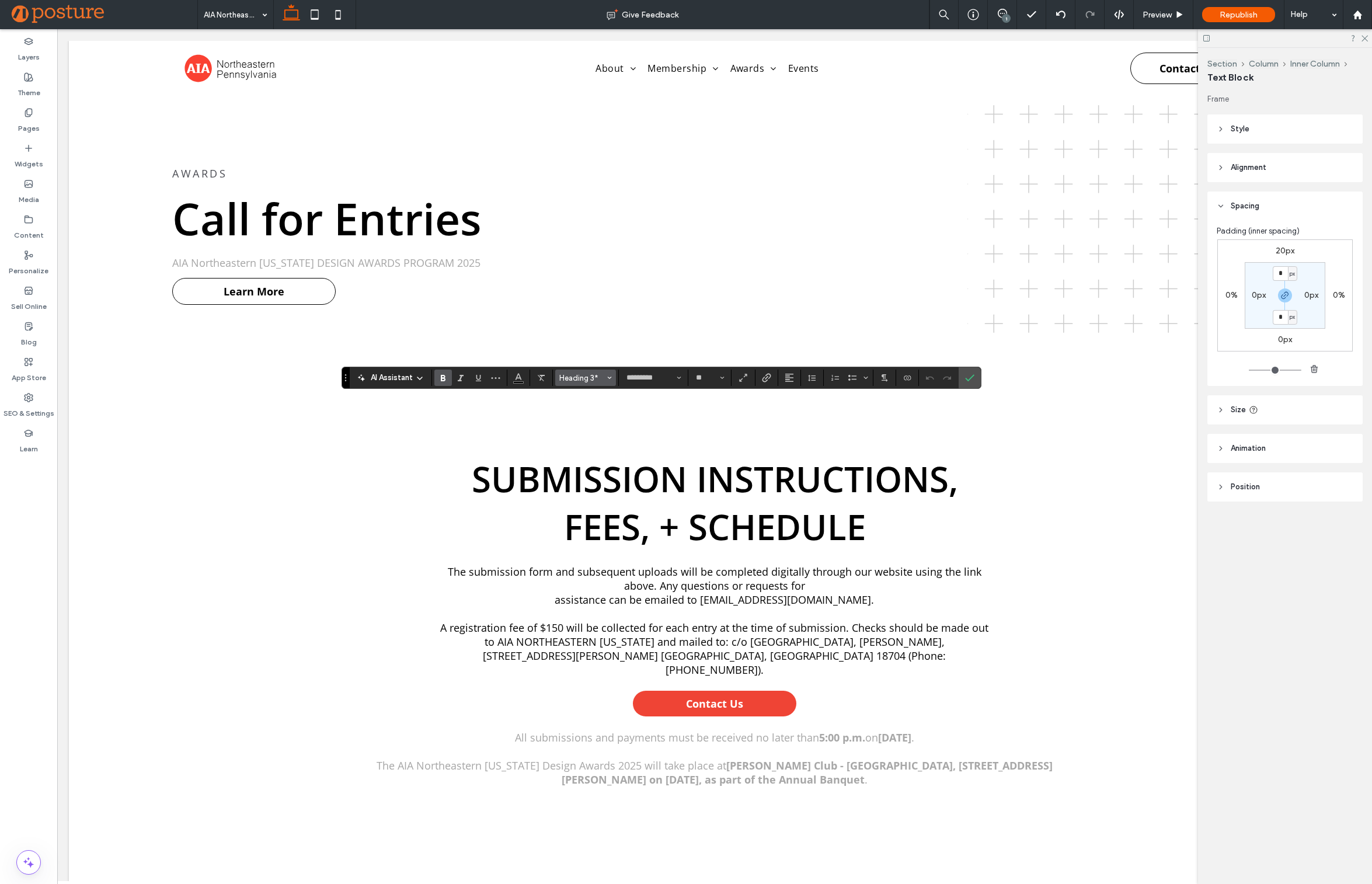
click at [601, 375] on span "Heading 3*" at bounding box center [581, 378] width 46 height 9
click at [601, 394] on p "paragraph" at bounding box center [586, 397] width 36 height 9
click at [442, 380] on icon "Bold" at bounding box center [443, 378] width 9 height 9
click at [522, 380] on button "Color" at bounding box center [519, 378] width 18 height 16
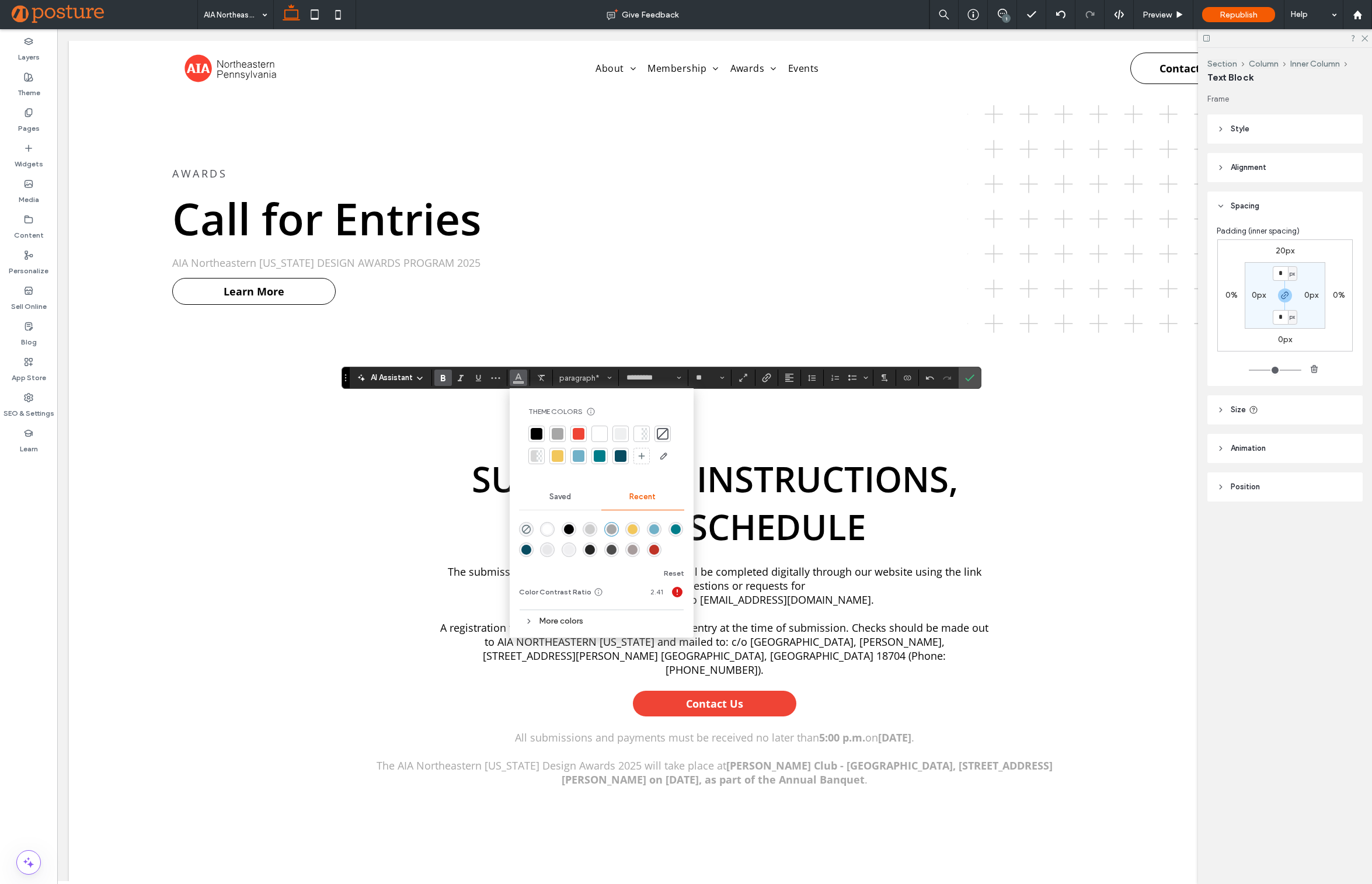
click at [543, 431] on div at bounding box center [536, 433] width 16 height 16
click at [968, 379] on use "Confirm" at bounding box center [970, 378] width 9 height 7
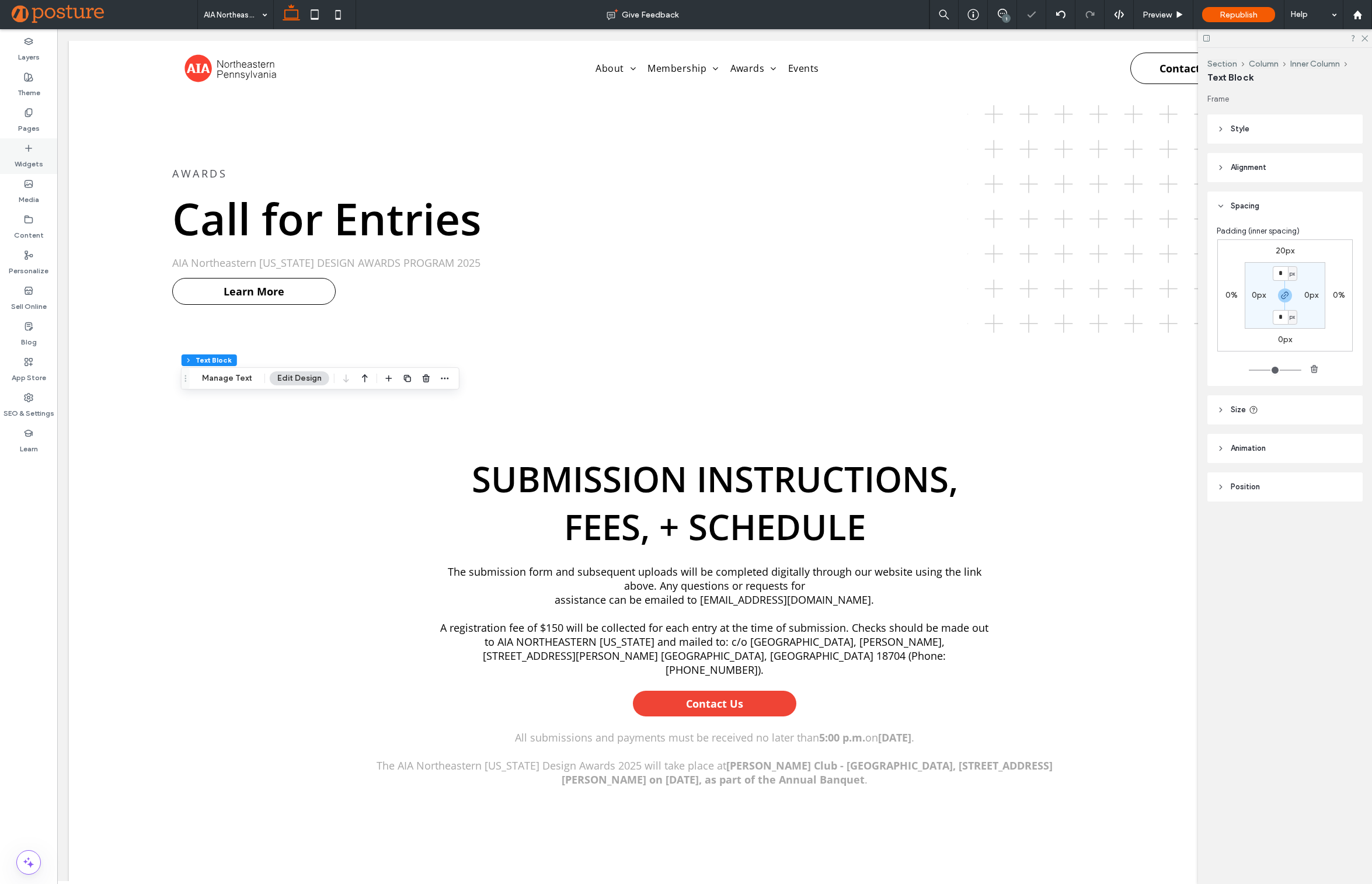
click at [31, 158] on label "Widgets" at bounding box center [29, 161] width 29 height 16
type input "*********"
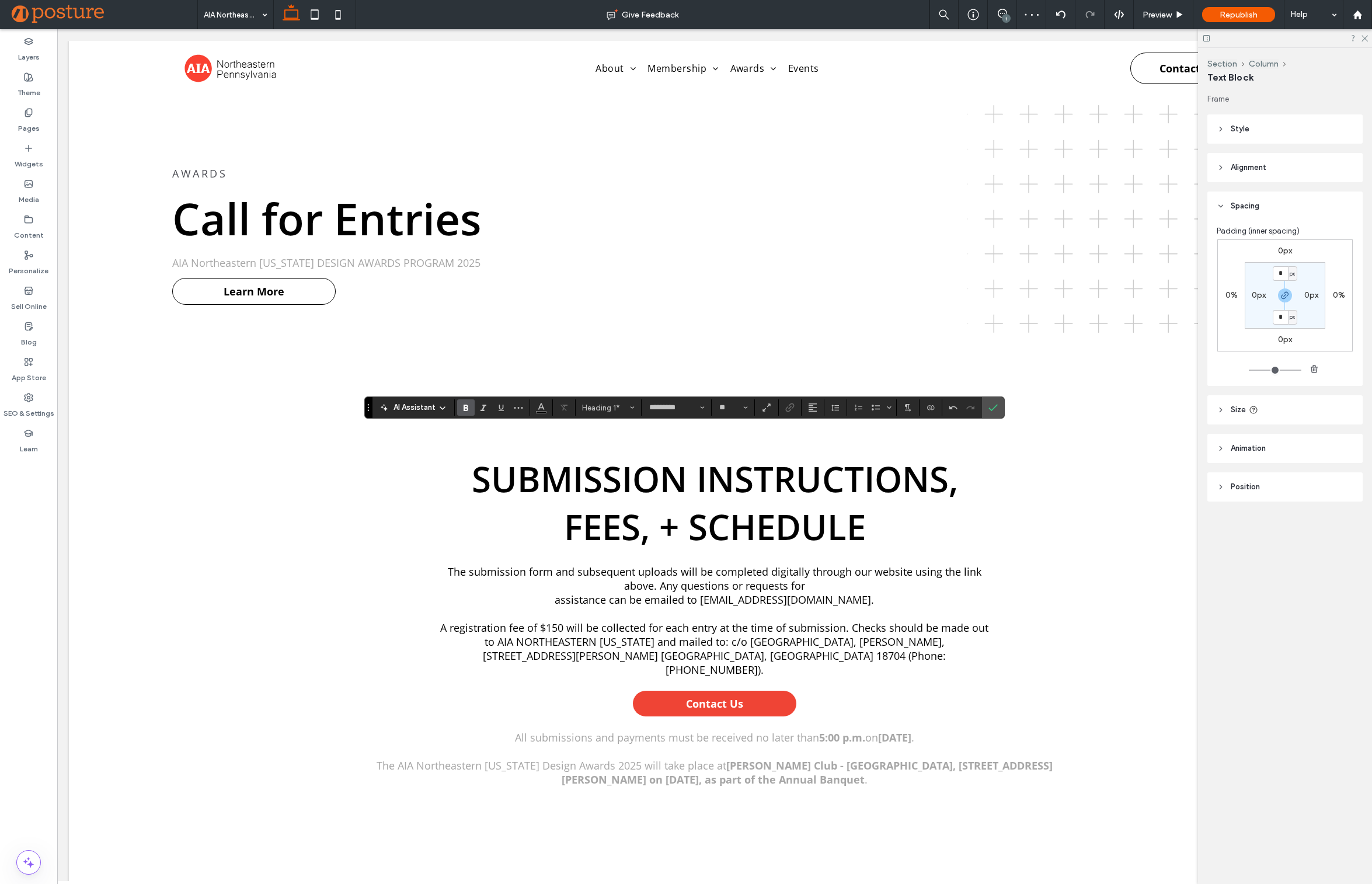
type input "**"
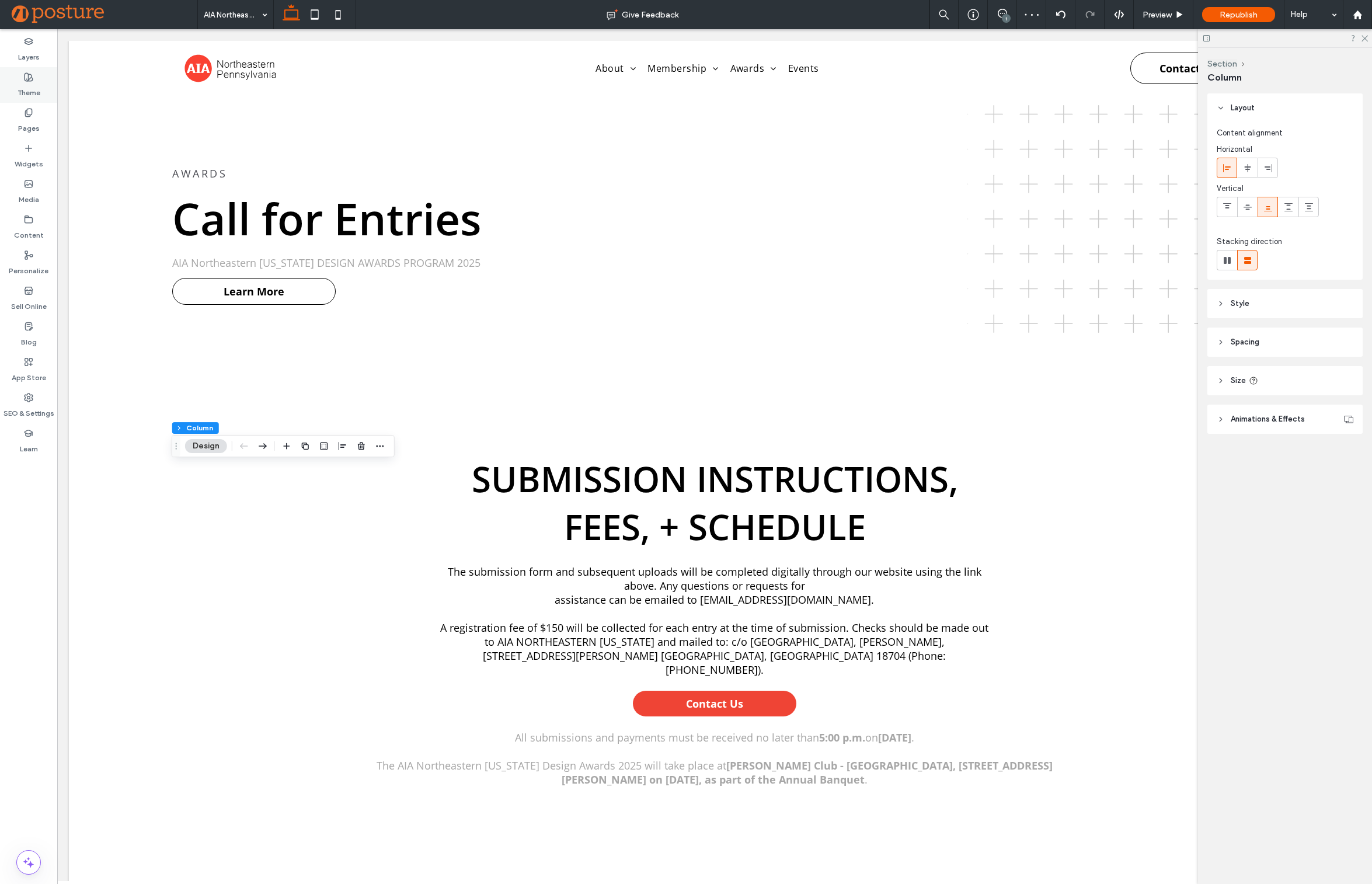
click at [39, 79] on div "Theme" at bounding box center [29, 85] width 57 height 36
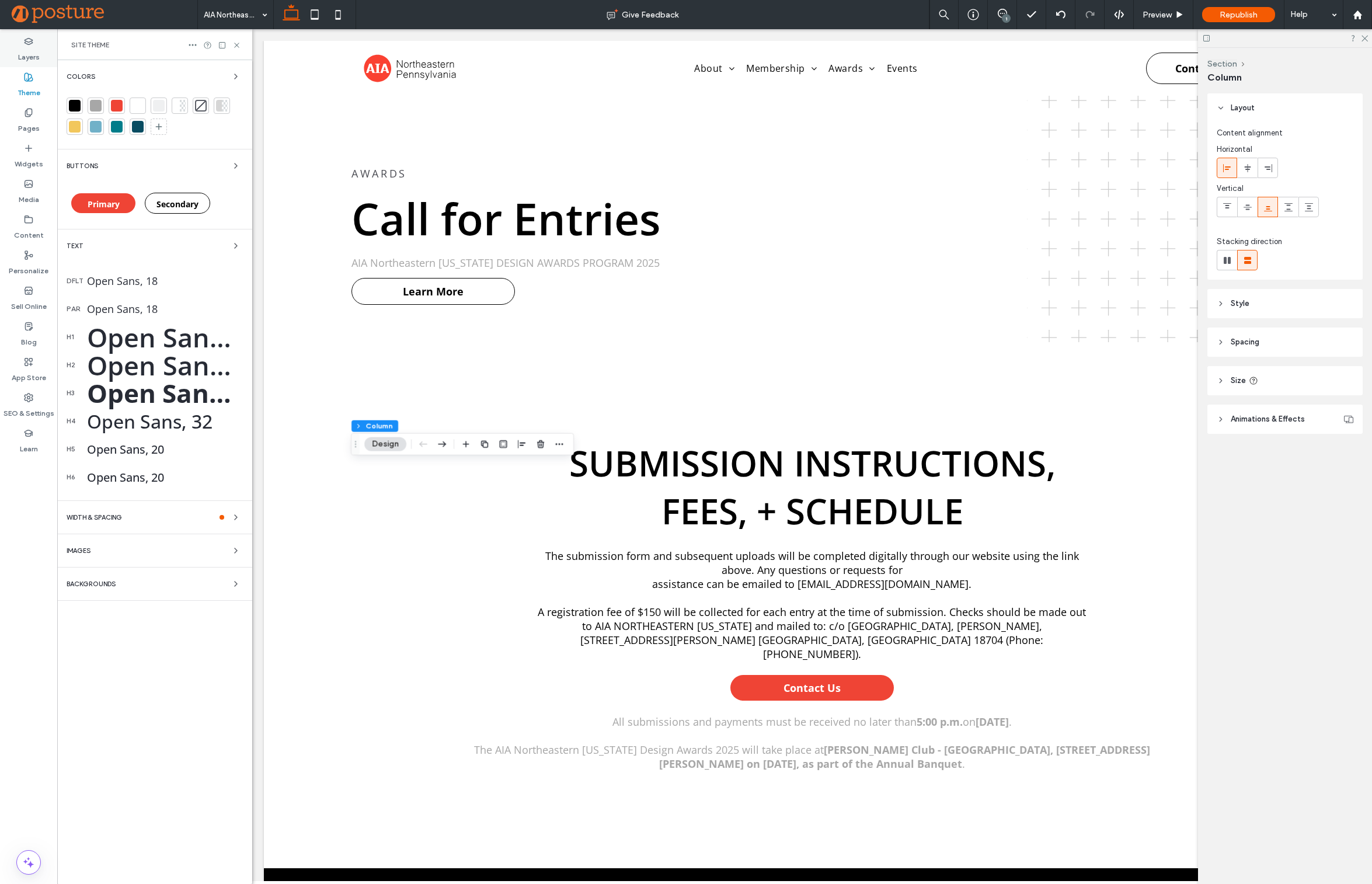
click at [38, 55] on label "Layers" at bounding box center [29, 54] width 21 height 16
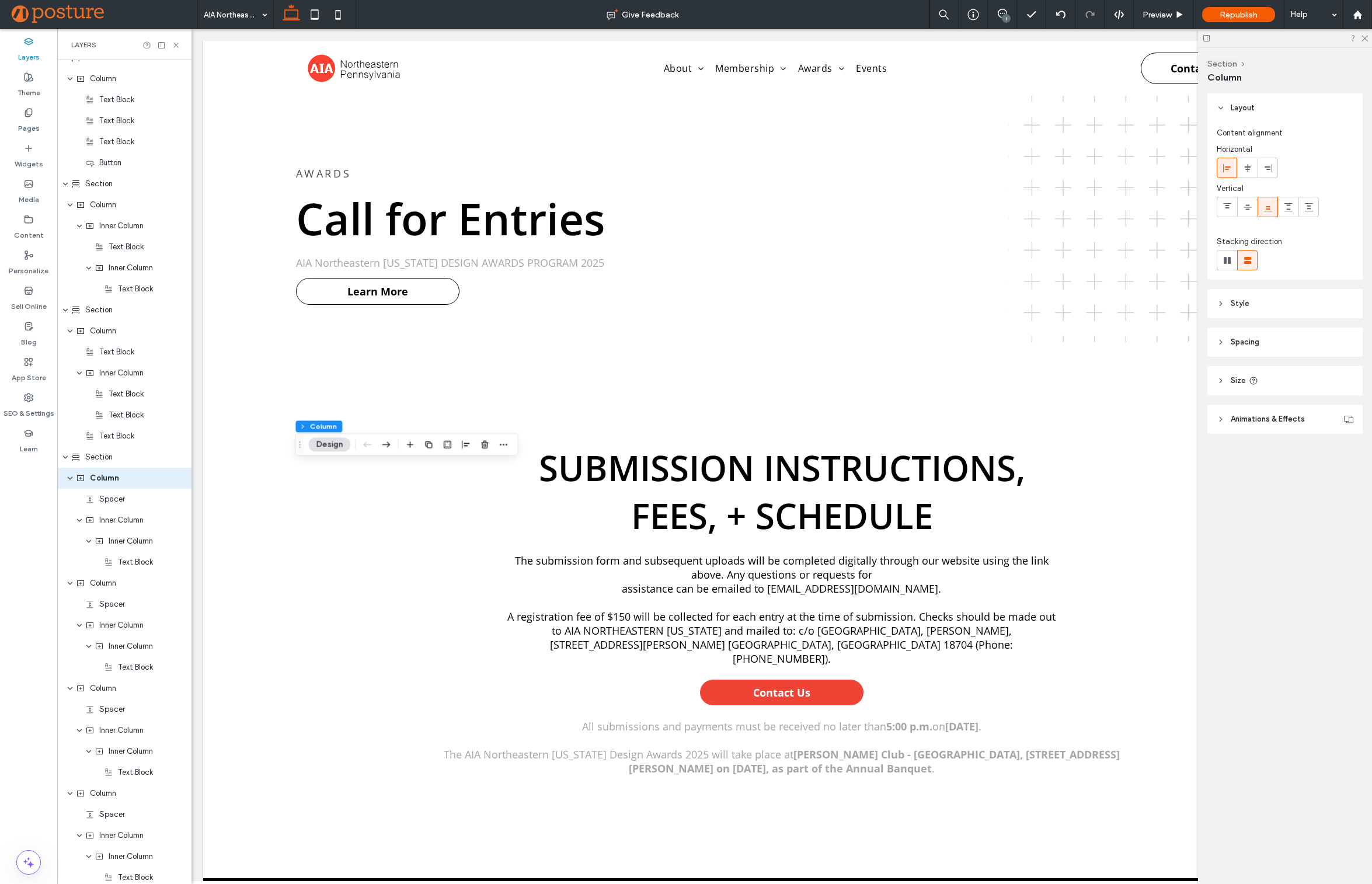
scroll to position [229, 0]
click at [21, 154] on label "Widgets" at bounding box center [29, 161] width 29 height 16
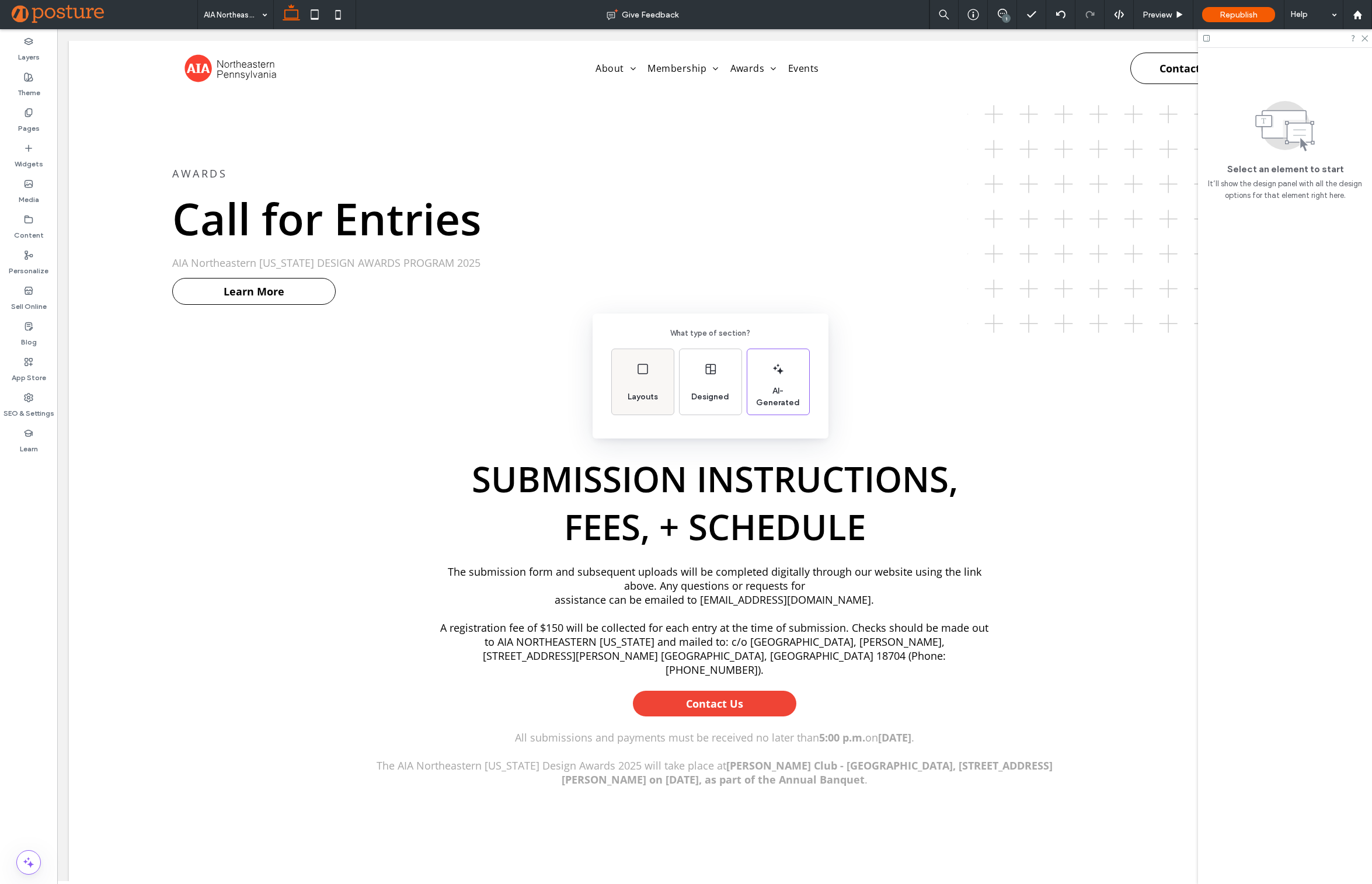
click at [623, 370] on div "Layouts" at bounding box center [642, 382] width 62 height 65
click at [633, 361] on icon at bounding box center [633, 362] width 30 height 30
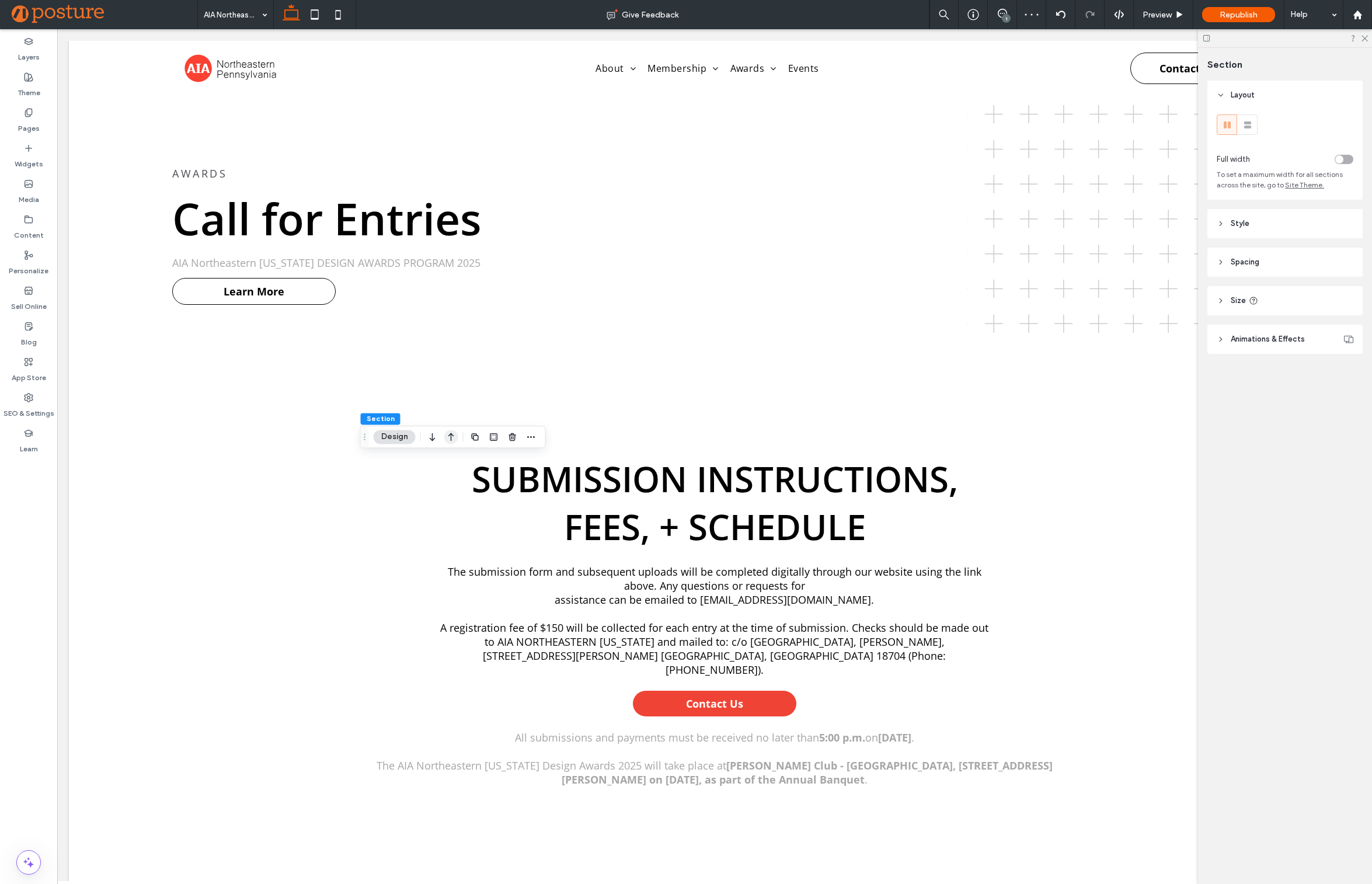
click at [445, 437] on icon "button" at bounding box center [451, 436] width 14 height 21
click at [1338, 159] on div "toggle" at bounding box center [1339, 159] width 8 height 8
click at [1316, 257] on header "Spacing" at bounding box center [1284, 262] width 155 height 30
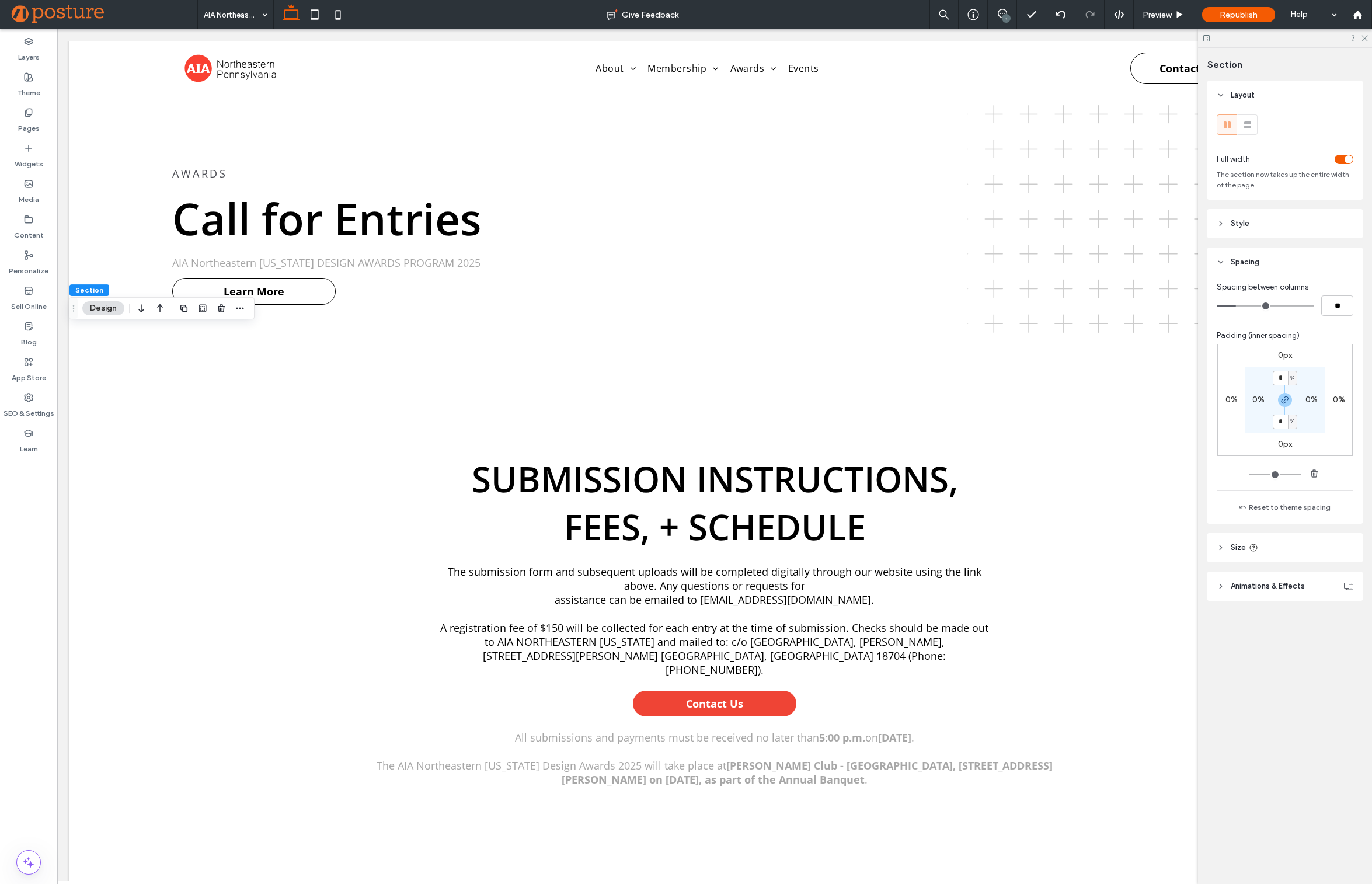
click at [1252, 399] on label "0%" at bounding box center [1258, 399] width 13 height 10
type input "*"
type input "**"
type input "*"
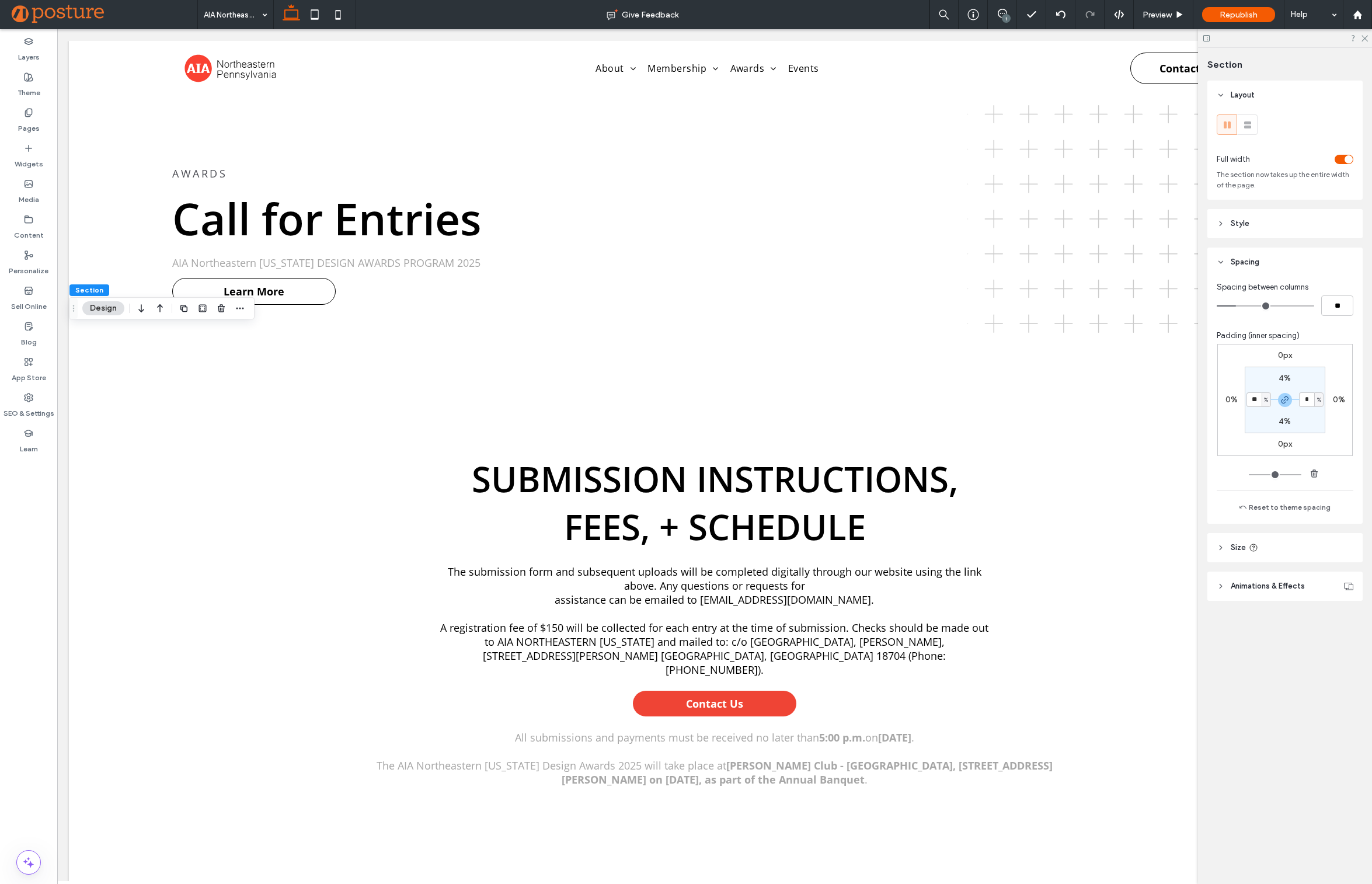
type input "*"
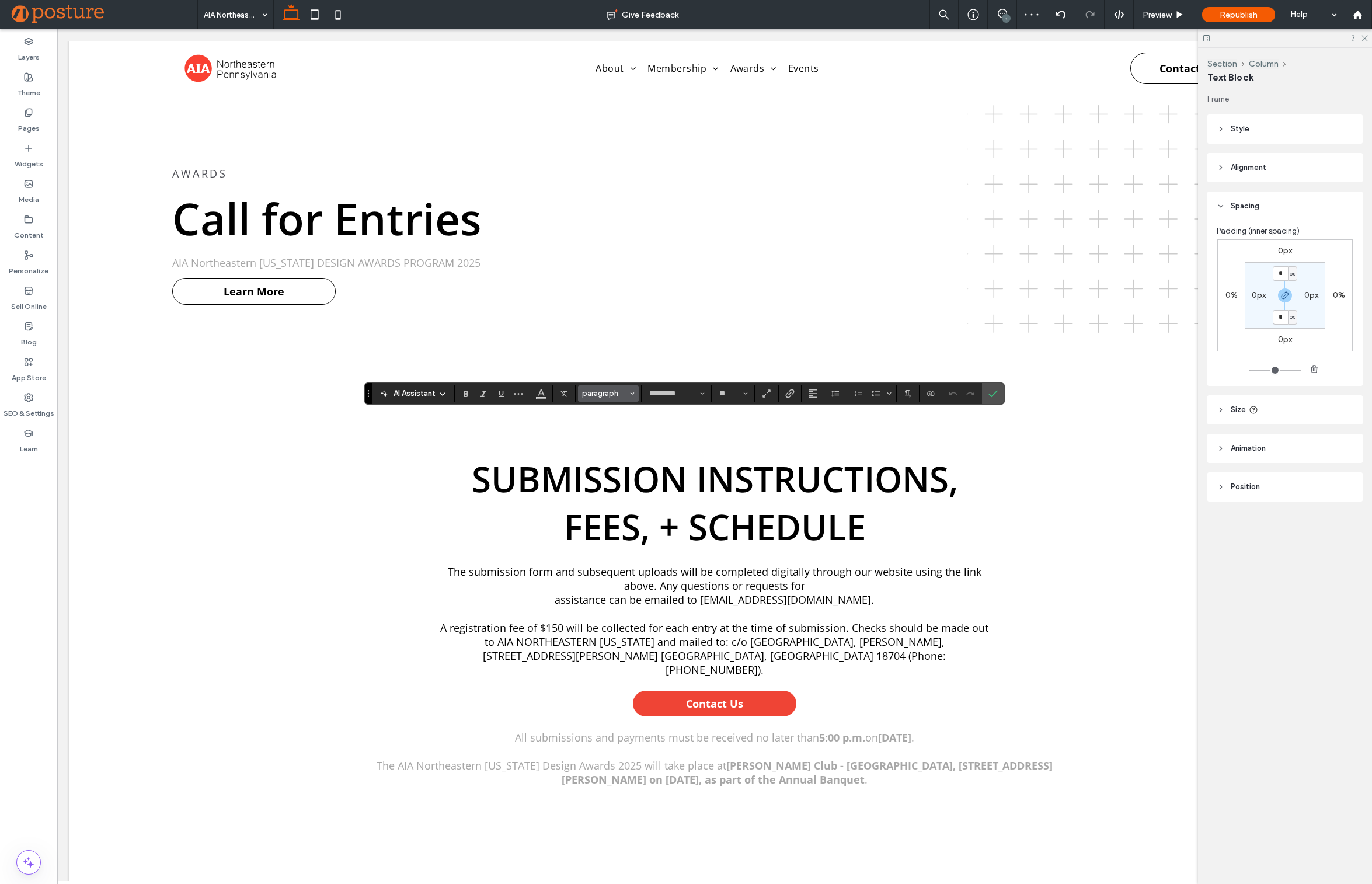
click at [620, 396] on span "paragraph" at bounding box center [605, 393] width 46 height 9
click at [624, 471] on label "Heading 3" at bounding box center [646, 477] width 137 height 19
type input "**"
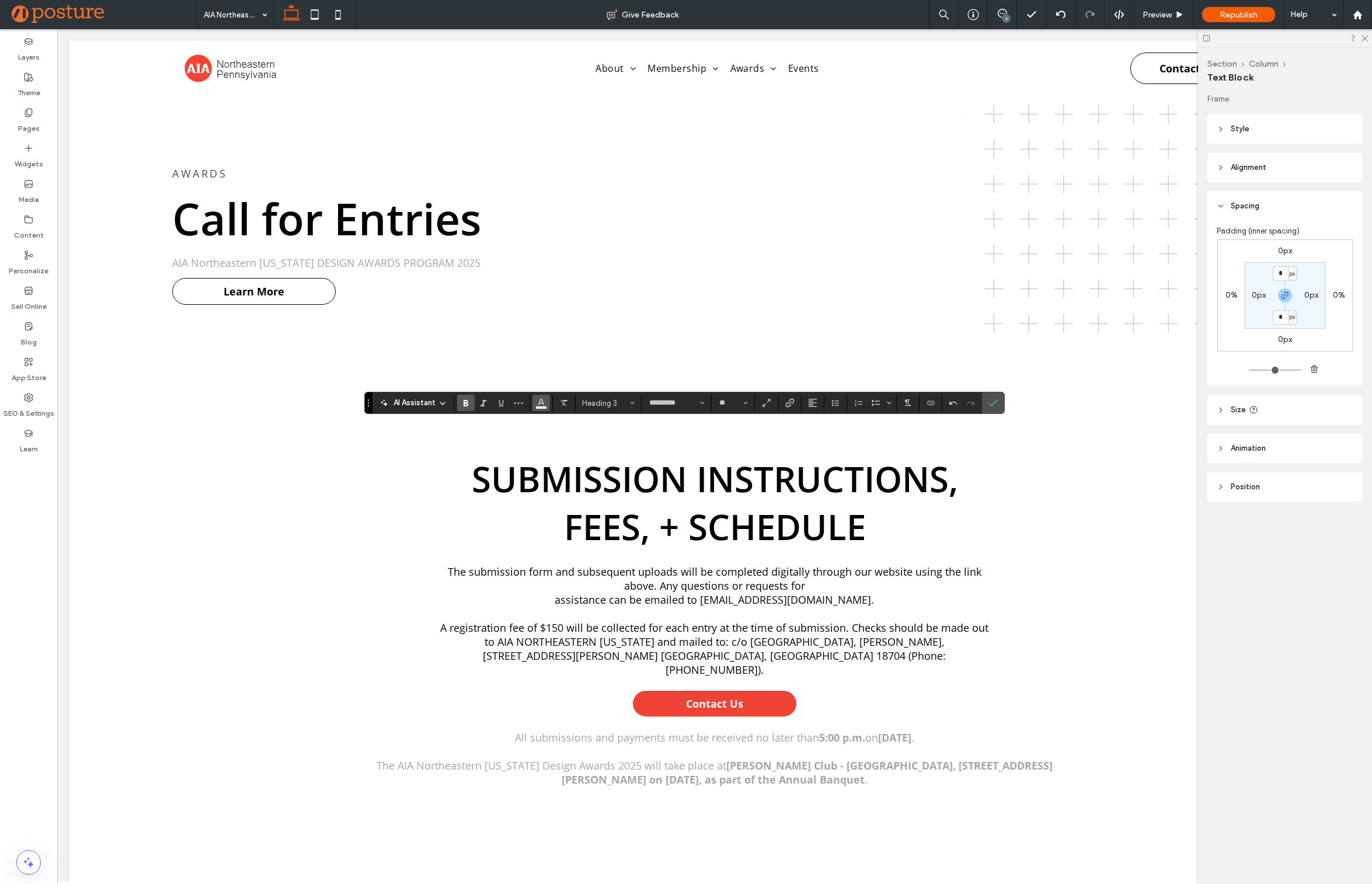
click at [545, 401] on icon "Color" at bounding box center [541, 401] width 9 height 9
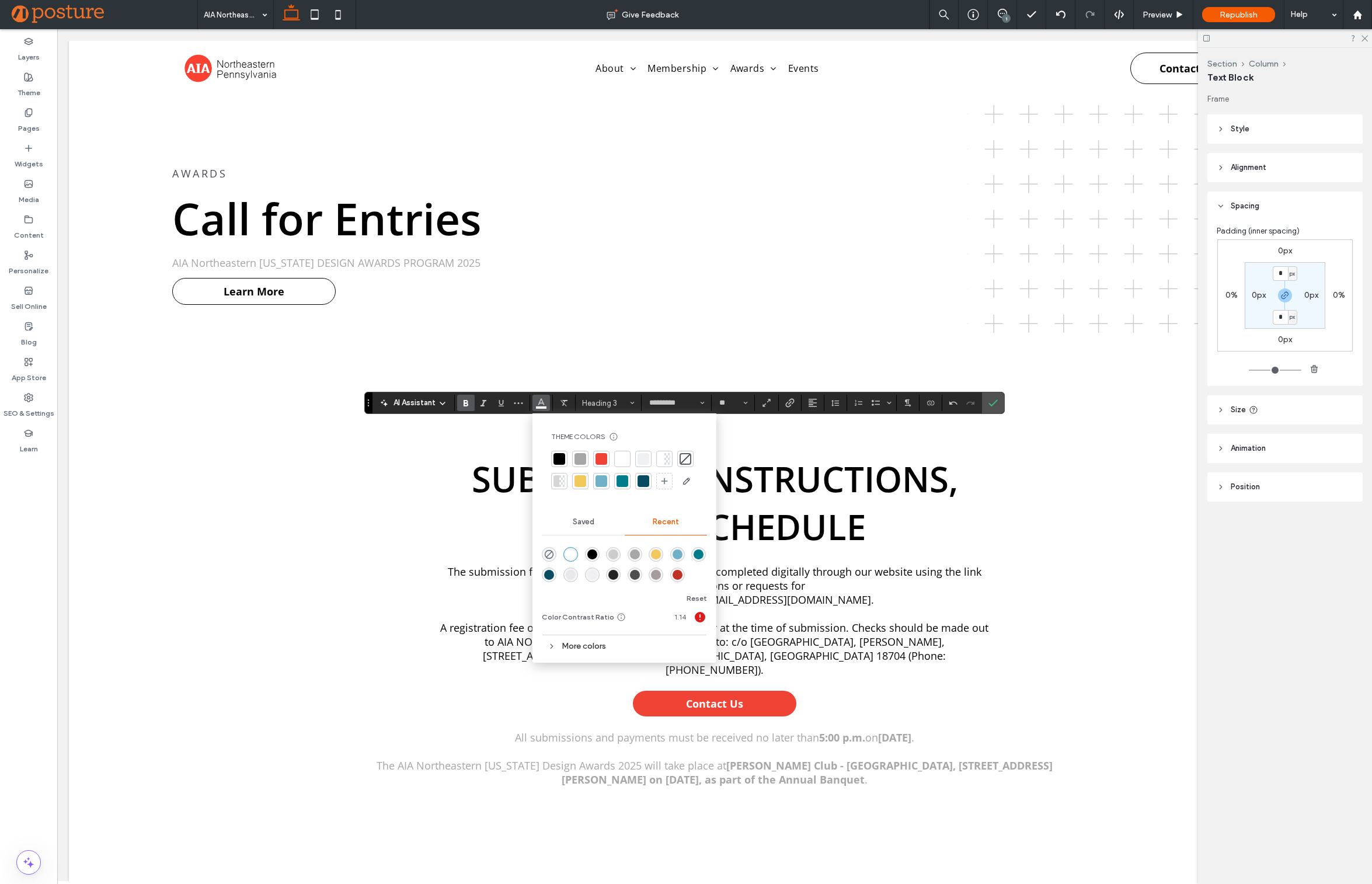
click at [559, 453] on div at bounding box center [559, 459] width 12 height 12
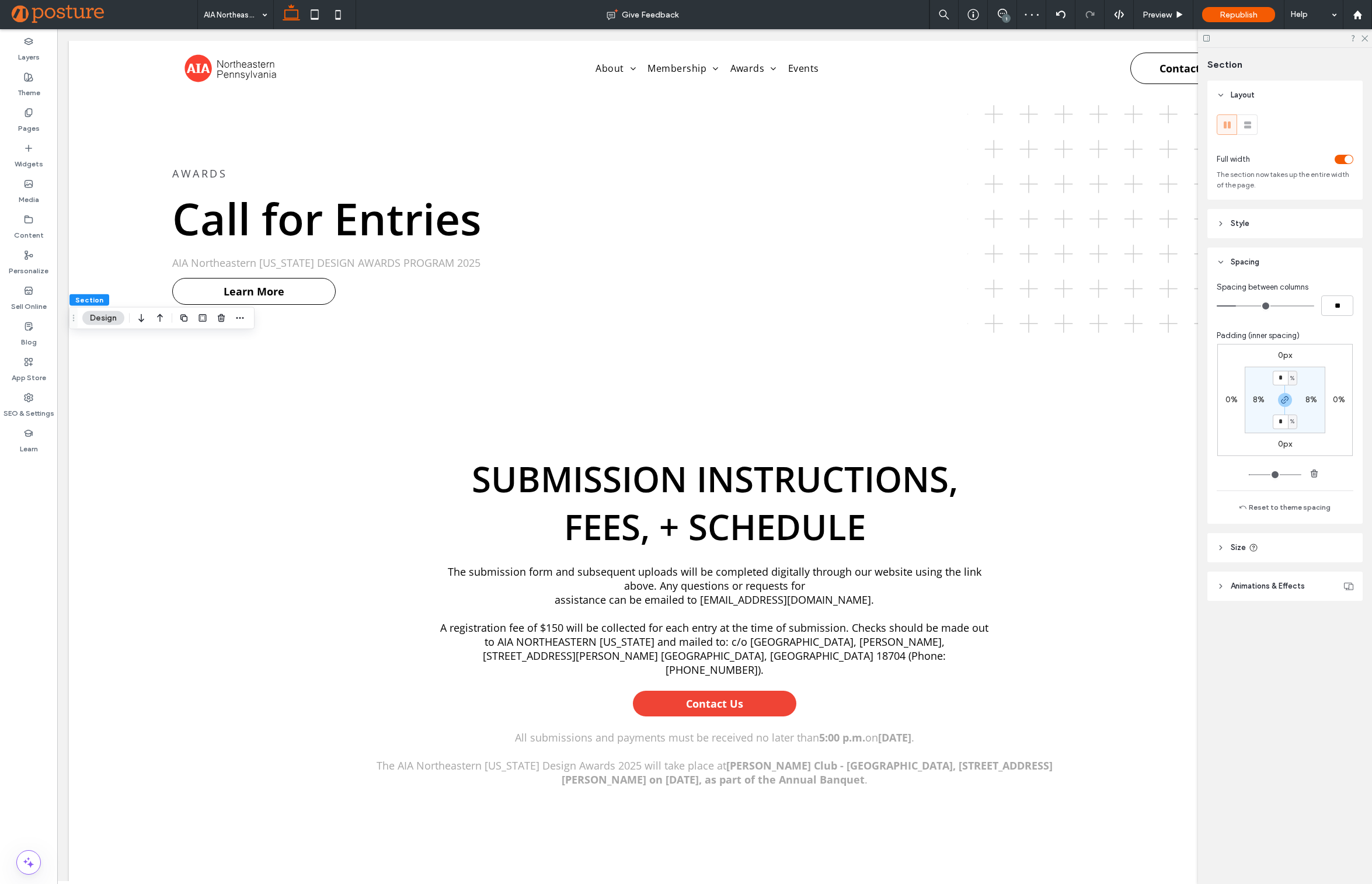
type input "*"
type input "**"
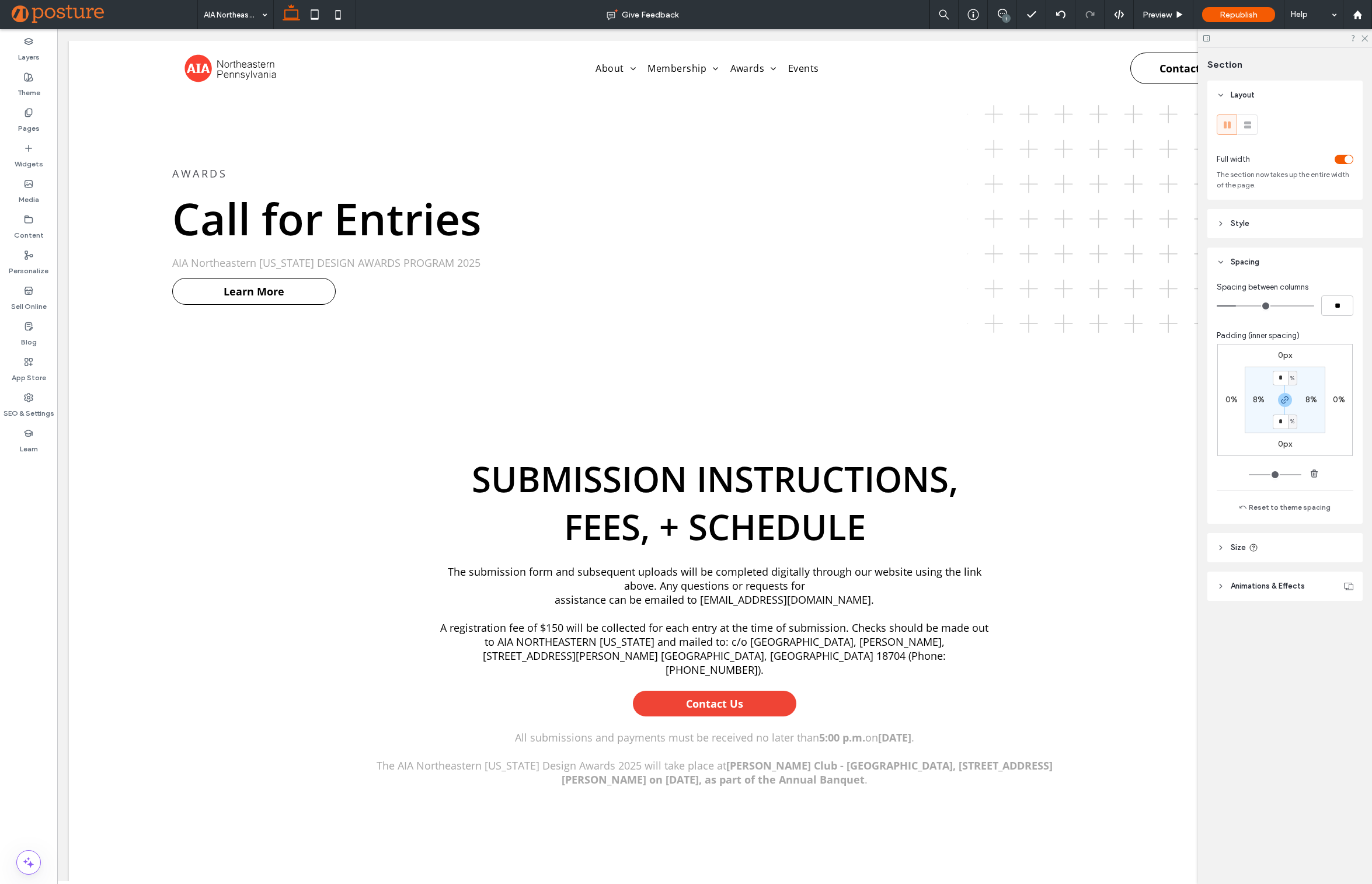
type input "***"
click at [1286, 554] on header "Size" at bounding box center [1284, 547] width 155 height 30
click at [1272, 230] on header "Style" at bounding box center [1284, 223] width 155 height 30
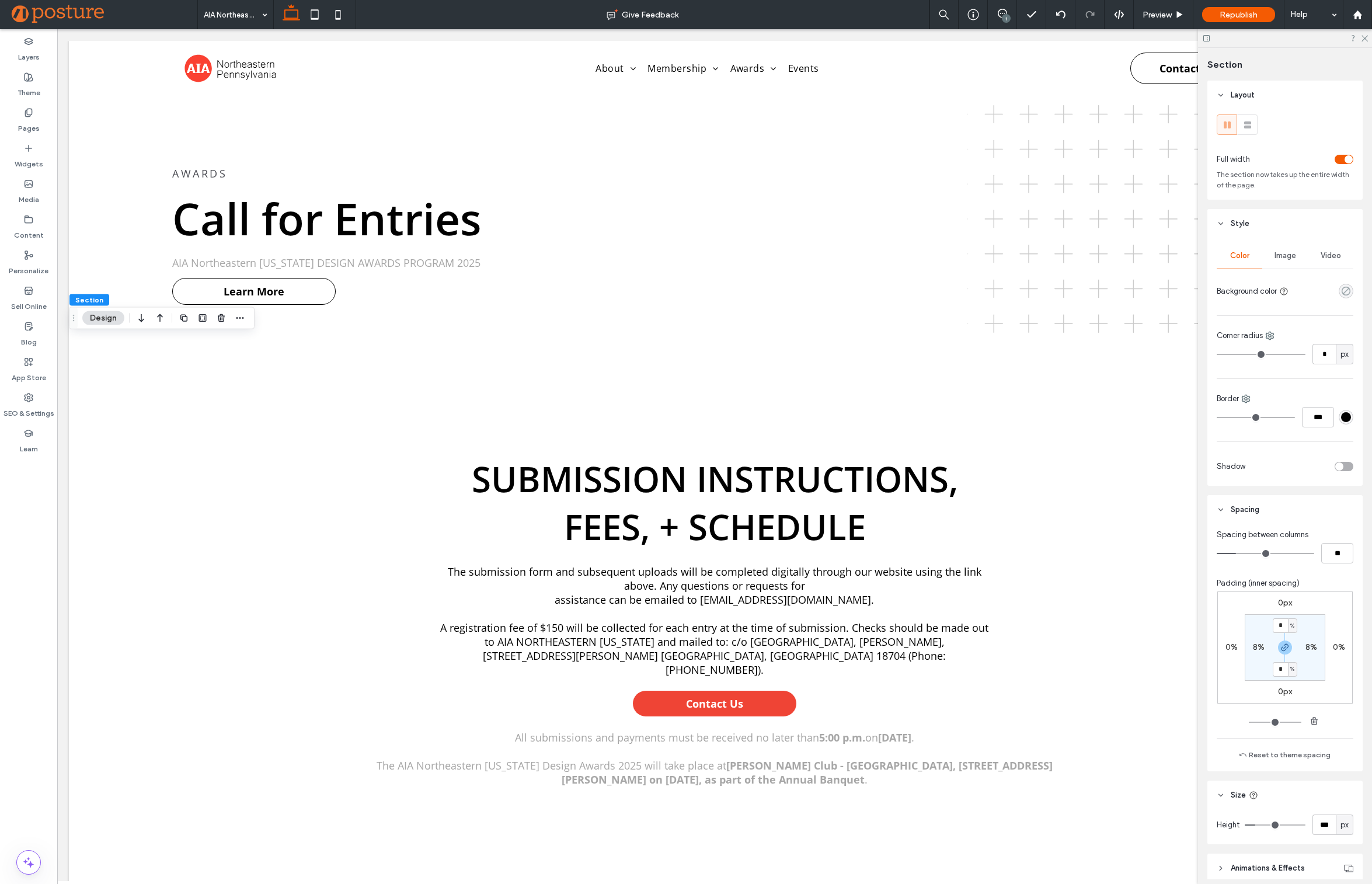
click at [1343, 293] on icon "rgba(0, 0, 0, 0)" at bounding box center [1345, 290] width 10 height 10
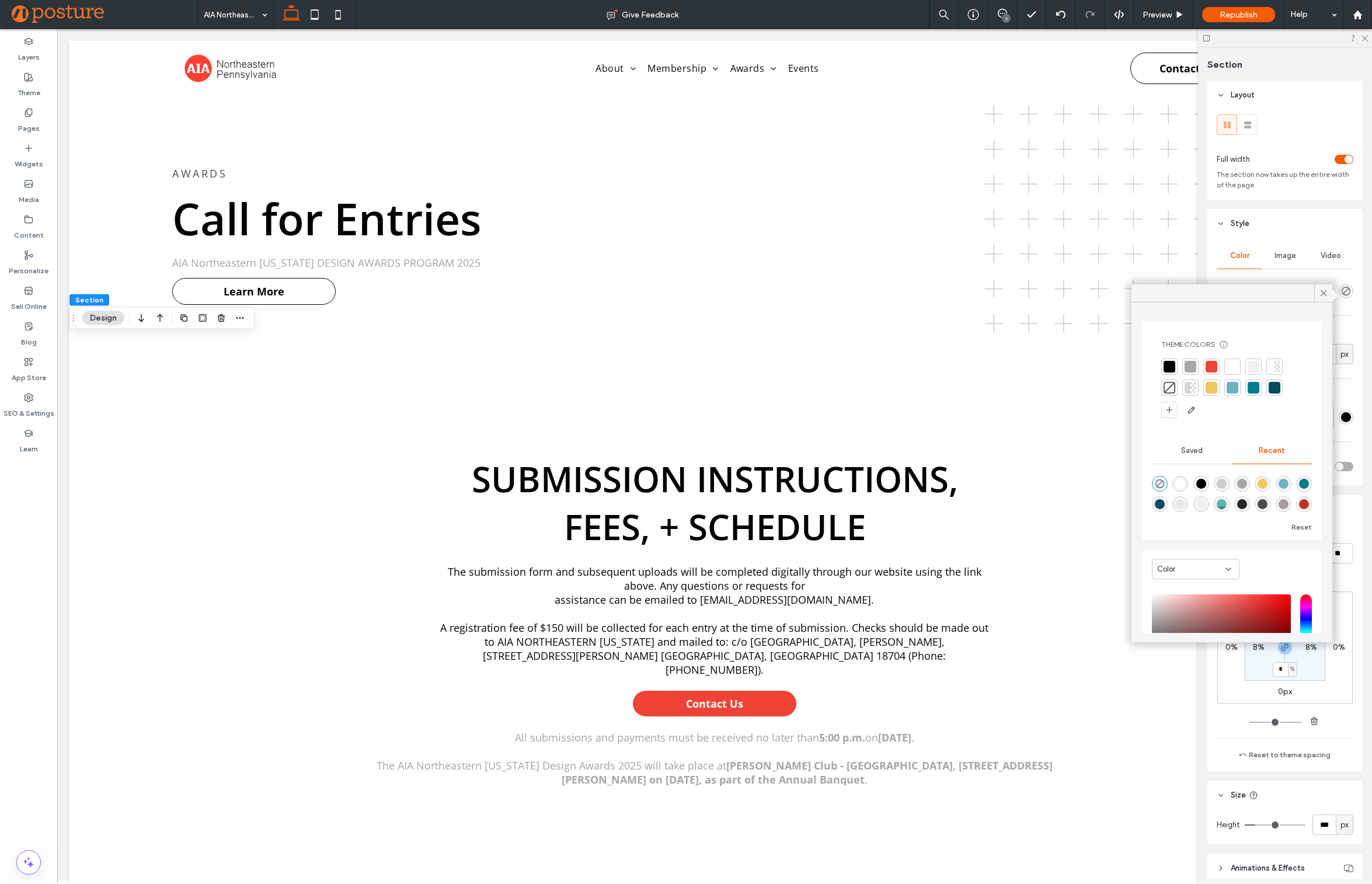
click at [1230, 365] on div at bounding box center [1232, 366] width 12 height 12
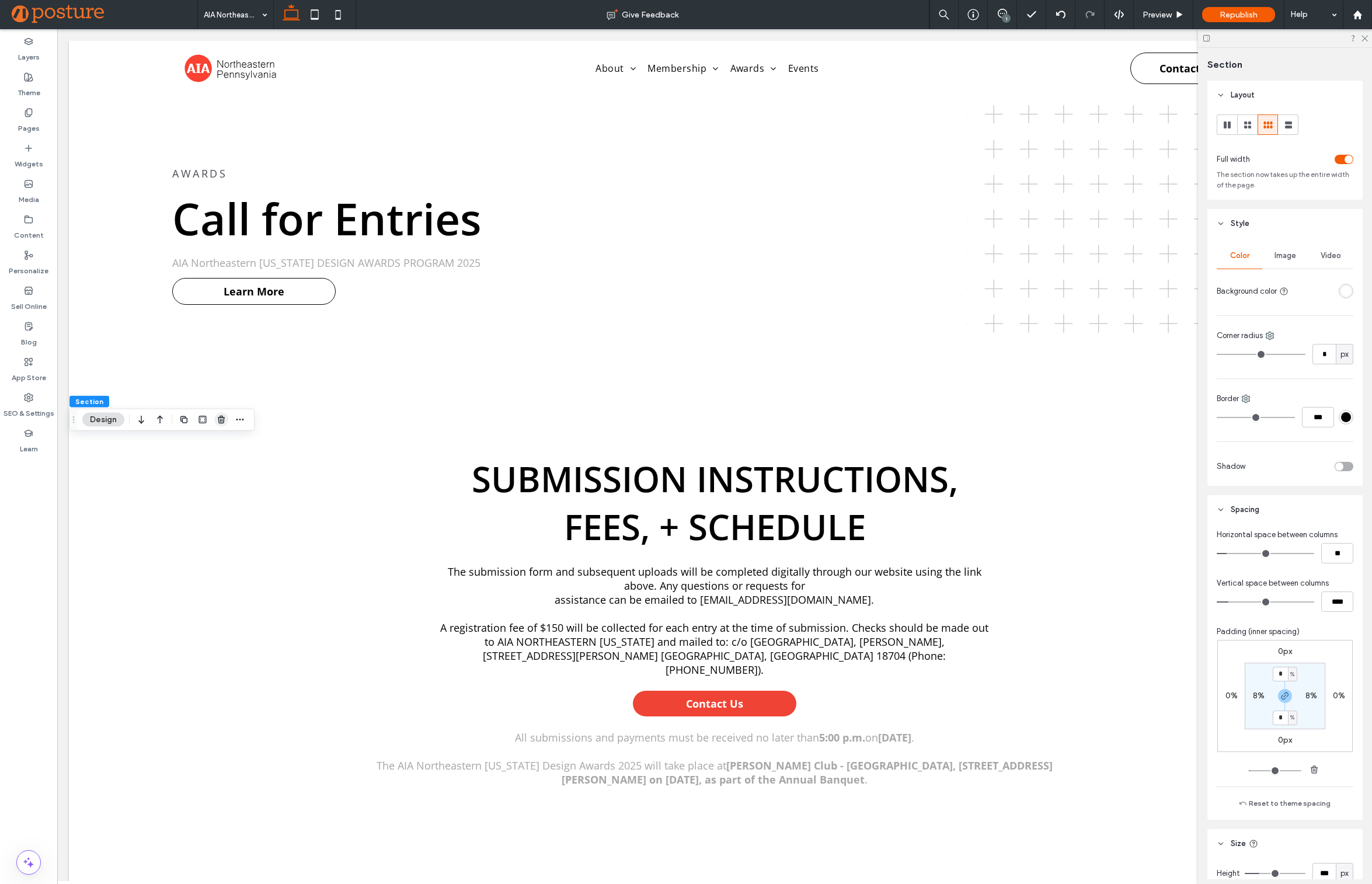
click at [219, 417] on use "button" at bounding box center [221, 419] width 7 height 7
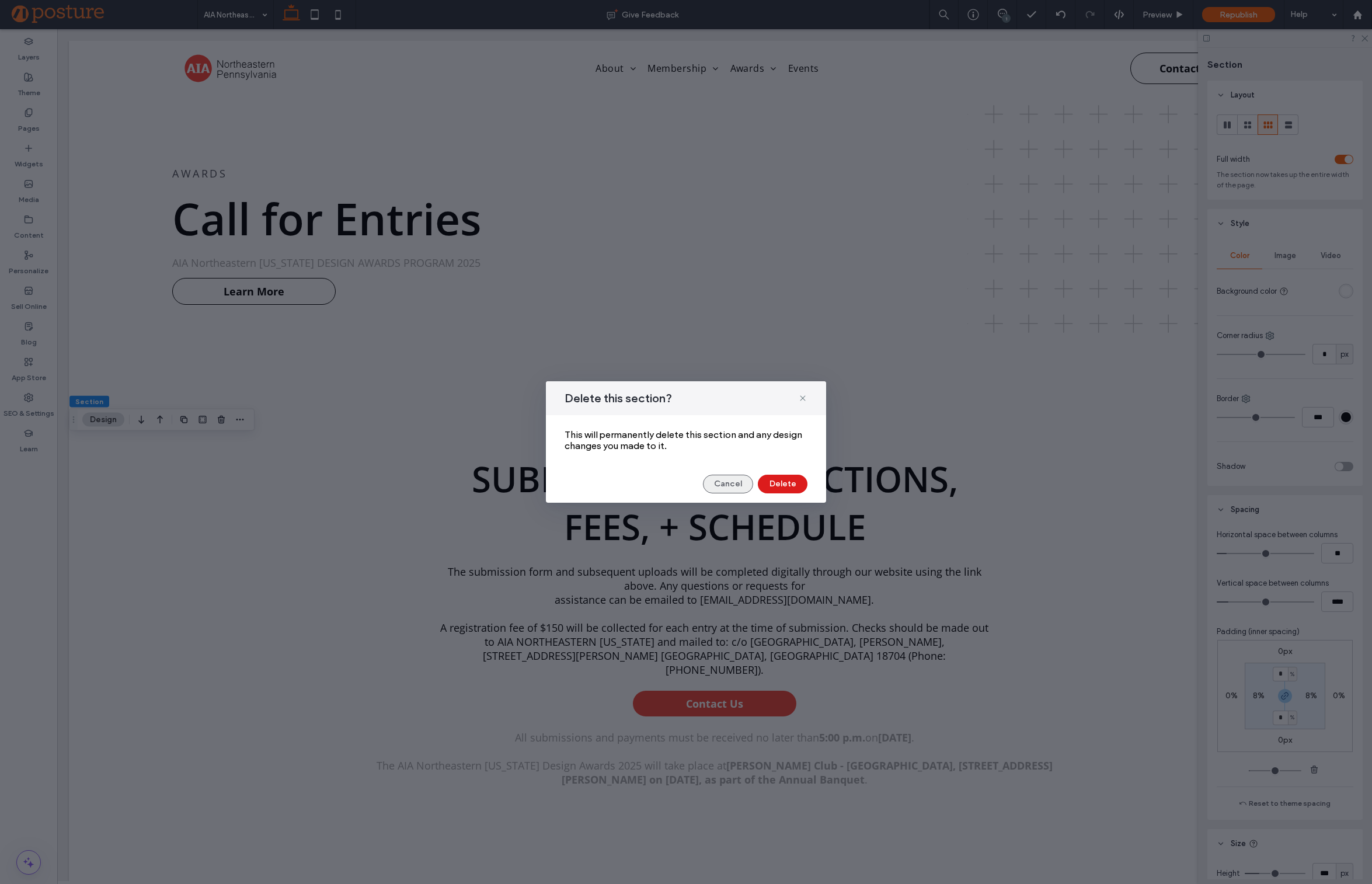
click at [731, 485] on button "Cancel" at bounding box center [728, 484] width 50 height 19
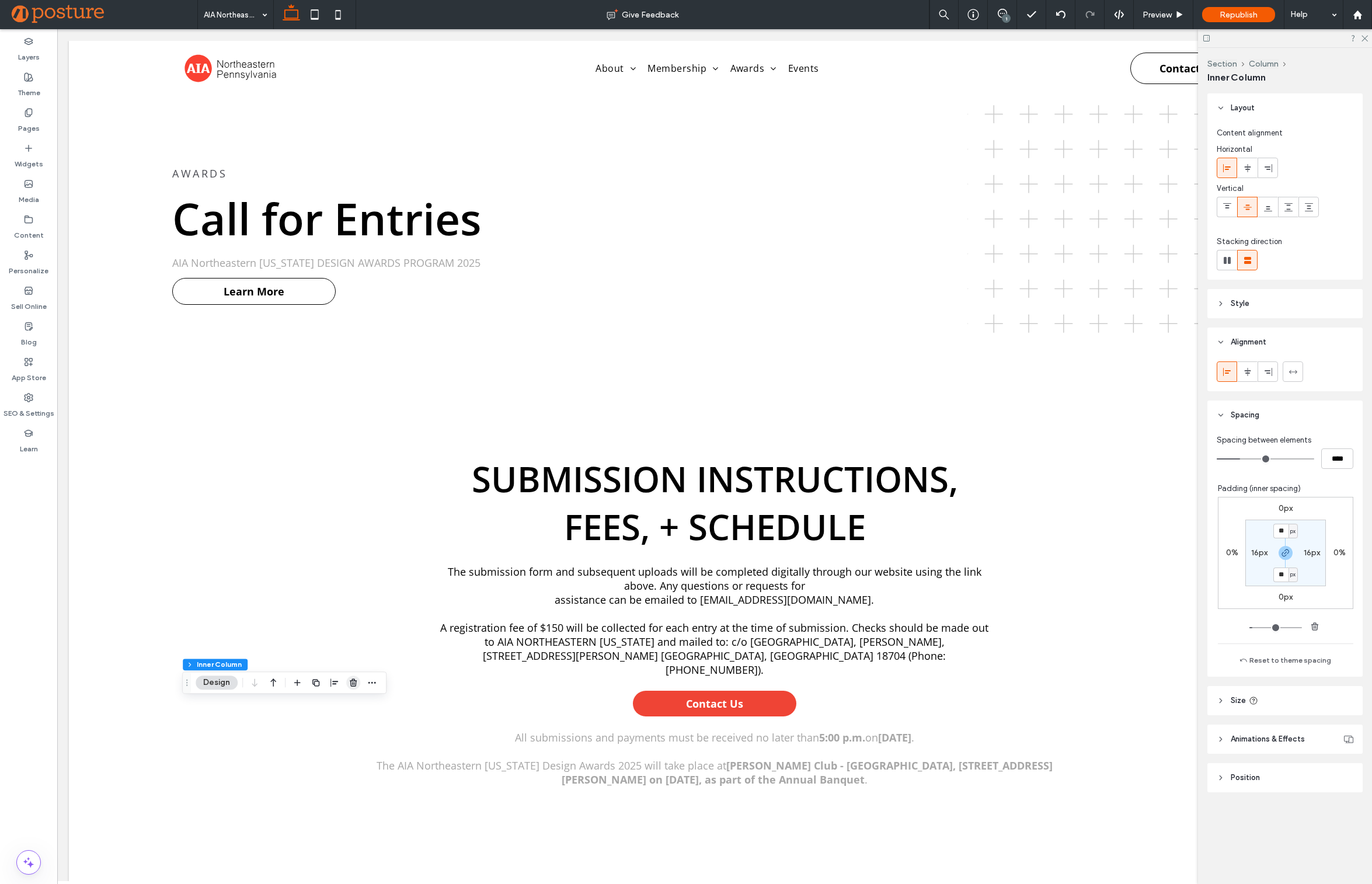
click at [355, 682] on icon "button" at bounding box center [353, 682] width 9 height 9
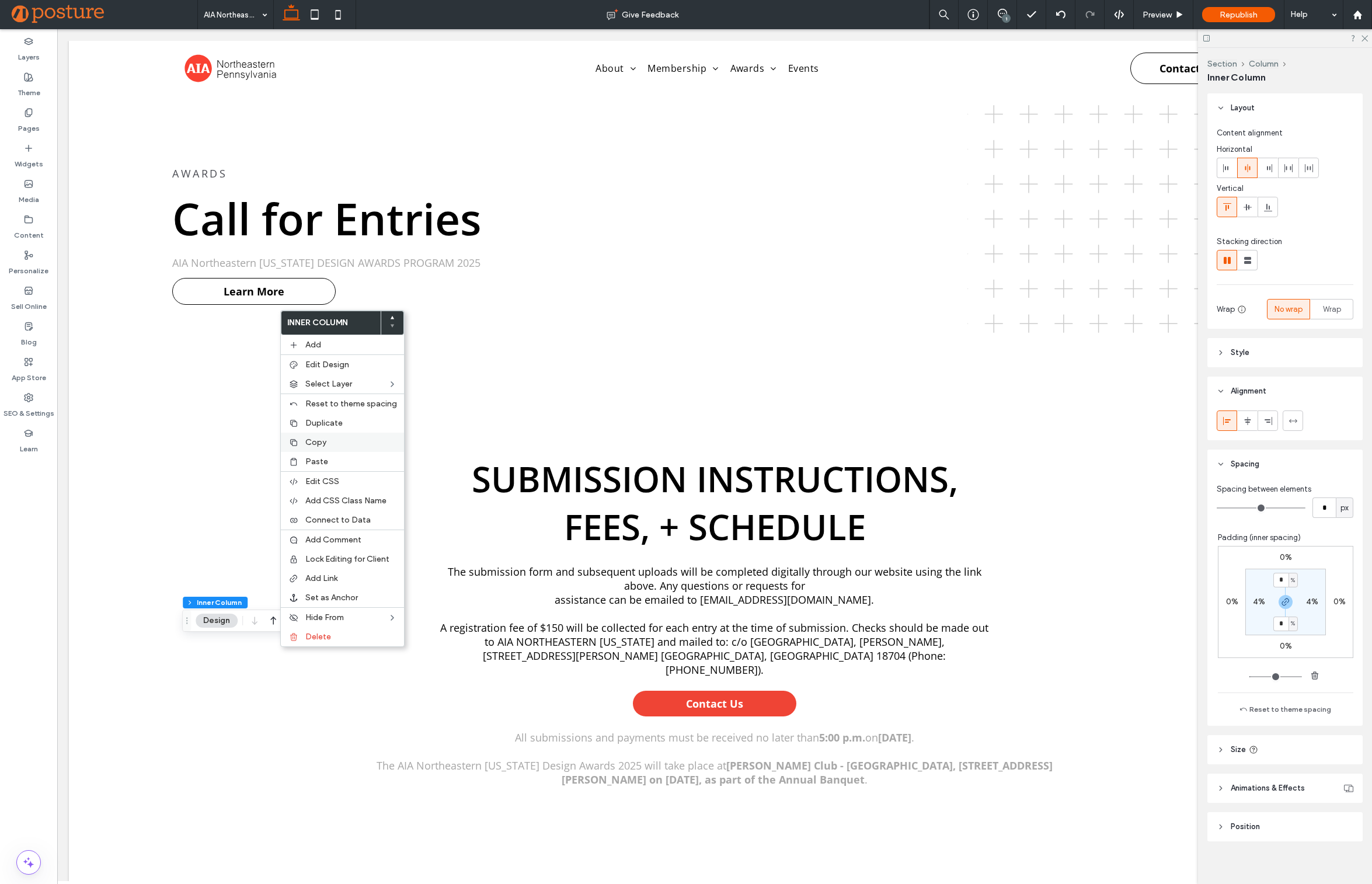
click at [321, 437] on span "Copy" at bounding box center [315, 442] width 21 height 10
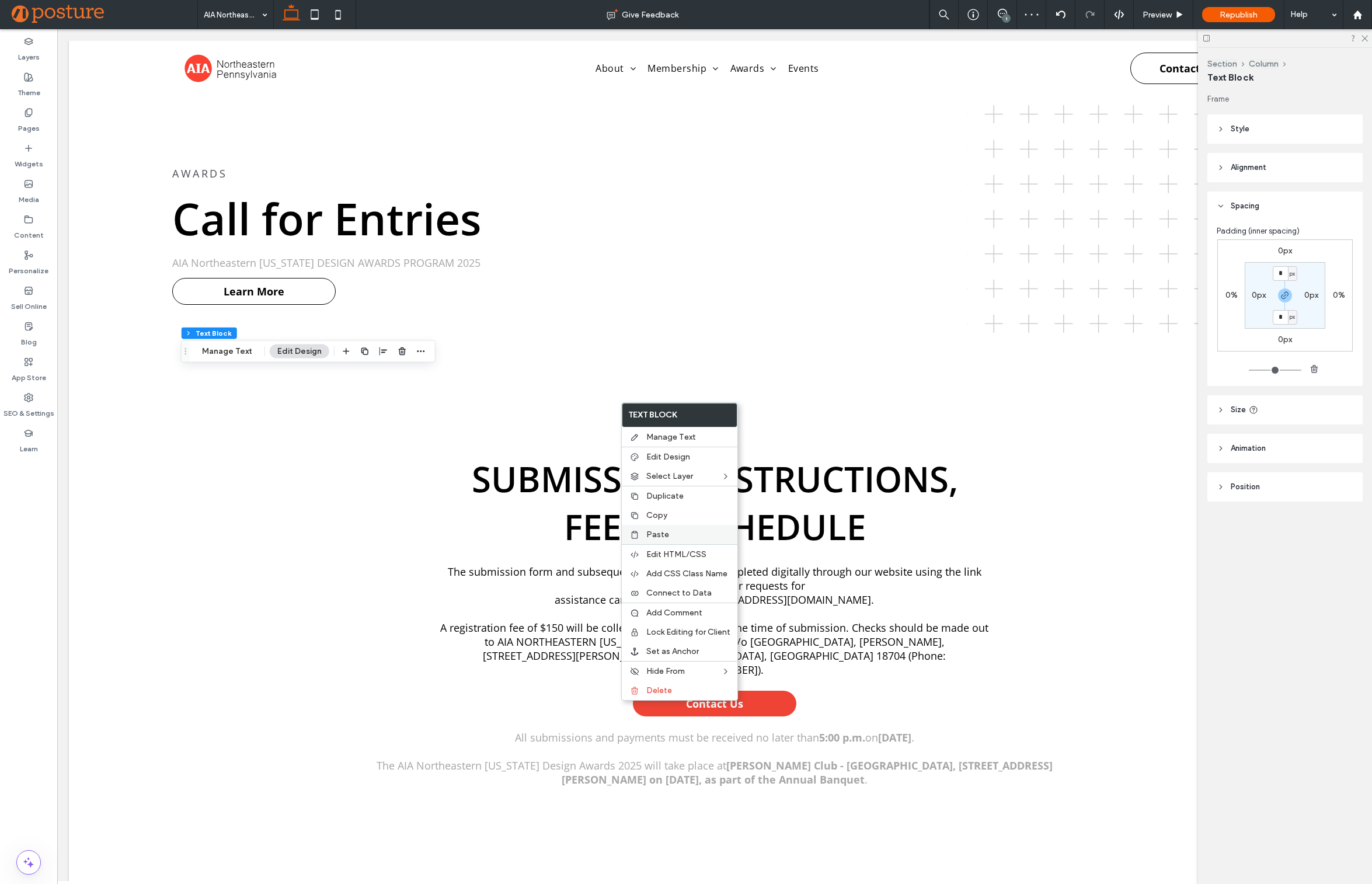
click at [665, 529] on span "Paste" at bounding box center [657, 534] width 22 height 10
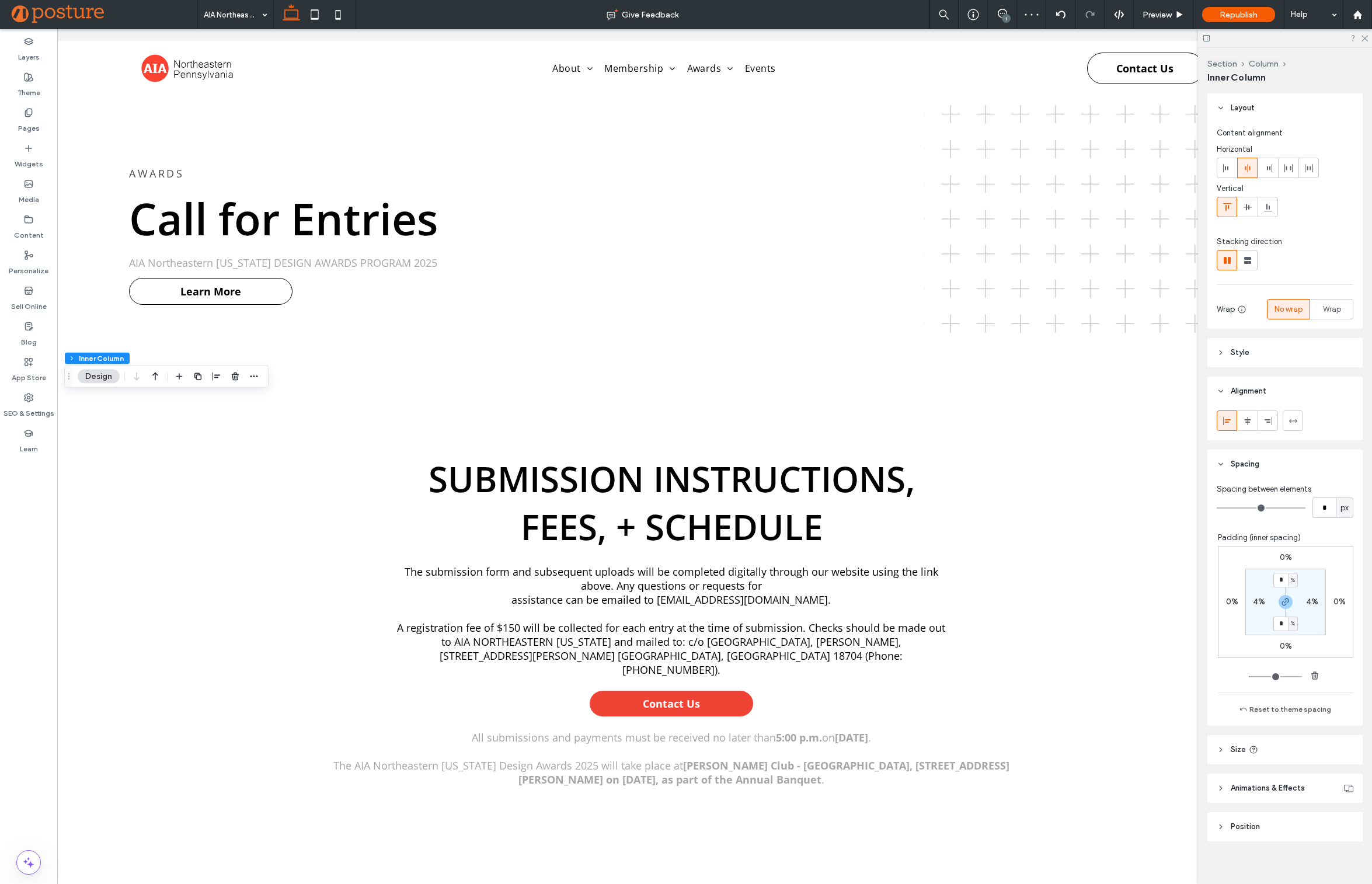
scroll to position [0, 174]
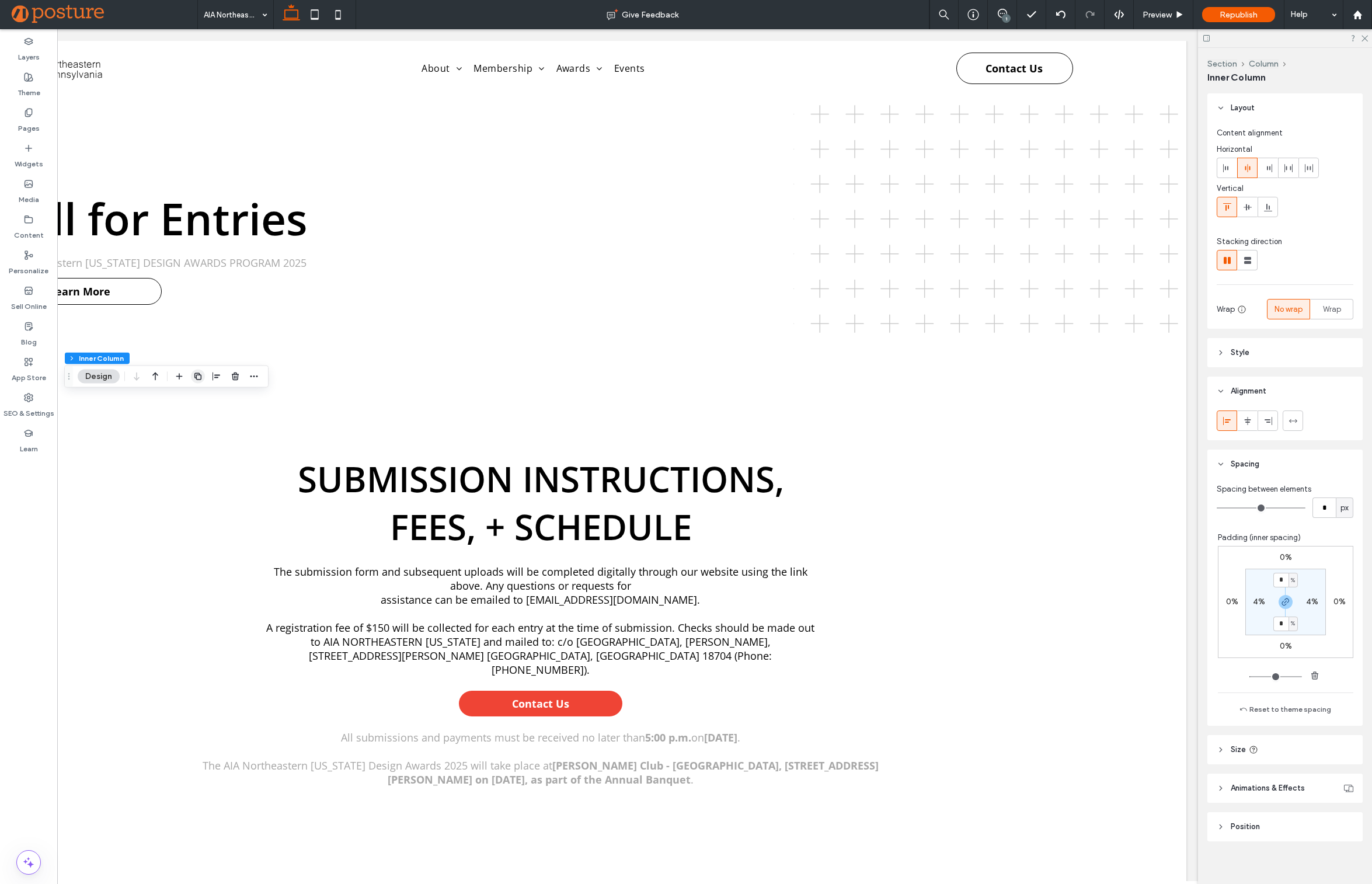
click at [195, 374] on use "button" at bounding box center [198, 377] width 7 height 7
type input "**"
click at [194, 497] on use "button" at bounding box center [198, 497] width 7 height 7
type input "**"
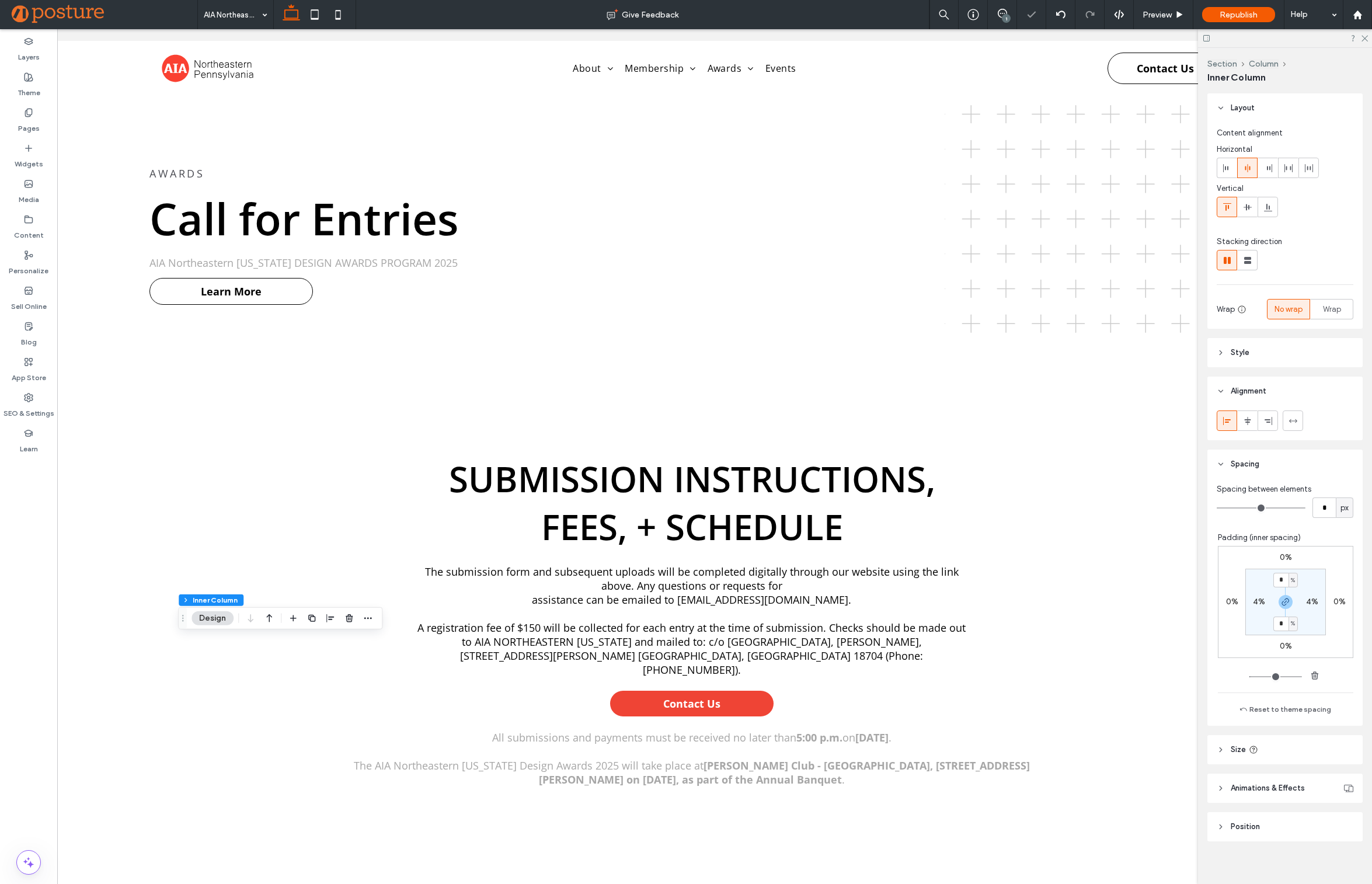
scroll to position [0, 0]
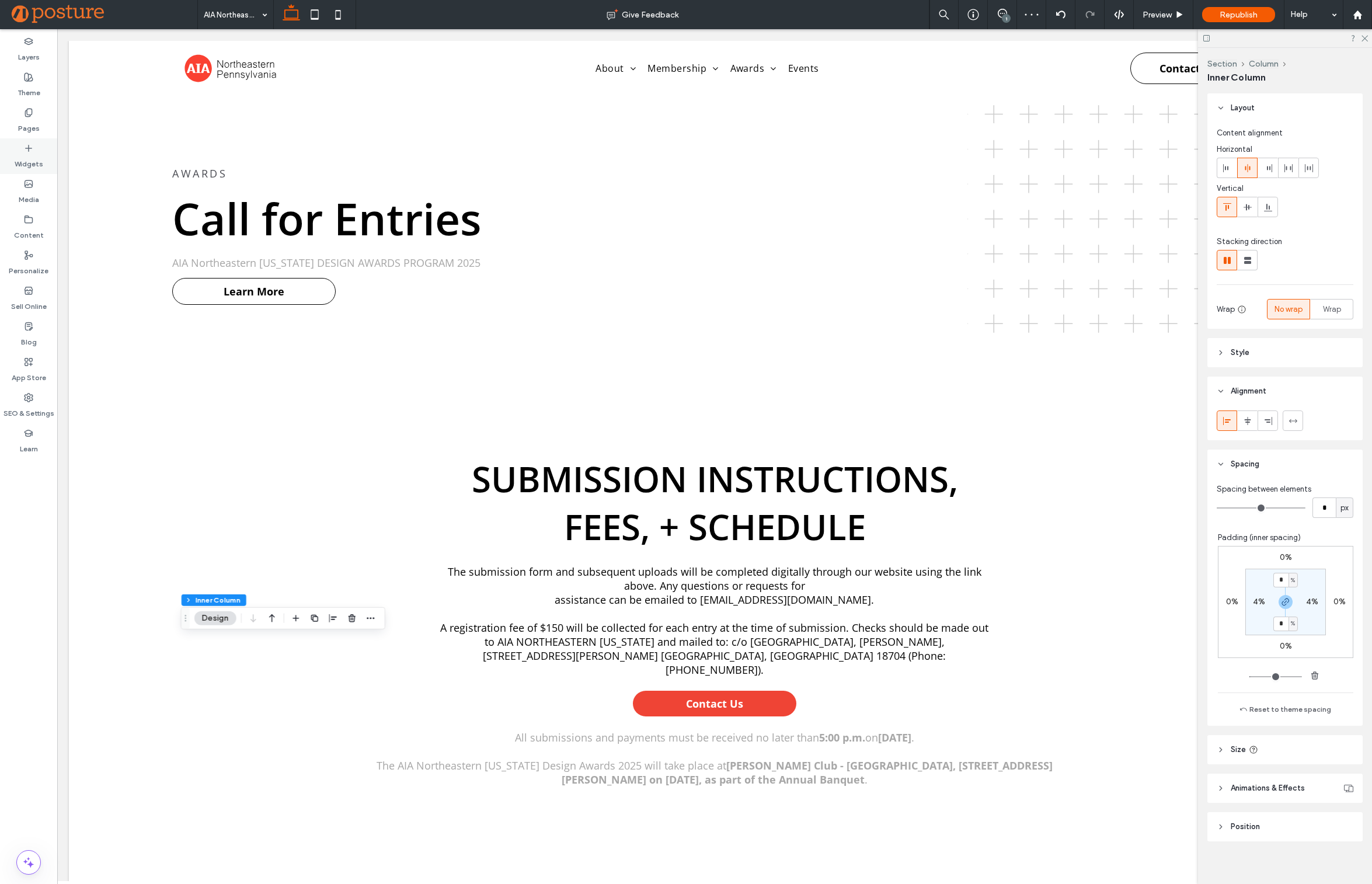
click at [41, 151] on div "Widgets" at bounding box center [29, 156] width 57 height 36
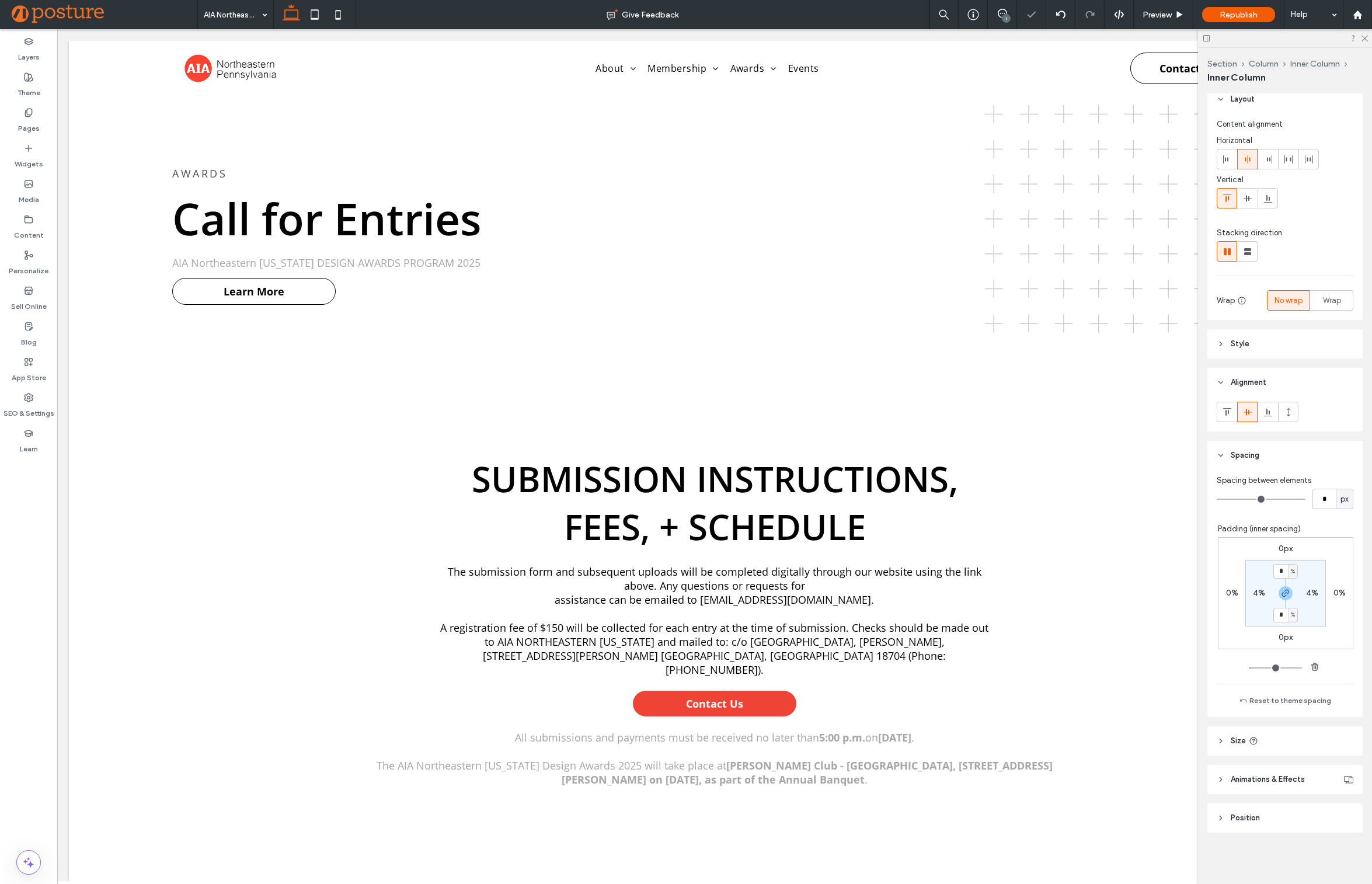
type input "**"
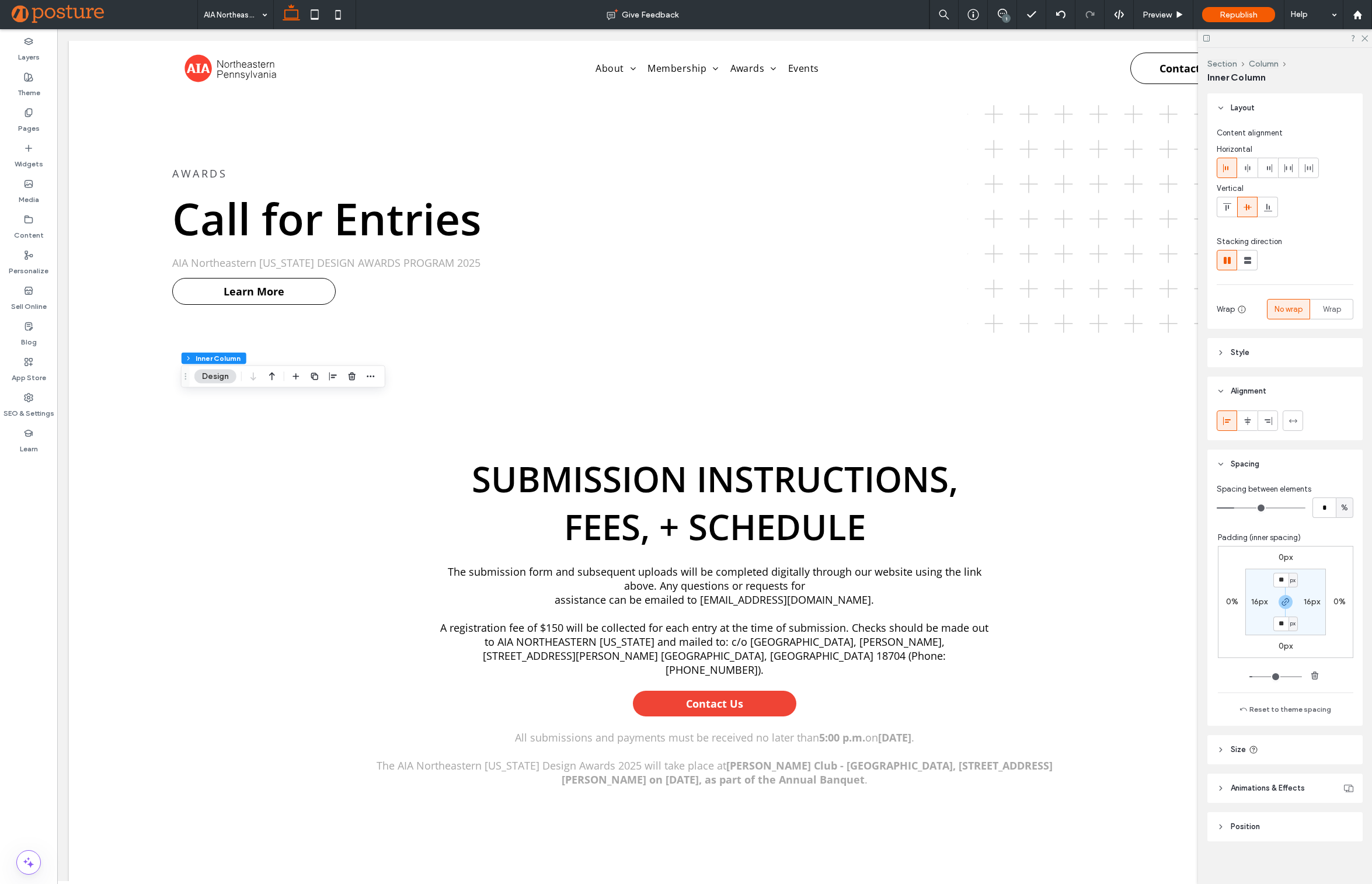
click at [1251, 599] on label "16px" at bounding box center [1259, 601] width 16 height 10
type input "*"
click at [1314, 508] on input "*" at bounding box center [1324, 507] width 23 height 21
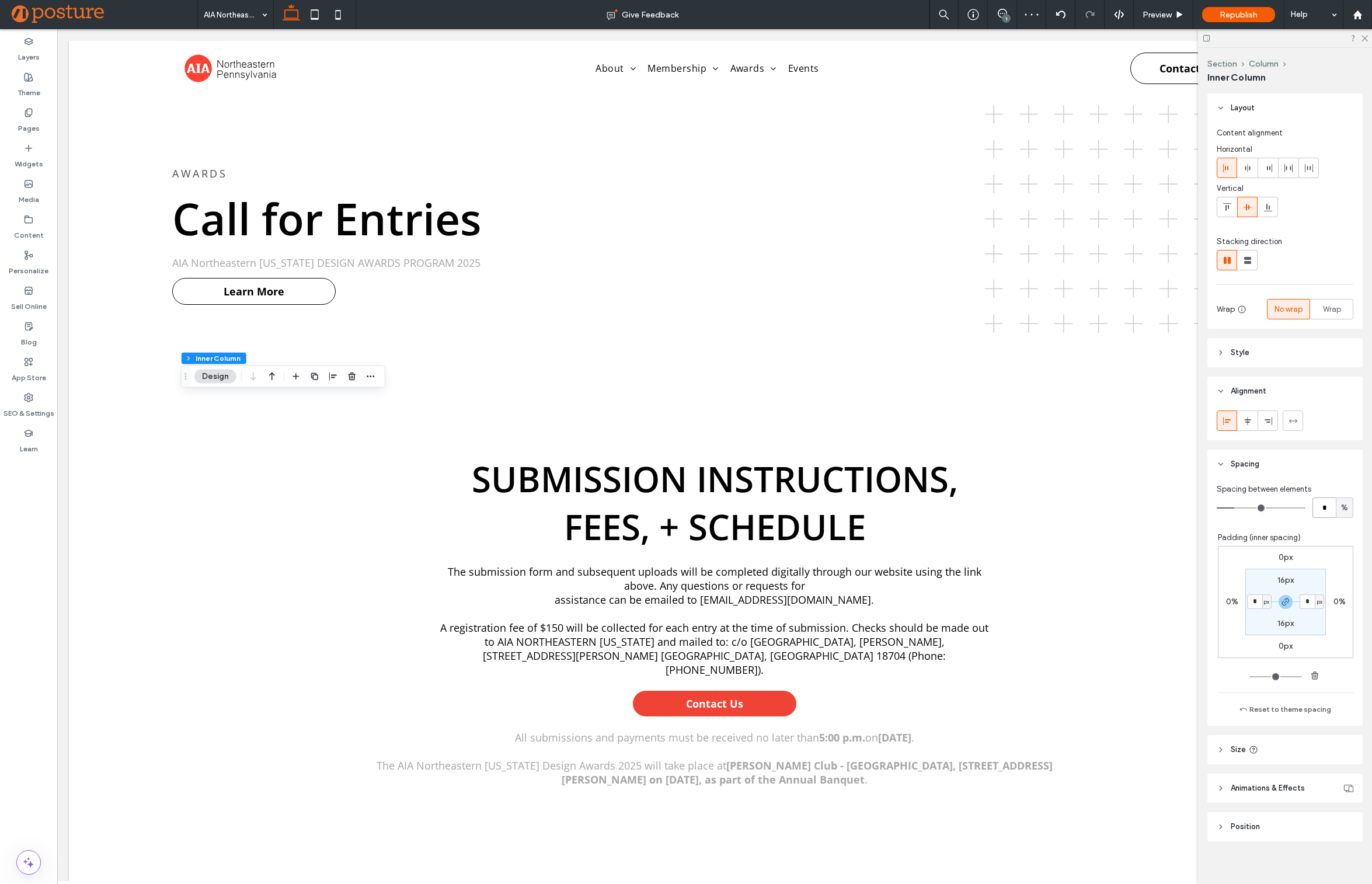
click at [1314, 508] on input "*" at bounding box center [1324, 507] width 23 height 21
type input "*"
click at [1253, 601] on label "4%" at bounding box center [1259, 601] width 13 height 10
type input "*"
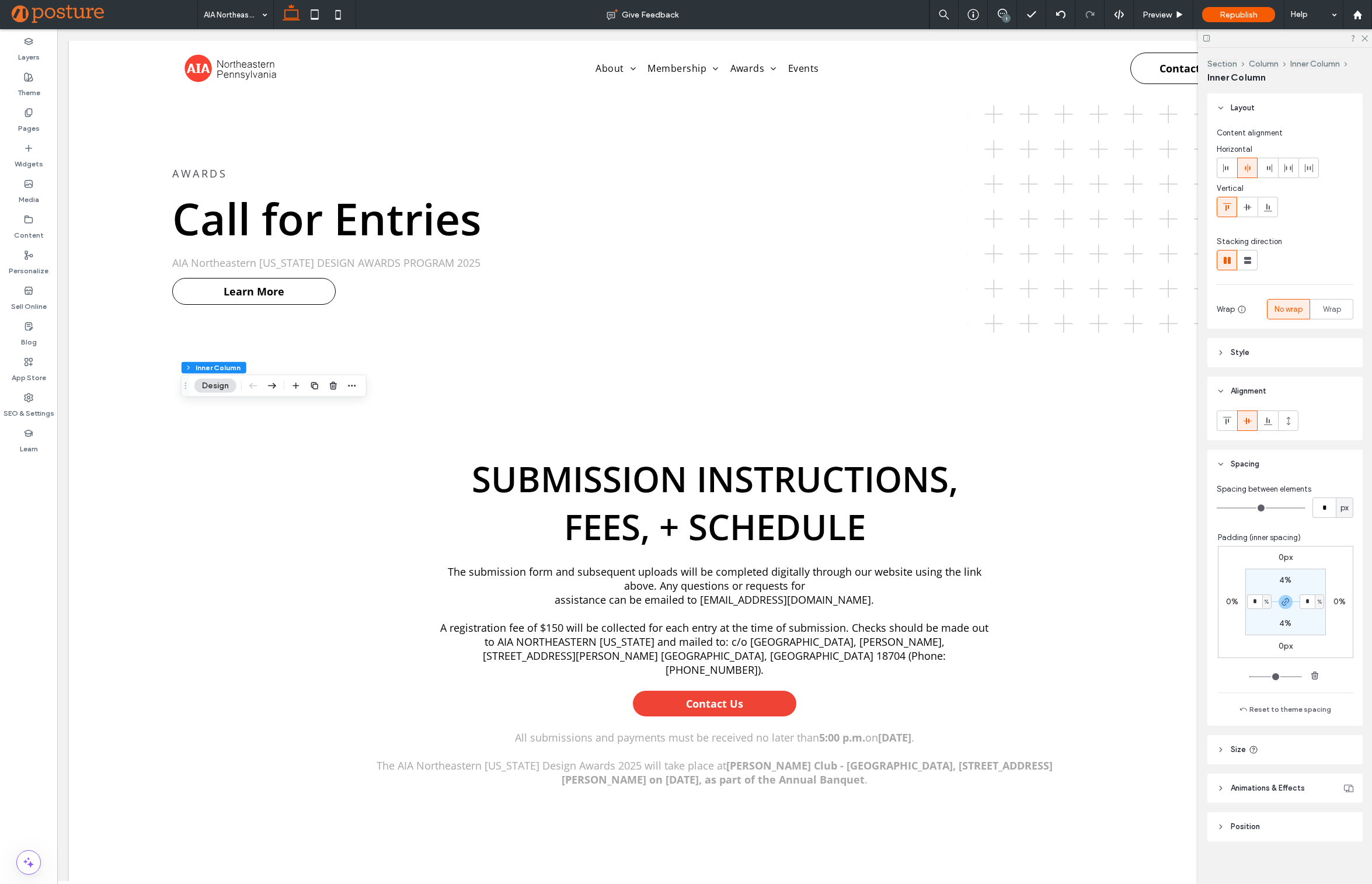
type input "**"
type input "*"
type input "**"
click at [670, 393] on div at bounding box center [669, 385] width 14 height 21
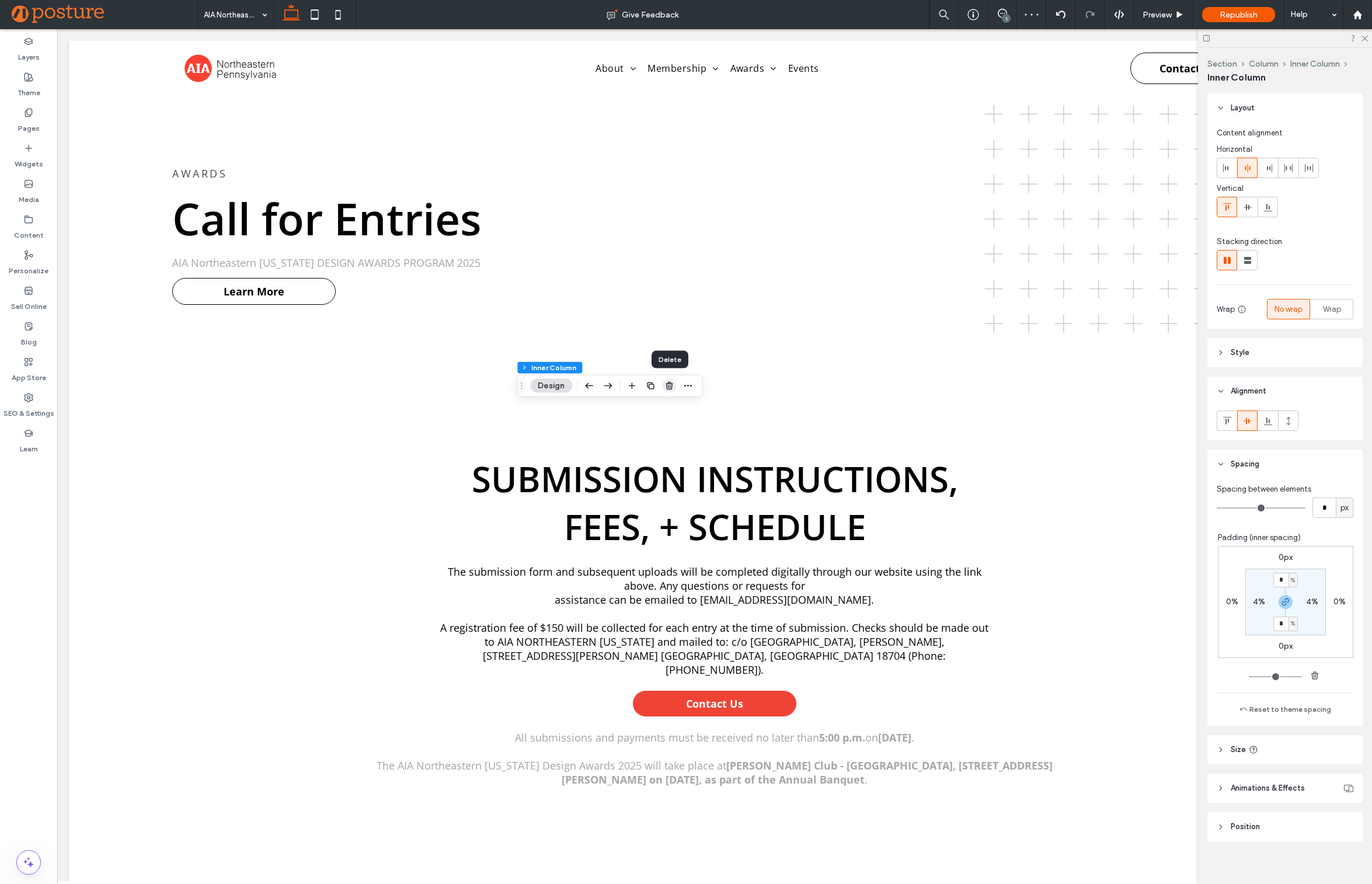
click at [673, 391] on span "button" at bounding box center [669, 386] width 14 height 14
click at [854, 388] on use "button" at bounding box center [856, 385] width 7 height 7
click at [274, 386] on use "button" at bounding box center [272, 386] width 7 height 7
type input "**"
click at [849, 387] on icon "button" at bounding box center [849, 386] width 9 height 9
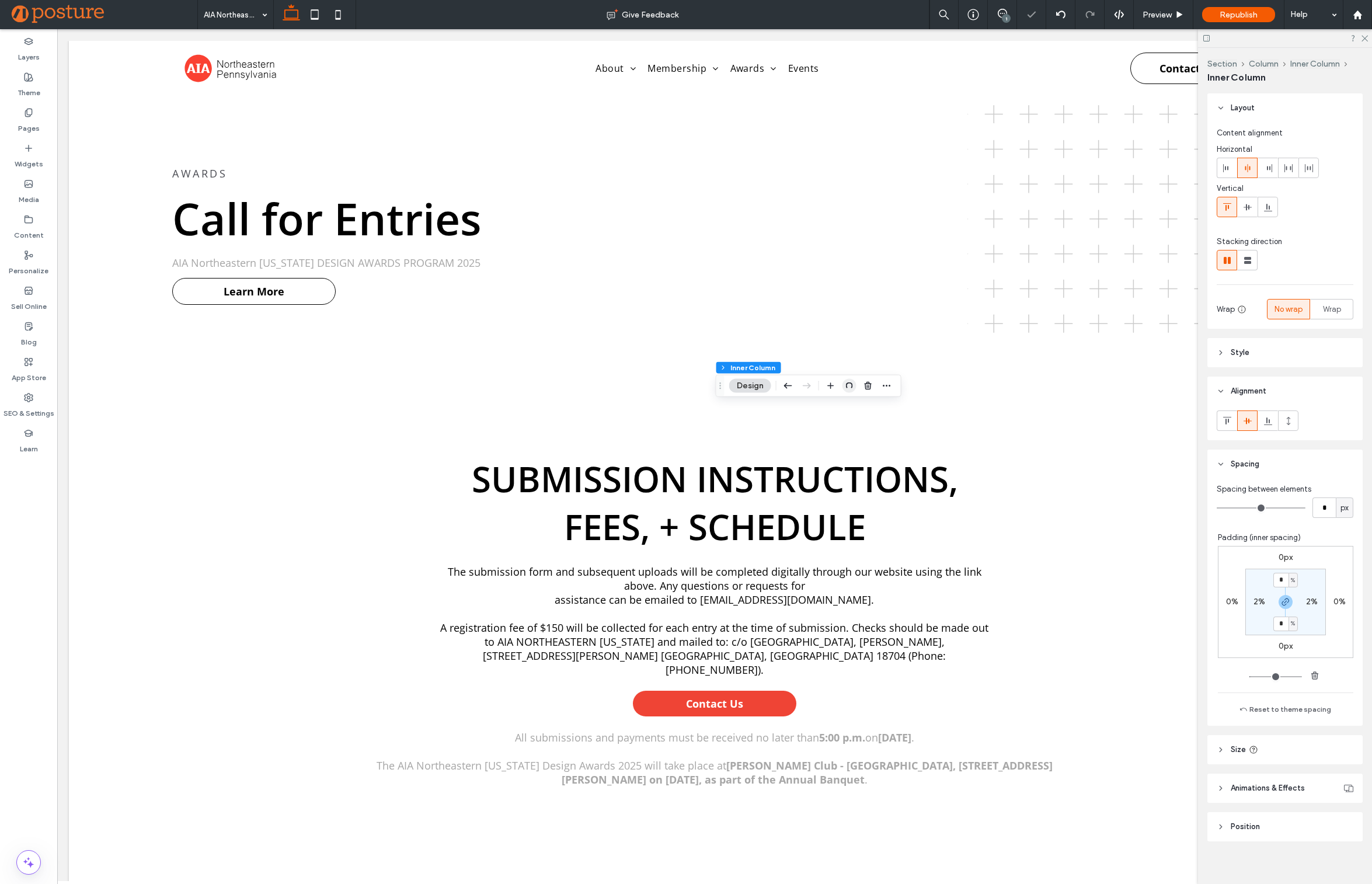
type input "**"
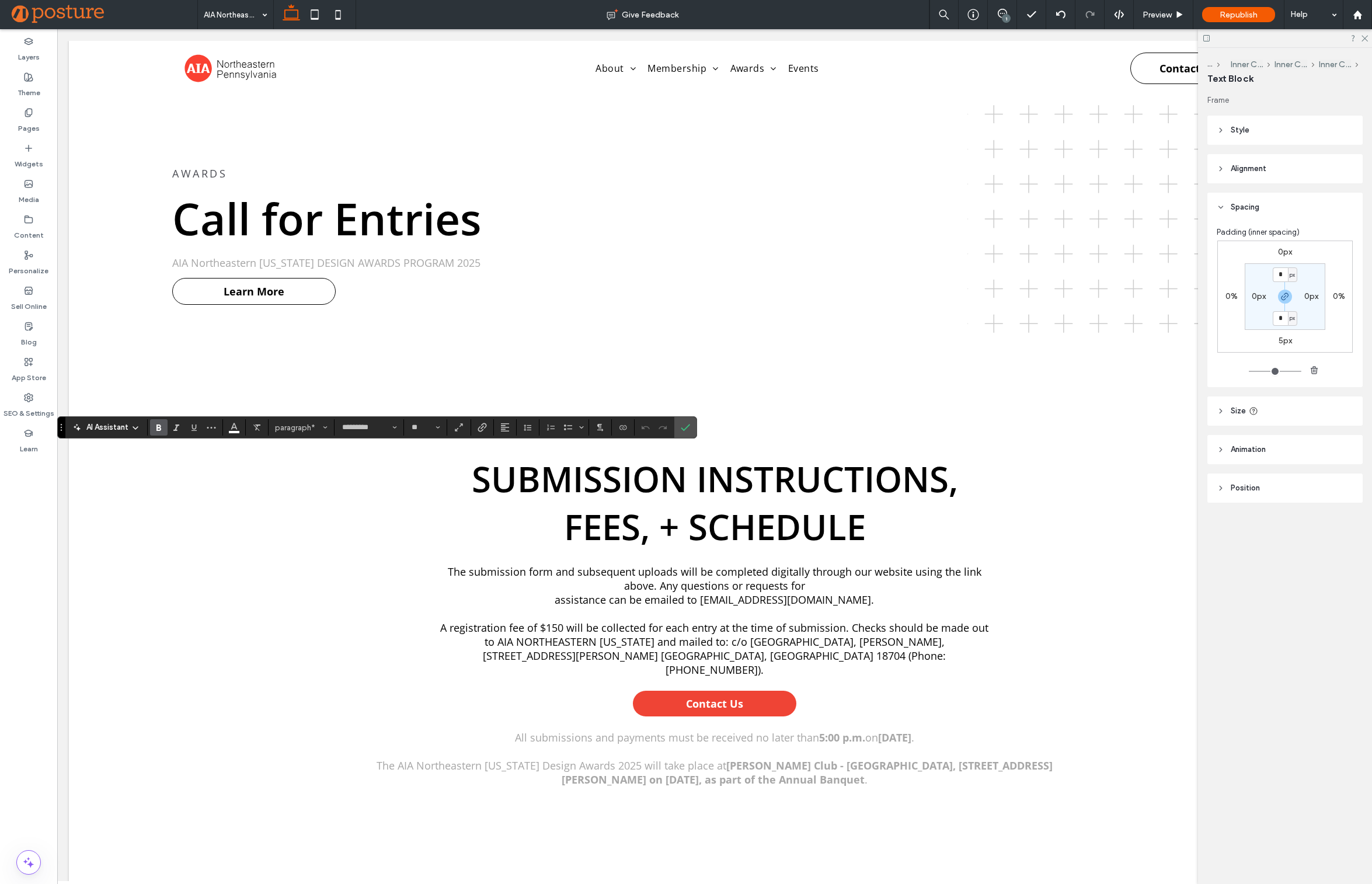
type input "**"
